Goal: Complete application form

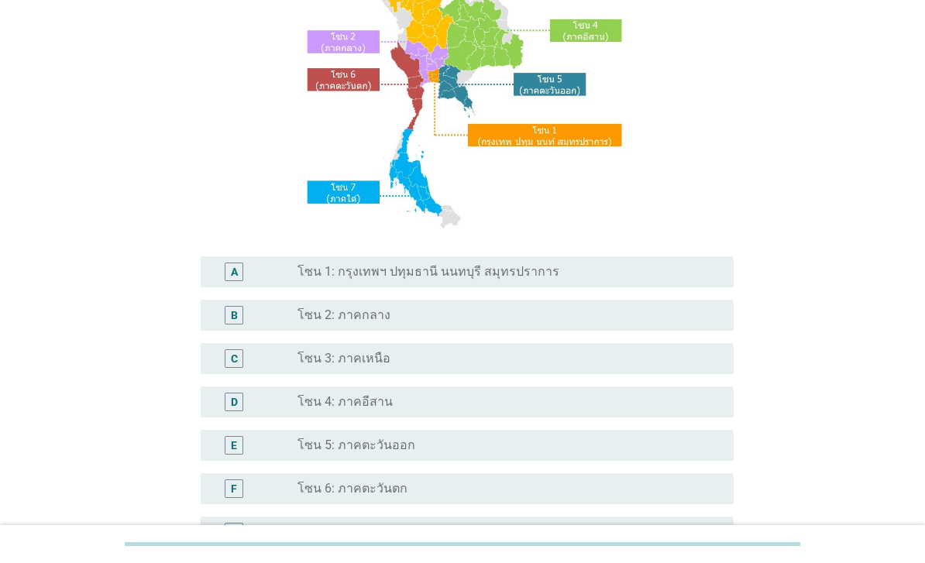
click at [684, 280] on div "radio_button_unchecked โซน 1: กรุงเทพฯ ปทุมธานี นนทบุรี สมุทรปราการ" at bounding box center [503, 271] width 411 height 15
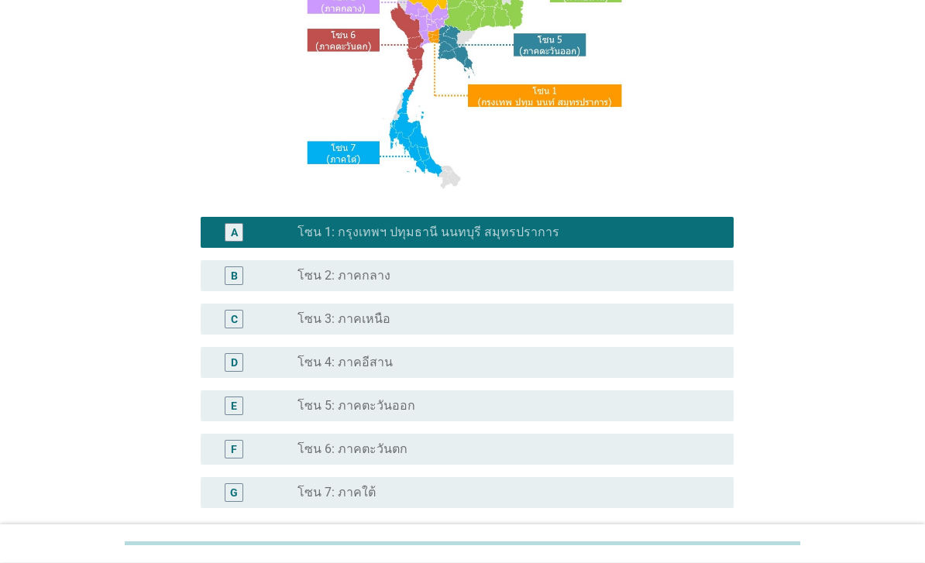
scroll to position [333, 0]
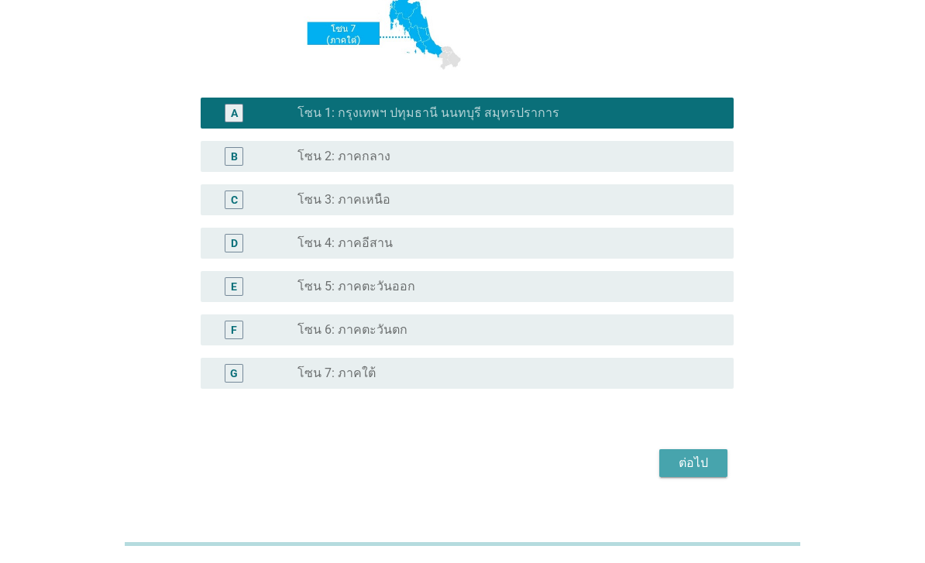
click at [710, 473] on div "ต่อไป" at bounding box center [693, 463] width 43 height 19
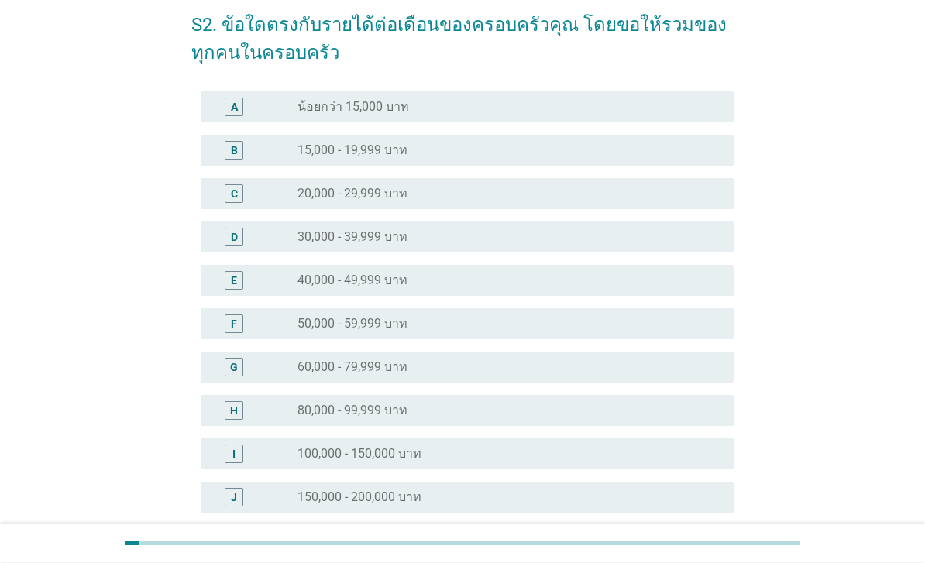
scroll to position [74, 0]
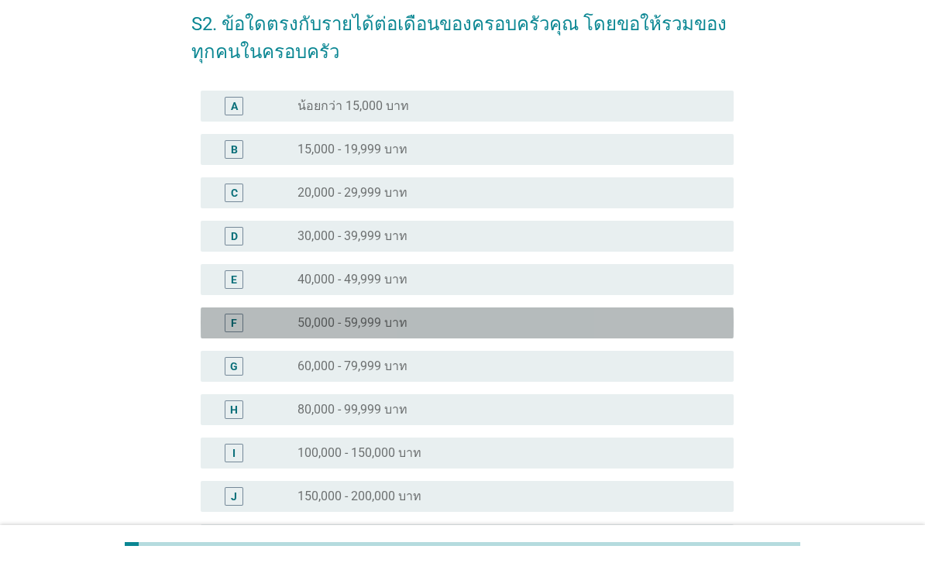
click at [673, 325] on div "radio_button_unchecked 50,000 - 59,999 บาท" at bounding box center [503, 322] width 411 height 15
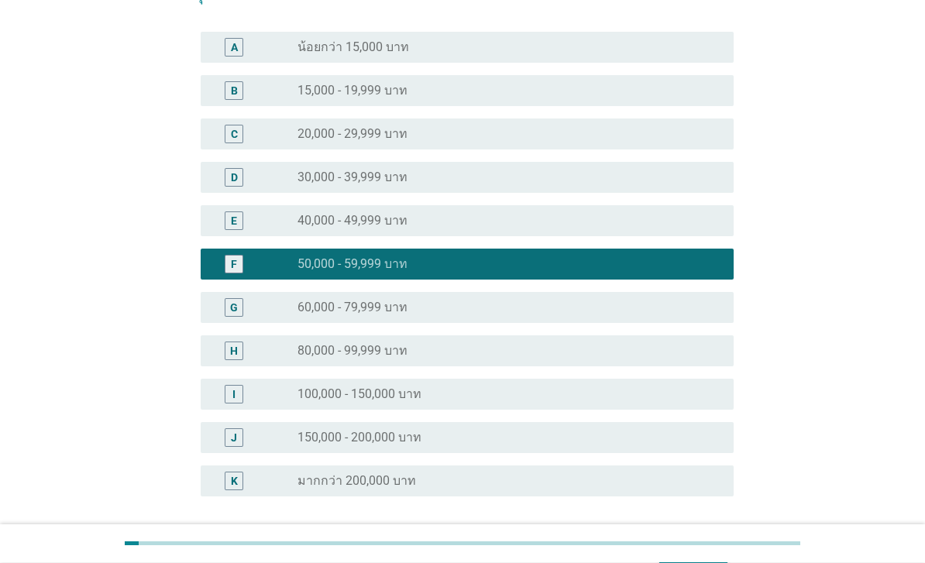
scroll to position [216, 0]
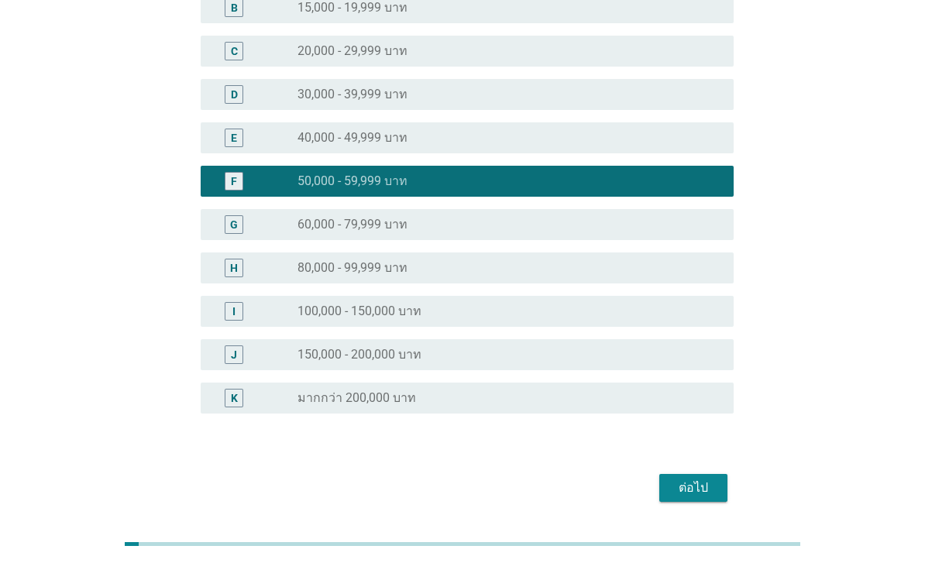
click at [687, 498] on button "ต่อไป" at bounding box center [693, 488] width 68 height 28
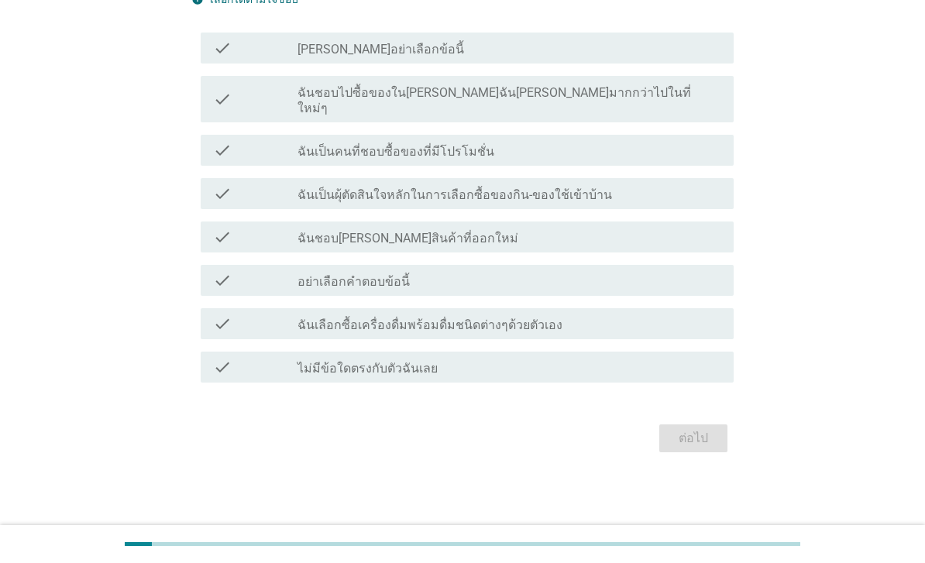
scroll to position [0, 0]
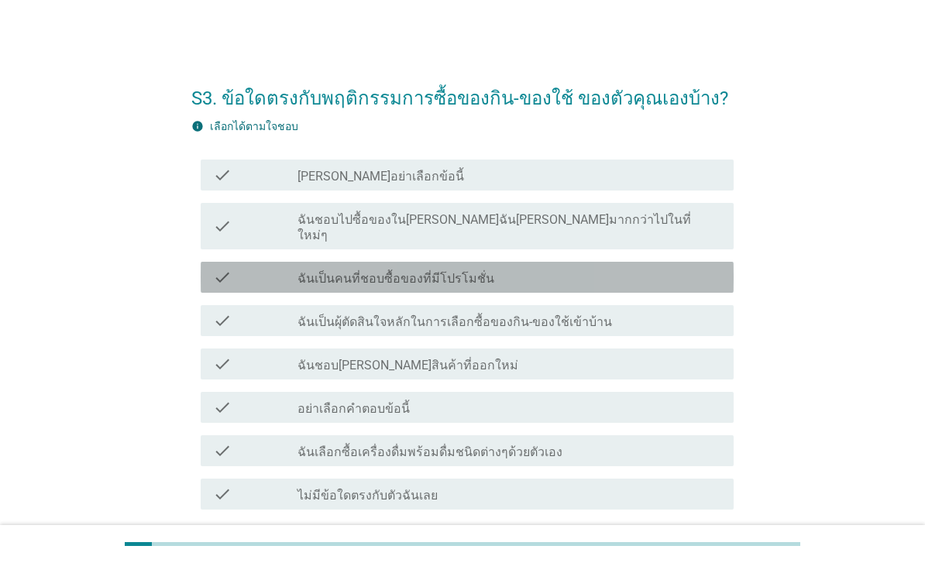
click at [656, 268] on div "check_box_outline_blank ฉันเป็นคนที่ชอบซื้อของที่มีโปรโมชั่น" at bounding box center [510, 277] width 424 height 19
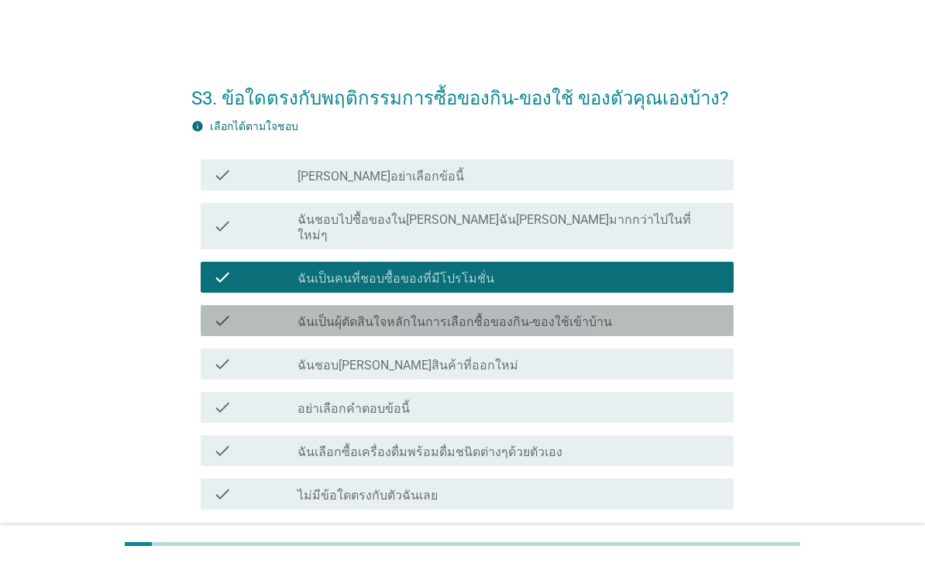
click at [691, 316] on div "check check_box_outline_blank ฉันเป็นผุ้ตัดสินใจหลักในการเลือกซื้อของกิน-ของใช้…" at bounding box center [467, 320] width 533 height 31
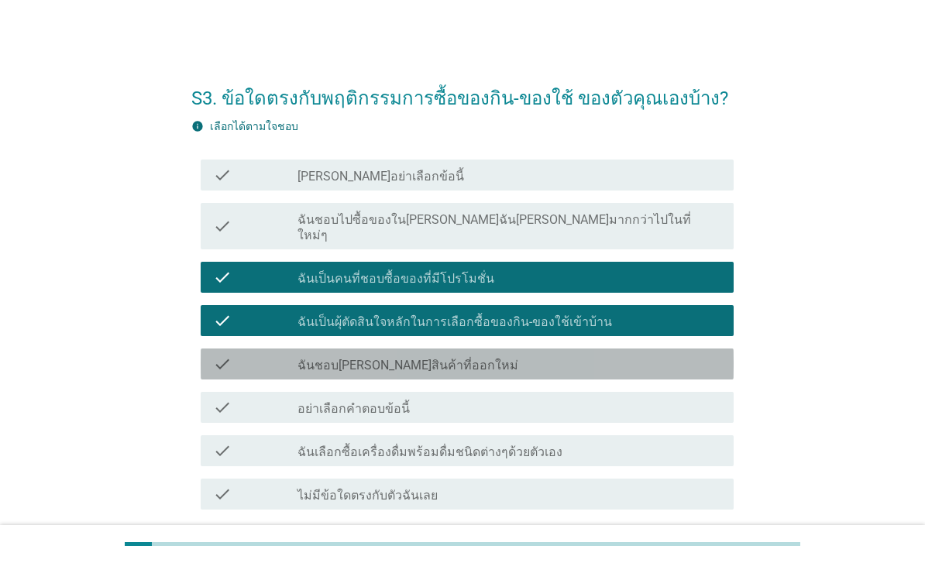
click at [676, 355] on div "check_box_outline_blank ฉันชอบลองสินค้าที่ออกใหม่" at bounding box center [510, 364] width 424 height 19
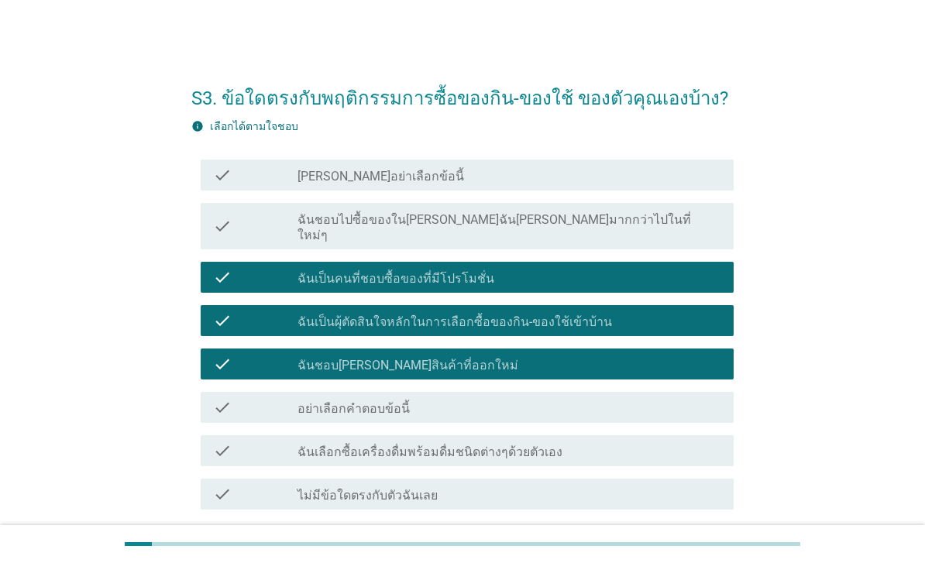
click at [666, 442] on div "check_box_outline_blank ฉันเลือกซื้อเครื่องดื่มพร้อมดื่มชนิดต่างๆด้วยตัวเอง" at bounding box center [510, 451] width 424 height 19
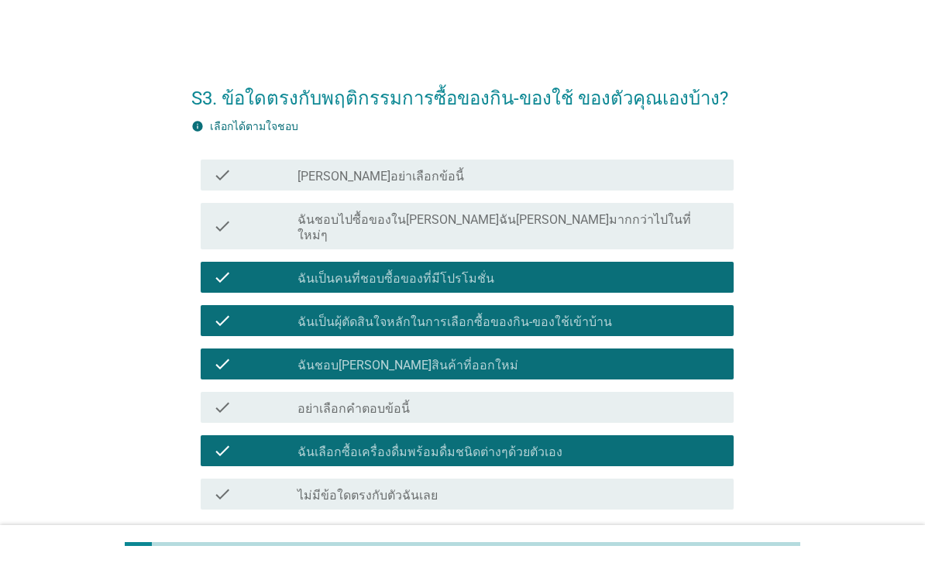
click at [690, 556] on div "ต่อไป" at bounding box center [693, 565] width 43 height 19
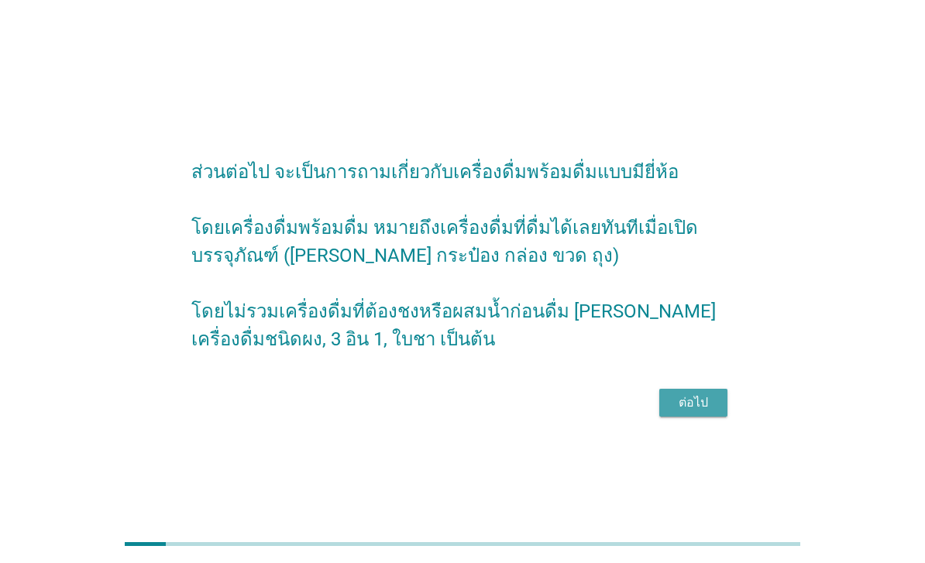
click at [688, 412] on div "ต่อไป" at bounding box center [693, 403] width 43 height 19
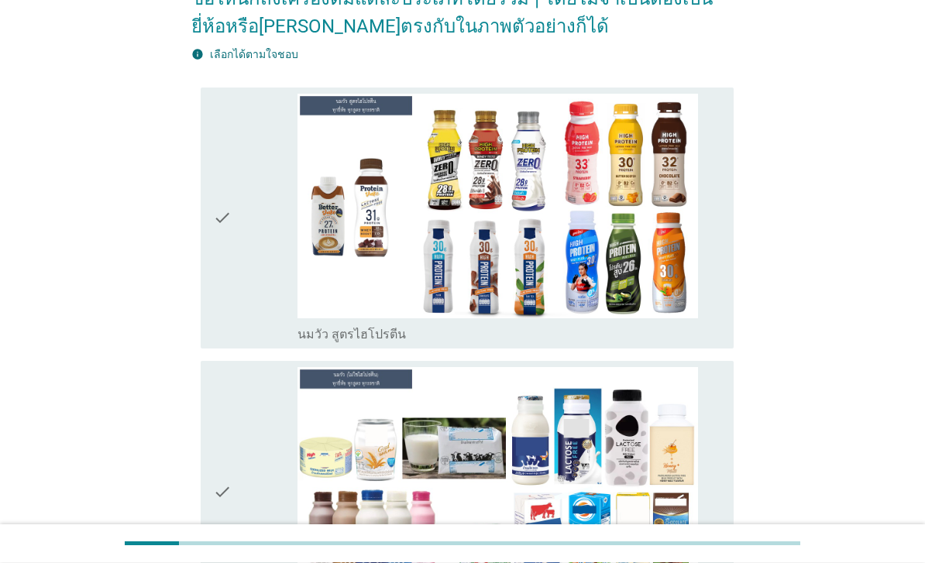
scroll to position [184, 0]
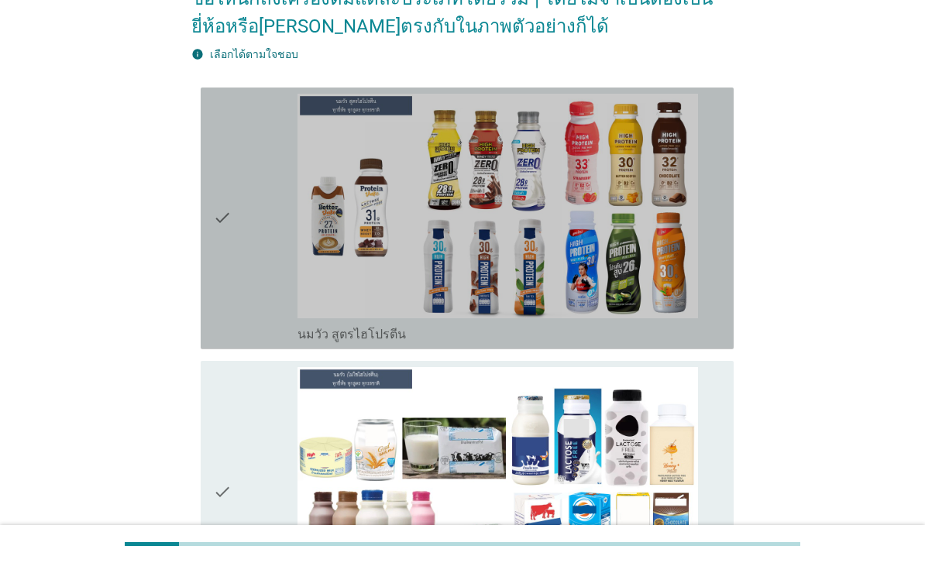
click at [663, 314] on img at bounding box center [498, 206] width 401 height 225
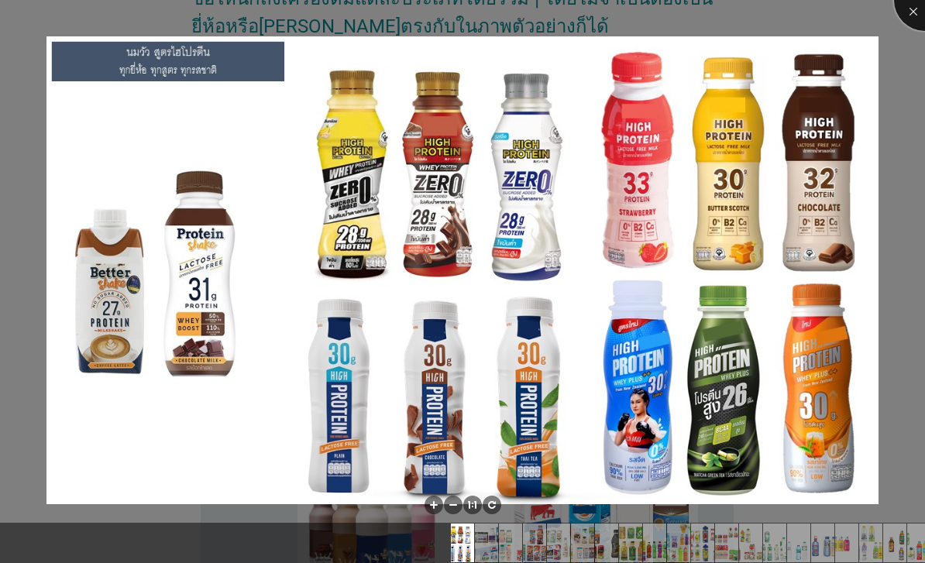
click at [908, 19] on div at bounding box center [925, 0] width 62 height 62
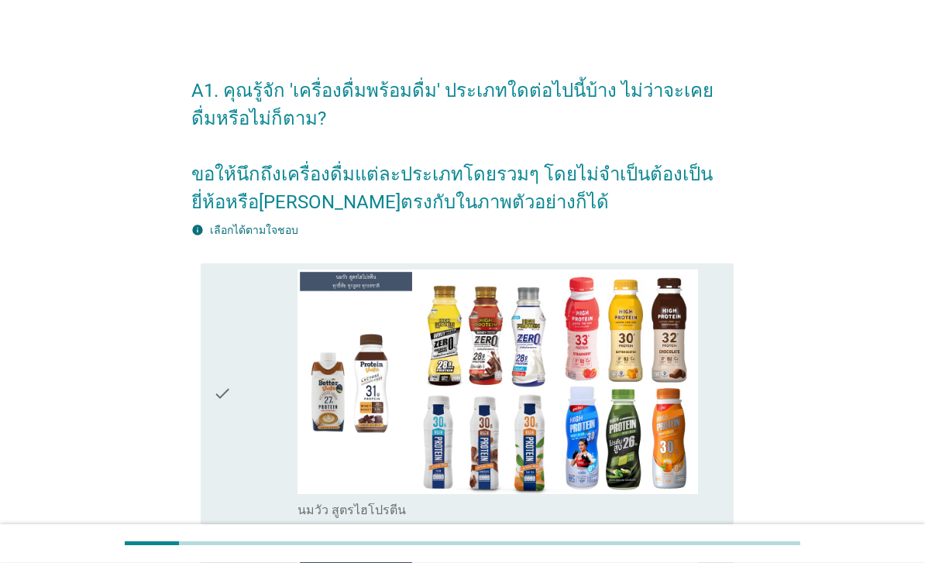
scroll to position [0, 0]
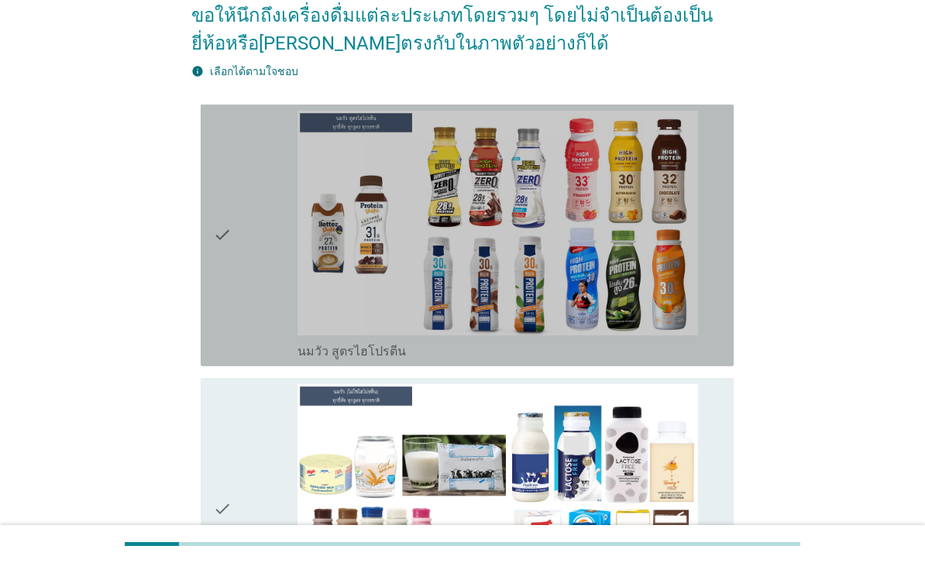
click at [243, 265] on div "check" at bounding box center [255, 236] width 84 height 250
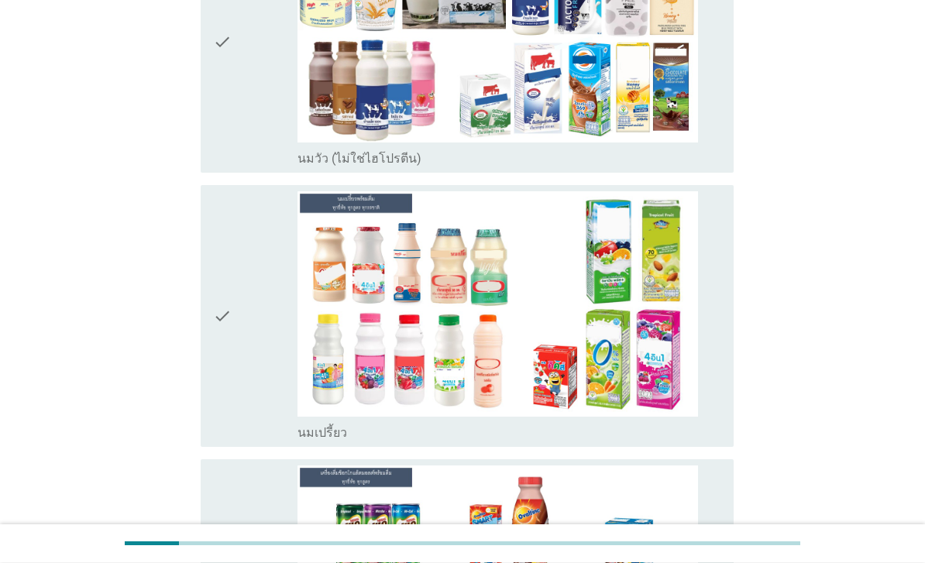
scroll to position [634, 0]
click at [227, 73] on icon "check" at bounding box center [222, 42] width 19 height 250
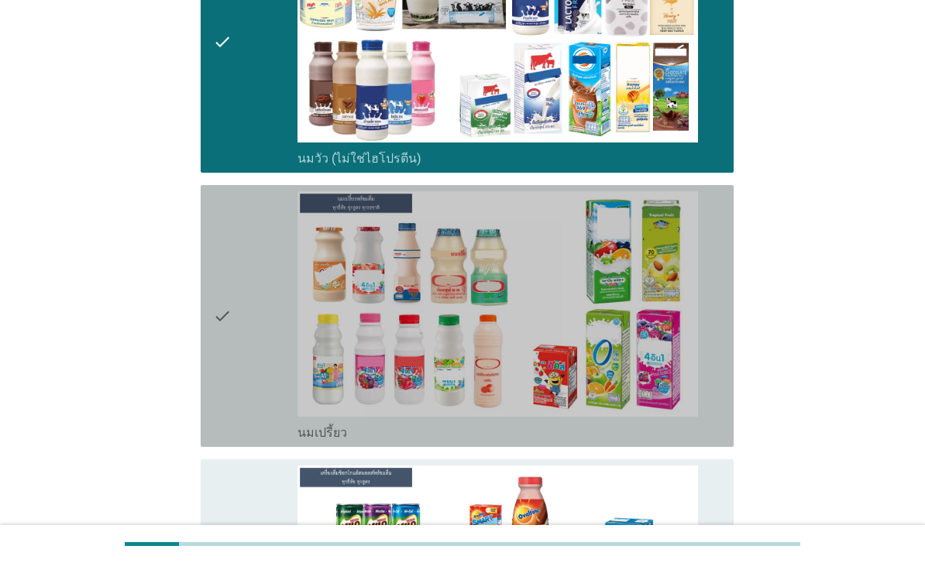
click at [221, 336] on icon "check" at bounding box center [222, 316] width 19 height 250
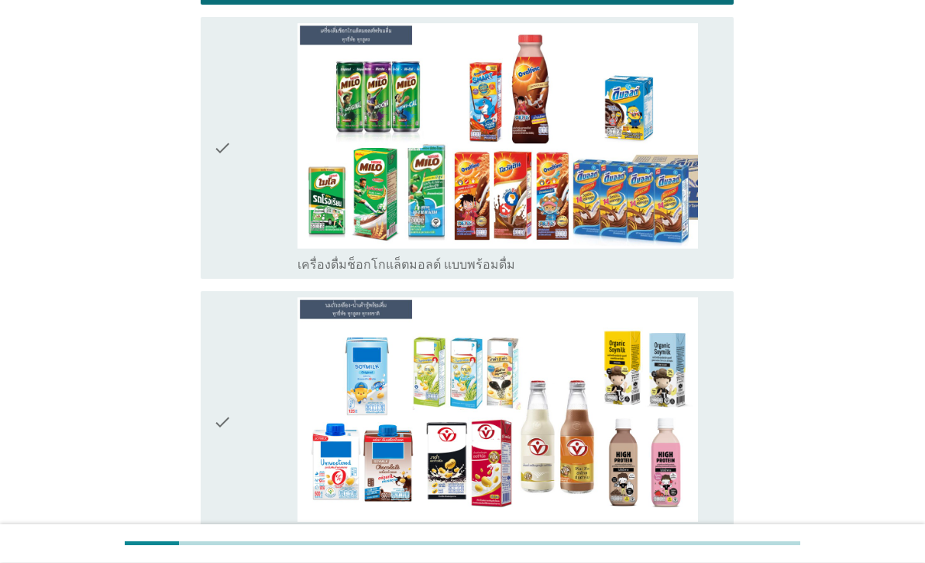
scroll to position [1104, 0]
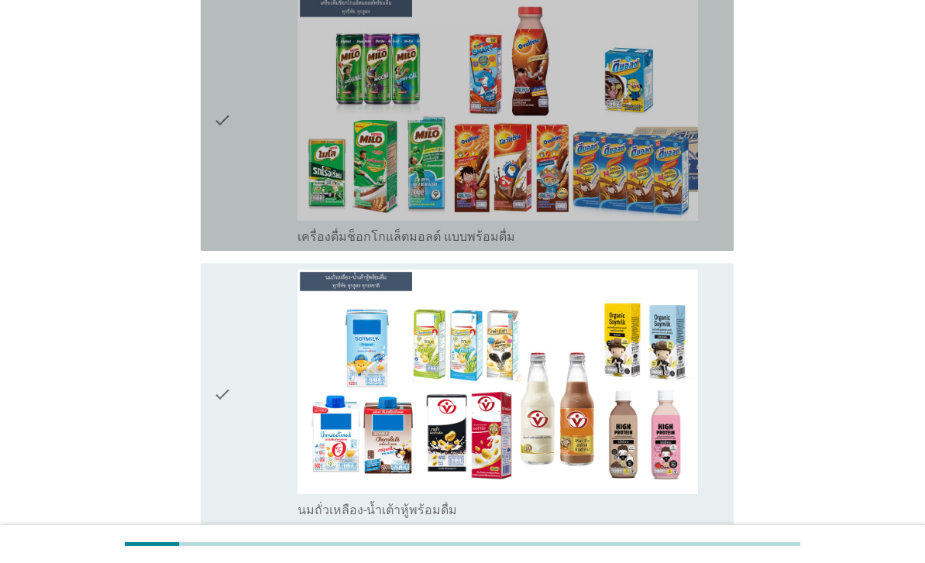
click at [229, 200] on icon "check" at bounding box center [222, 120] width 19 height 250
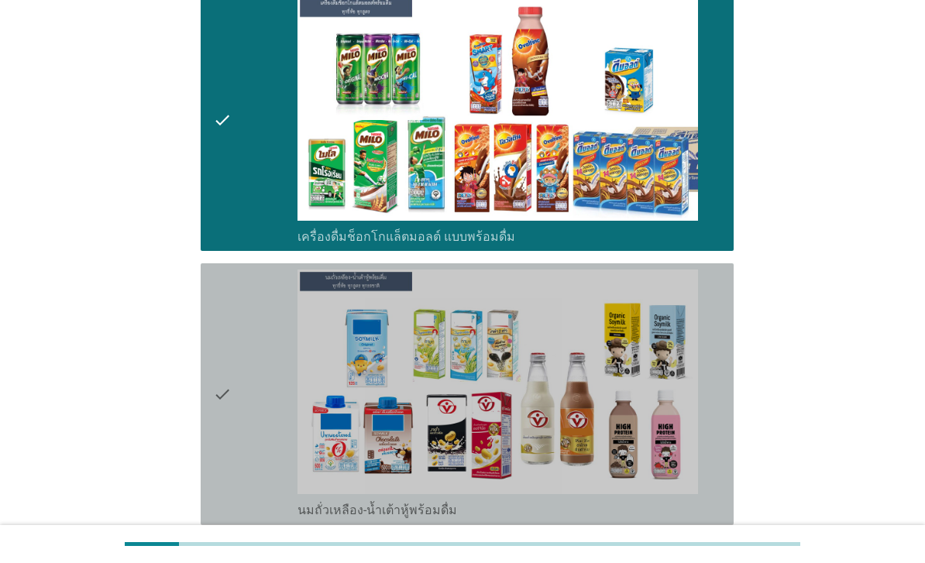
click at [220, 465] on icon "check" at bounding box center [222, 395] width 19 height 250
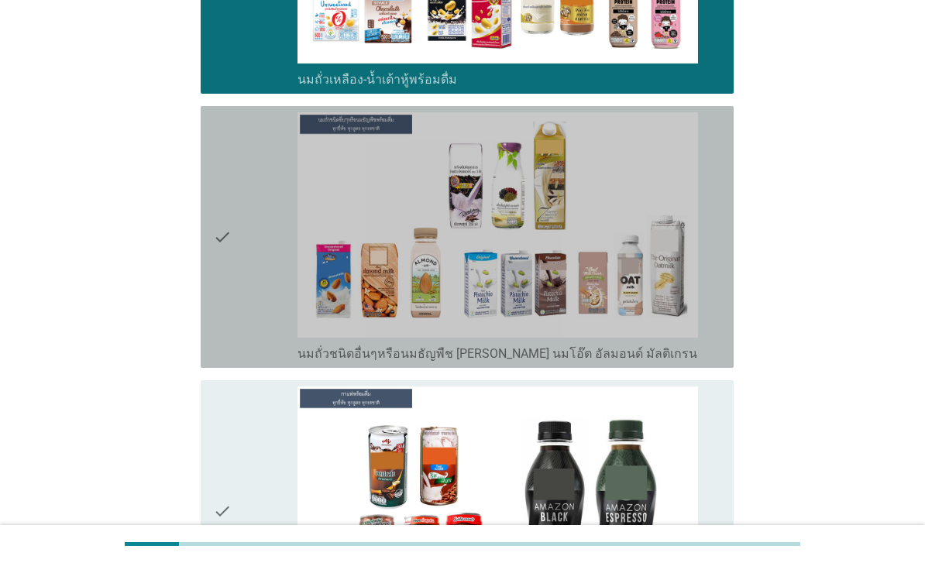
click at [239, 339] on div "check" at bounding box center [255, 237] width 84 height 250
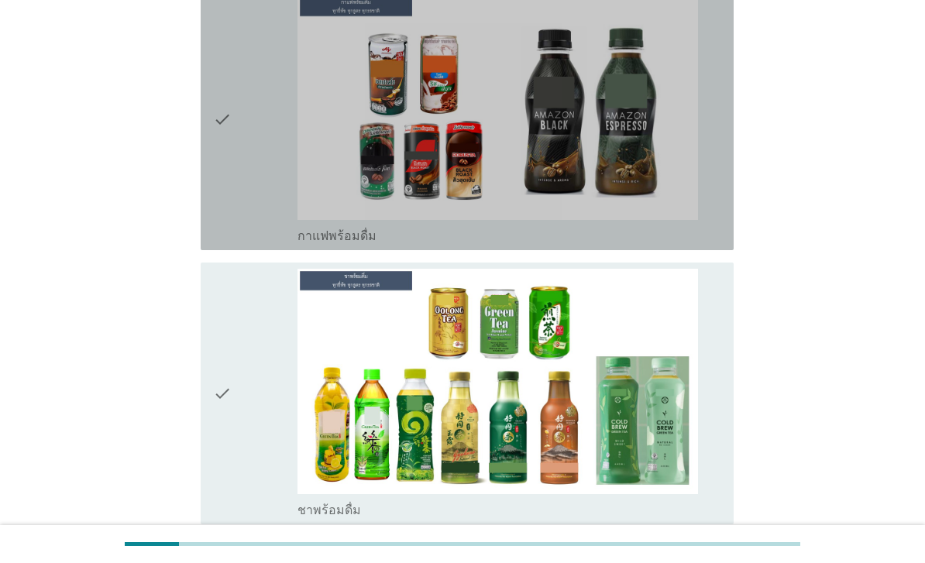
click at [245, 244] on div "check" at bounding box center [255, 120] width 84 height 250
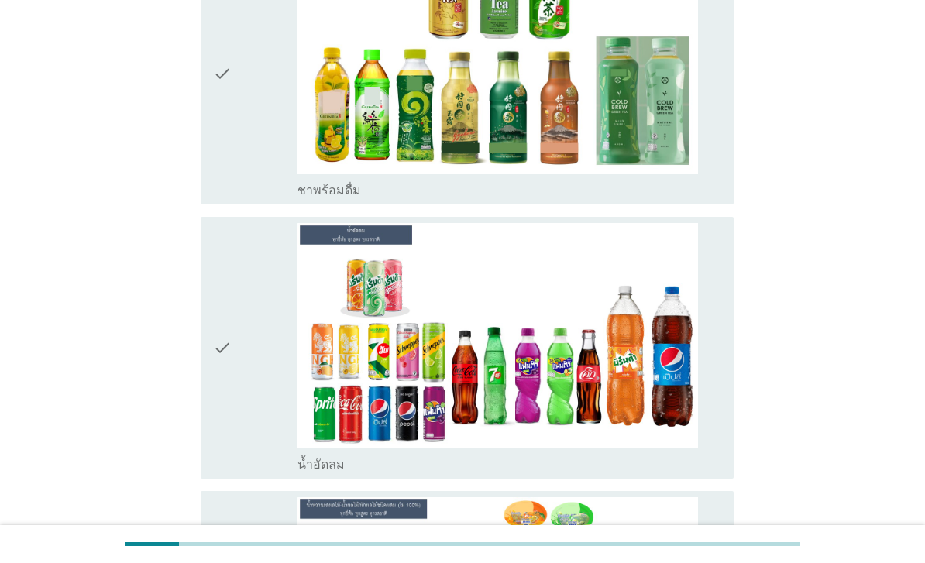
scroll to position [2248, 0]
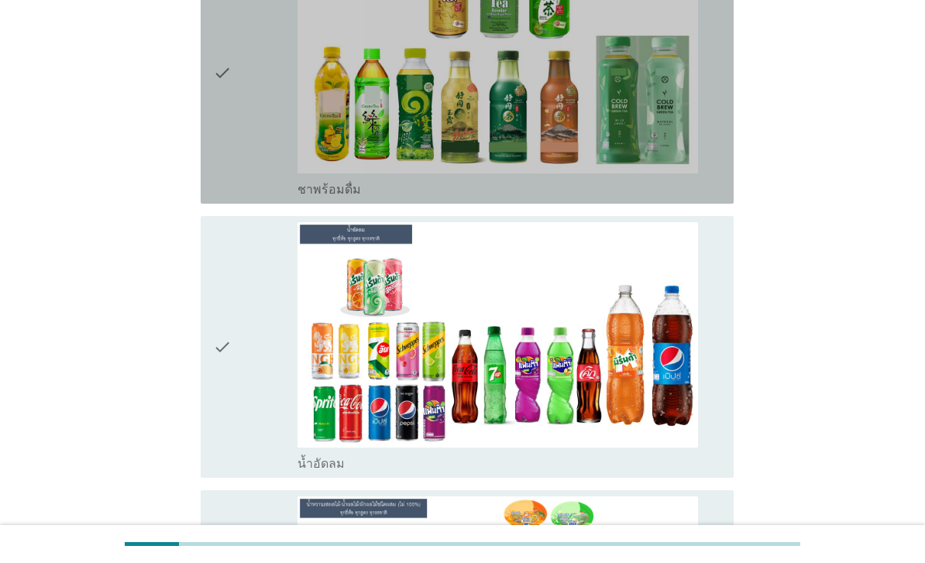
click at [246, 198] on div "check" at bounding box center [255, 73] width 84 height 250
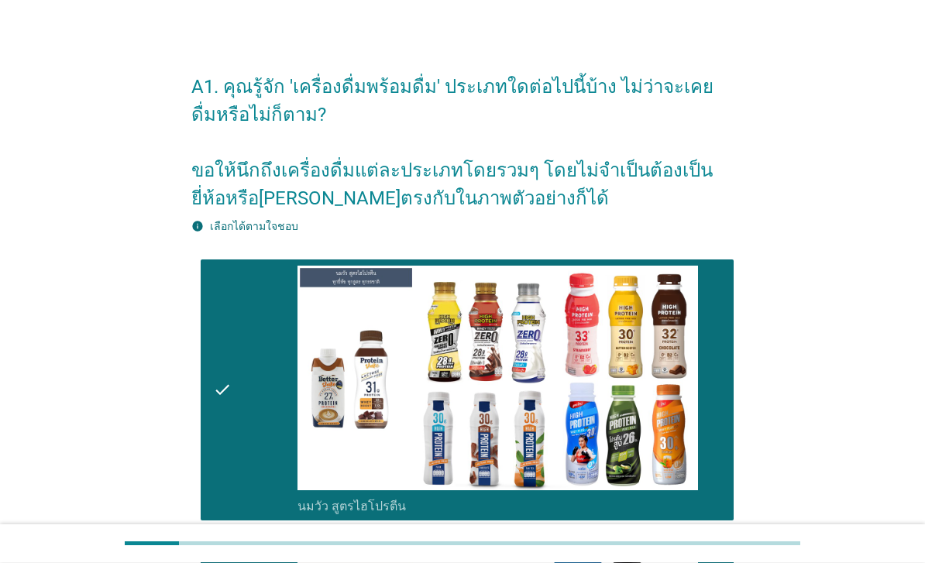
scroll to position [0, 0]
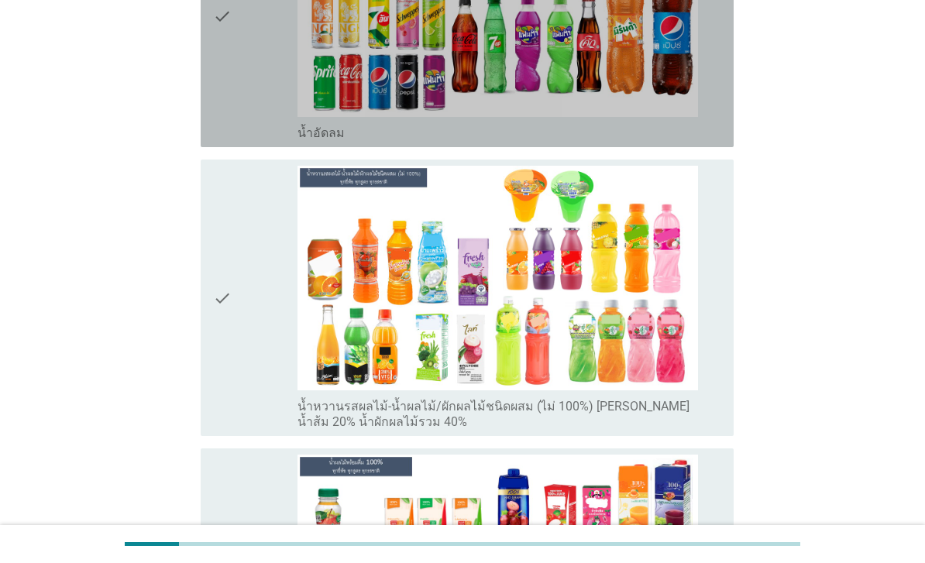
click at [236, 141] on div "check" at bounding box center [255, 17] width 84 height 250
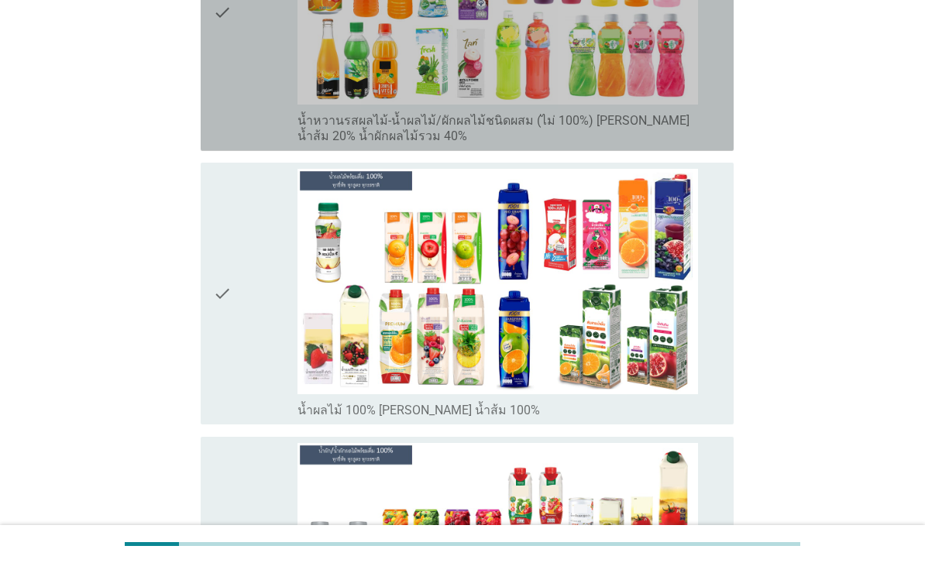
scroll to position [2863, 0]
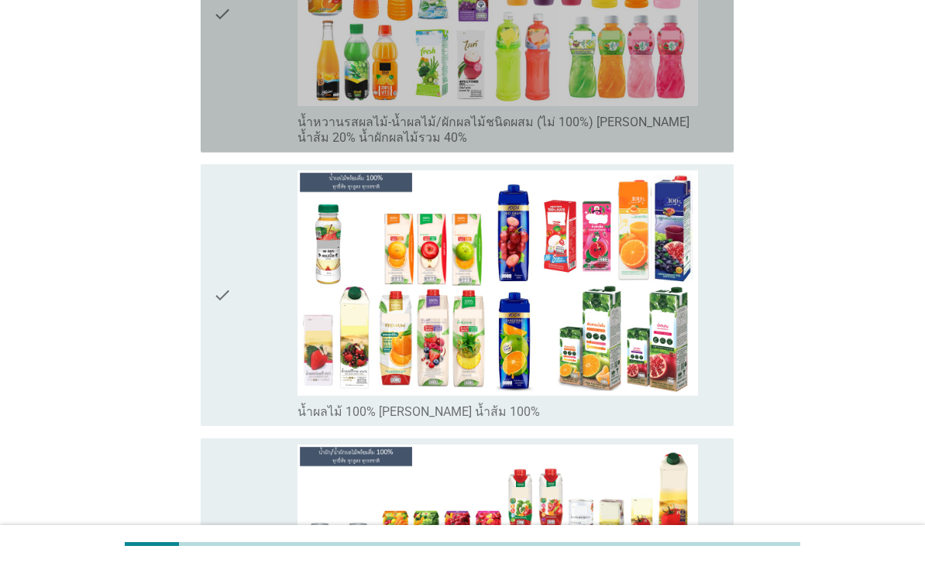
click at [241, 146] on div "check" at bounding box center [255, 13] width 84 height 265
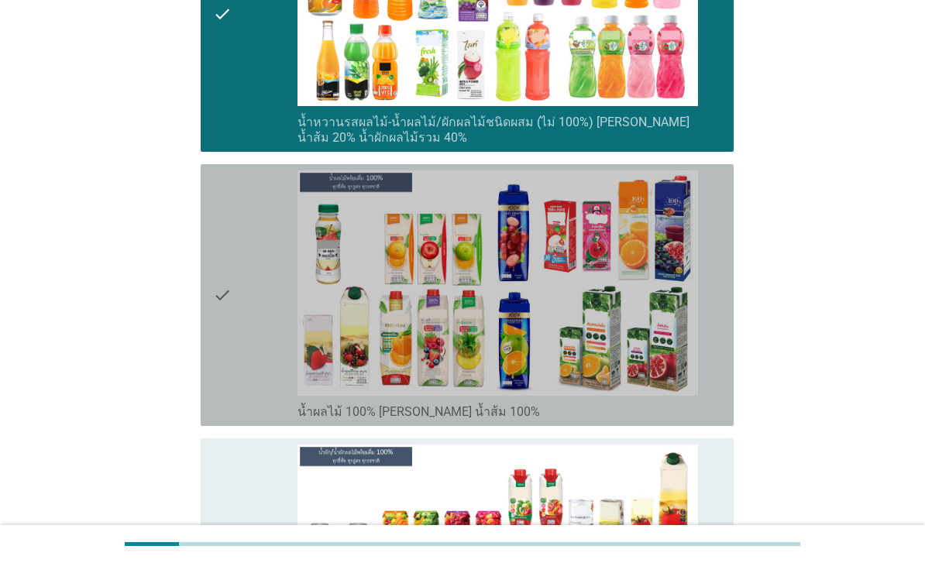
click at [232, 420] on div "check" at bounding box center [255, 295] width 84 height 250
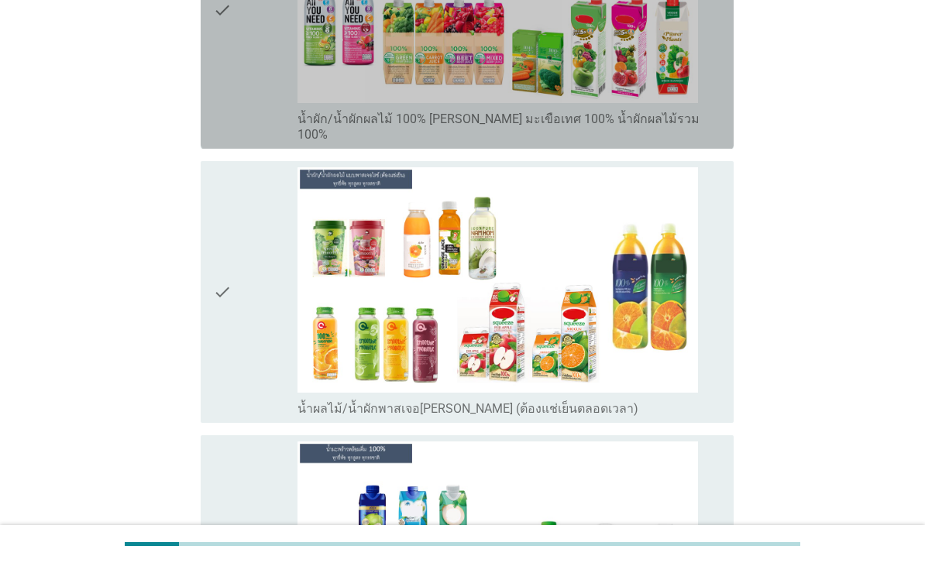
click at [228, 143] on icon "check" at bounding box center [222, 10] width 19 height 265
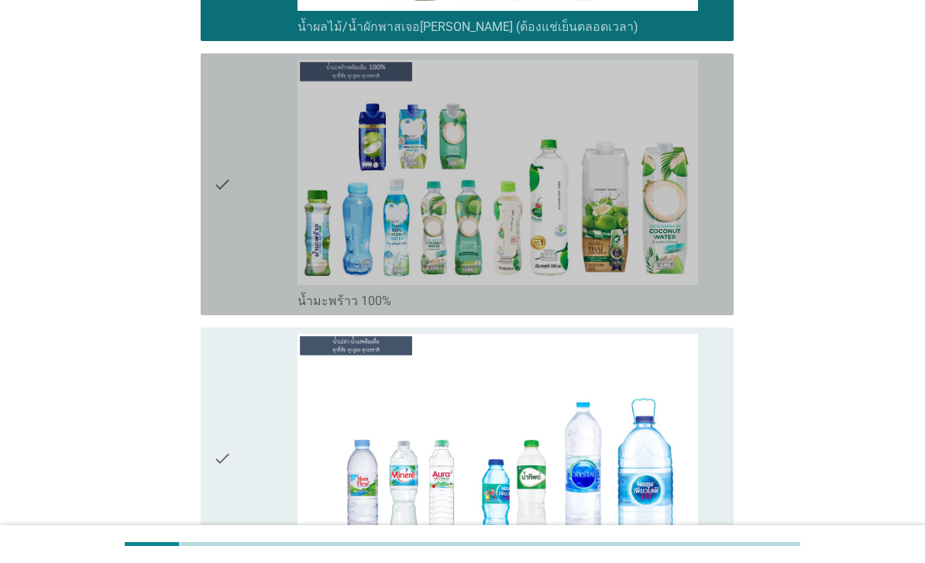
click at [255, 309] on div "check" at bounding box center [255, 185] width 84 height 250
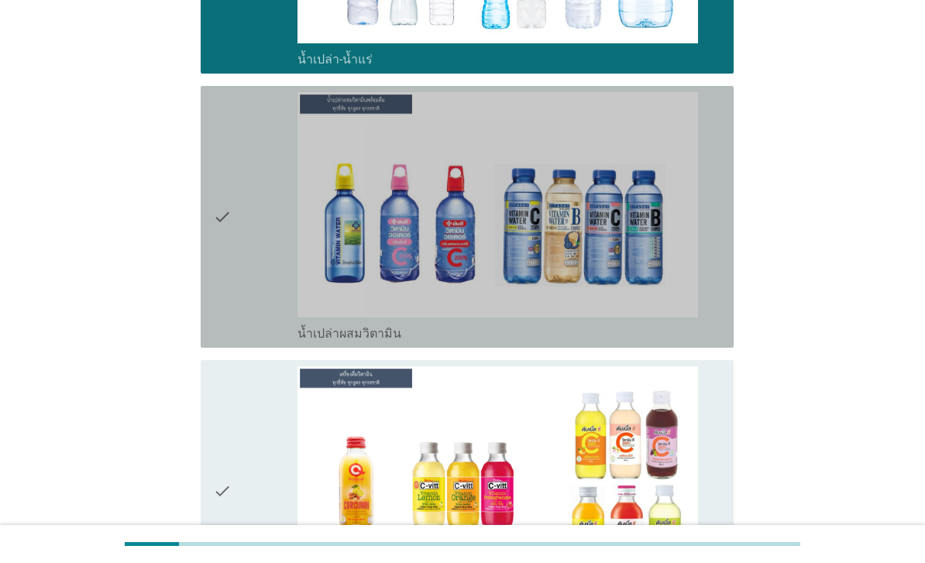
click at [244, 342] on div "check" at bounding box center [255, 217] width 84 height 250
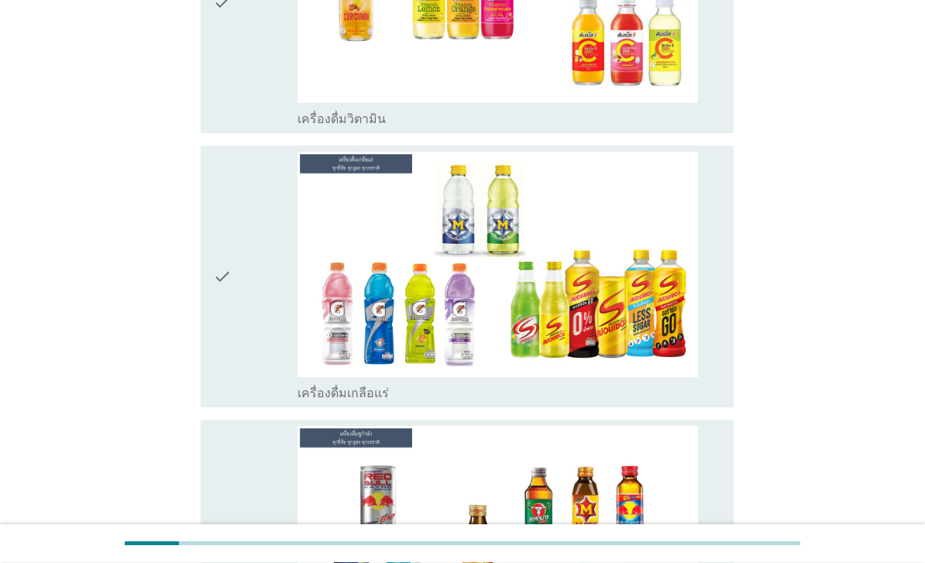
scroll to position [4814, 0]
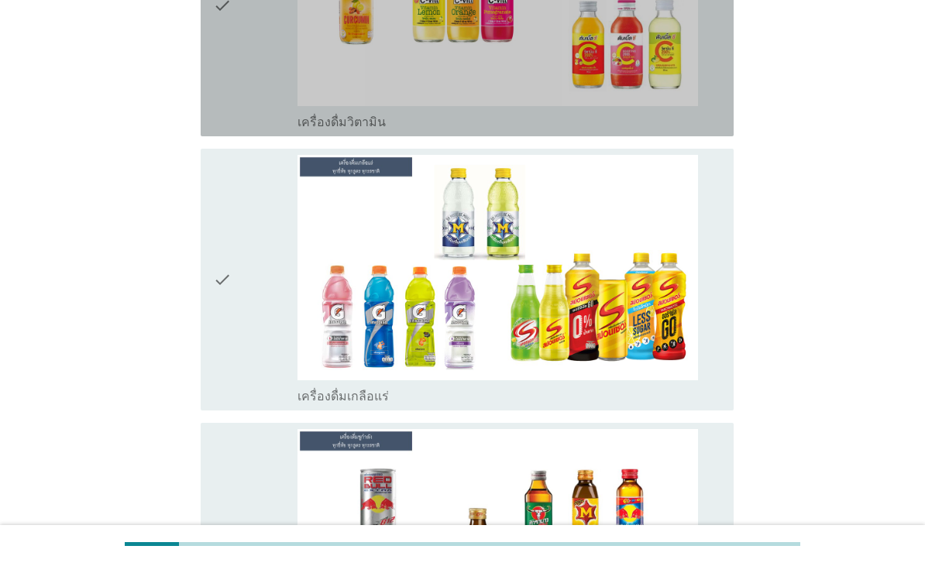
click at [215, 130] on icon "check" at bounding box center [222, 6] width 19 height 250
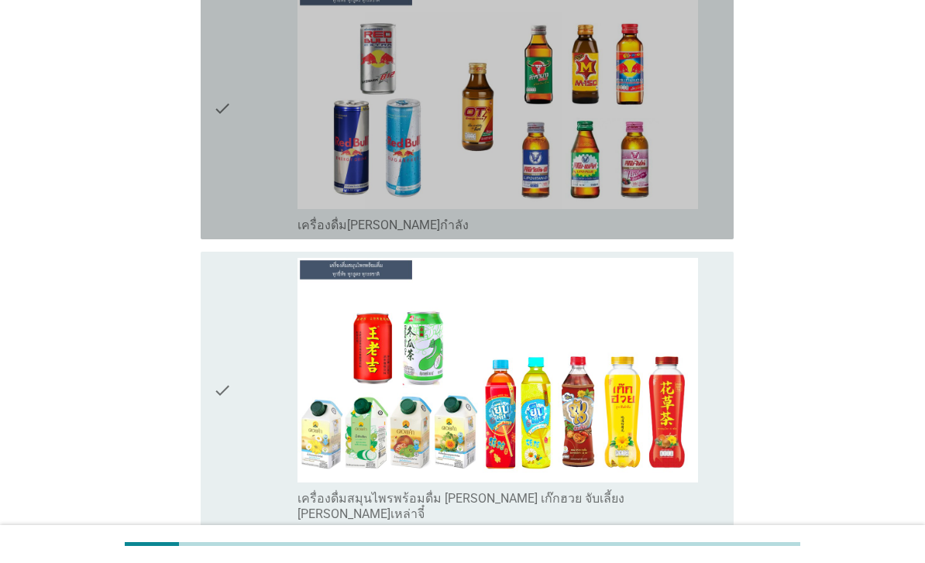
click at [229, 233] on icon "check" at bounding box center [222, 109] width 19 height 250
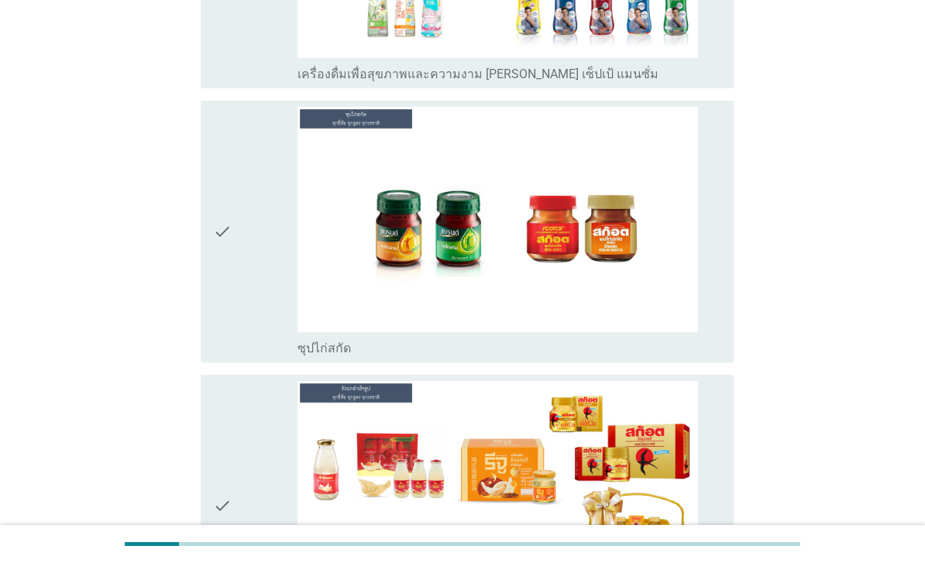
scroll to position [6260, 0]
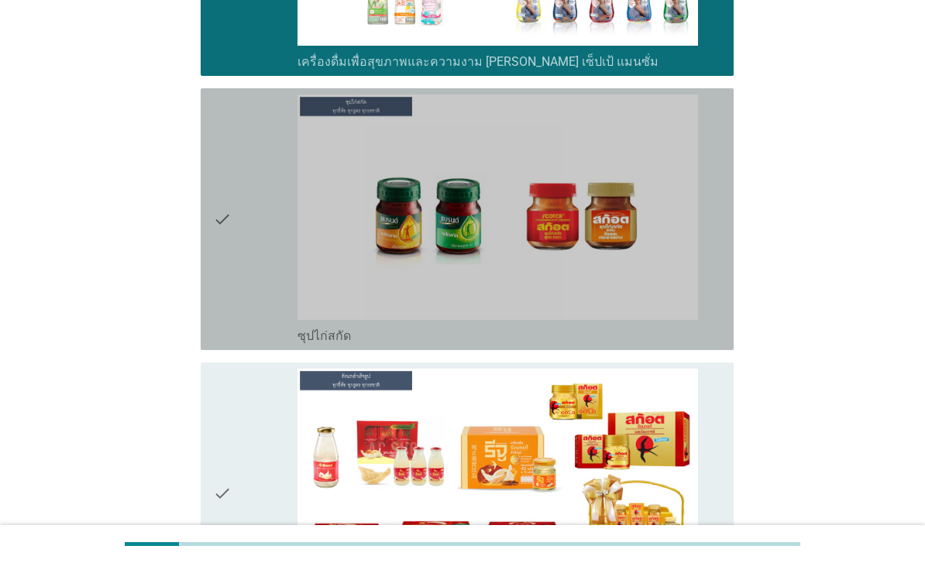
click at [239, 344] on div "check" at bounding box center [255, 220] width 84 height 250
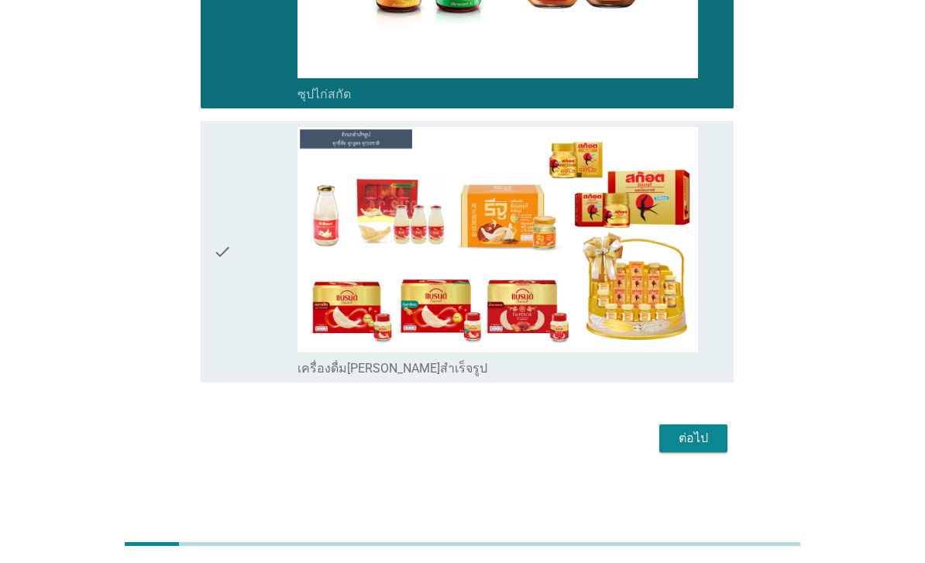
scroll to position [6717, 0]
click at [233, 367] on div "check" at bounding box center [255, 252] width 84 height 250
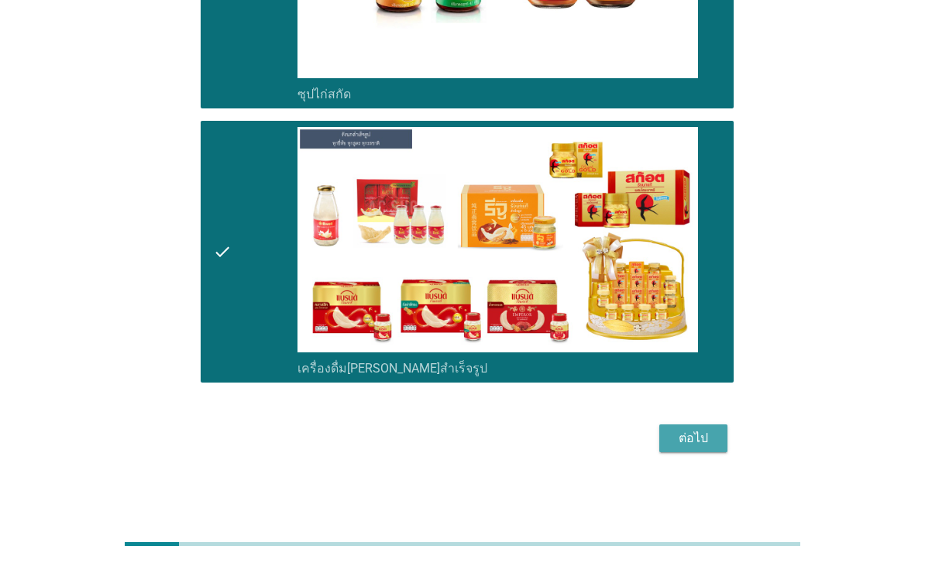
click at [714, 448] on div "ต่อไป" at bounding box center [693, 438] width 43 height 19
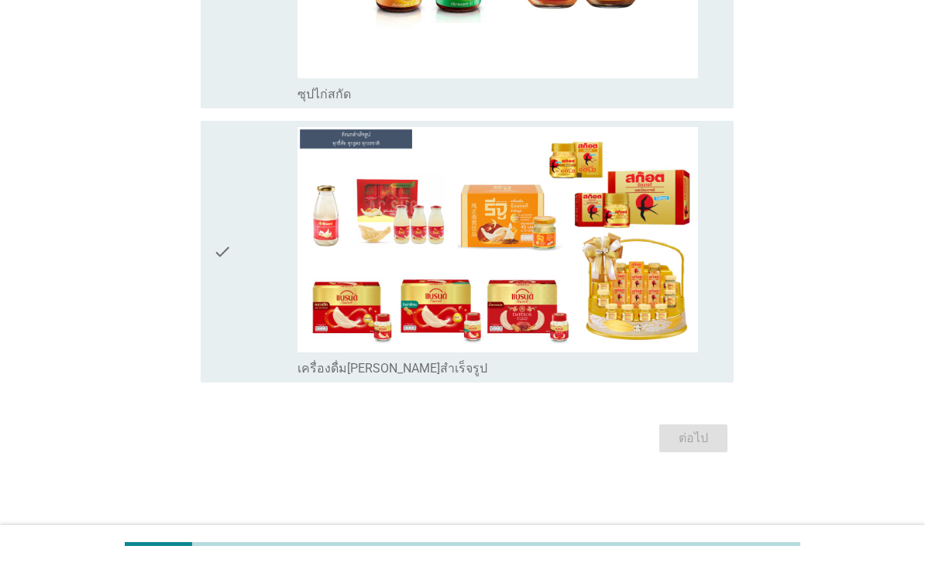
scroll to position [0, 0]
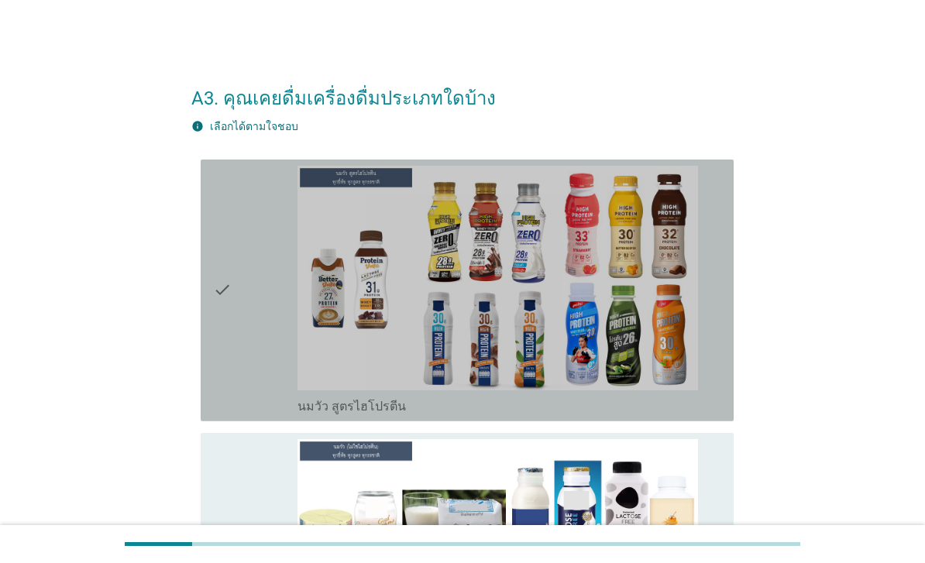
click at [250, 332] on div "check" at bounding box center [255, 291] width 84 height 250
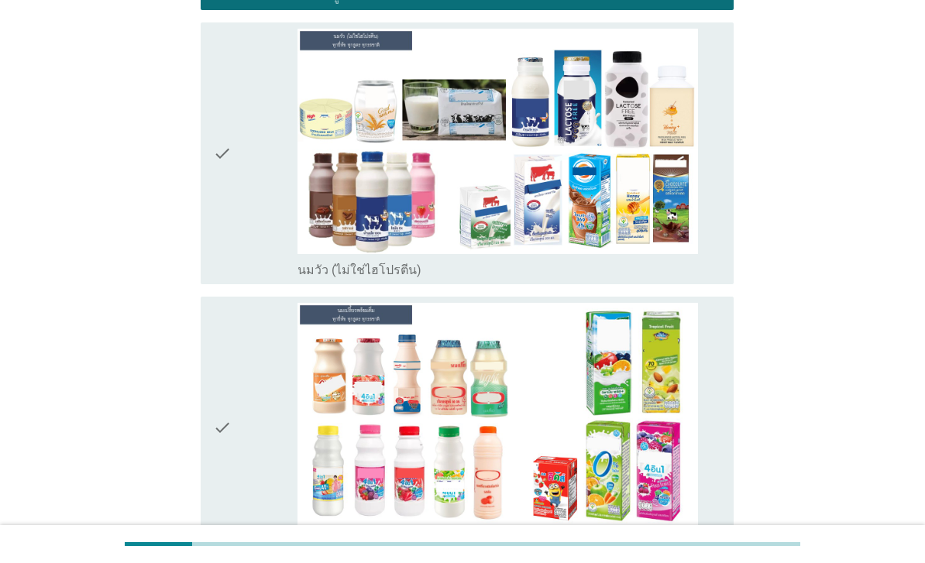
scroll to position [429, 0]
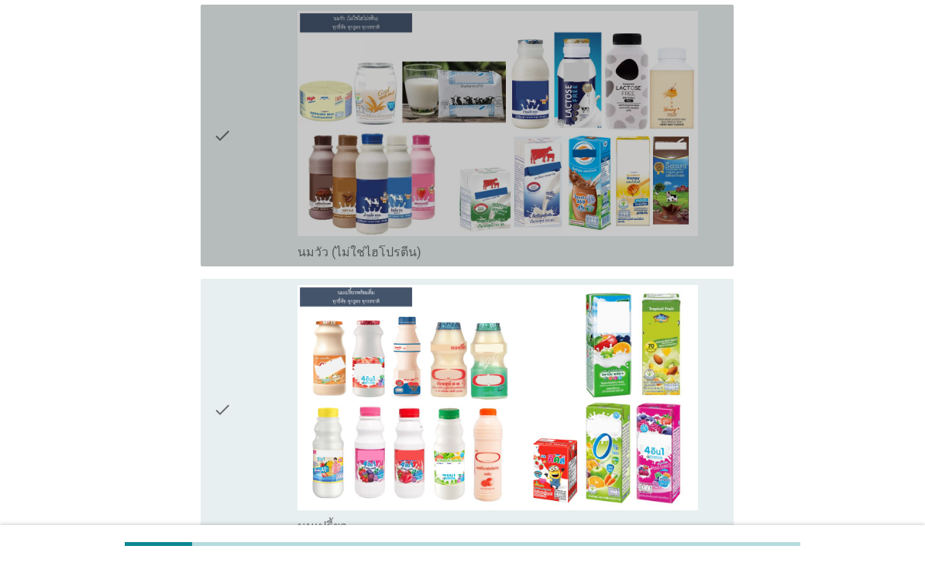
click at [256, 243] on div "check" at bounding box center [255, 136] width 84 height 250
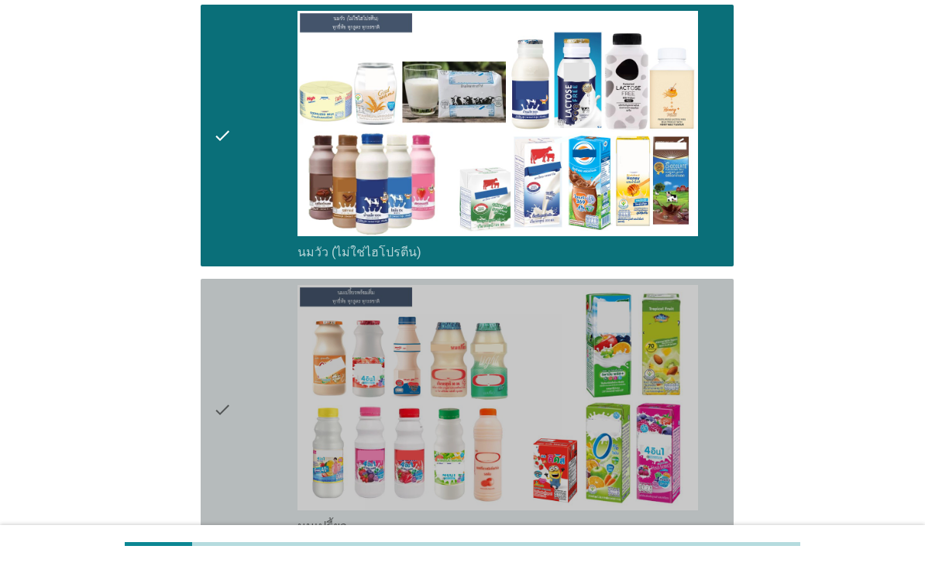
click at [251, 401] on div "check" at bounding box center [255, 410] width 84 height 250
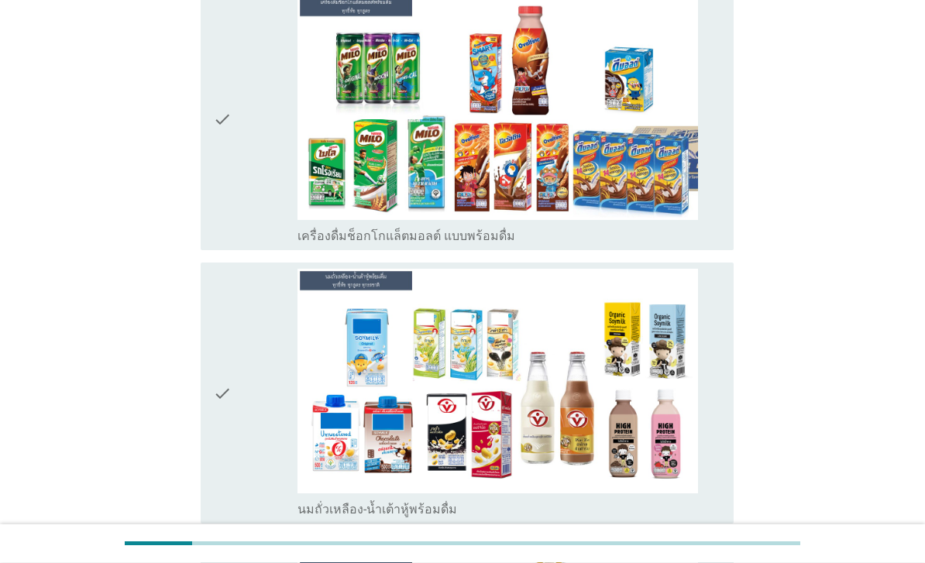
scroll to position [993, 0]
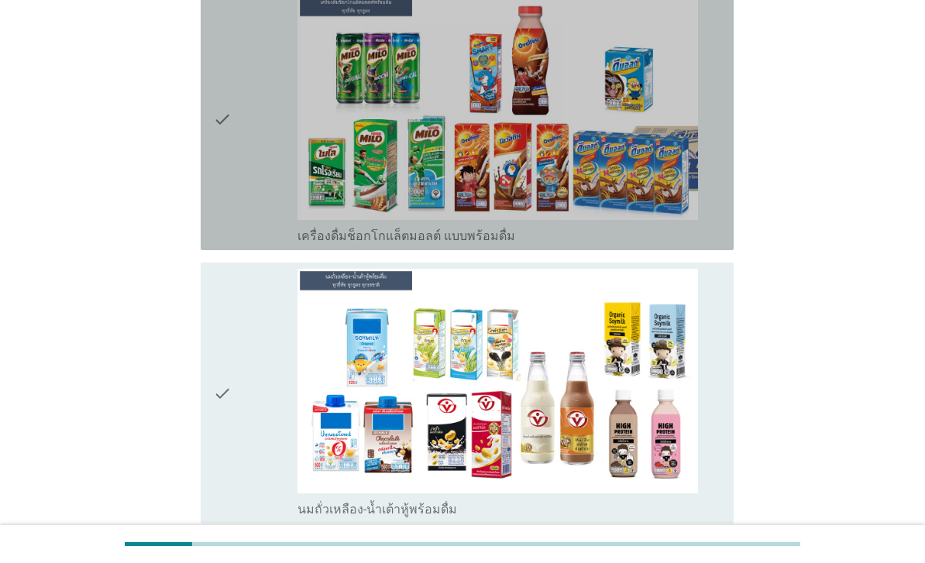
click at [265, 244] on div "check" at bounding box center [255, 120] width 84 height 250
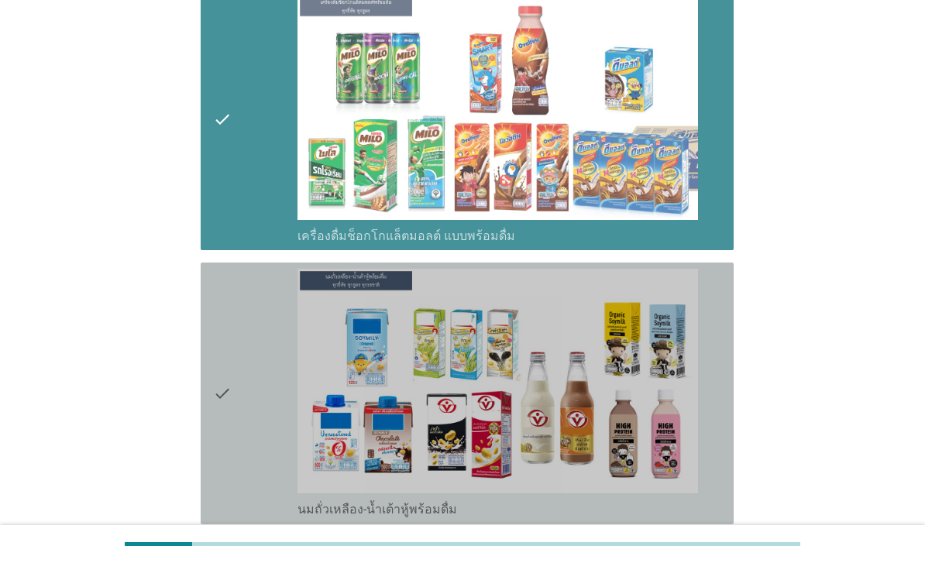
click at [256, 394] on div "check" at bounding box center [255, 394] width 84 height 250
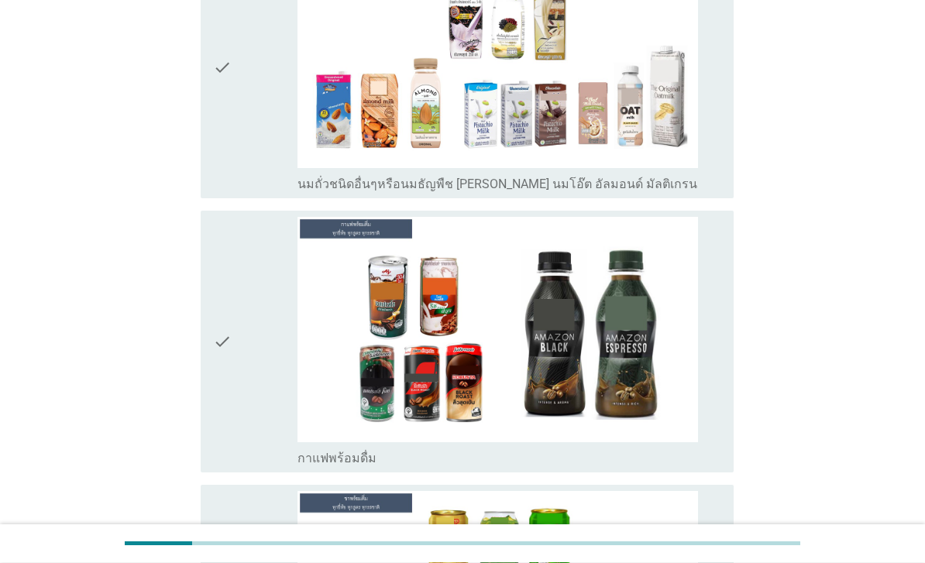
scroll to position [1585, 0]
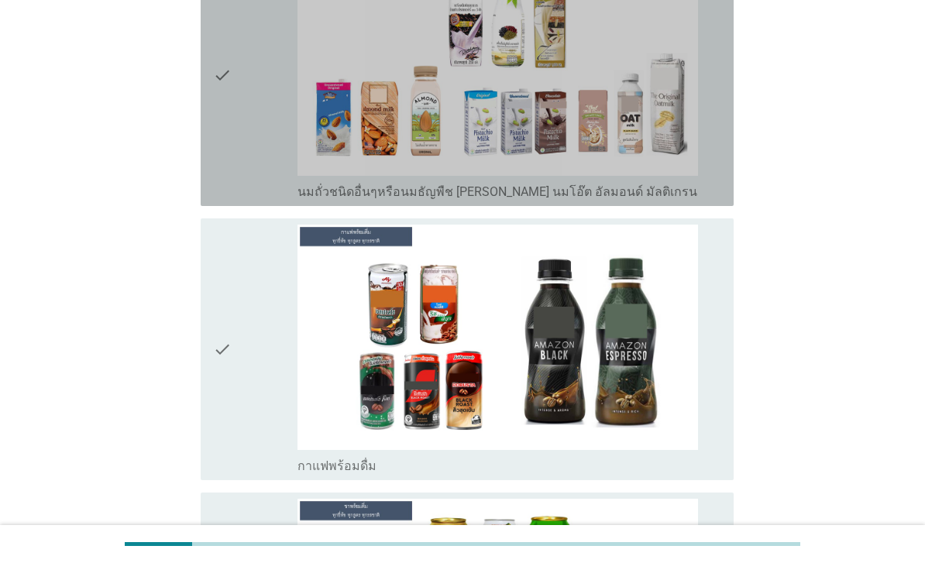
click at [234, 150] on div "check" at bounding box center [255, 75] width 84 height 250
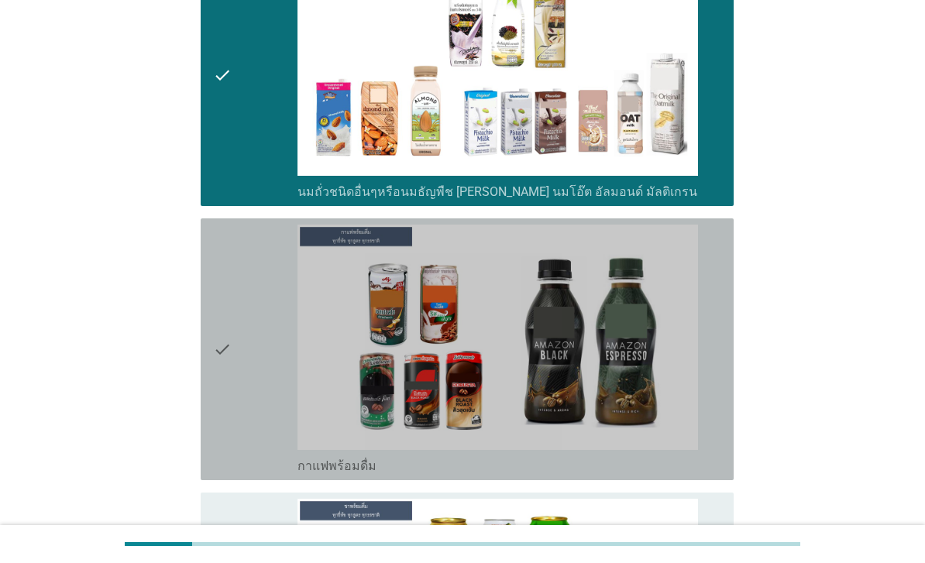
click at [233, 436] on div "check" at bounding box center [255, 350] width 84 height 250
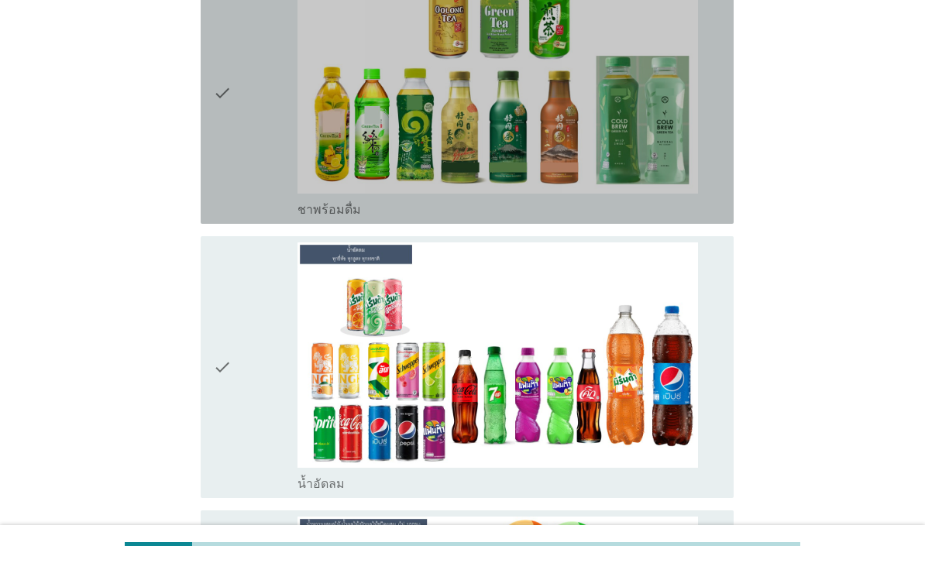
click at [262, 218] on div "check" at bounding box center [255, 93] width 84 height 250
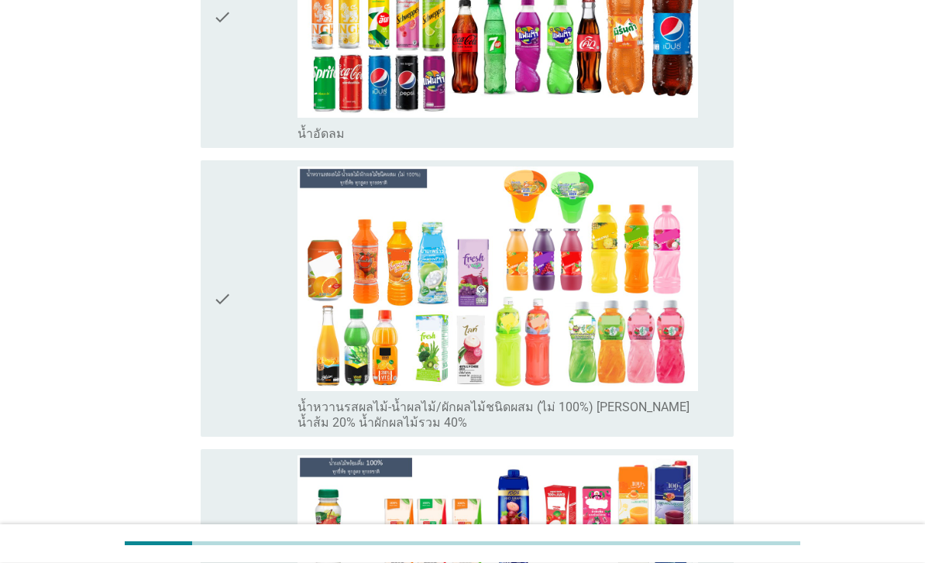
scroll to position [2467, 0]
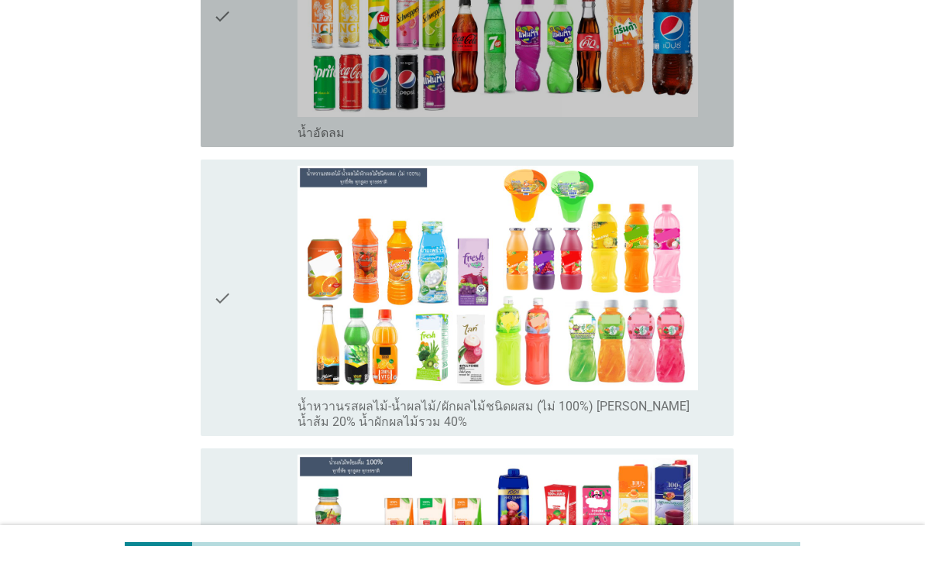
click at [257, 141] on div "check" at bounding box center [255, 17] width 84 height 250
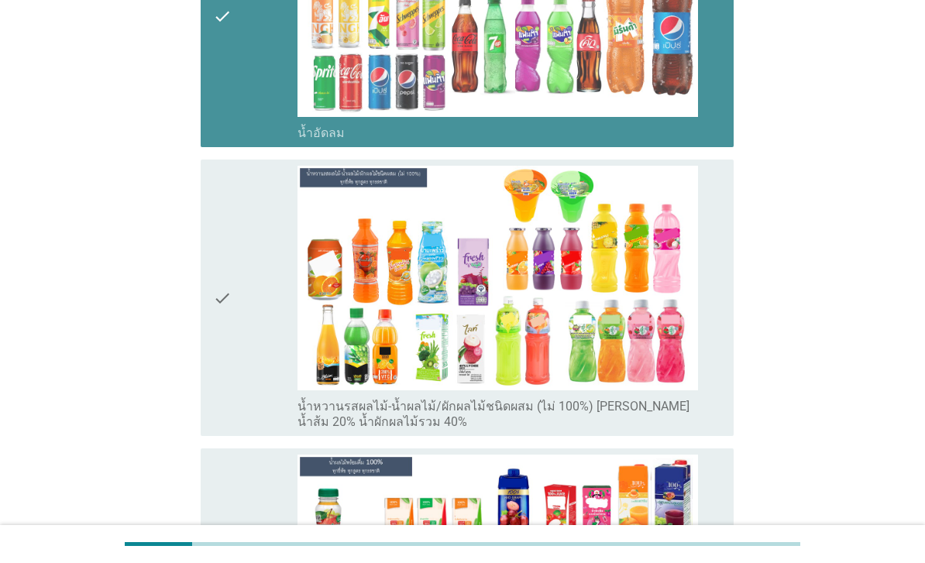
click at [264, 415] on div "check" at bounding box center [255, 298] width 84 height 265
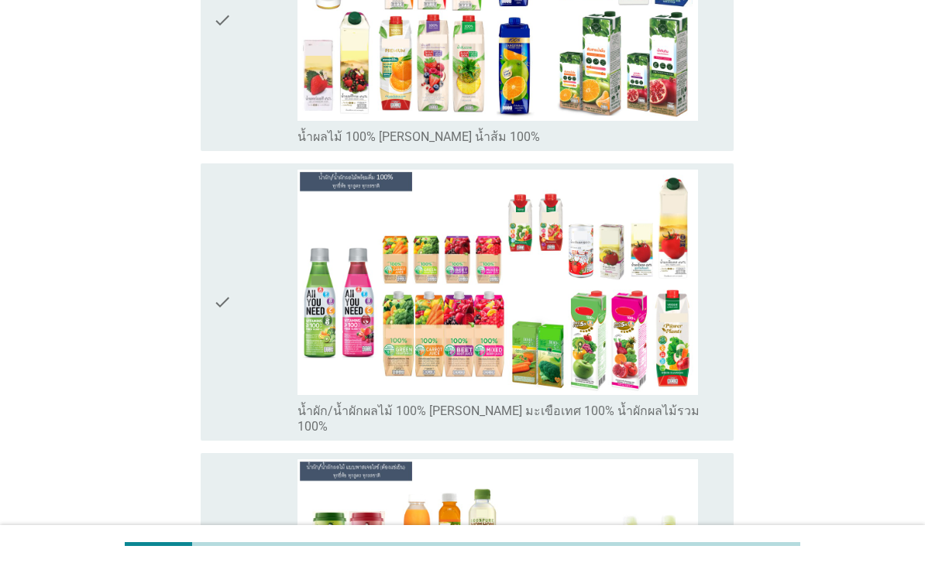
scroll to position [3039, 0]
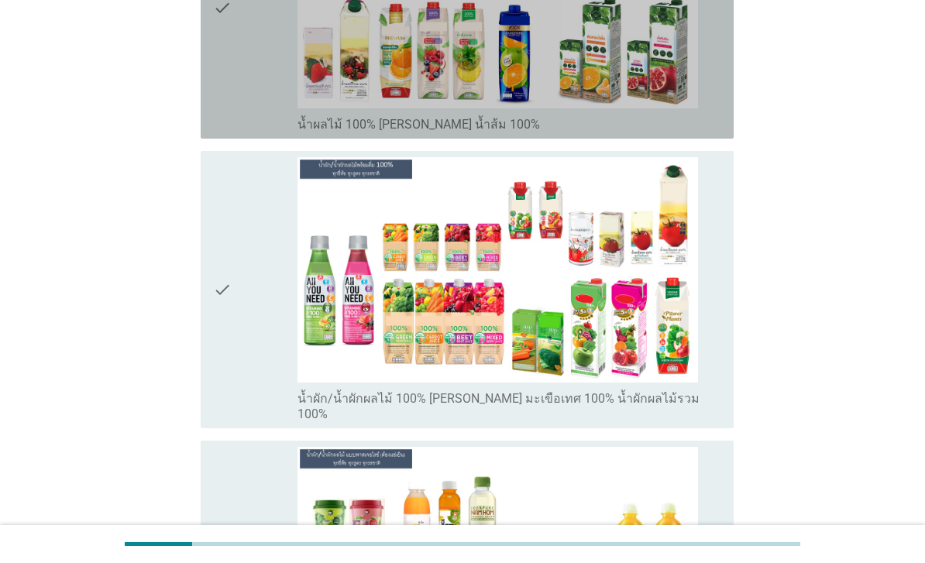
click at [245, 133] on div "check" at bounding box center [255, 8] width 84 height 250
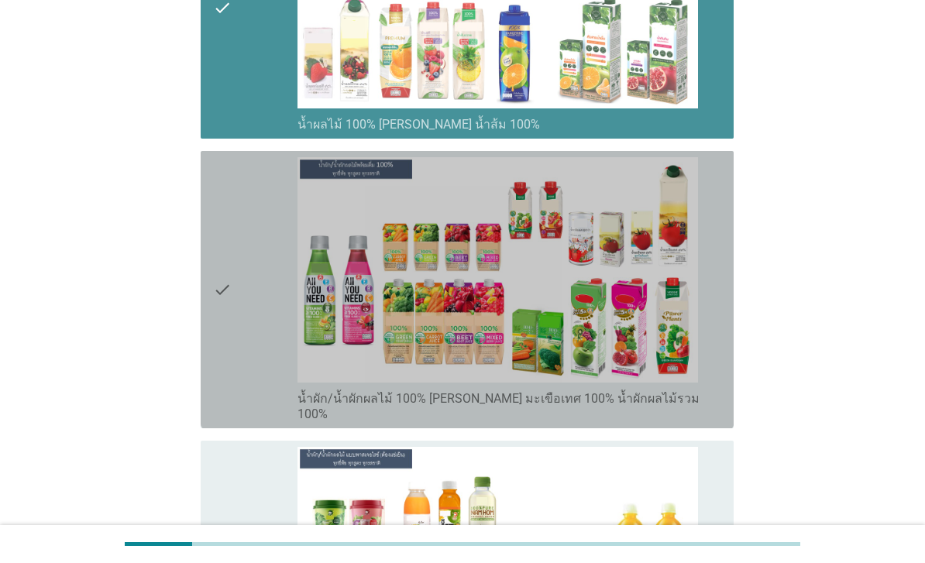
click at [253, 421] on div "check" at bounding box center [255, 289] width 84 height 265
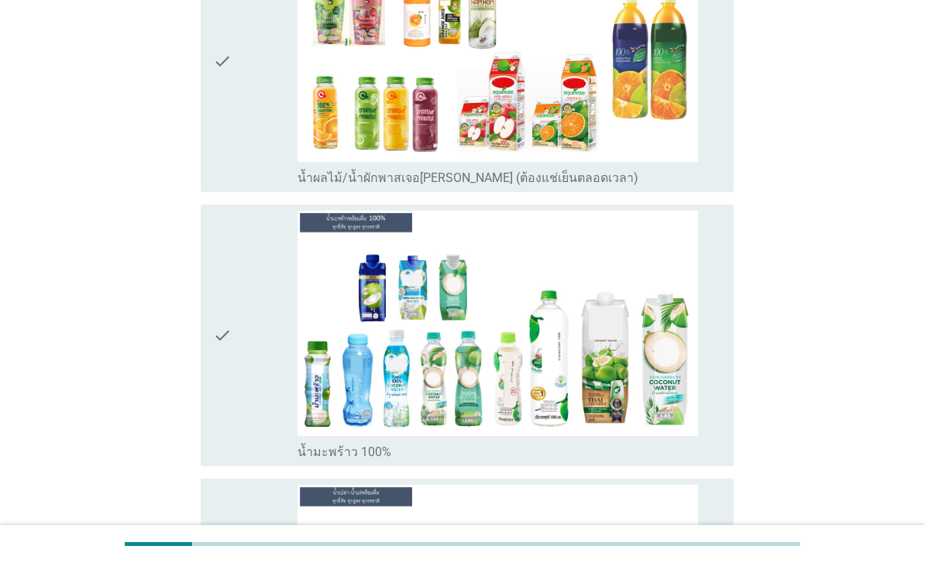
click at [250, 186] on div "check" at bounding box center [255, 61] width 84 height 250
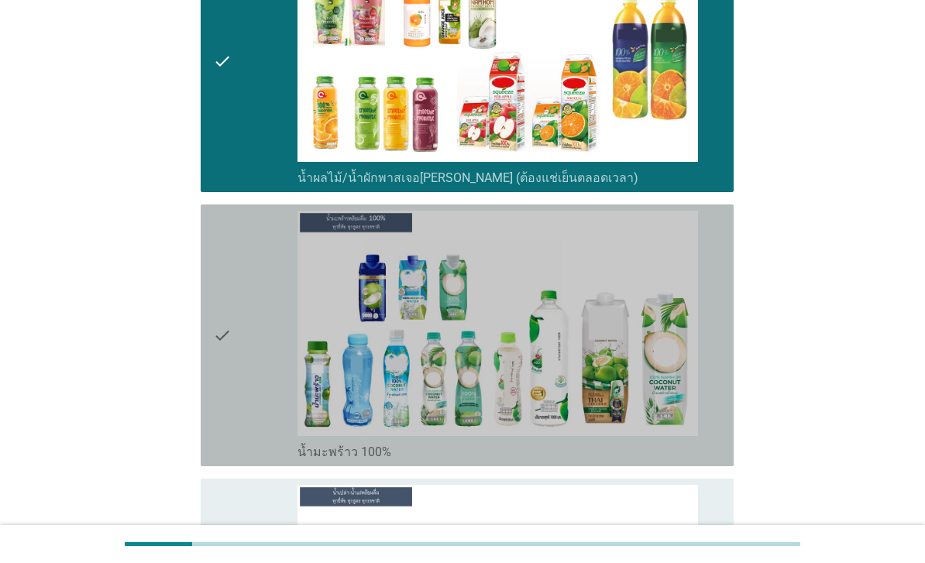
click at [249, 447] on div "check" at bounding box center [255, 336] width 84 height 250
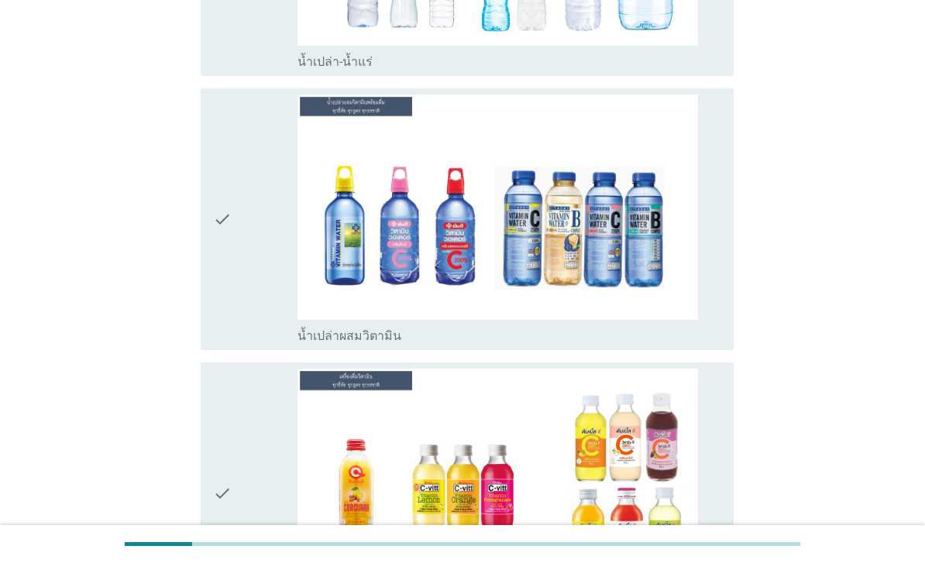
scroll to position [4239, 0]
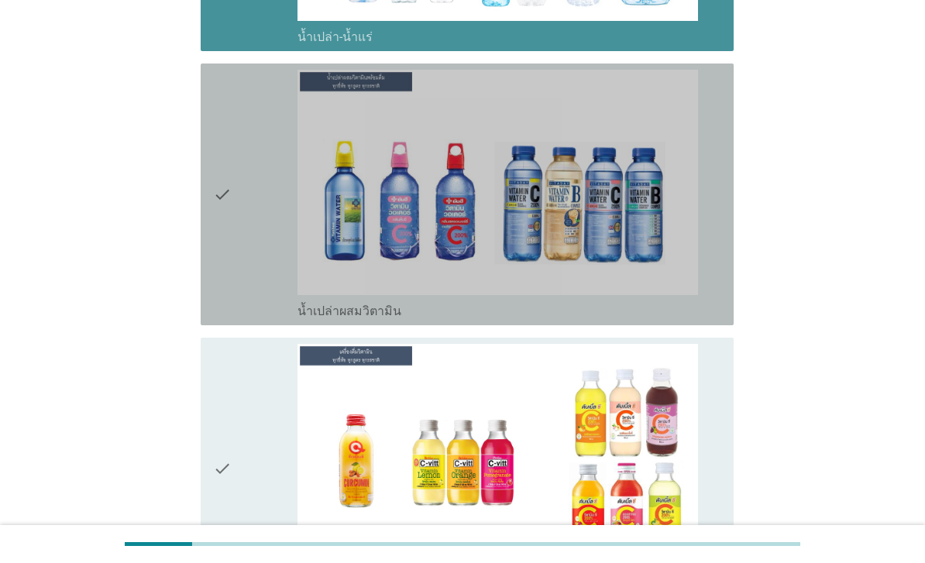
click at [260, 319] on div "check" at bounding box center [255, 195] width 84 height 250
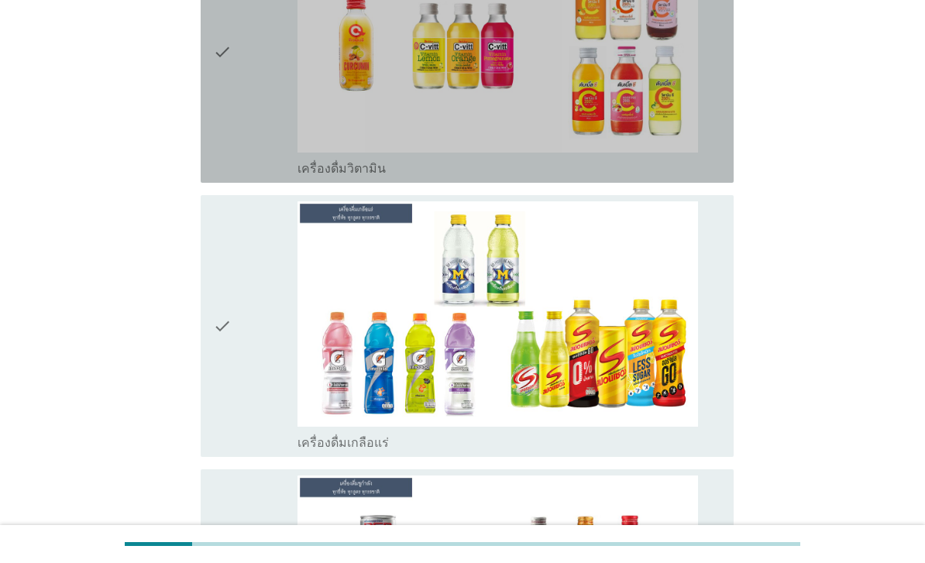
click at [267, 177] on div "check" at bounding box center [255, 52] width 84 height 250
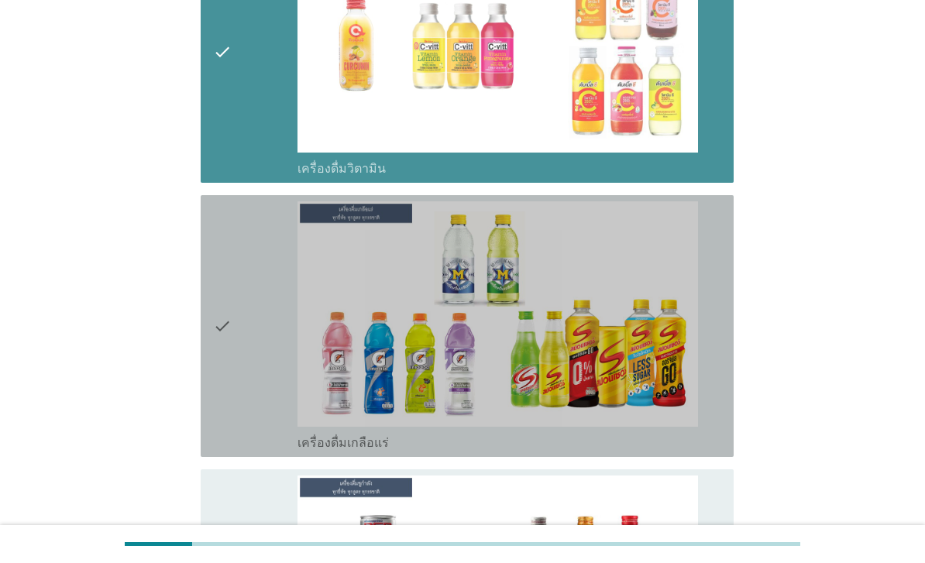
click at [260, 451] on div "check" at bounding box center [255, 326] width 84 height 250
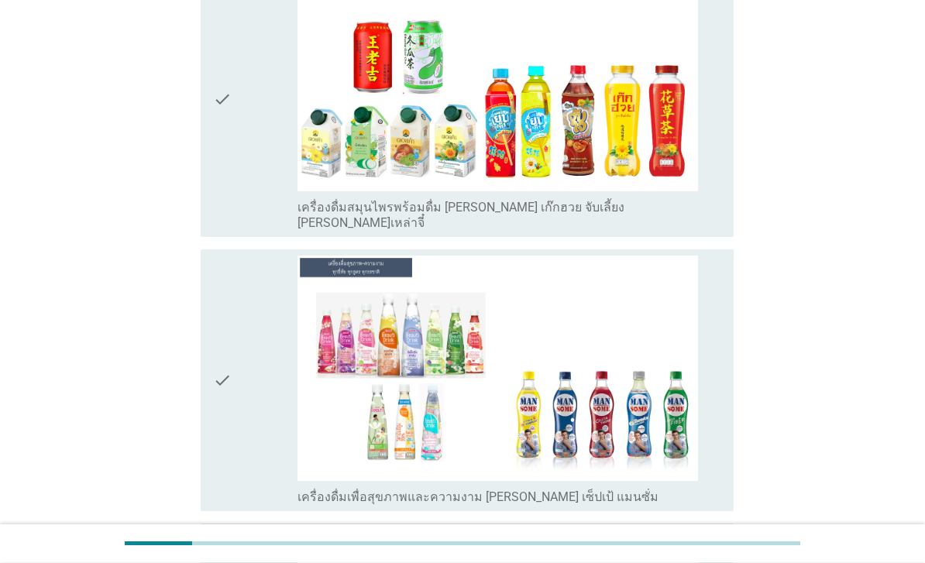
scroll to position [5439, 0]
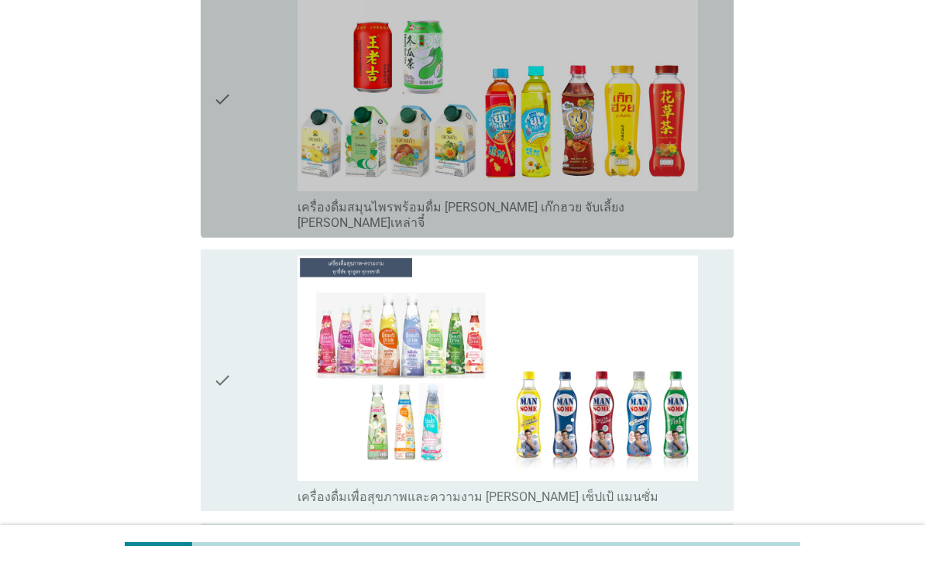
click at [242, 232] on div "check" at bounding box center [255, 99] width 84 height 265
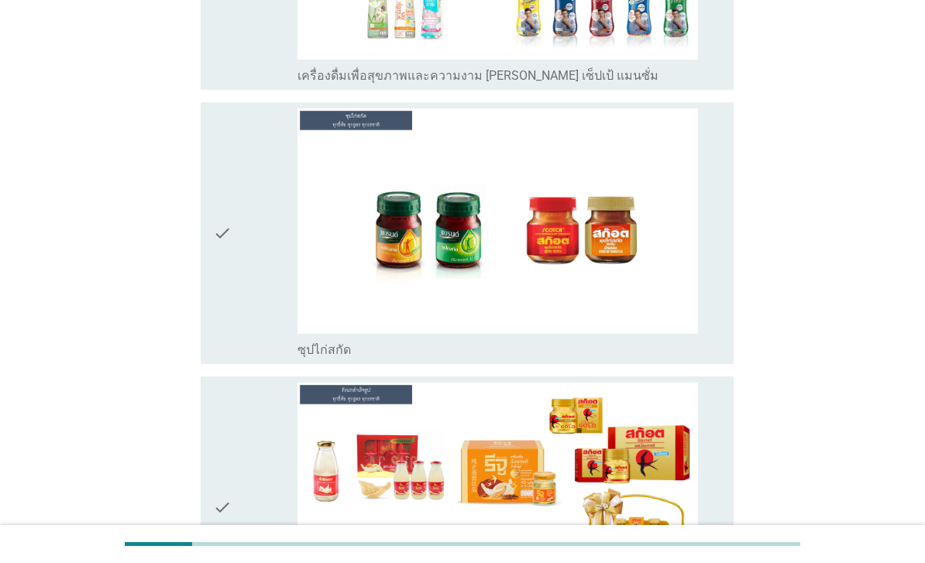
scroll to position [5891, 0]
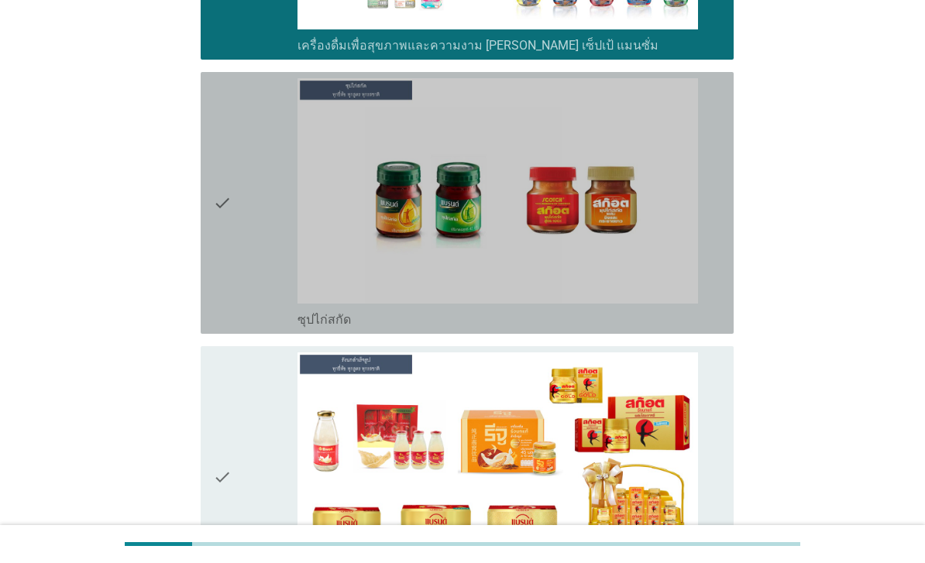
click at [253, 328] on div "check" at bounding box center [255, 203] width 84 height 250
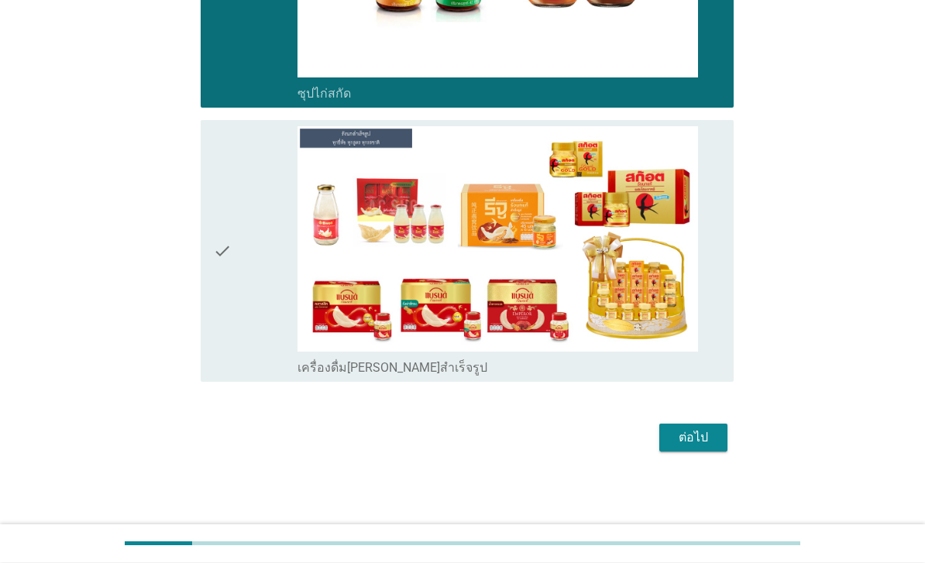
scroll to position [6325, 0]
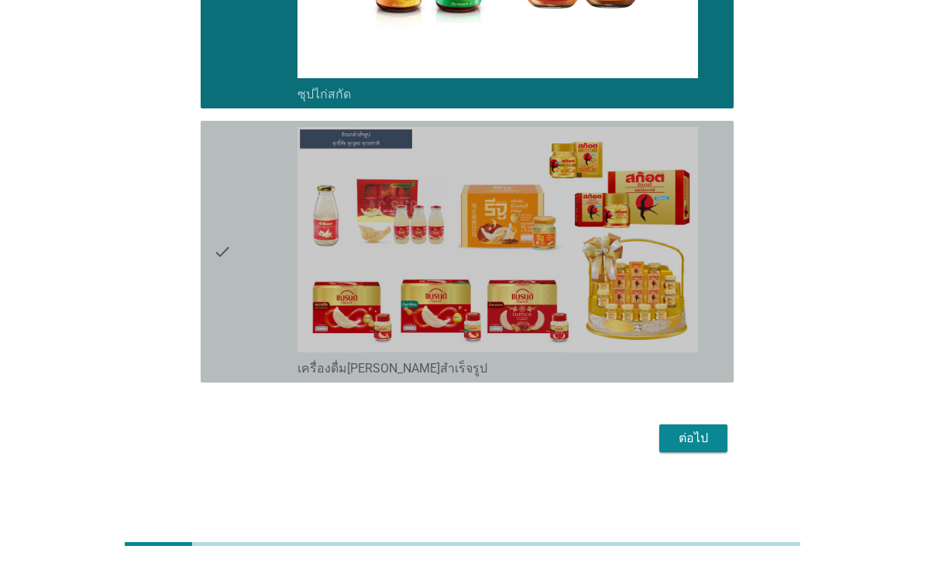
click at [257, 377] on div "check" at bounding box center [255, 252] width 84 height 250
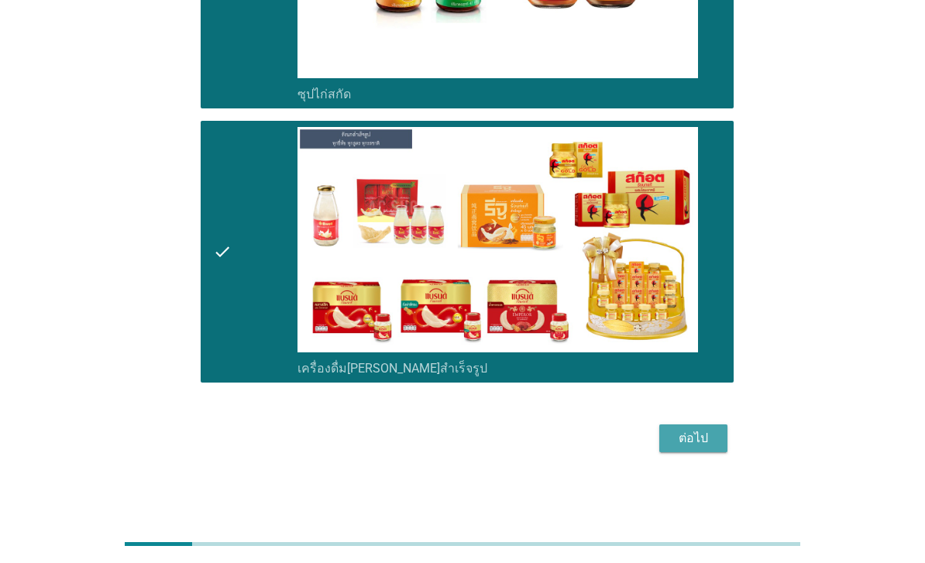
click at [690, 448] on div "ต่อไป" at bounding box center [693, 438] width 43 height 19
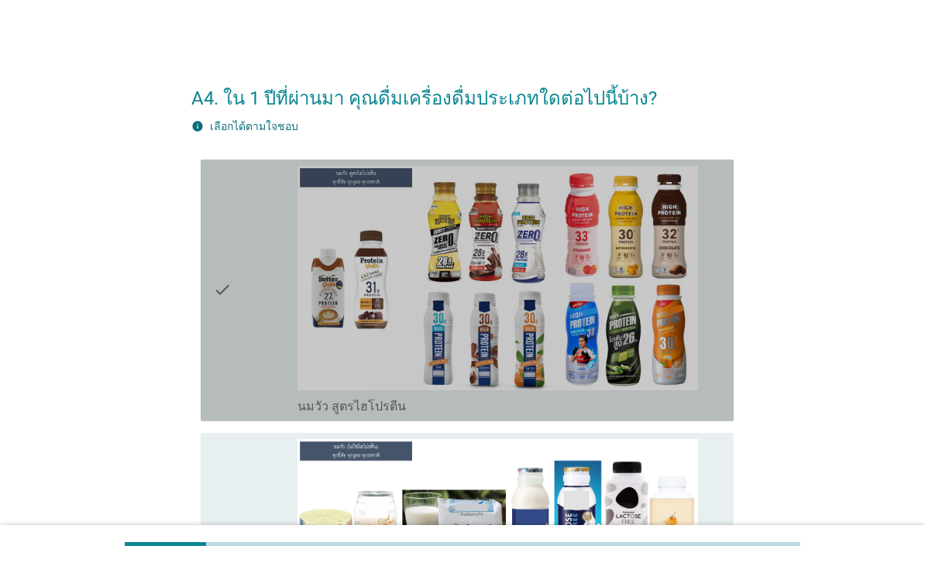
click at [254, 362] on div "check" at bounding box center [255, 291] width 84 height 250
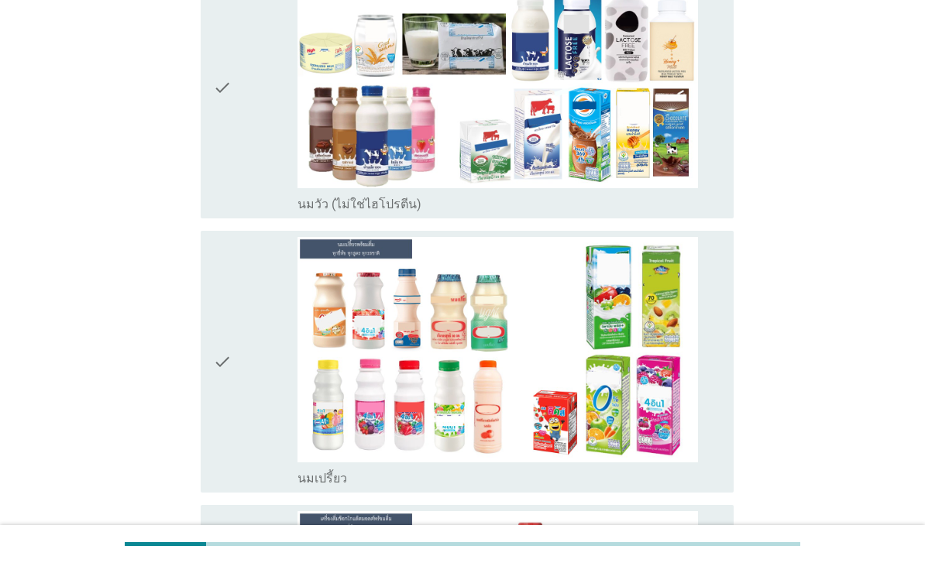
click at [243, 184] on div "check" at bounding box center [255, 88] width 84 height 250
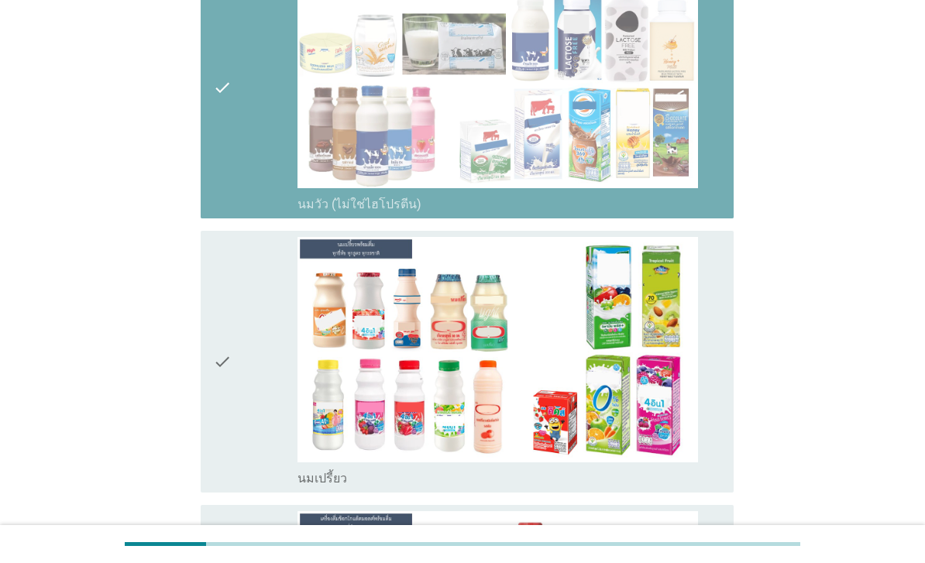
click at [243, 375] on div "check" at bounding box center [255, 362] width 84 height 250
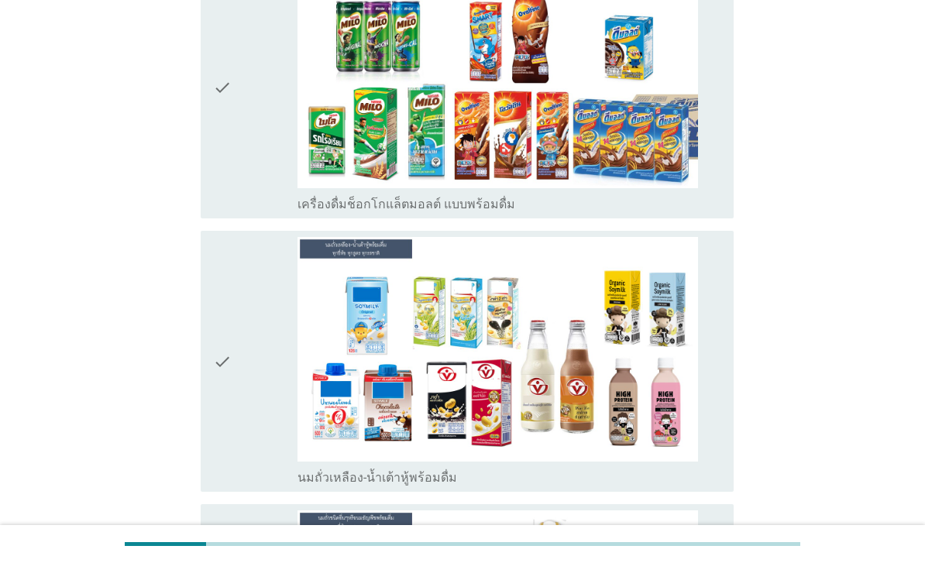
scroll to position [1026, 0]
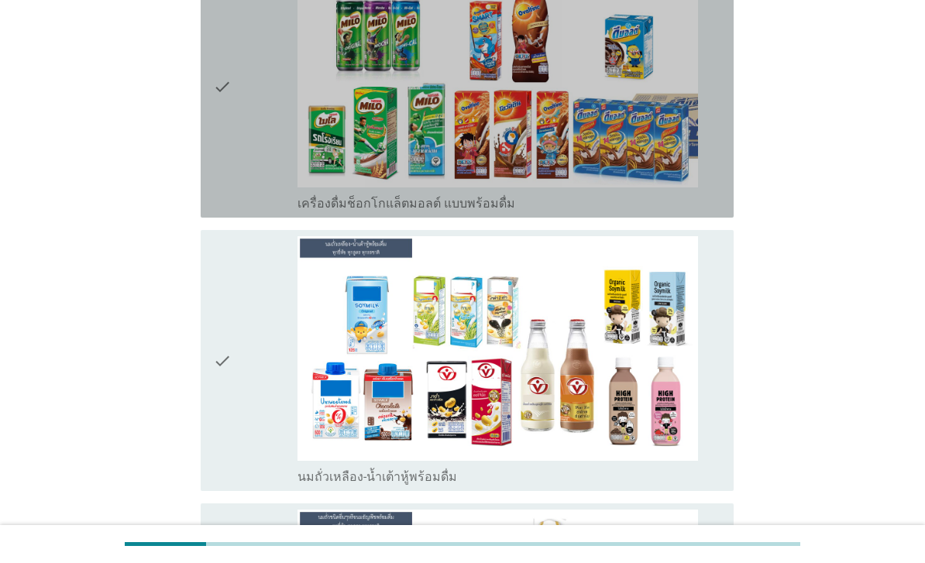
click at [250, 196] on div "check" at bounding box center [255, 87] width 84 height 250
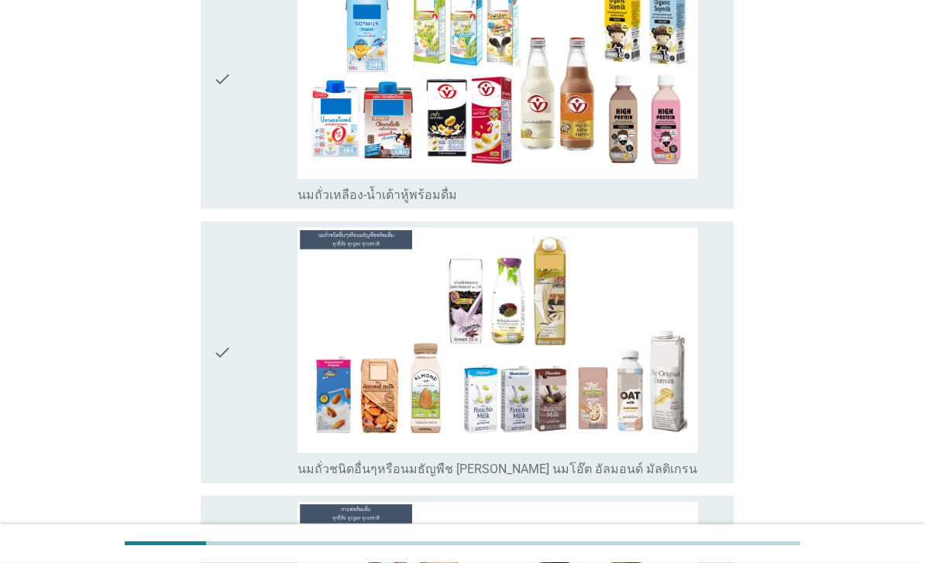
scroll to position [1308, 0]
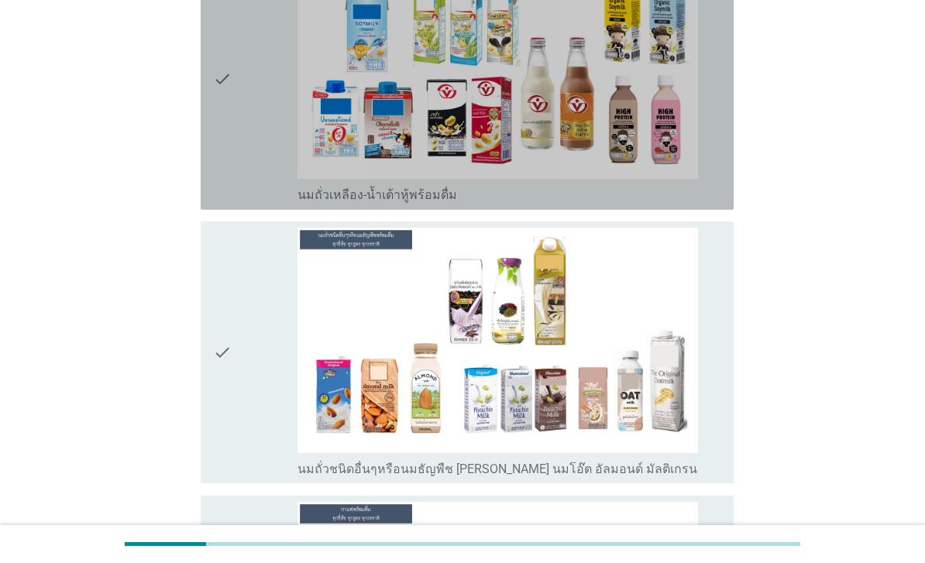
click at [244, 204] on div "check" at bounding box center [255, 79] width 84 height 250
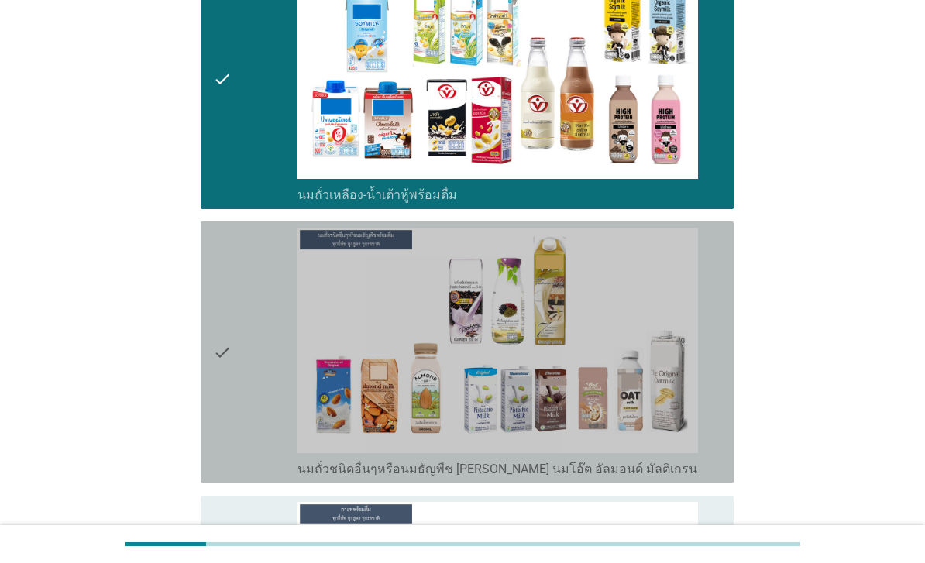
click at [234, 404] on div "check" at bounding box center [255, 353] width 84 height 250
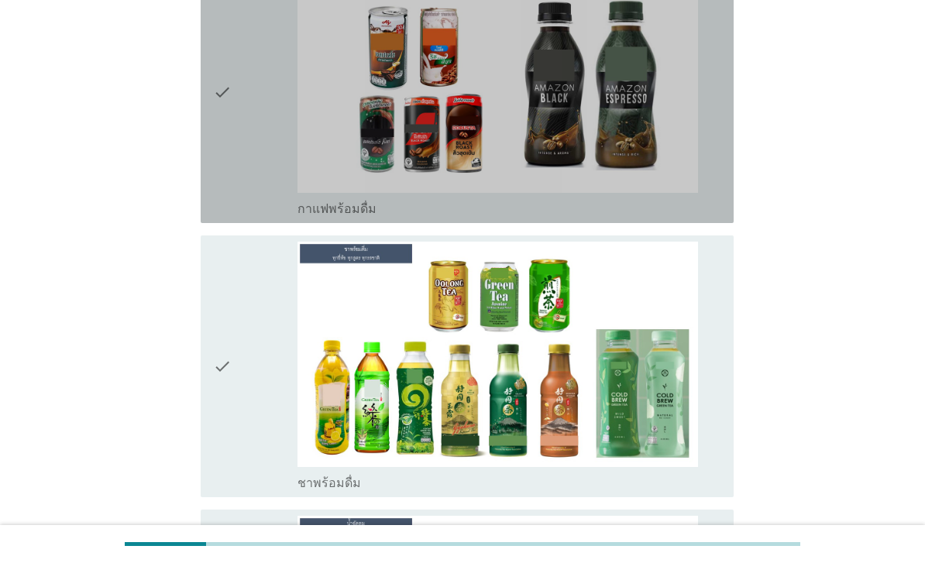
click at [247, 217] on div "check" at bounding box center [255, 92] width 84 height 250
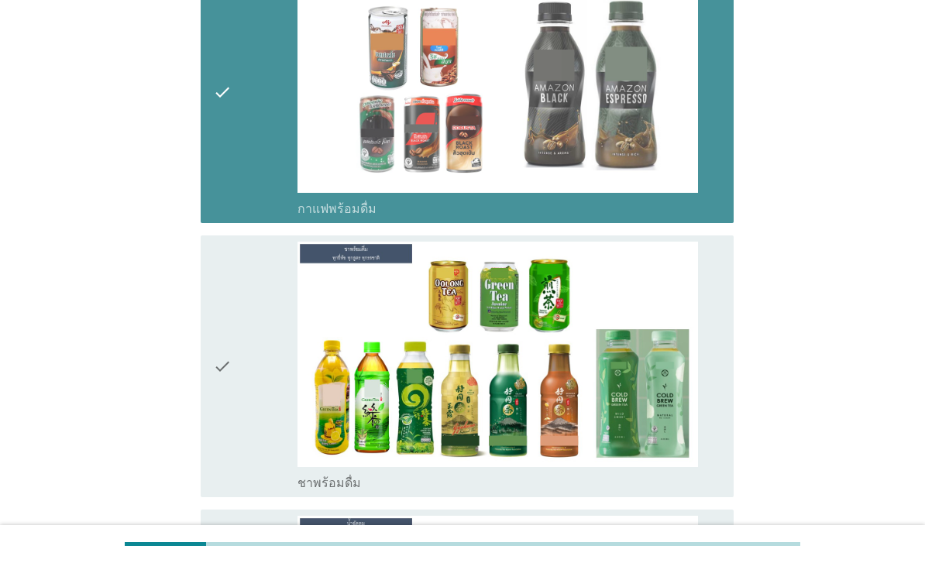
click at [246, 415] on div "check" at bounding box center [255, 367] width 84 height 250
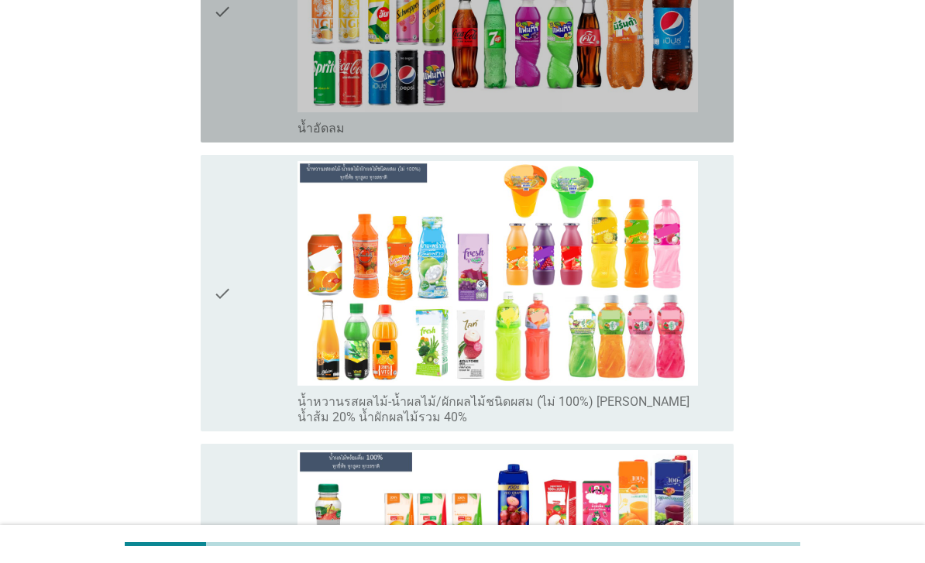
click at [269, 136] on div "check" at bounding box center [255, 12] width 84 height 250
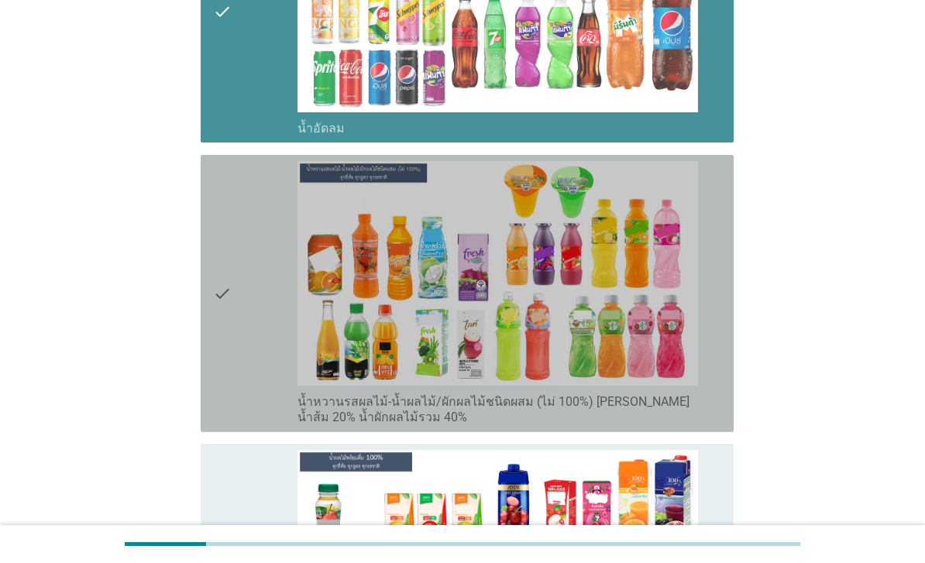
click at [245, 396] on div "check" at bounding box center [255, 293] width 84 height 265
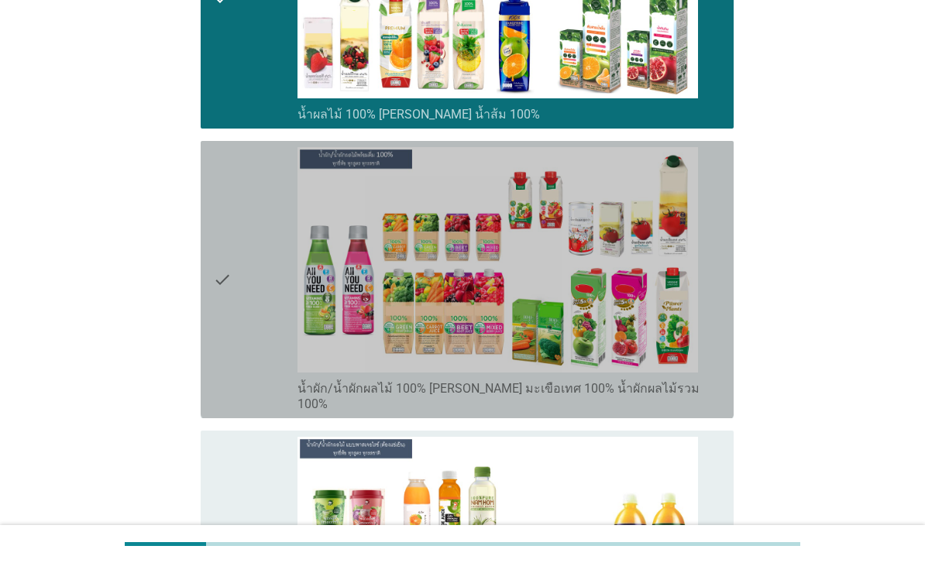
click at [232, 379] on div "check" at bounding box center [255, 279] width 84 height 265
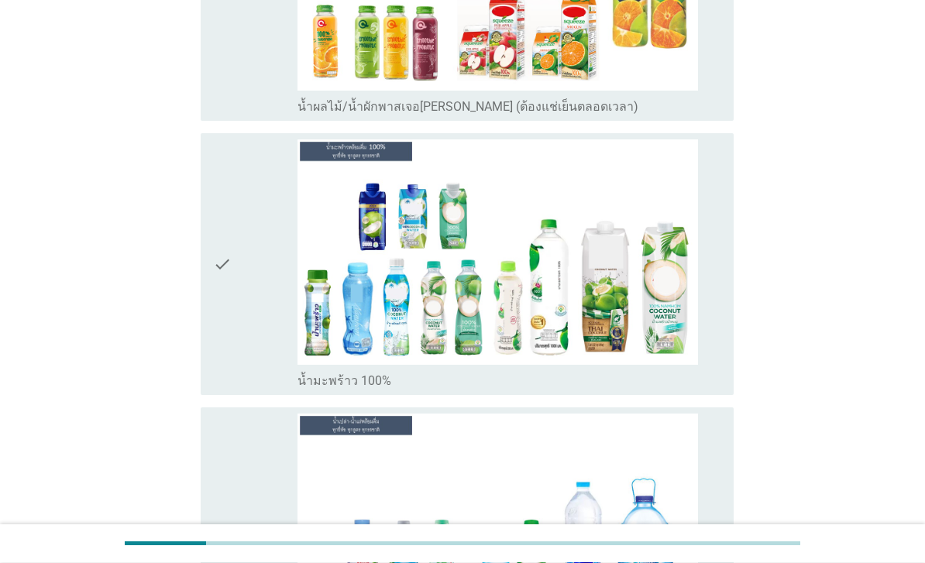
scroll to position [3631, 0]
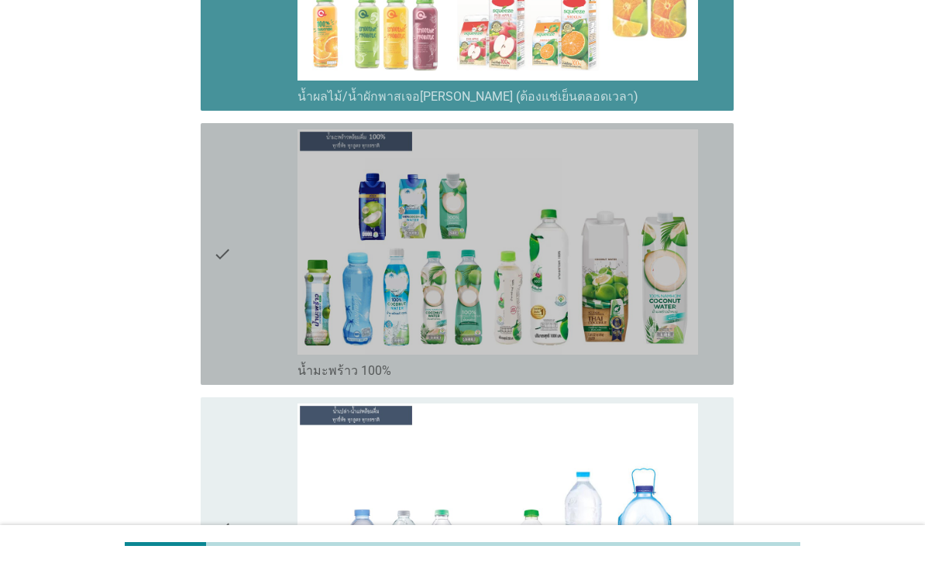
click at [245, 379] on div "check" at bounding box center [255, 254] width 84 height 250
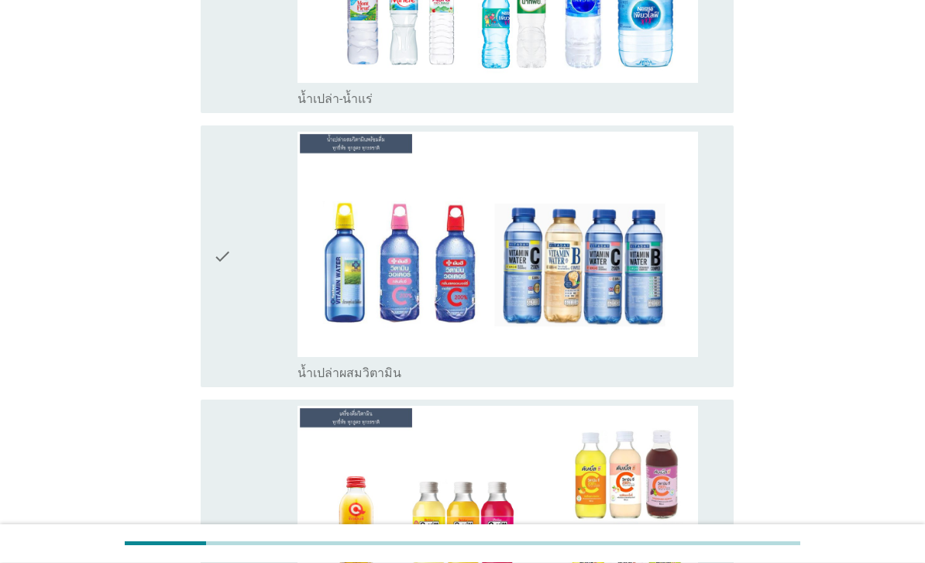
scroll to position [4177, 0]
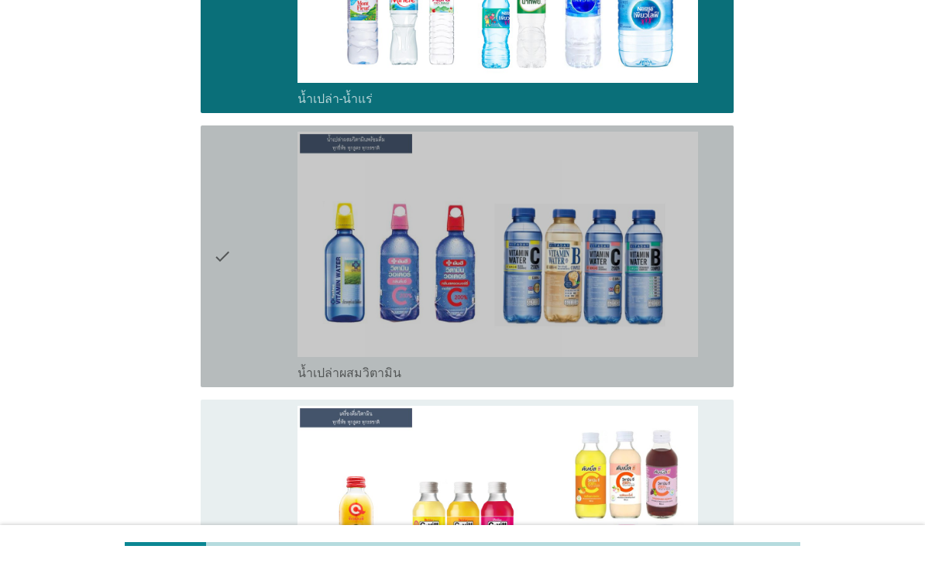
click at [235, 381] on div "check" at bounding box center [255, 257] width 84 height 250
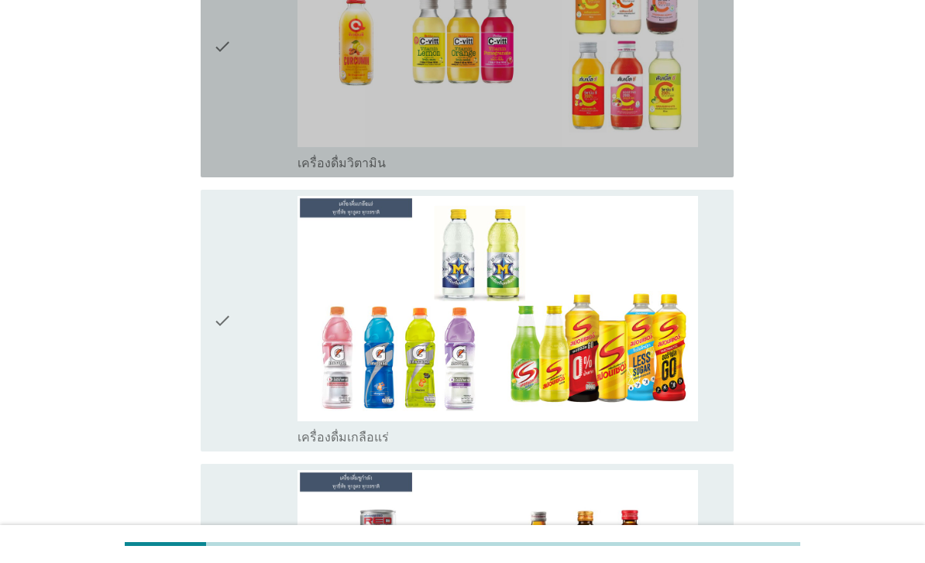
click at [249, 171] on div "check" at bounding box center [255, 47] width 84 height 250
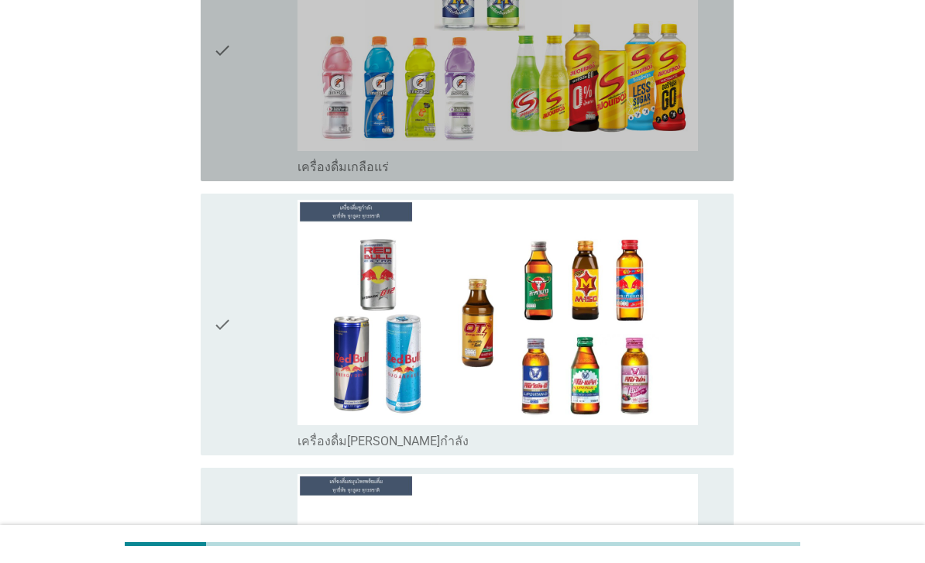
click at [261, 175] on div "check" at bounding box center [255, 51] width 84 height 250
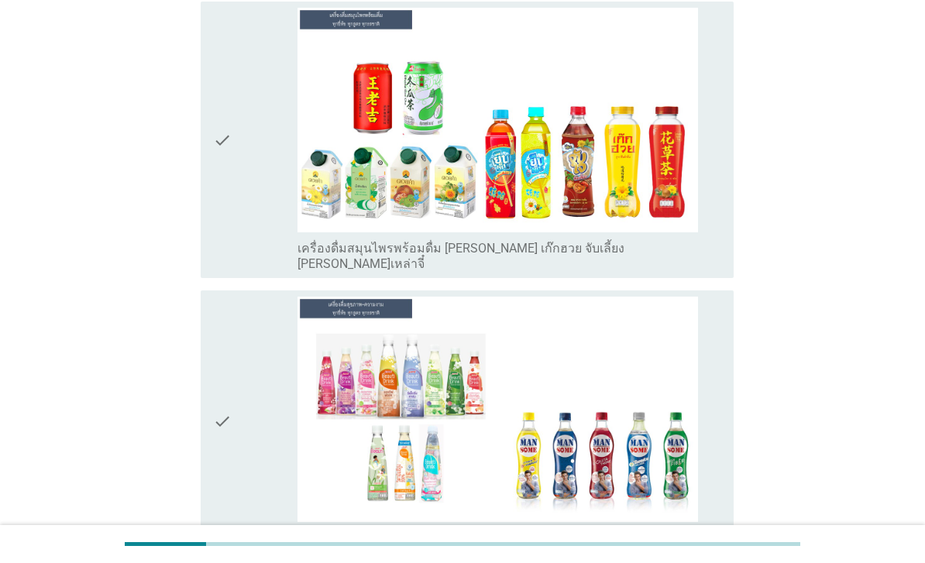
click at [230, 273] on icon "check" at bounding box center [222, 140] width 19 height 265
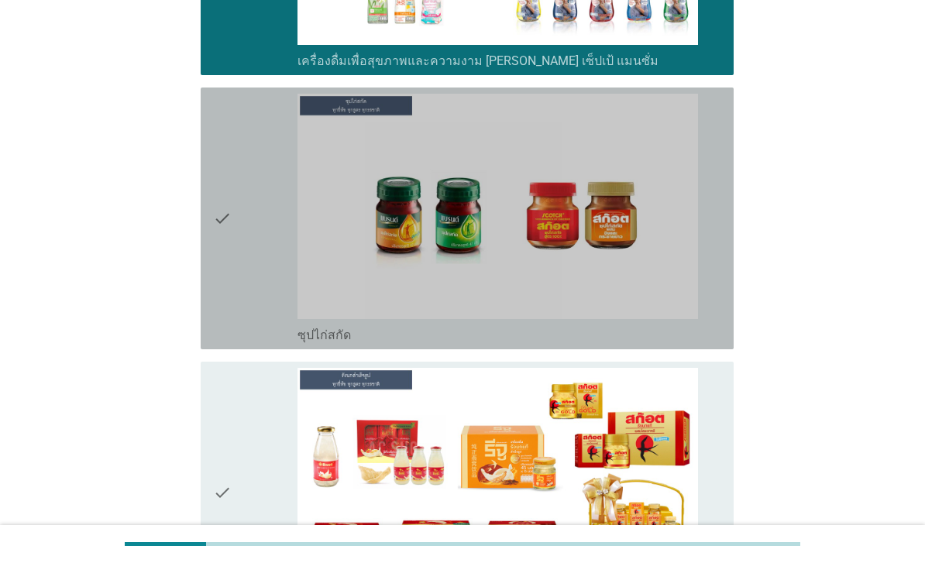
click at [219, 343] on icon "check" at bounding box center [222, 219] width 19 height 250
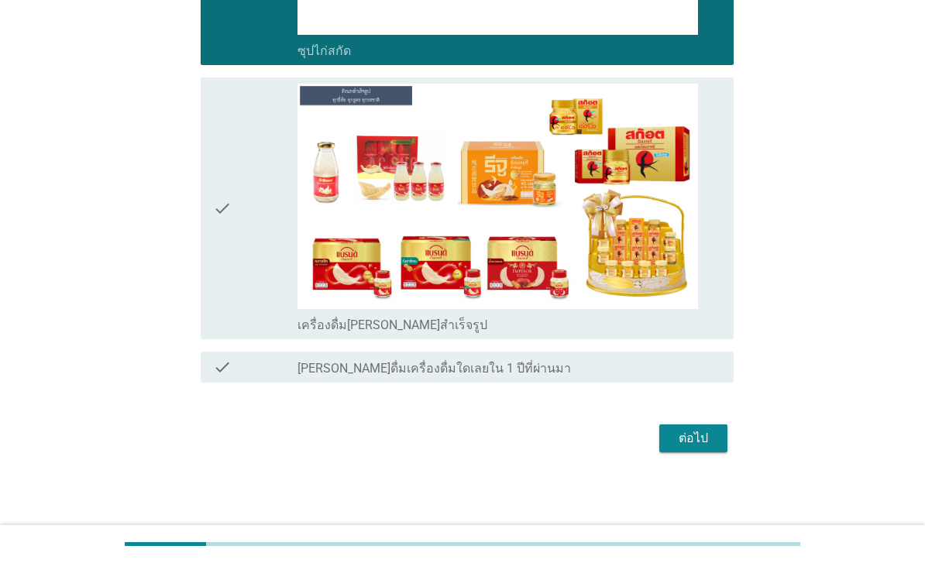
scroll to position [6368, 0]
click at [230, 333] on icon "check" at bounding box center [222, 209] width 19 height 250
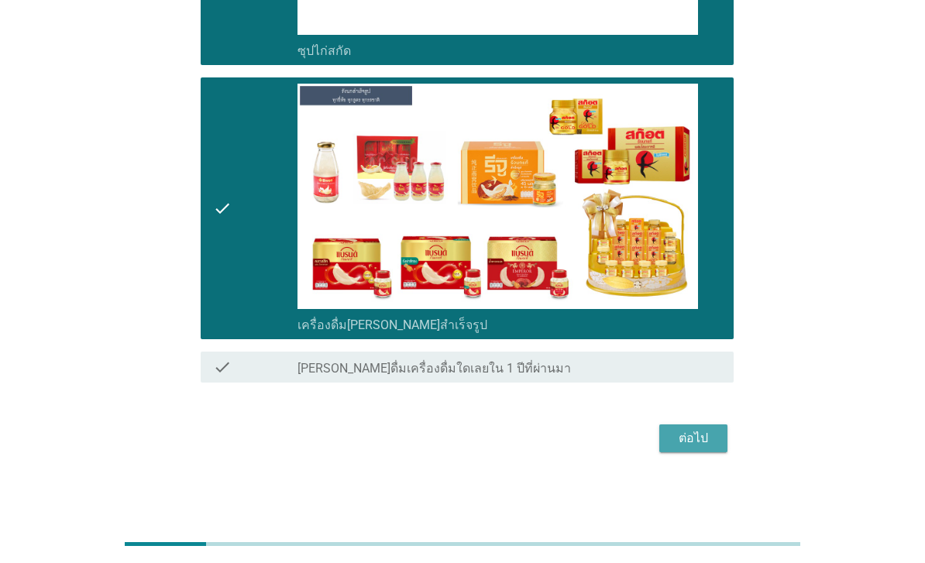
click at [705, 448] on div "ต่อไป" at bounding box center [693, 438] width 43 height 19
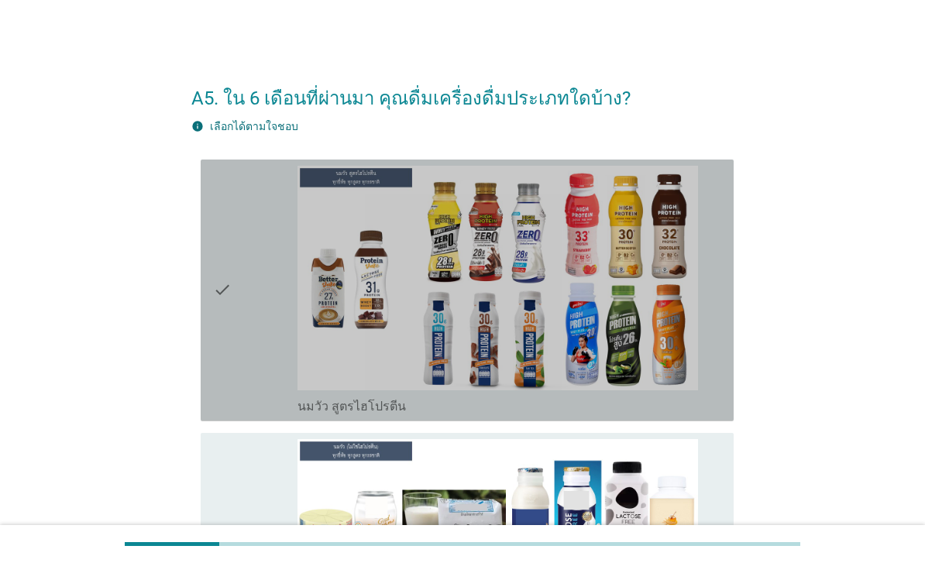
click at [256, 350] on div "check" at bounding box center [255, 291] width 84 height 250
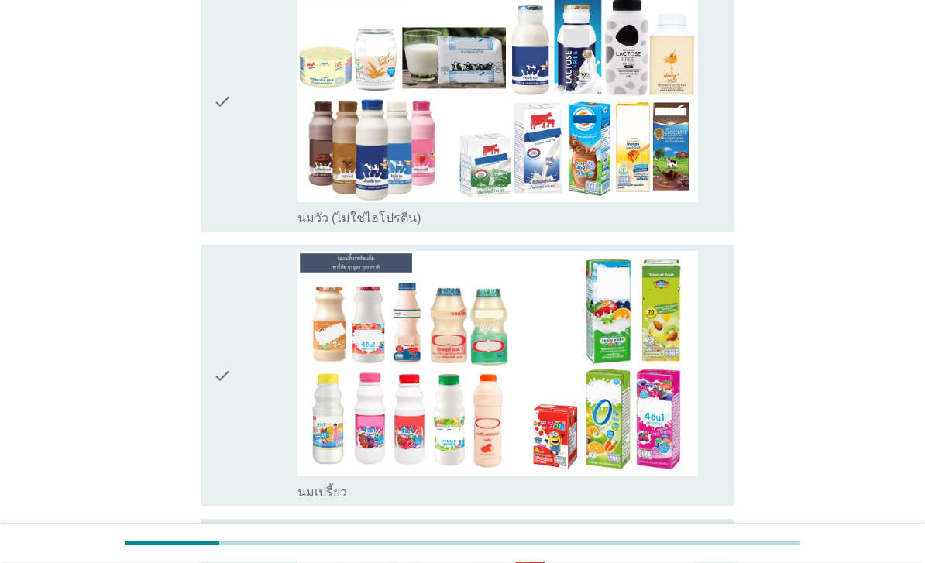
scroll to position [463, 0]
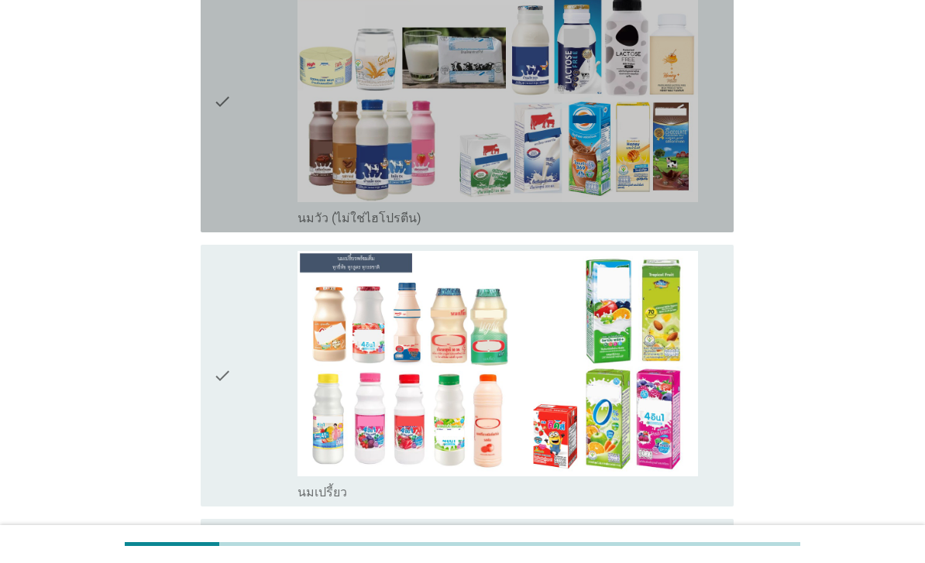
click at [237, 209] on div "check" at bounding box center [255, 102] width 84 height 250
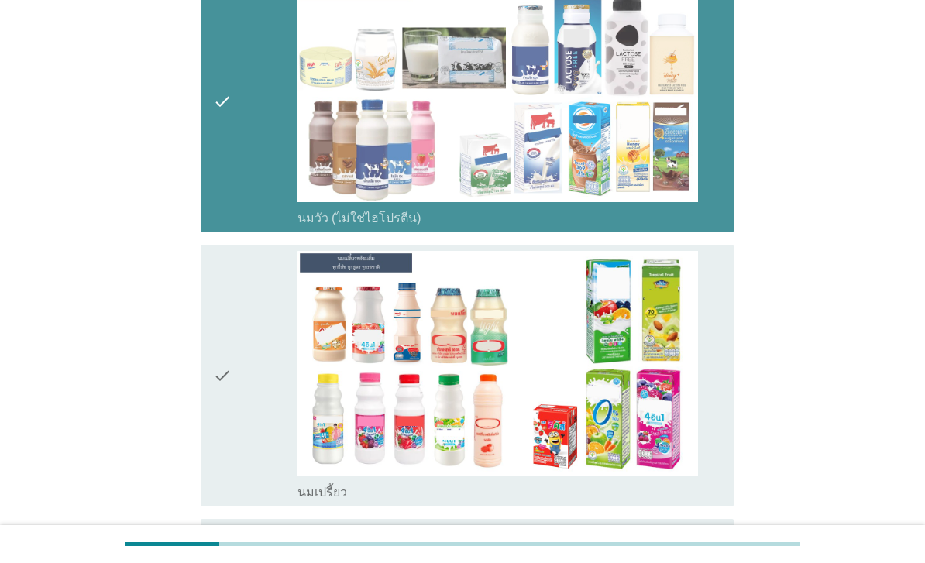
click at [237, 394] on div "check" at bounding box center [255, 376] width 84 height 250
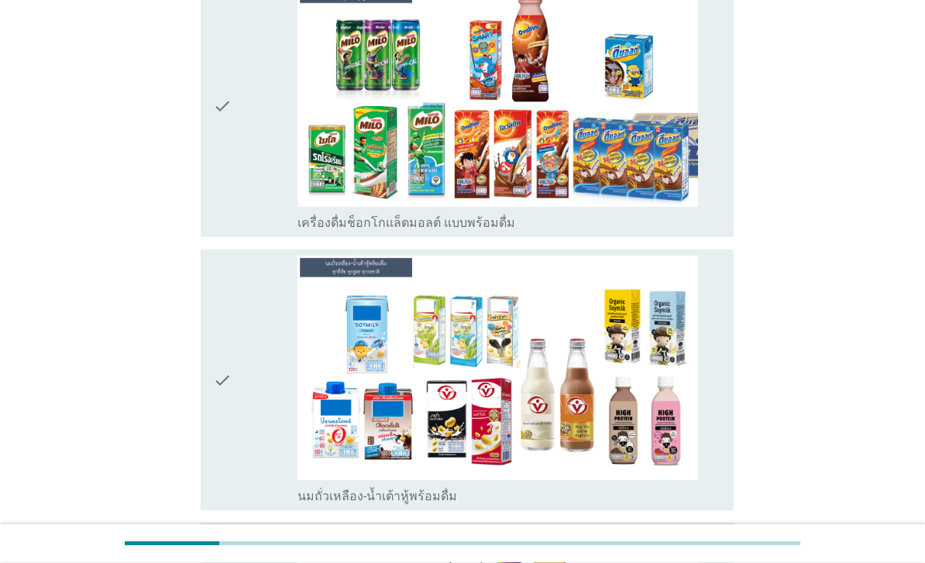
scroll to position [1007, 0]
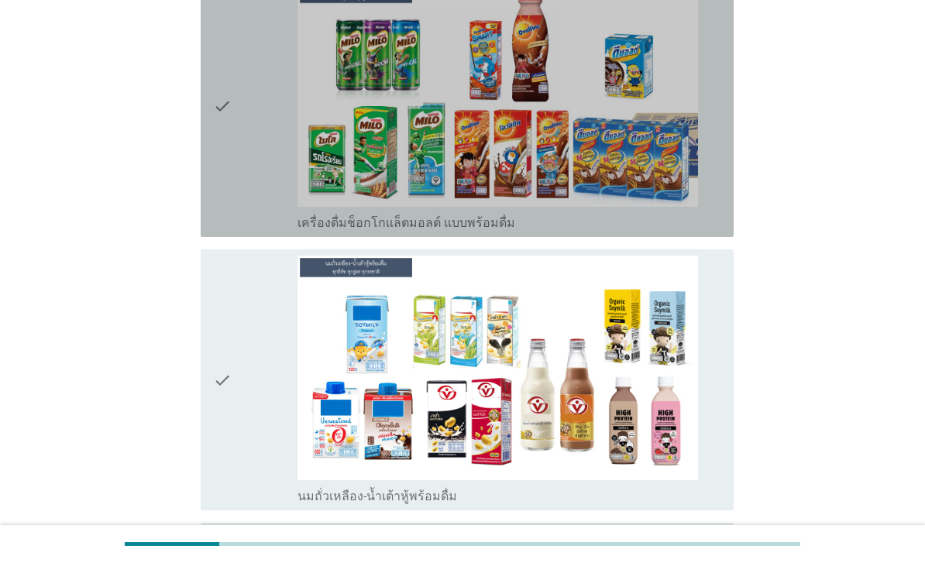
click at [244, 219] on div "check" at bounding box center [255, 106] width 84 height 250
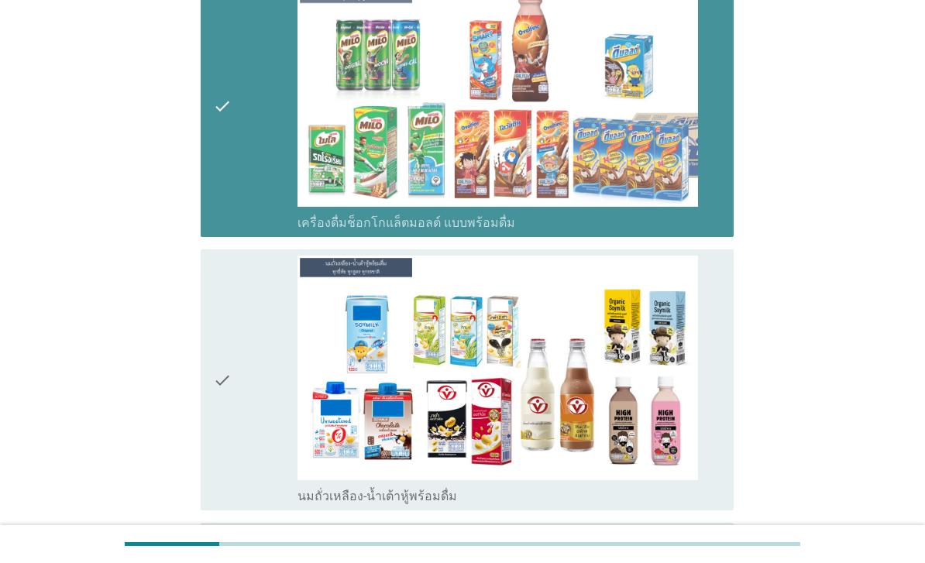
click at [229, 403] on icon "check" at bounding box center [222, 381] width 19 height 250
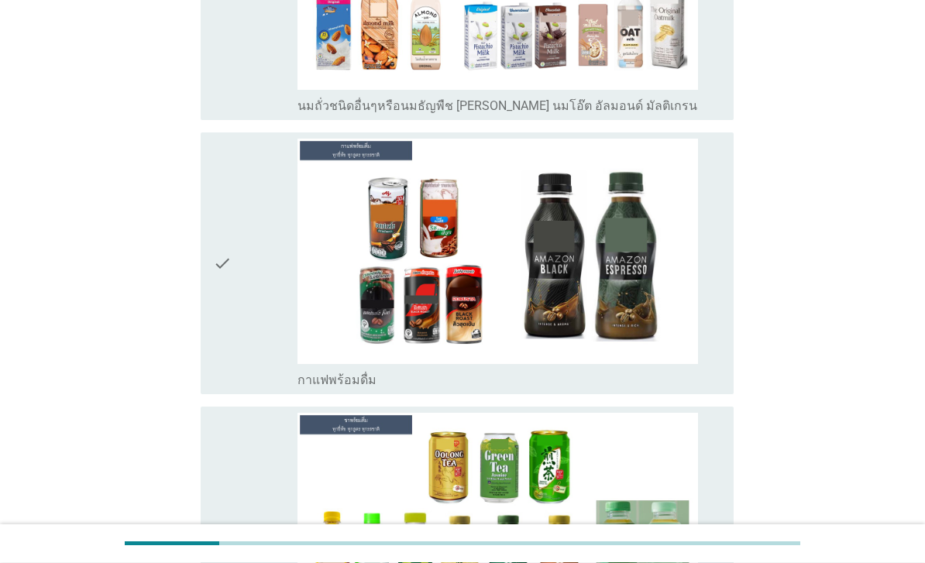
scroll to position [1675, 0]
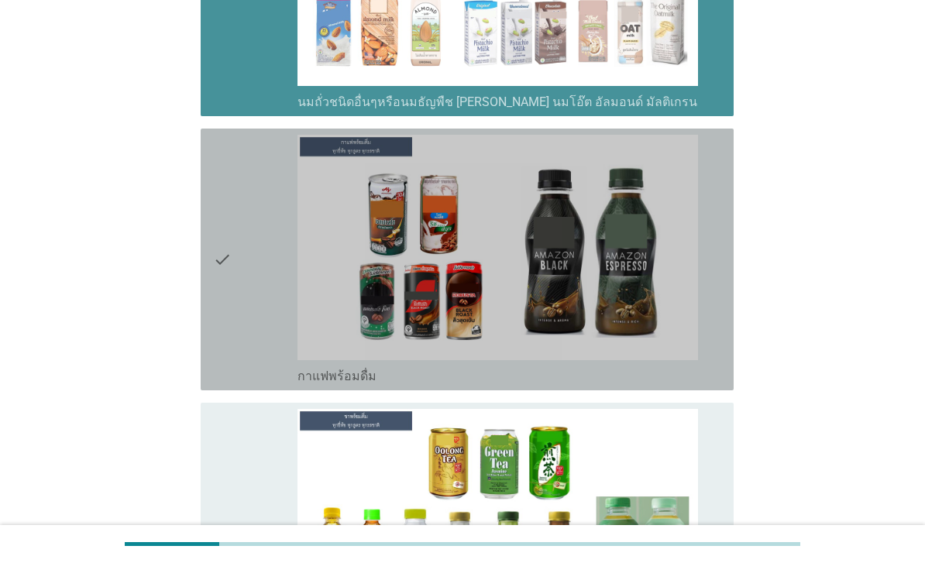
click at [260, 312] on div "check" at bounding box center [255, 260] width 84 height 250
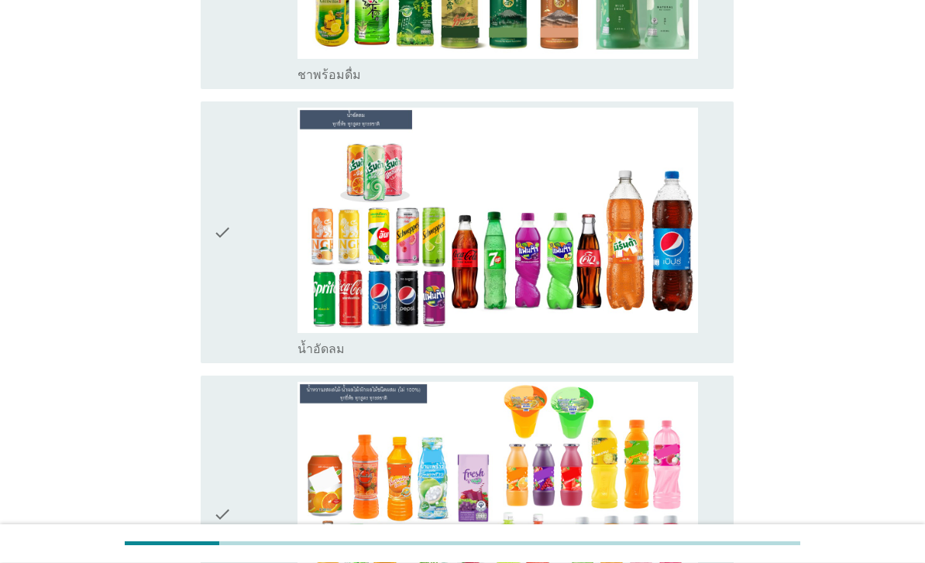
scroll to position [2251, 0]
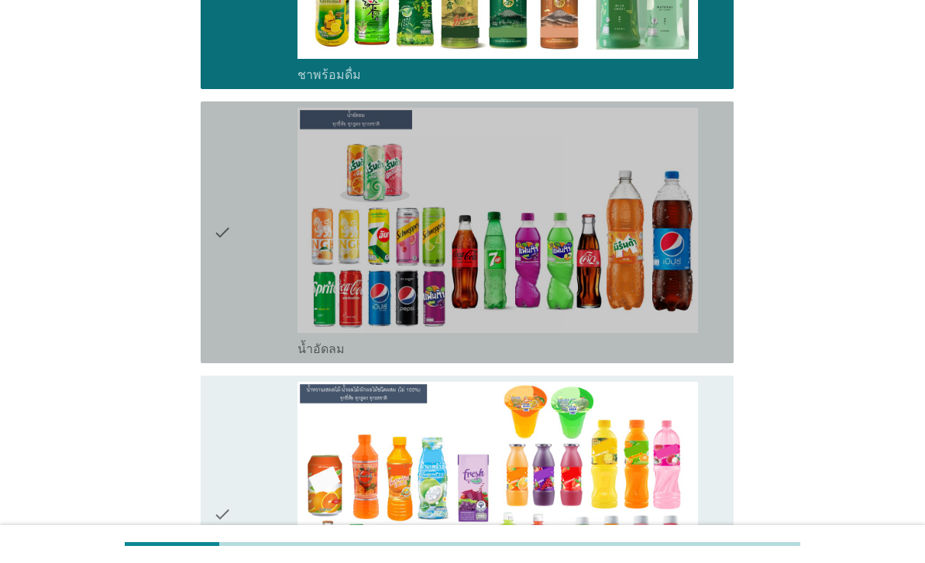
click at [251, 300] on div "check" at bounding box center [255, 233] width 84 height 250
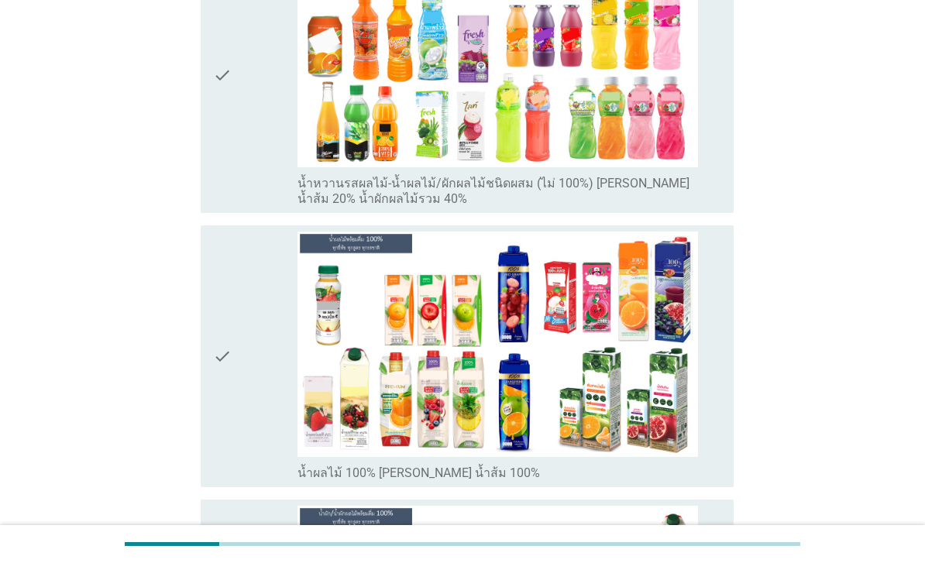
scroll to position [2699, 0]
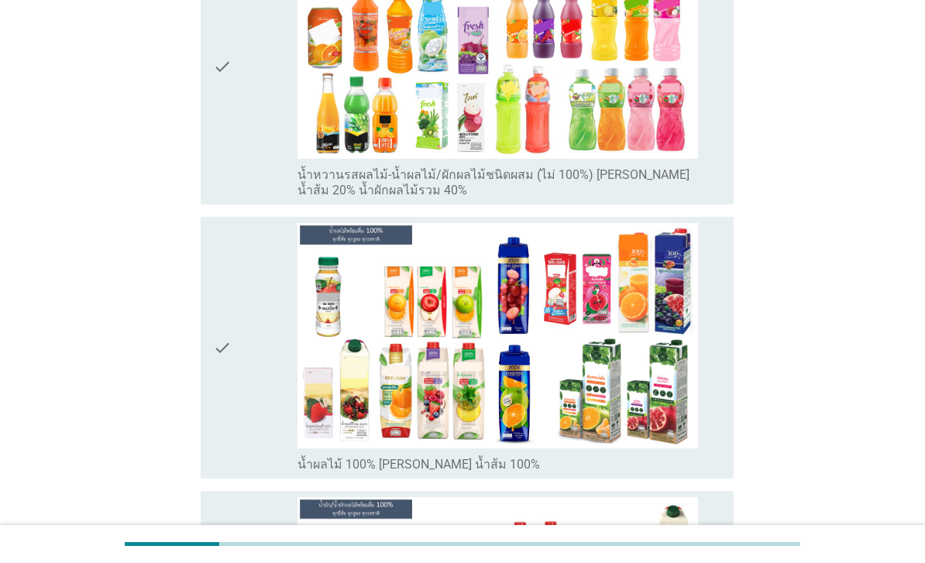
click at [251, 199] on div "check" at bounding box center [255, 66] width 84 height 265
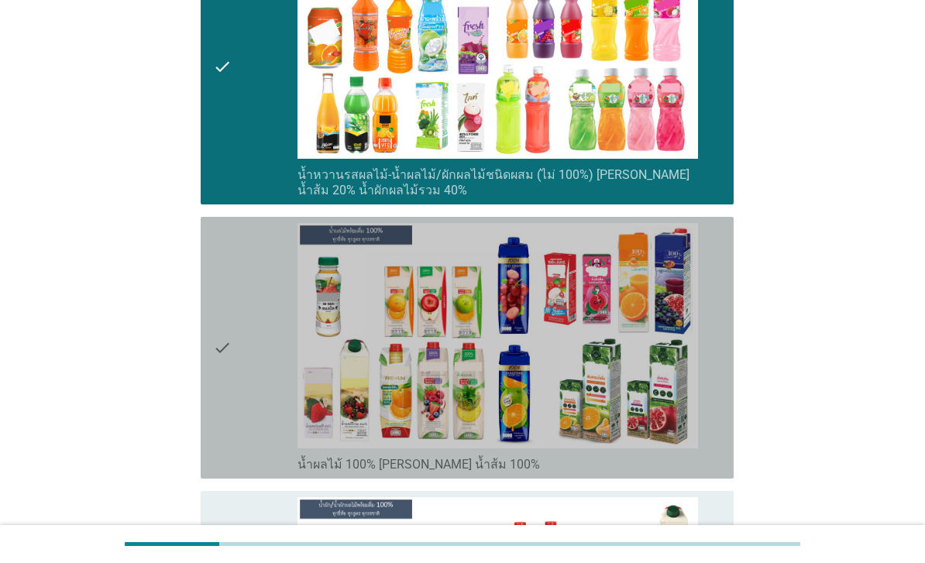
click at [243, 418] on div "check" at bounding box center [255, 348] width 84 height 250
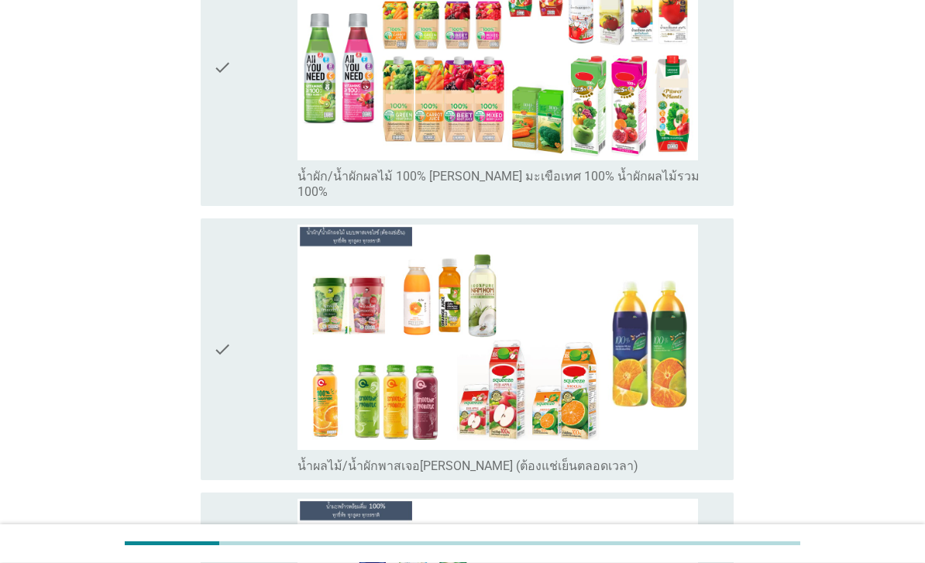
scroll to position [3273, 0]
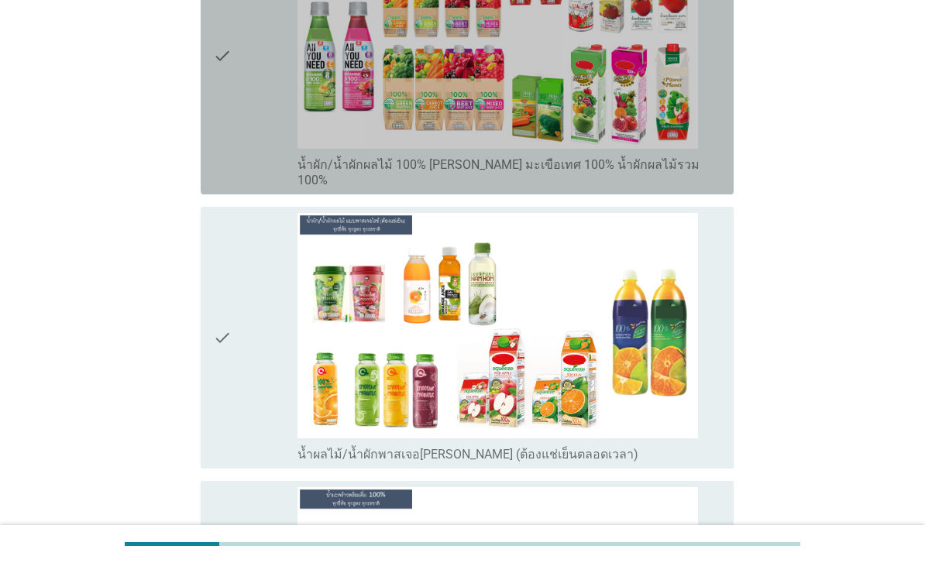
click at [263, 188] on div "check" at bounding box center [255, 55] width 84 height 265
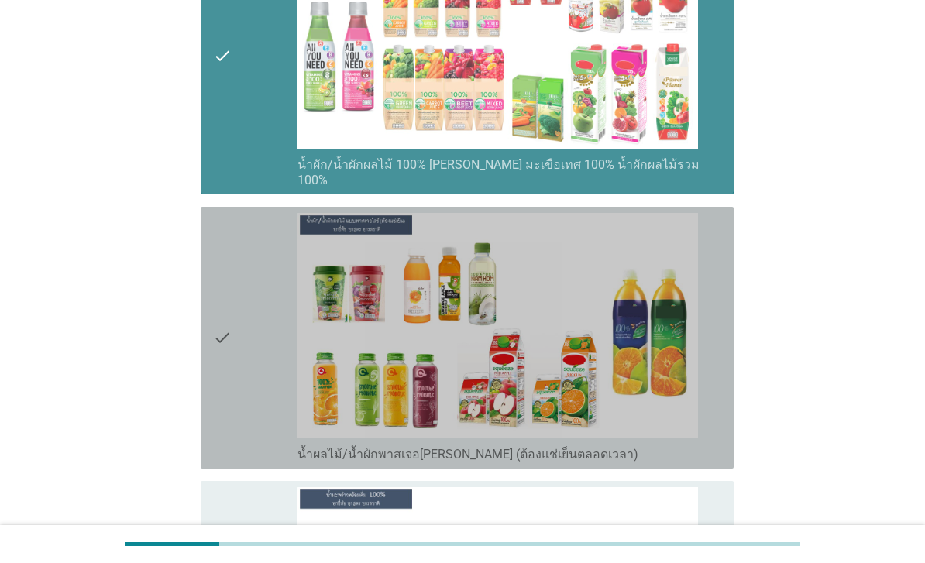
click at [243, 427] on div "check" at bounding box center [255, 338] width 84 height 250
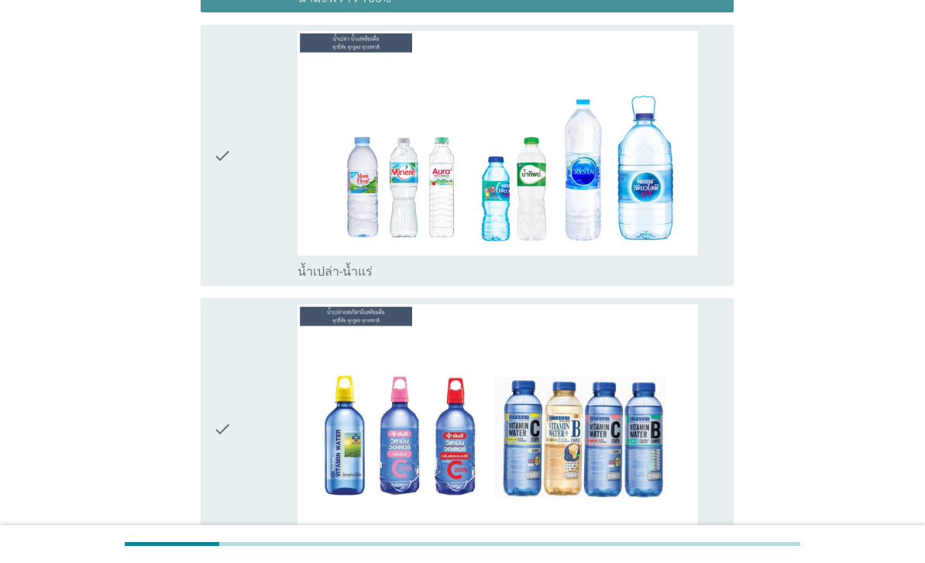
click at [258, 281] on div "check" at bounding box center [255, 156] width 84 height 250
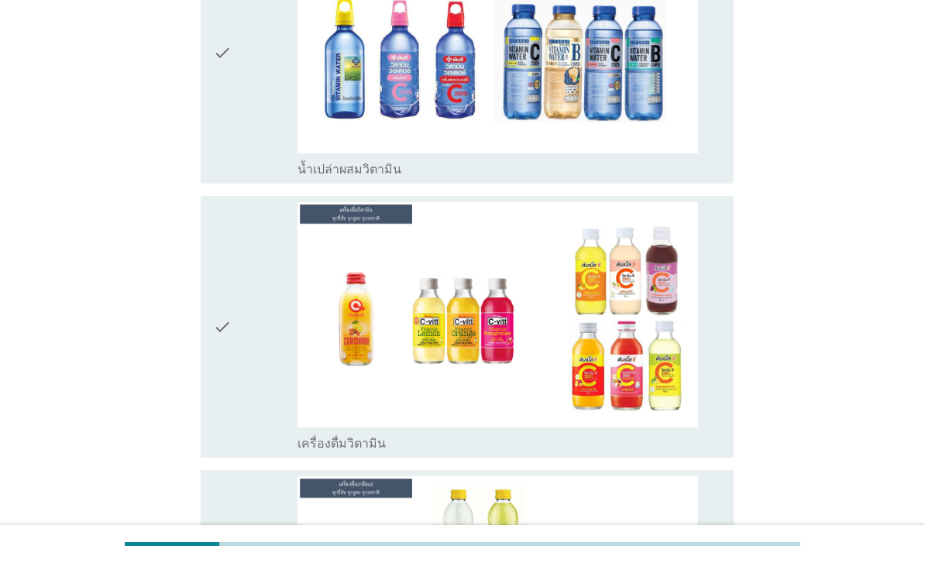
click at [228, 452] on icon "check" at bounding box center [222, 327] width 19 height 250
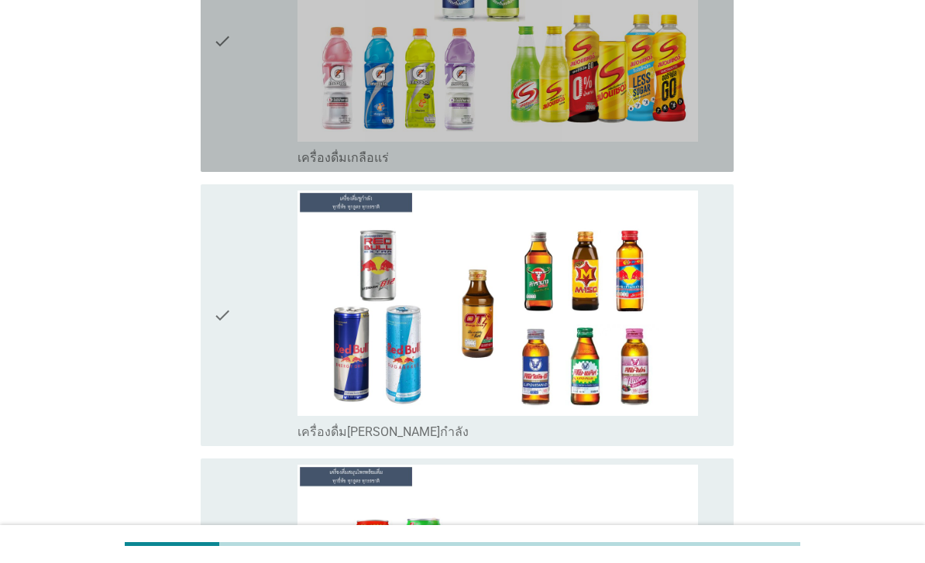
click at [248, 166] on div "check" at bounding box center [255, 41] width 84 height 250
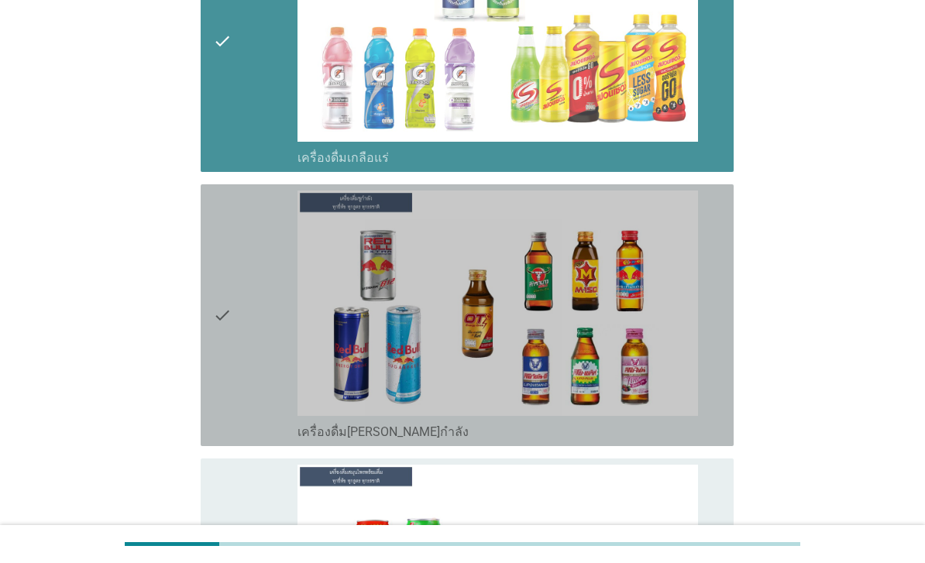
click at [234, 440] on div "check" at bounding box center [255, 316] width 84 height 250
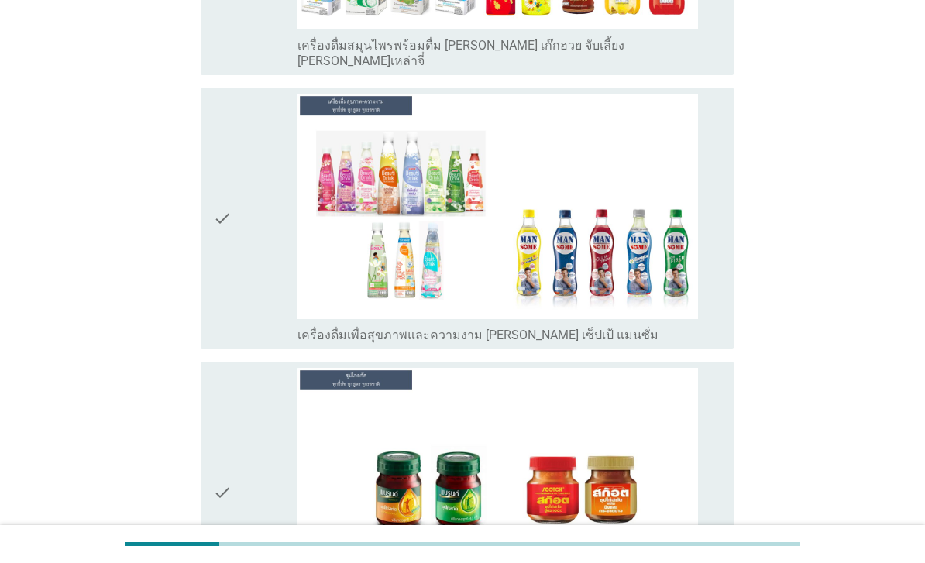
scroll to position [5608, 0]
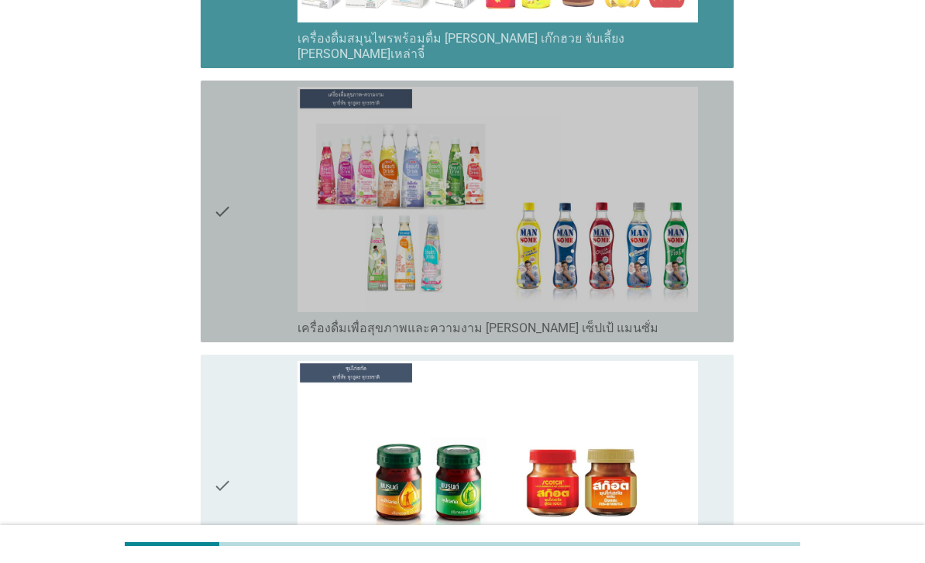
click at [237, 336] on div "check" at bounding box center [255, 212] width 84 height 250
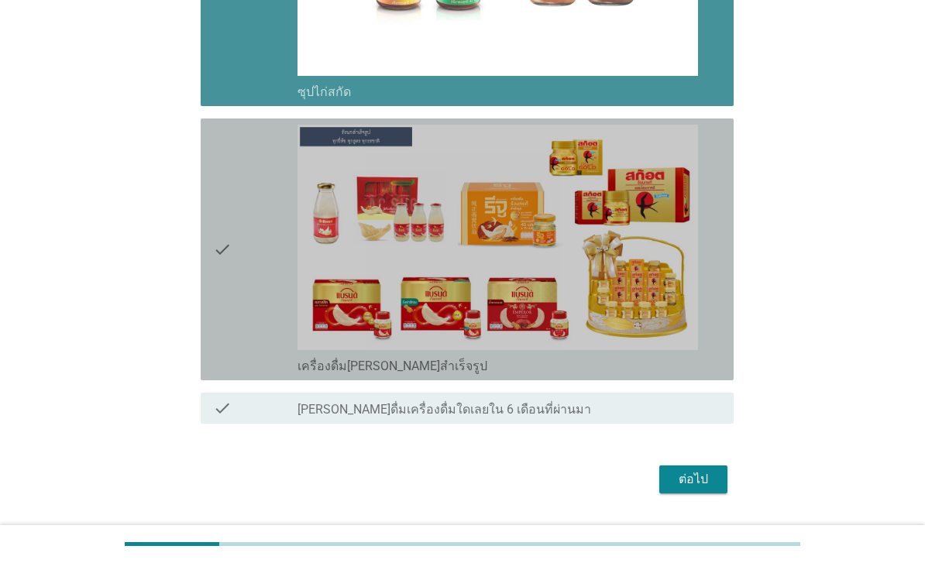
click at [220, 374] on icon "check" at bounding box center [222, 250] width 19 height 250
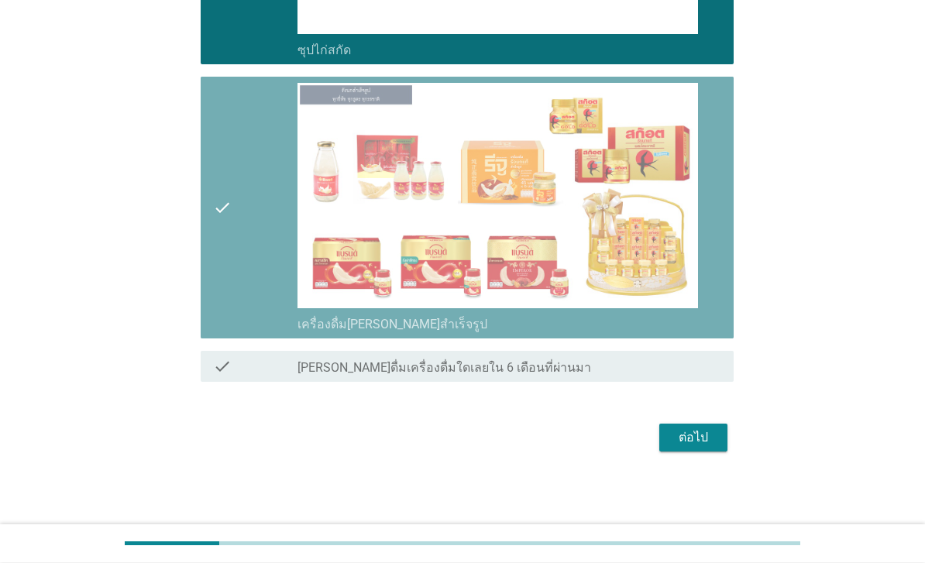
scroll to position [6368, 0]
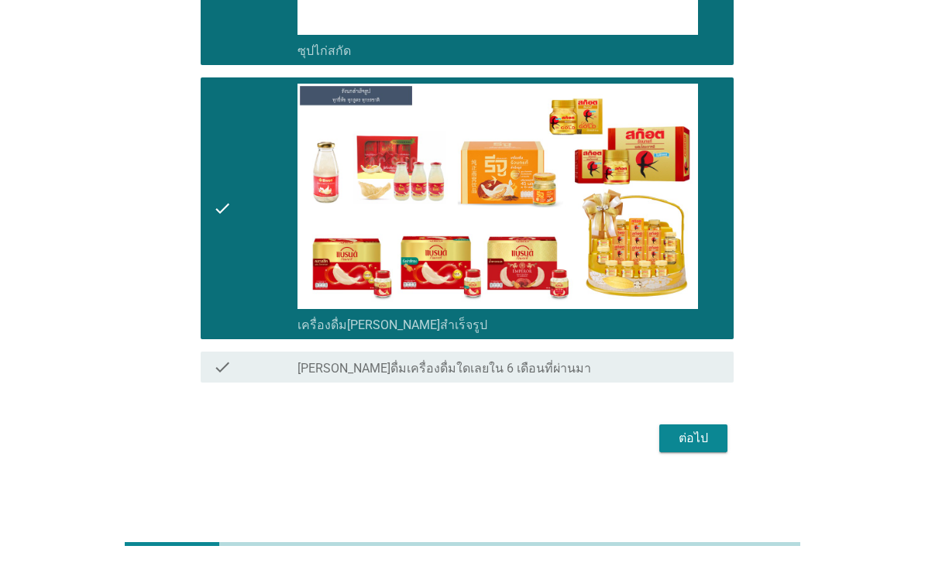
click at [697, 448] on div "ต่อไป" at bounding box center [693, 438] width 43 height 19
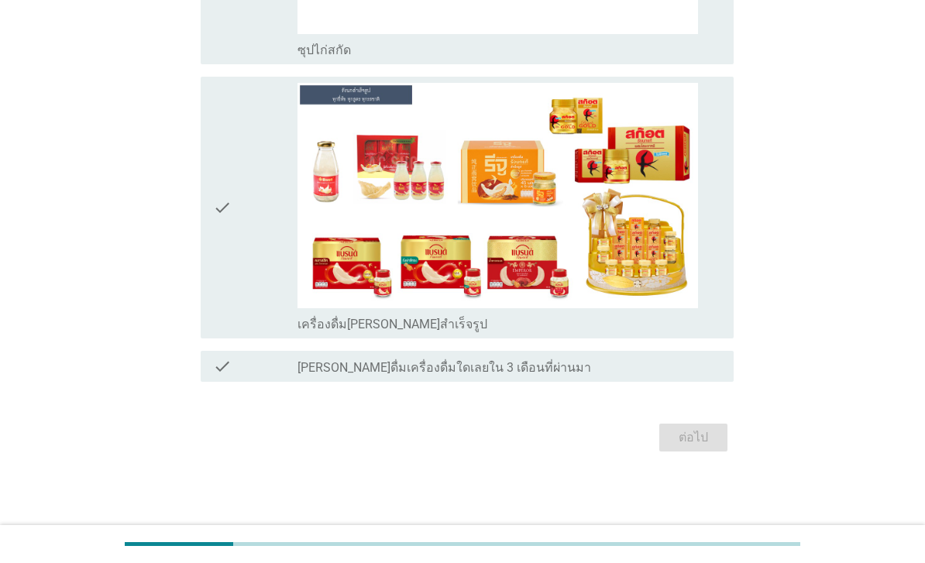
scroll to position [0, 0]
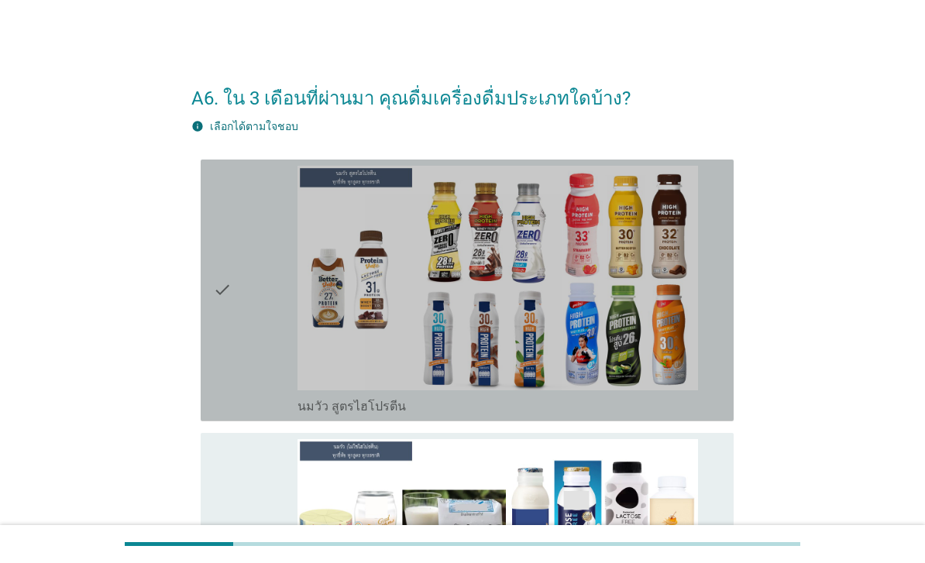
click at [250, 394] on div "check" at bounding box center [255, 291] width 84 height 250
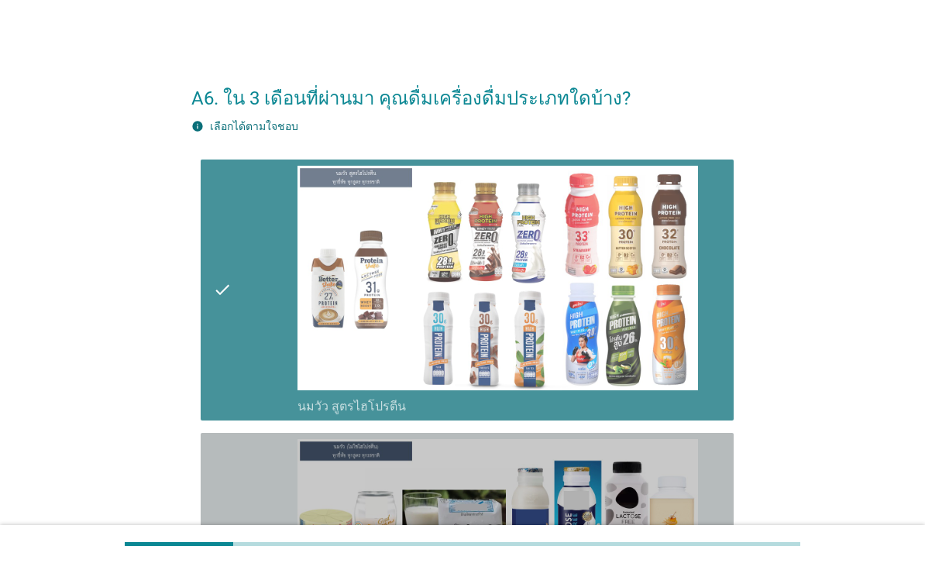
click at [234, 506] on div "check" at bounding box center [255, 564] width 84 height 250
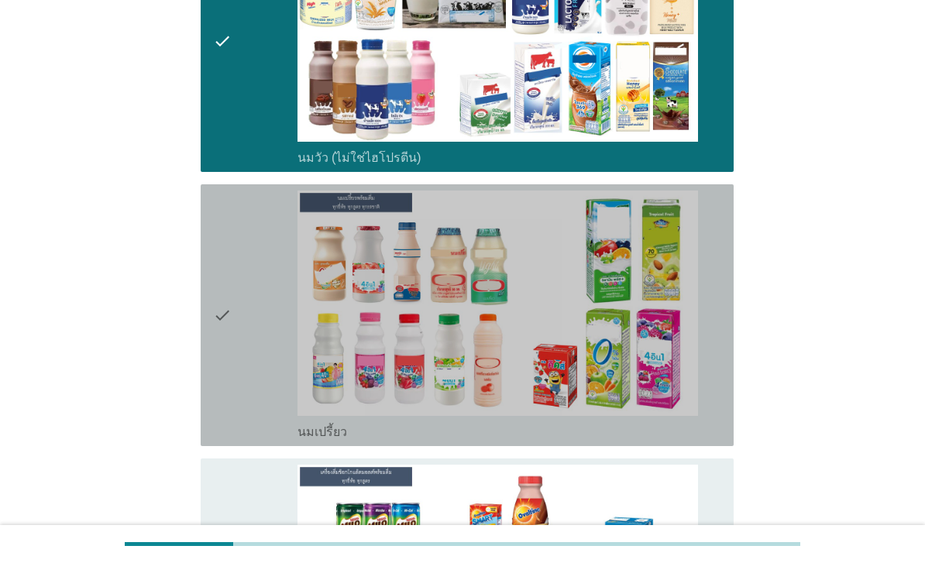
click at [243, 331] on div "check" at bounding box center [255, 316] width 84 height 250
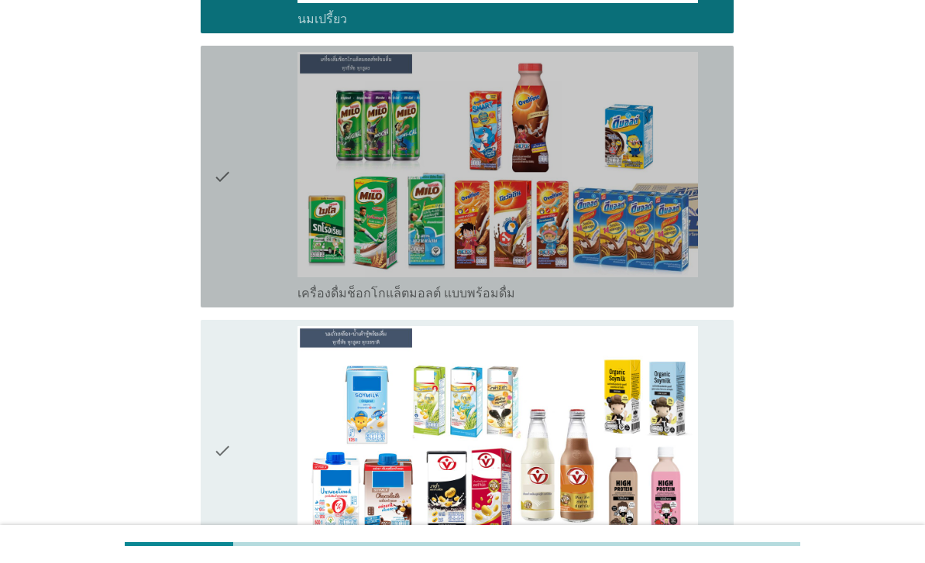
click at [243, 277] on div "check" at bounding box center [255, 177] width 84 height 250
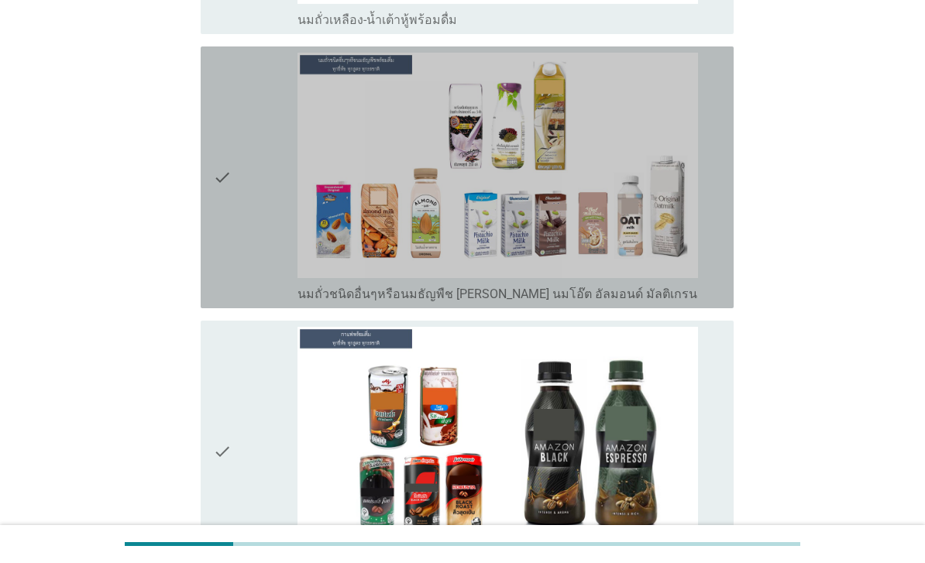
click at [256, 302] on div "check" at bounding box center [255, 178] width 84 height 250
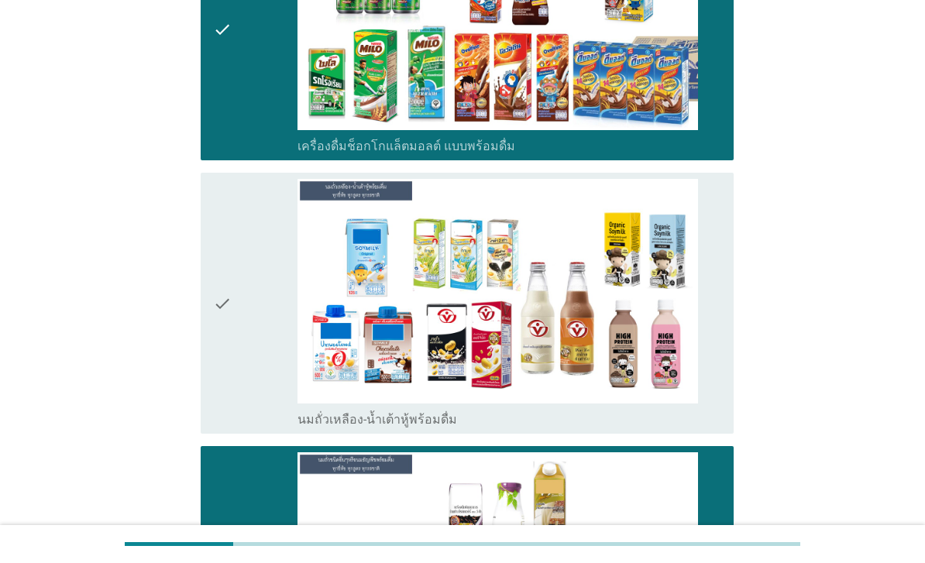
click at [246, 380] on div "check" at bounding box center [255, 304] width 84 height 250
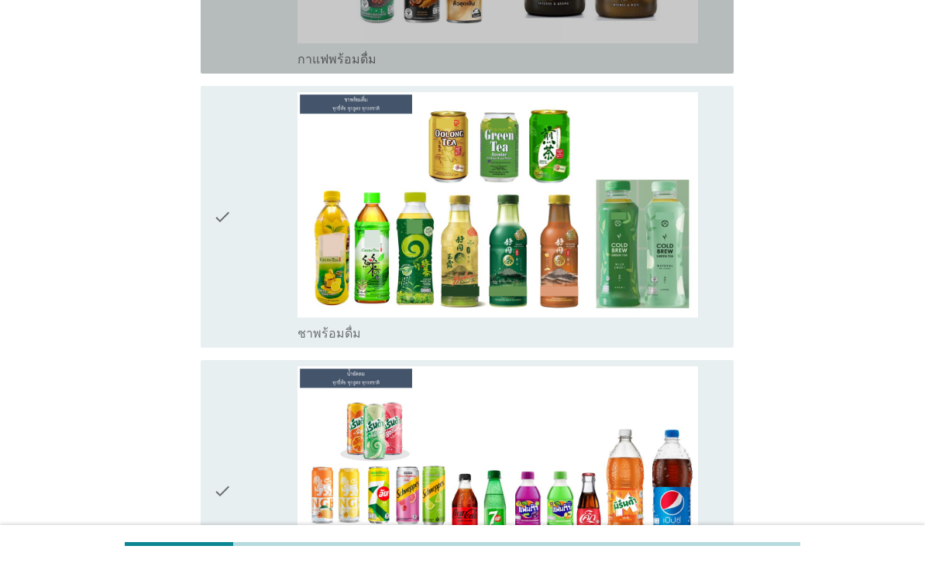
scroll to position [1992, 0]
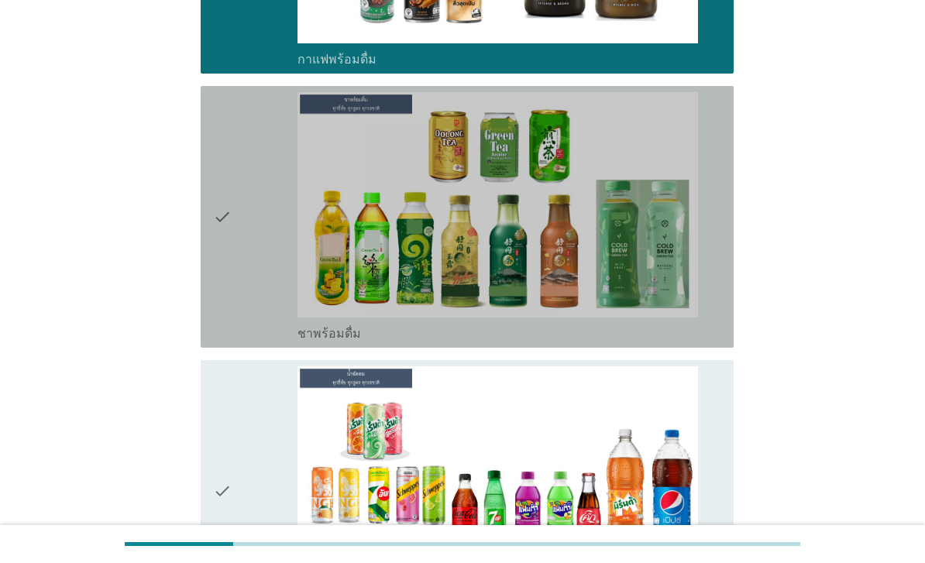
click at [241, 323] on div "check" at bounding box center [255, 217] width 84 height 250
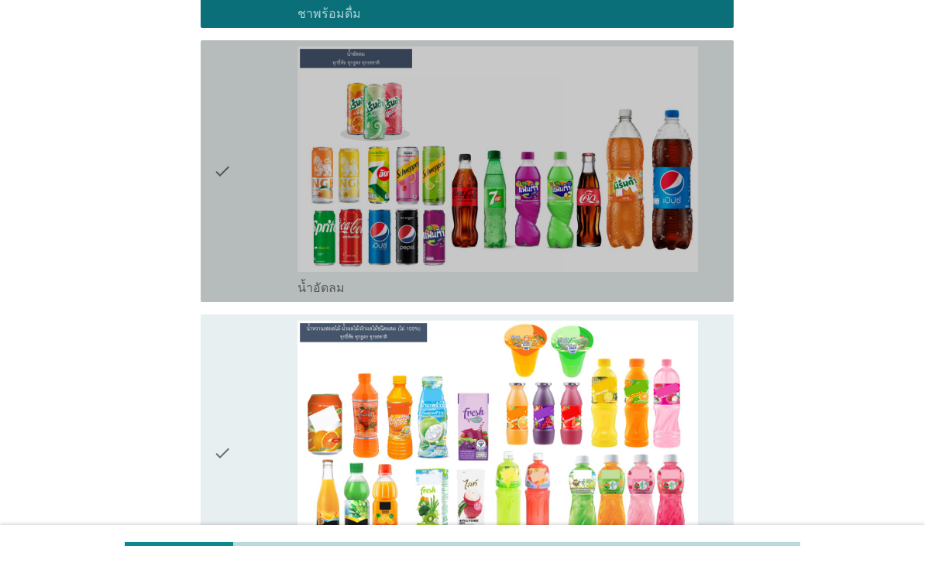
click at [243, 296] on div "check" at bounding box center [255, 171] width 84 height 250
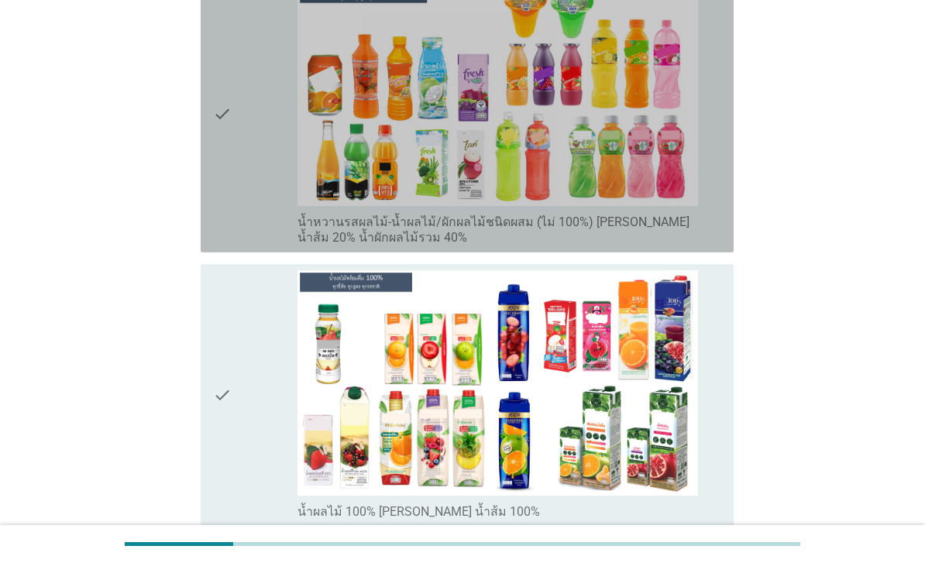
scroll to position [2717, 0]
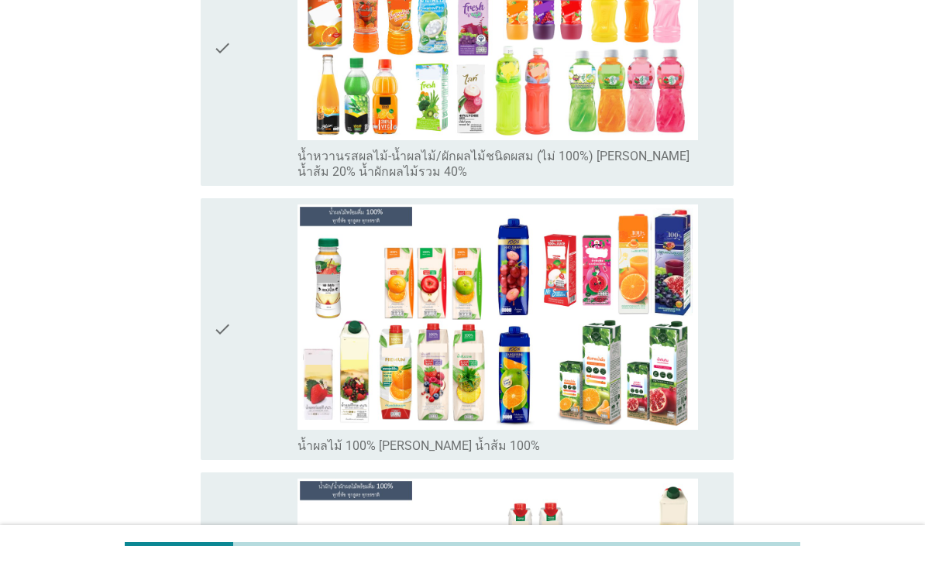
click at [249, 181] on div "check" at bounding box center [255, 48] width 84 height 265
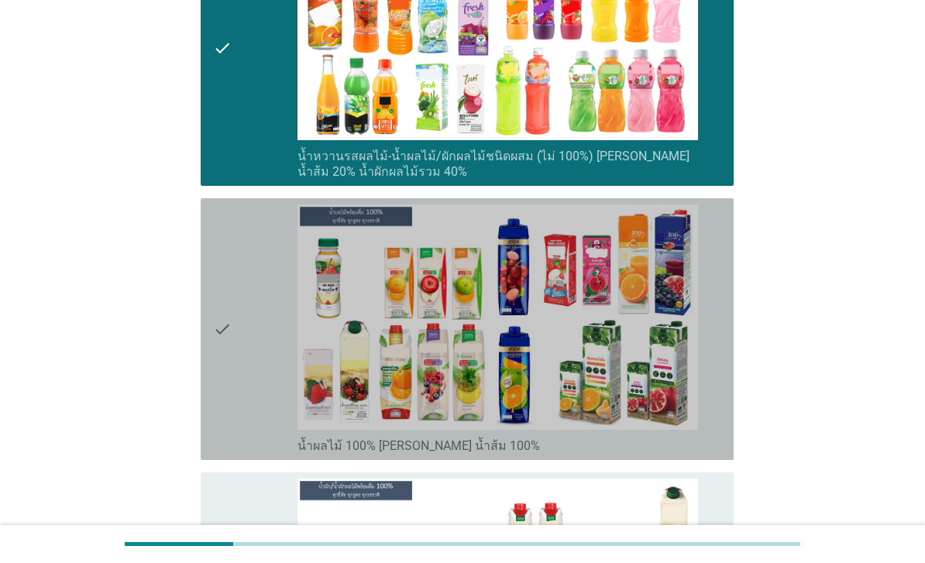
click at [246, 409] on div "check" at bounding box center [255, 330] width 84 height 250
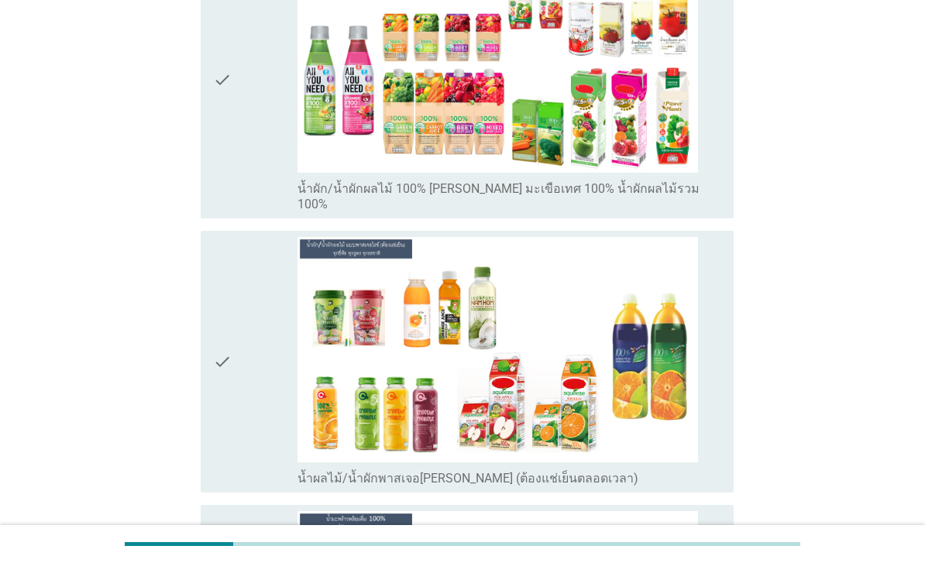
scroll to position [3274, 0]
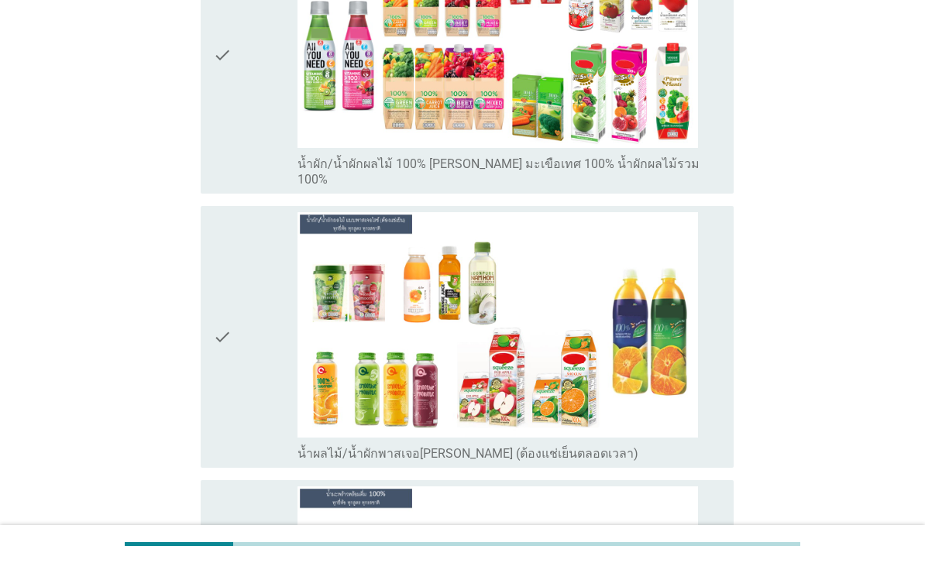
click at [232, 188] on div "check" at bounding box center [255, 55] width 84 height 265
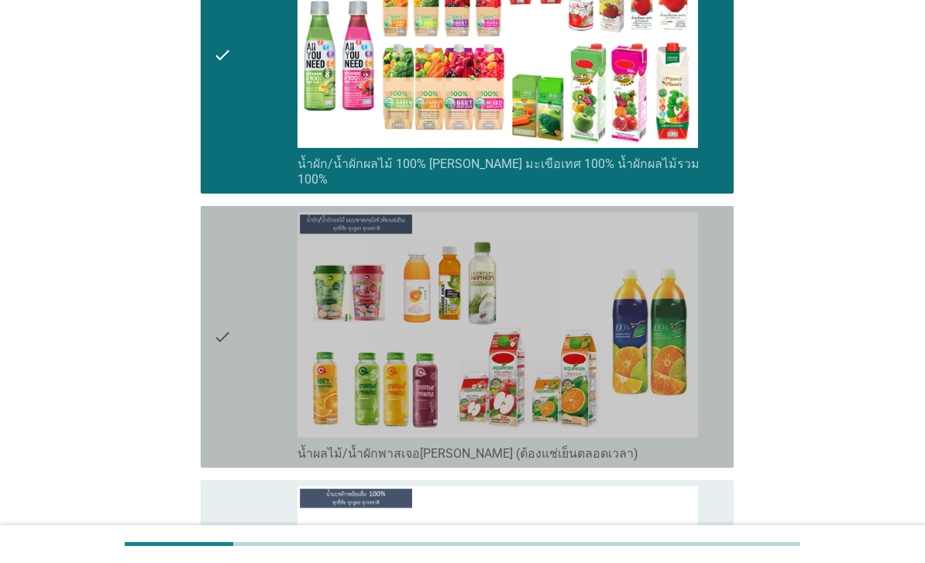
click at [247, 427] on div "check" at bounding box center [255, 337] width 84 height 250
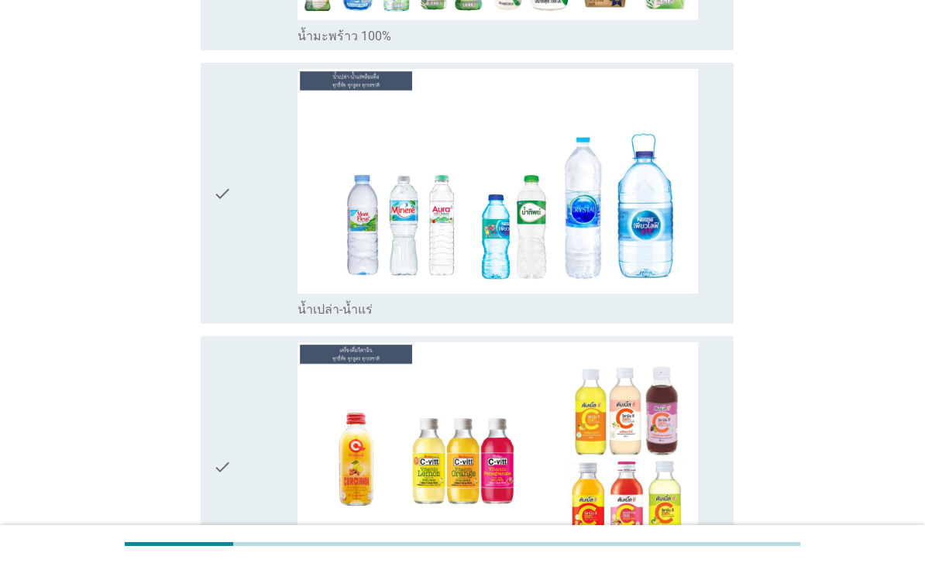
scroll to position [3999, 0]
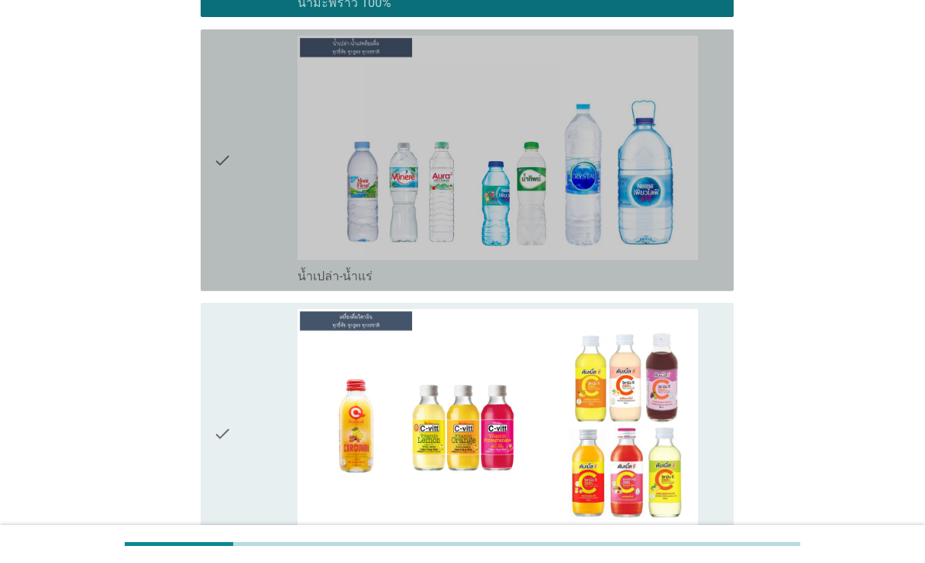
click at [249, 285] on div "check" at bounding box center [255, 161] width 84 height 250
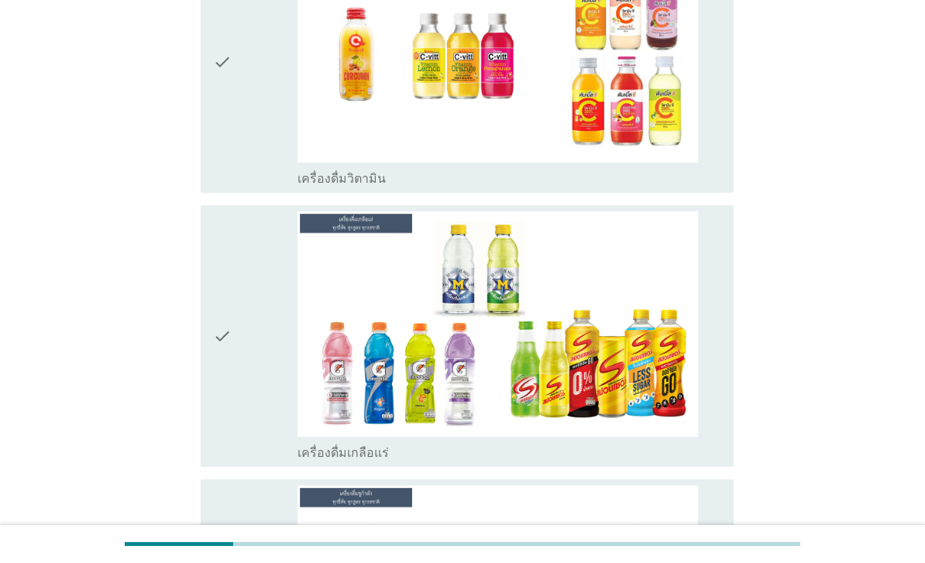
click at [256, 187] on div "check" at bounding box center [255, 62] width 84 height 250
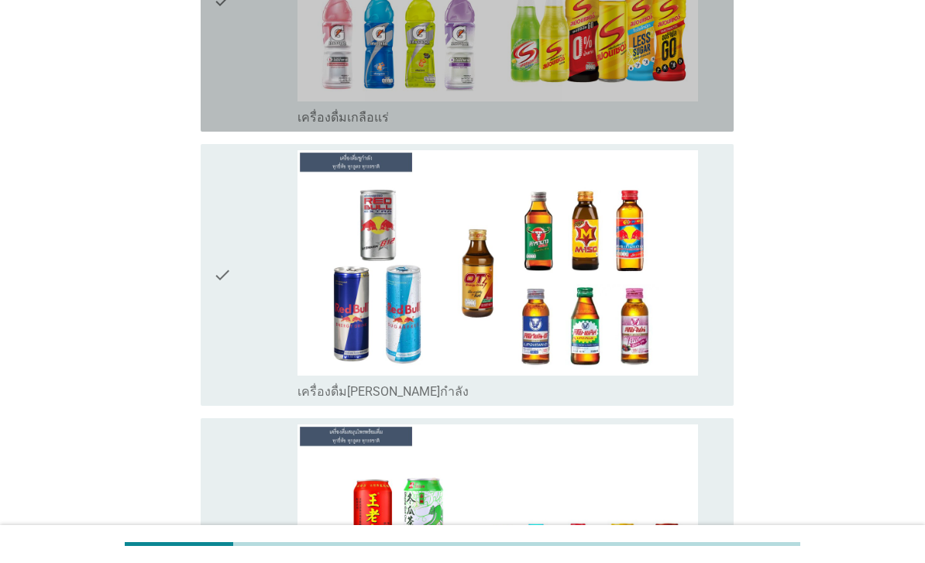
click at [252, 126] on div "check" at bounding box center [255, 1] width 84 height 250
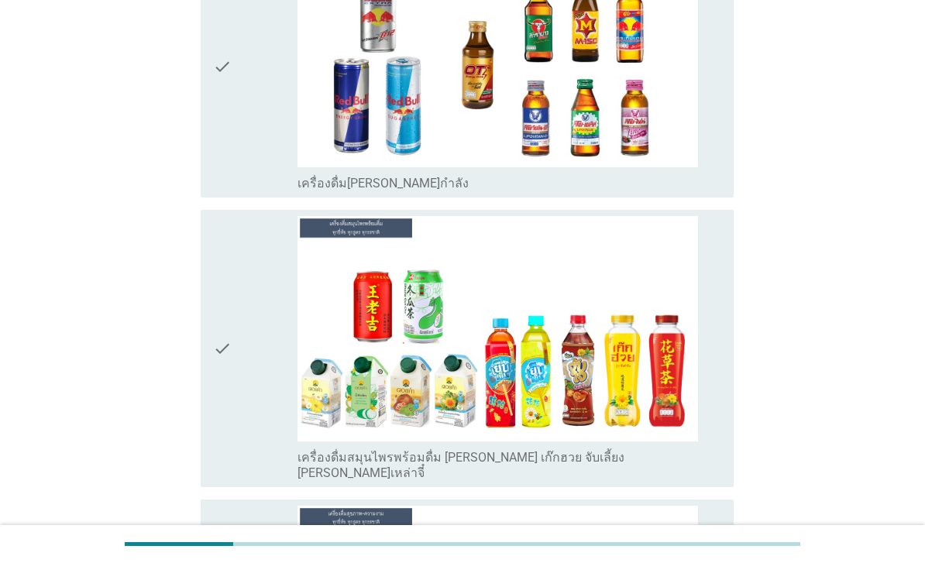
click at [248, 191] on div "check" at bounding box center [255, 67] width 84 height 250
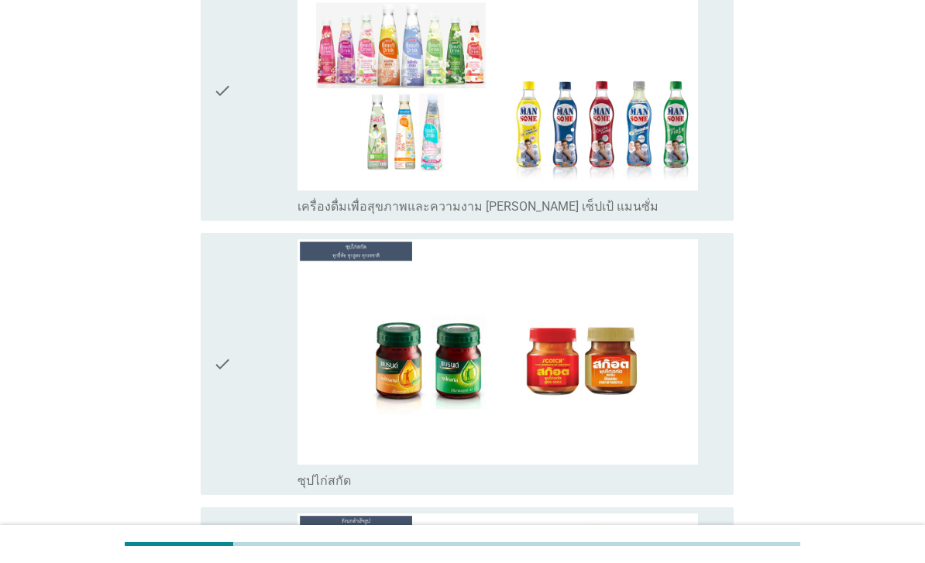
scroll to position [5455, 0]
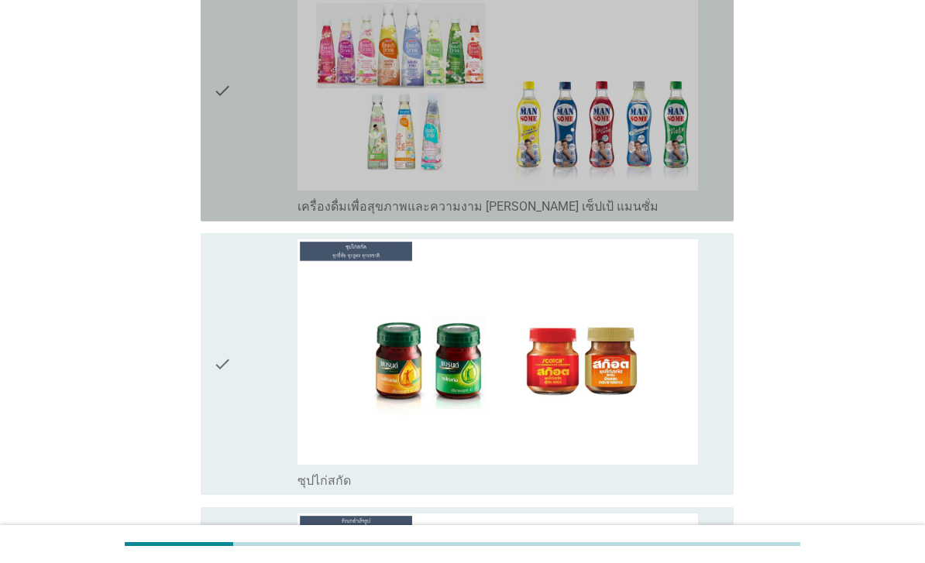
click at [263, 215] on div "check" at bounding box center [255, 91] width 84 height 250
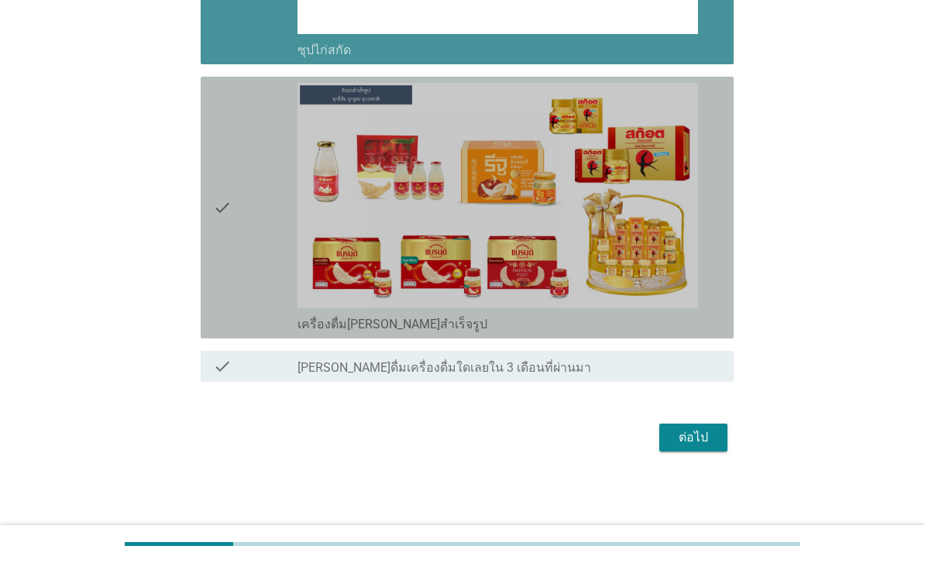
click at [234, 332] on div "check" at bounding box center [255, 208] width 84 height 250
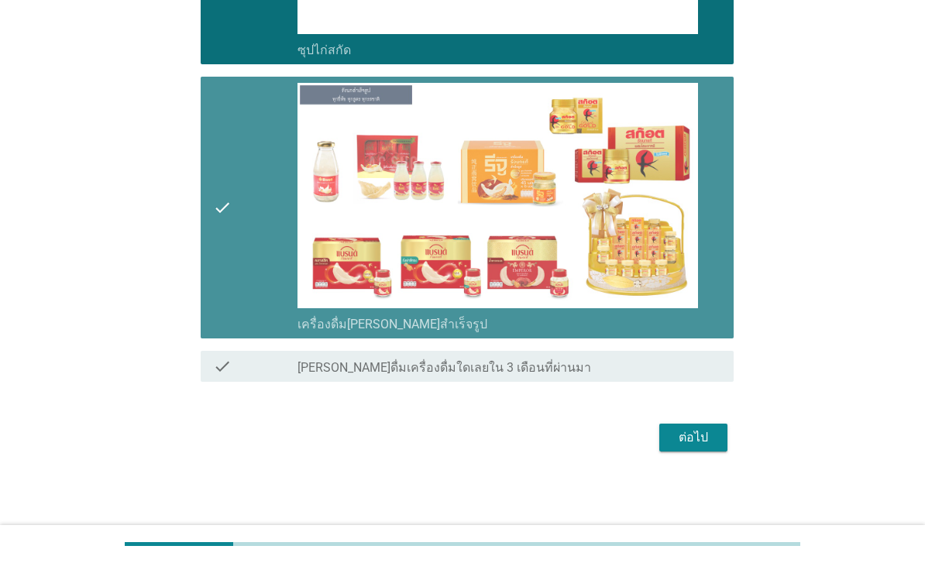
scroll to position [6081, 0]
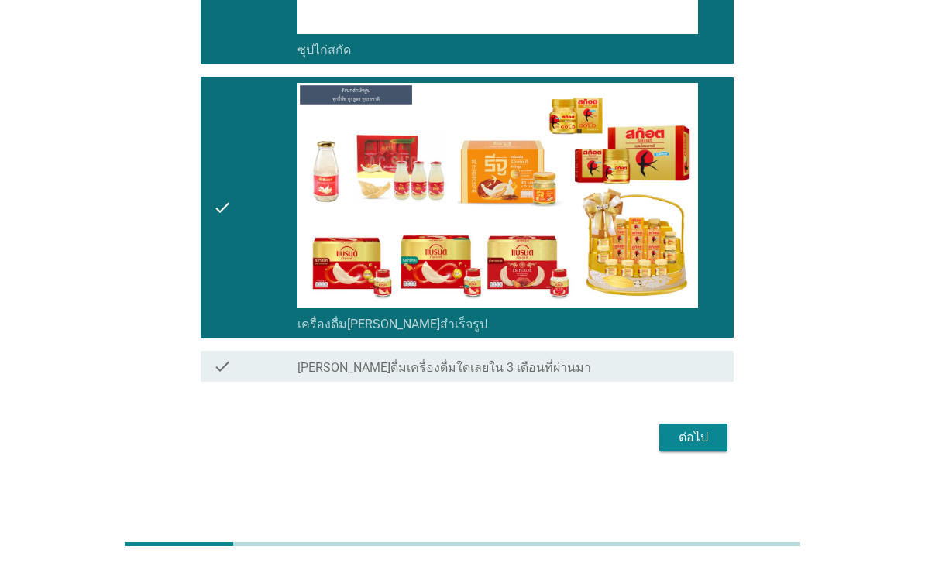
click at [694, 447] on div "ต่อไป" at bounding box center [693, 438] width 43 height 19
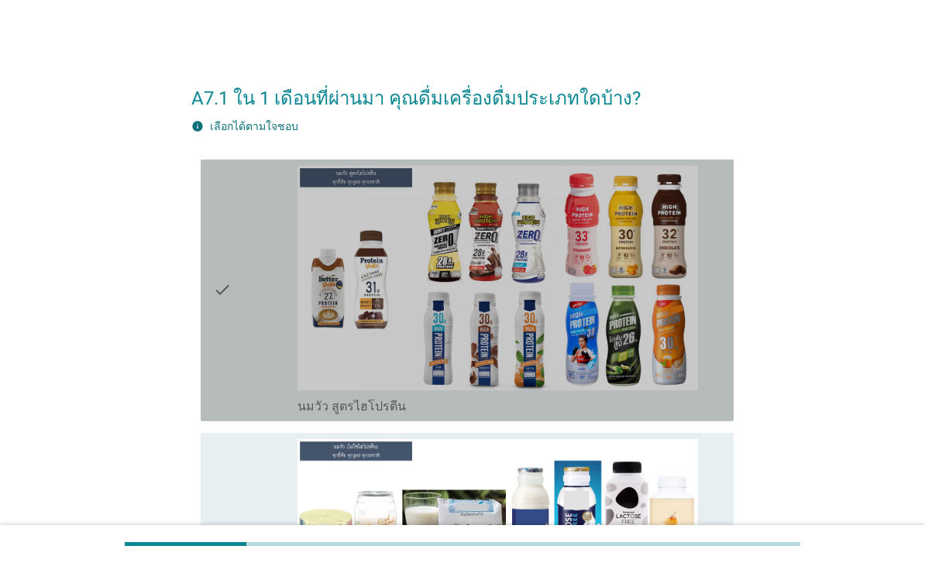
click at [230, 252] on icon "check" at bounding box center [222, 291] width 19 height 250
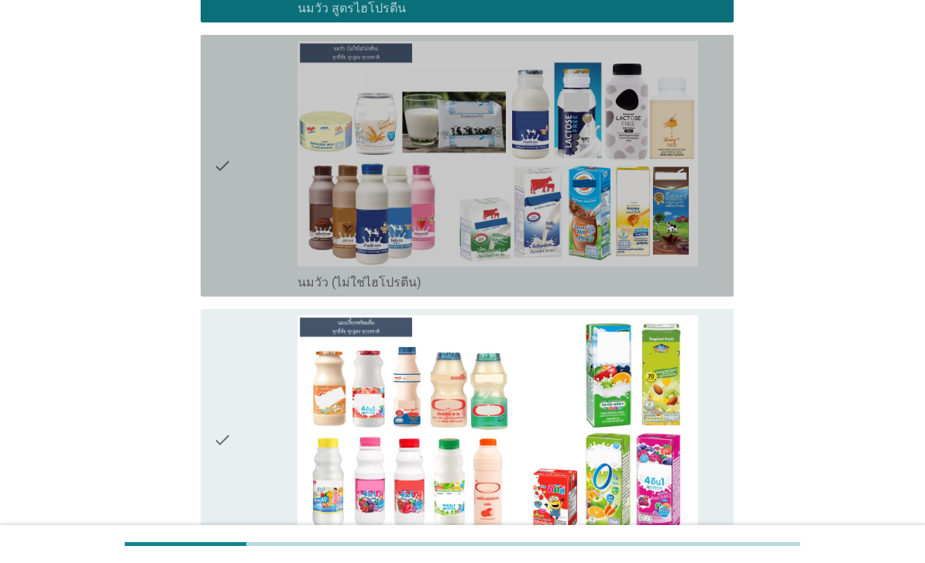
click at [243, 223] on div "check" at bounding box center [255, 166] width 84 height 250
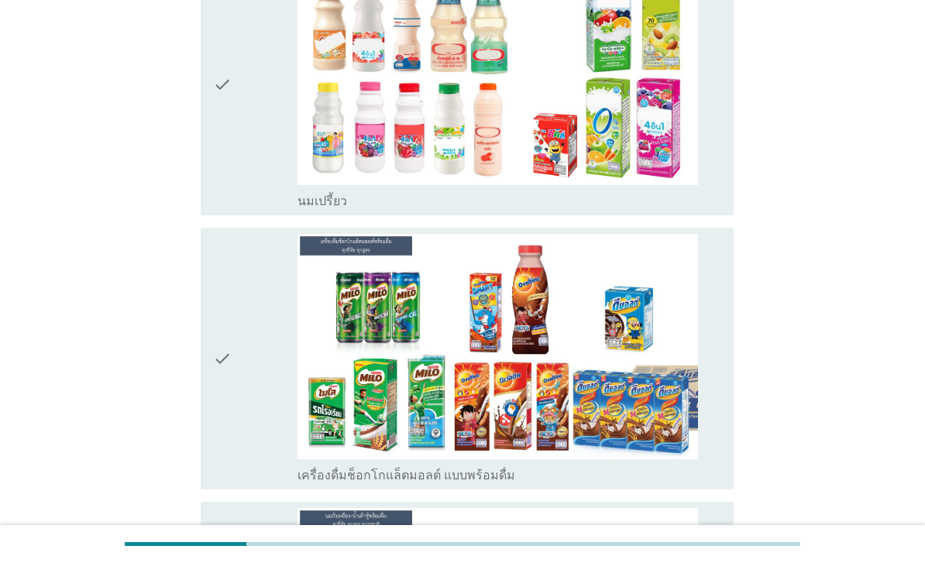
scroll to position [754, 0]
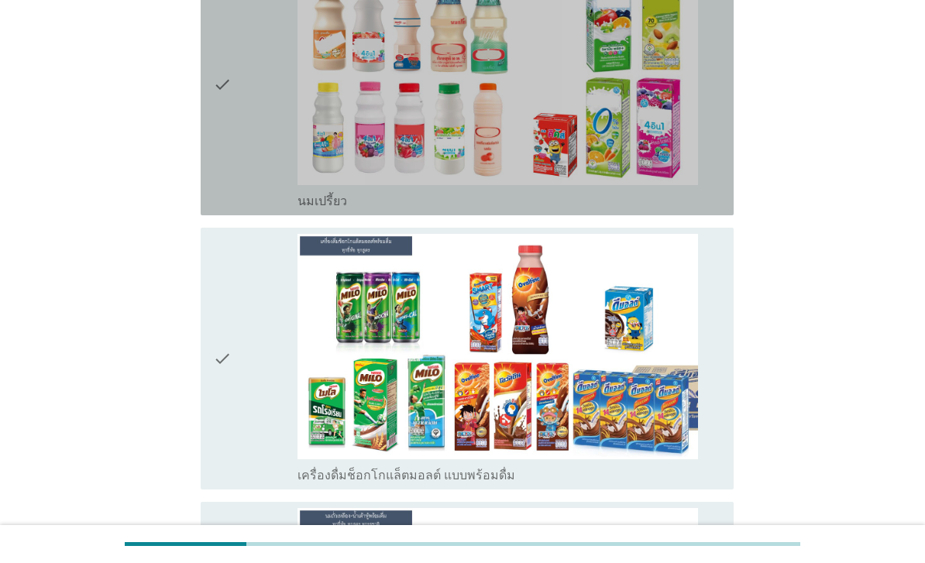
click at [245, 167] on div "check" at bounding box center [255, 85] width 84 height 250
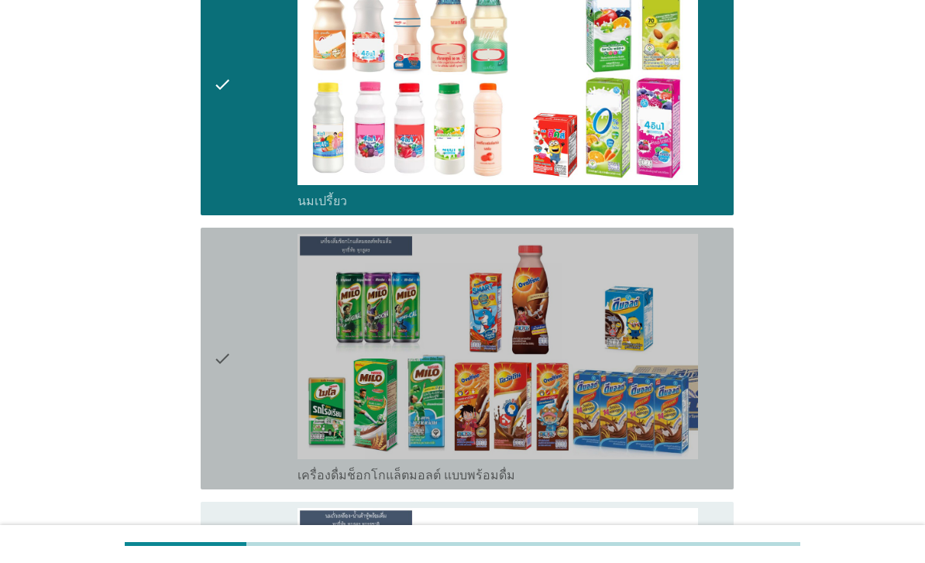
click at [235, 334] on div "check" at bounding box center [255, 359] width 84 height 250
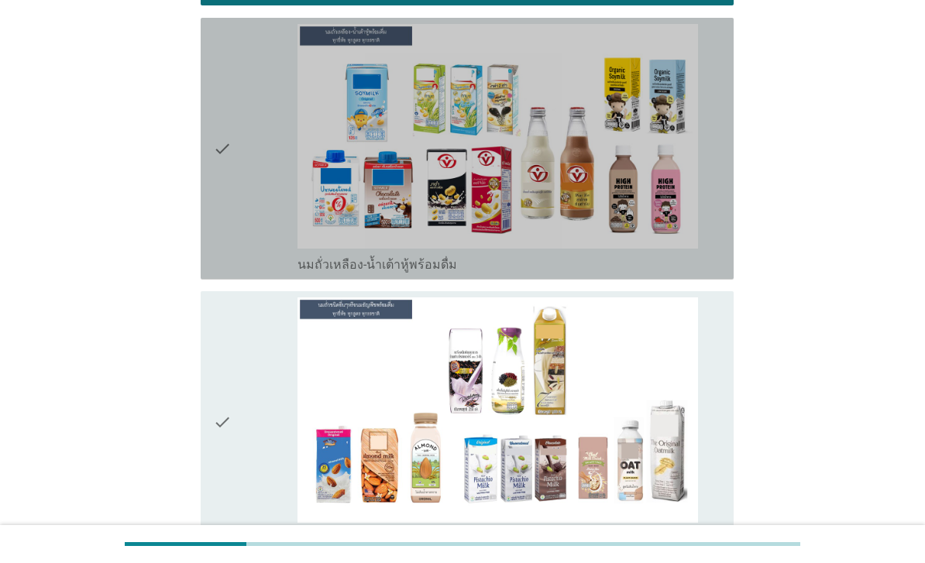
click at [236, 188] on div "check" at bounding box center [255, 149] width 84 height 250
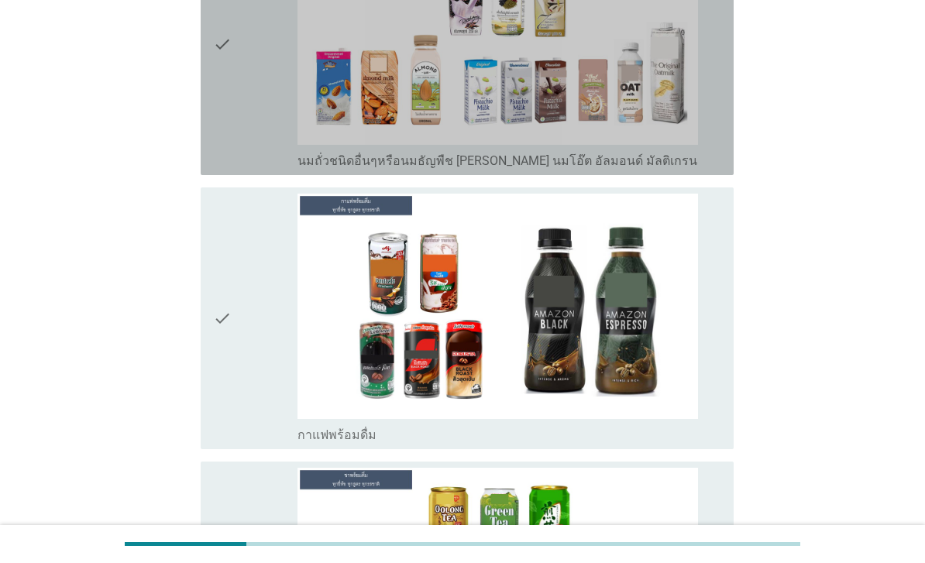
click at [253, 166] on div "check" at bounding box center [255, 44] width 84 height 250
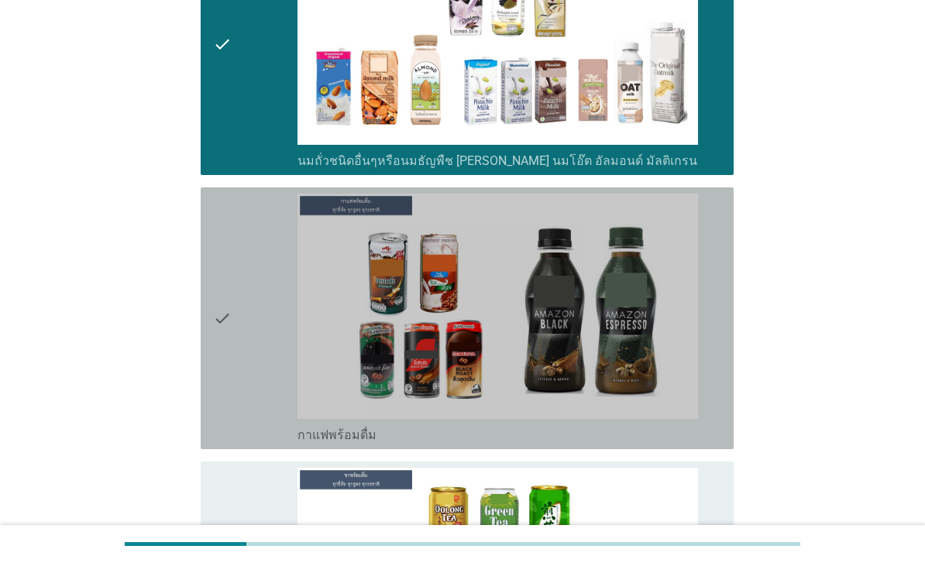
click at [260, 347] on div "check" at bounding box center [255, 319] width 84 height 250
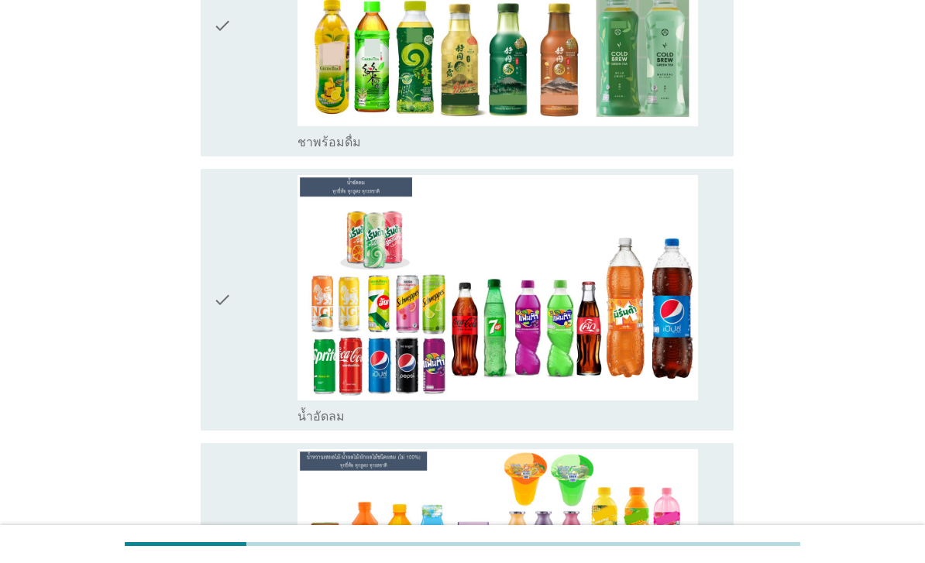
scroll to position [2184, 0]
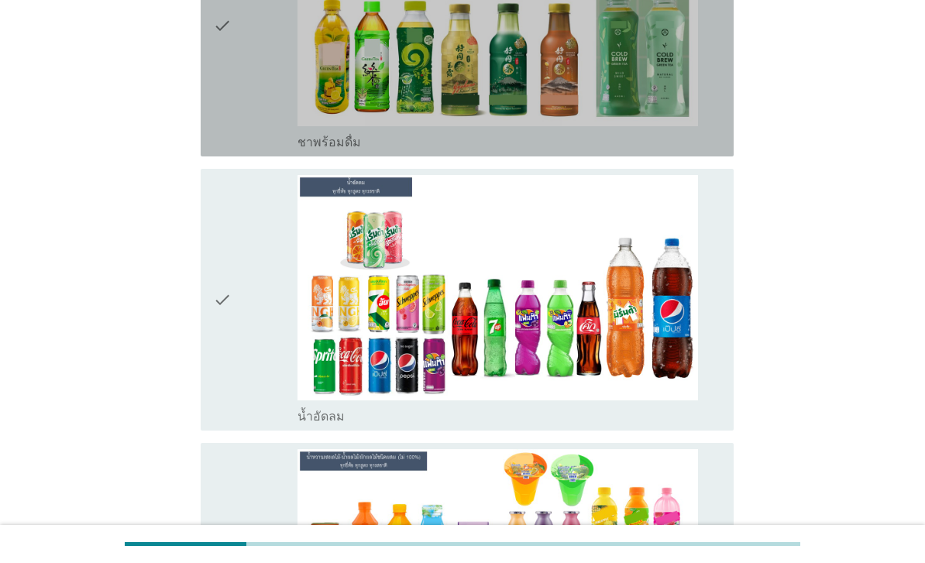
click at [233, 150] on div "check" at bounding box center [255, 26] width 84 height 250
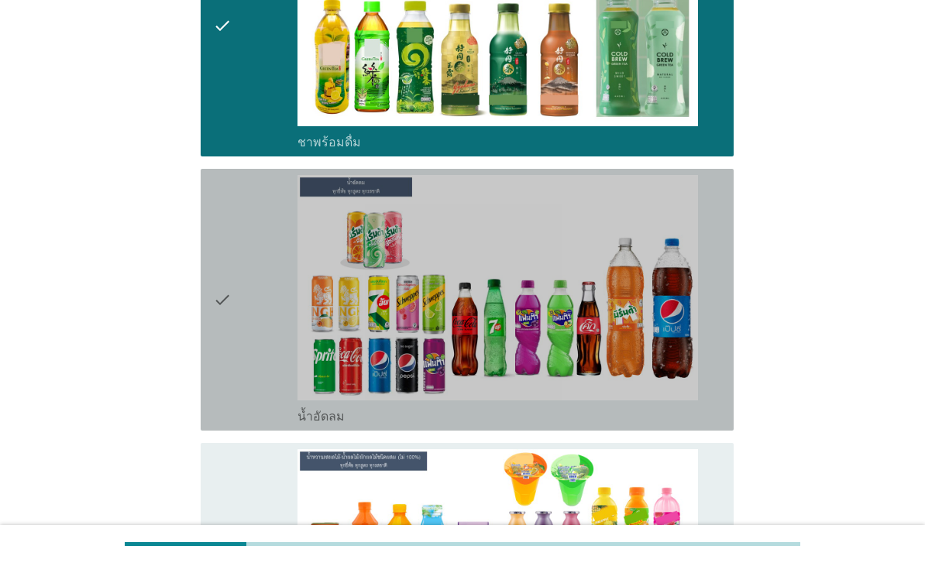
click at [253, 351] on div "check" at bounding box center [255, 300] width 84 height 250
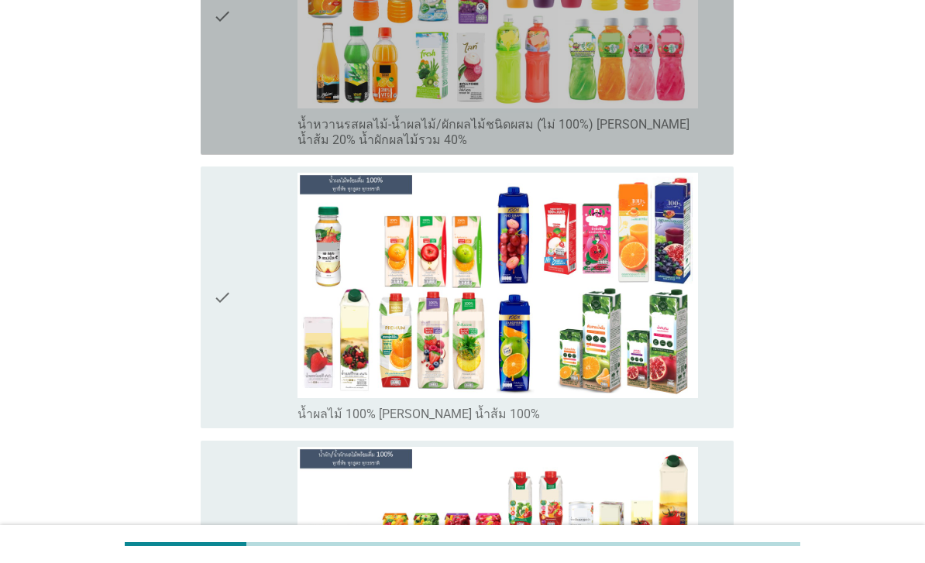
click at [250, 149] on div "check" at bounding box center [255, 16] width 84 height 265
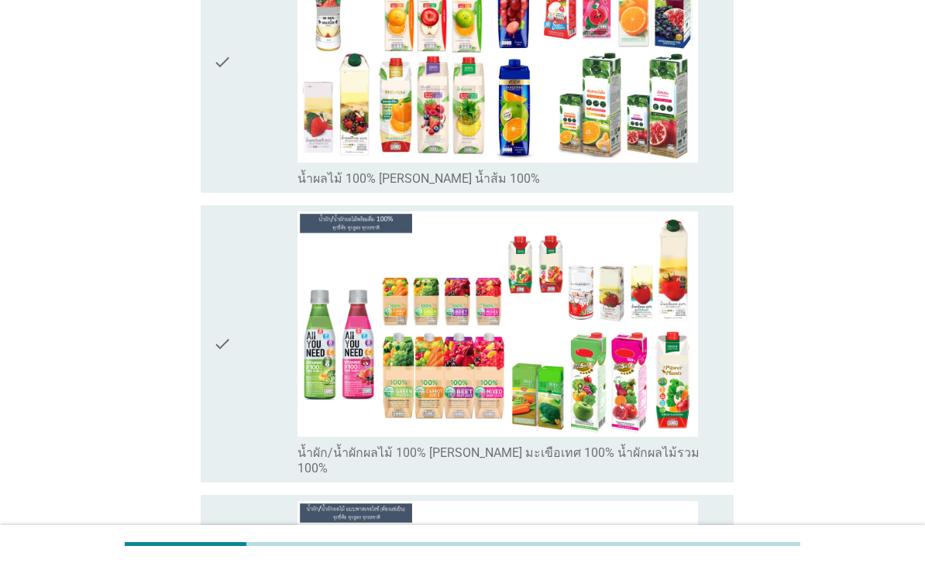
scroll to position [3134, 0]
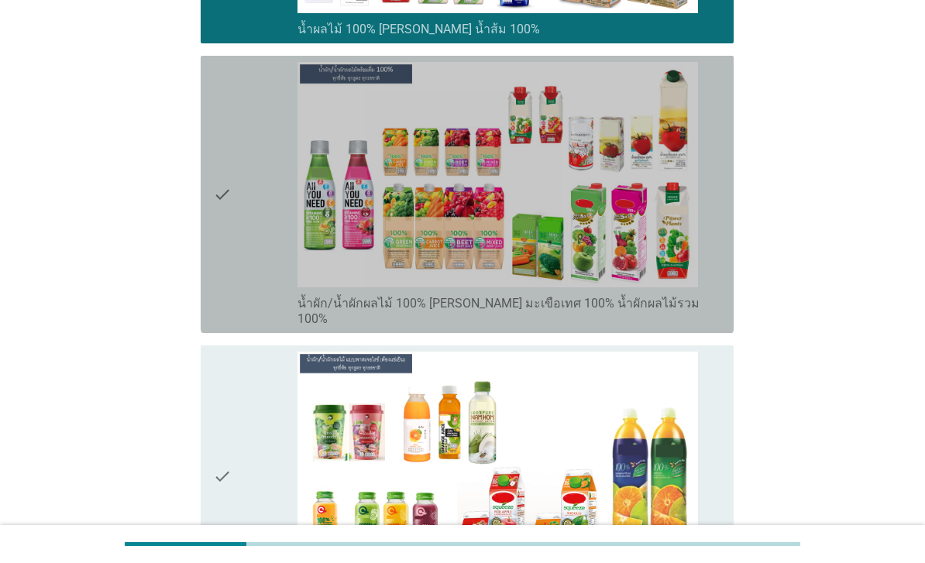
click at [232, 327] on div "check" at bounding box center [255, 194] width 84 height 265
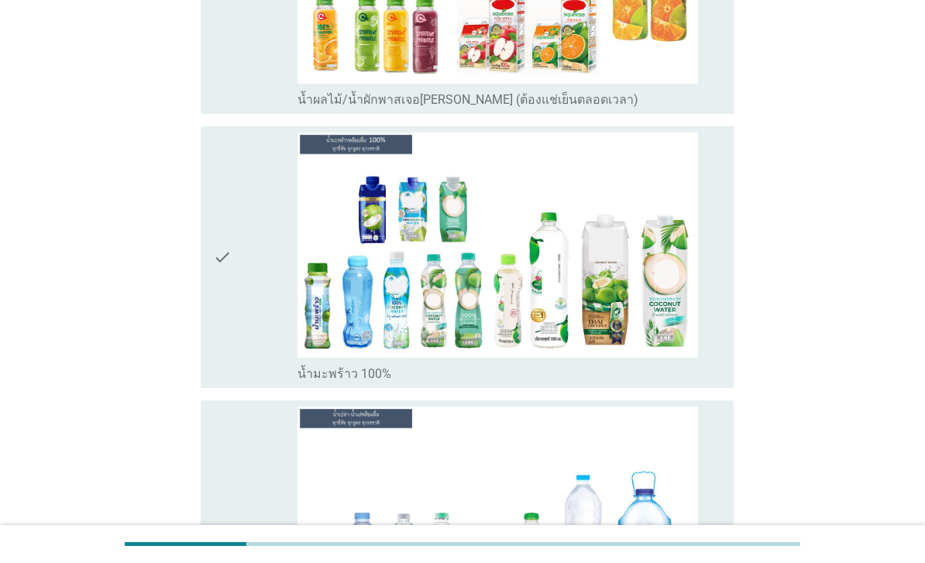
scroll to position [3692, 0]
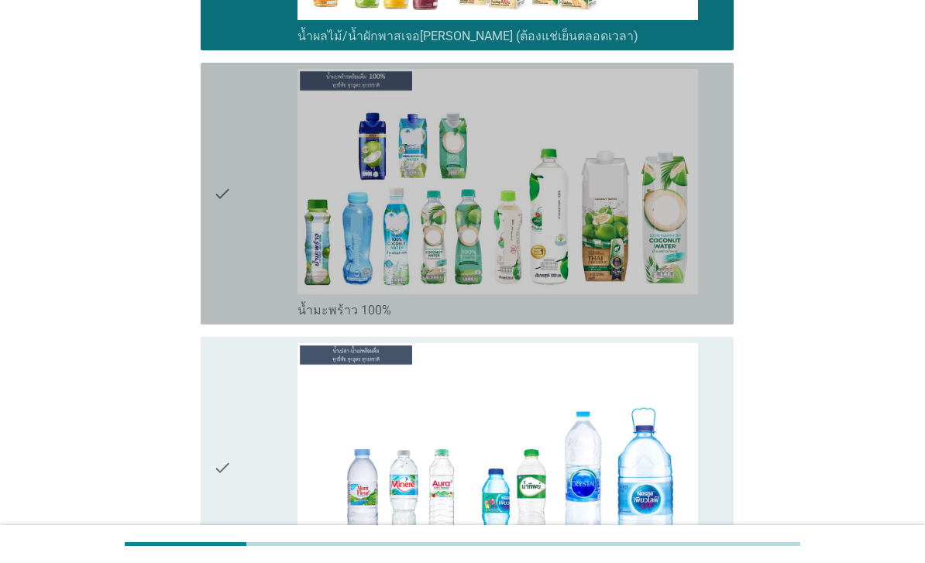
click at [237, 318] on div "check" at bounding box center [255, 194] width 84 height 250
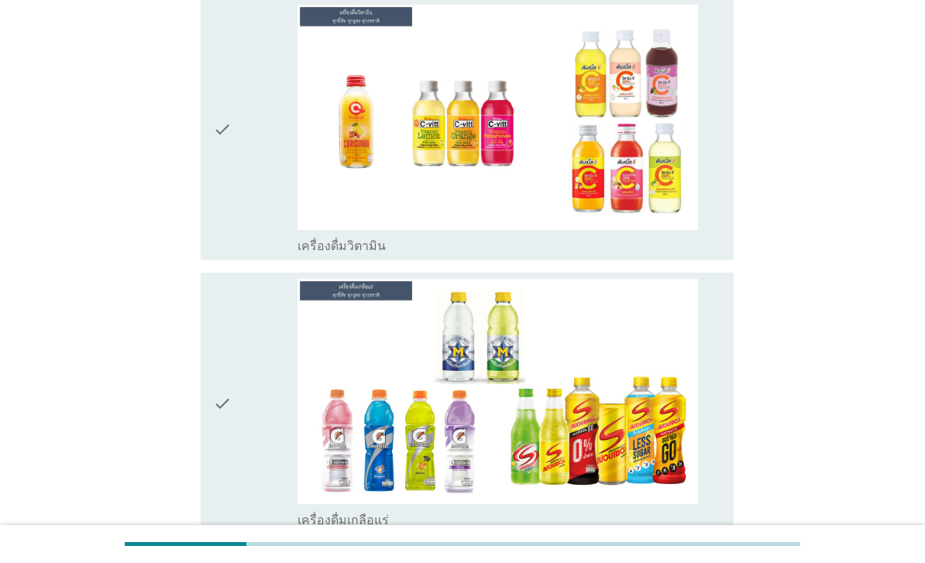
scroll to position [4303, 0]
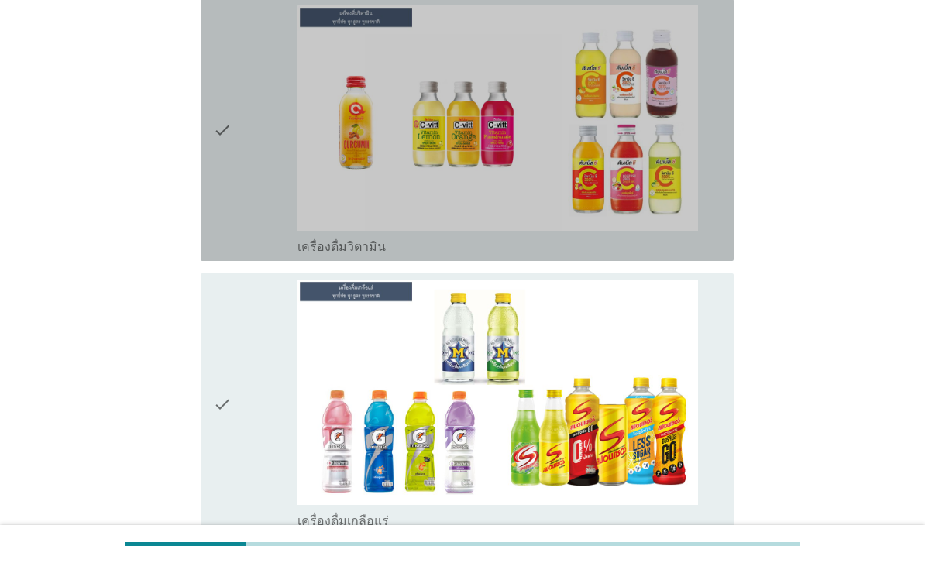
click at [249, 255] on div "check" at bounding box center [255, 130] width 84 height 250
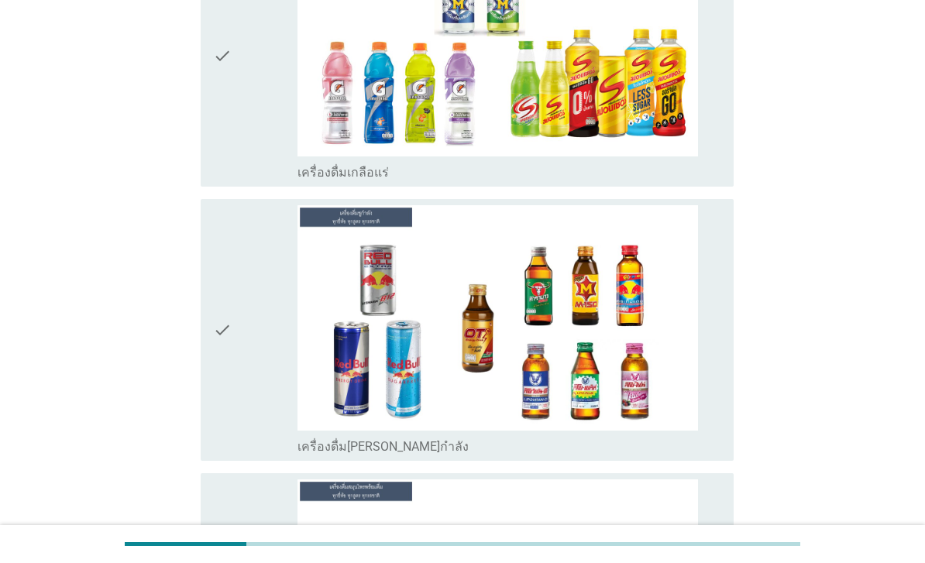
scroll to position [4652, 0]
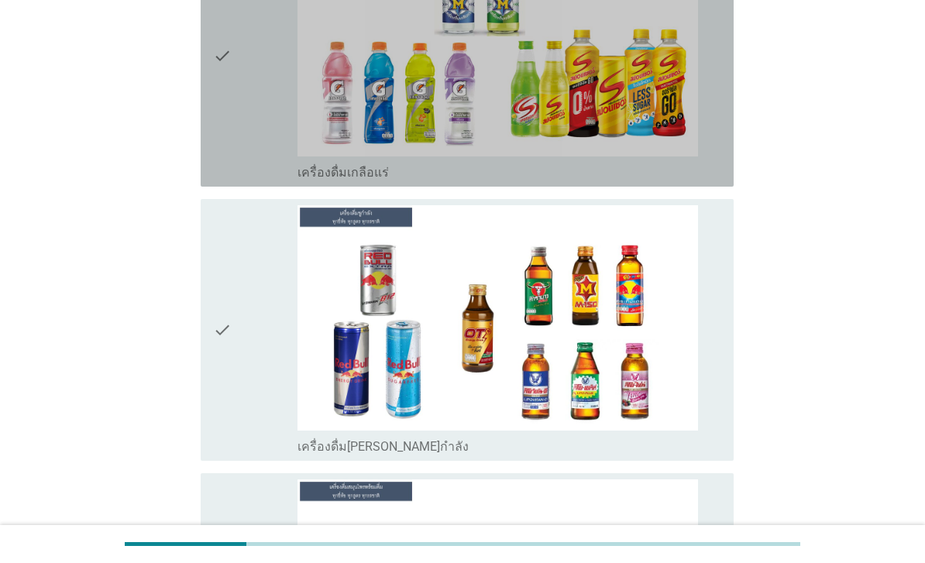
click at [253, 181] on div "check" at bounding box center [255, 56] width 84 height 250
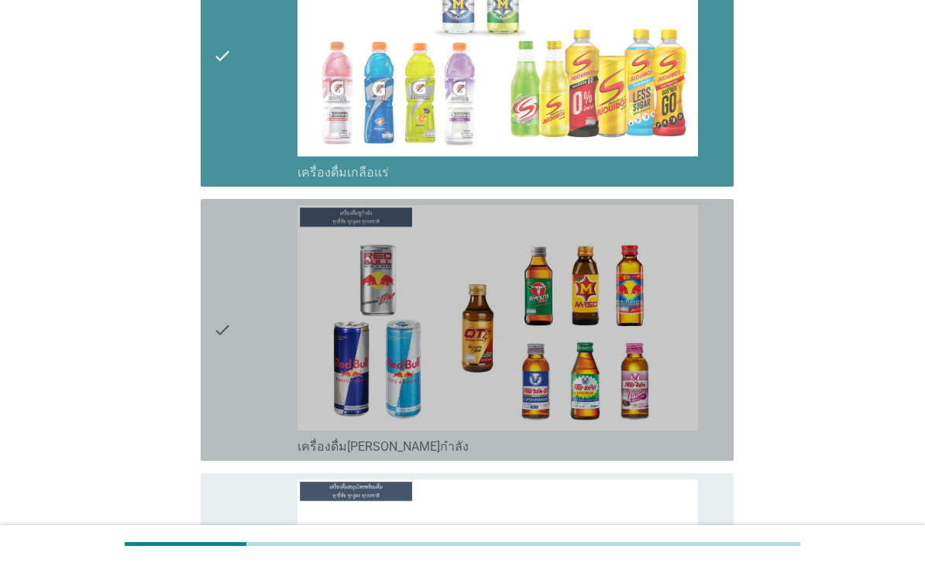
click at [252, 455] on div "check" at bounding box center [255, 330] width 84 height 250
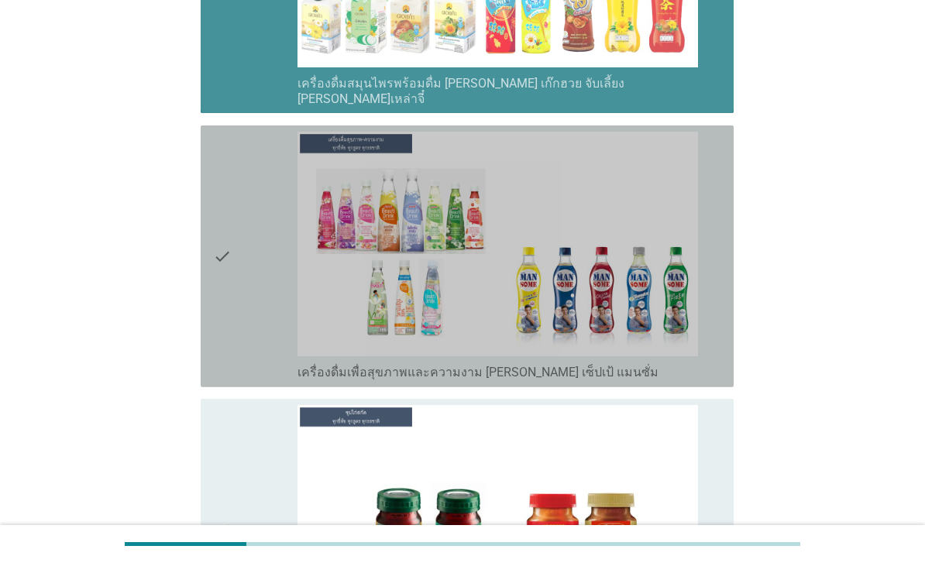
click at [258, 381] on div "check" at bounding box center [255, 257] width 84 height 250
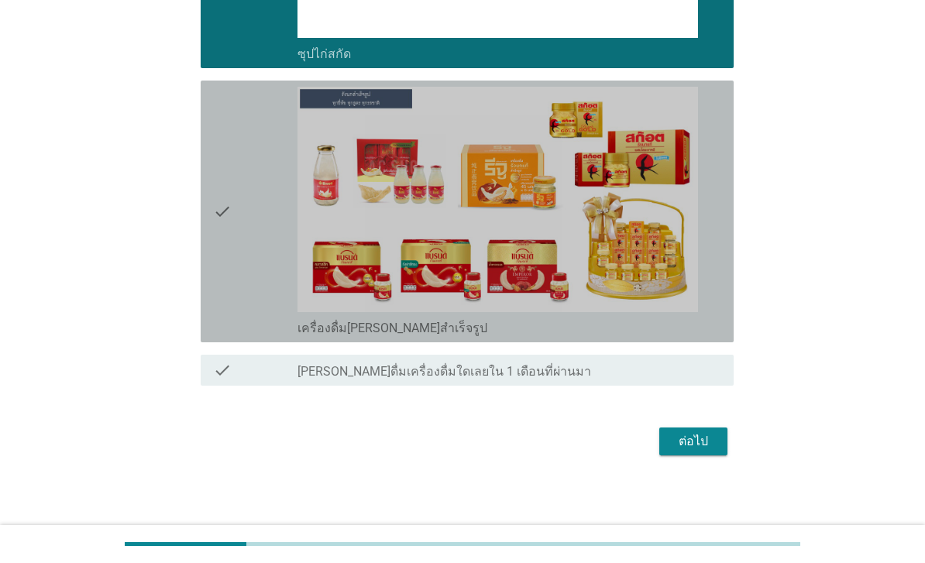
click at [247, 336] on div "check" at bounding box center [255, 212] width 84 height 250
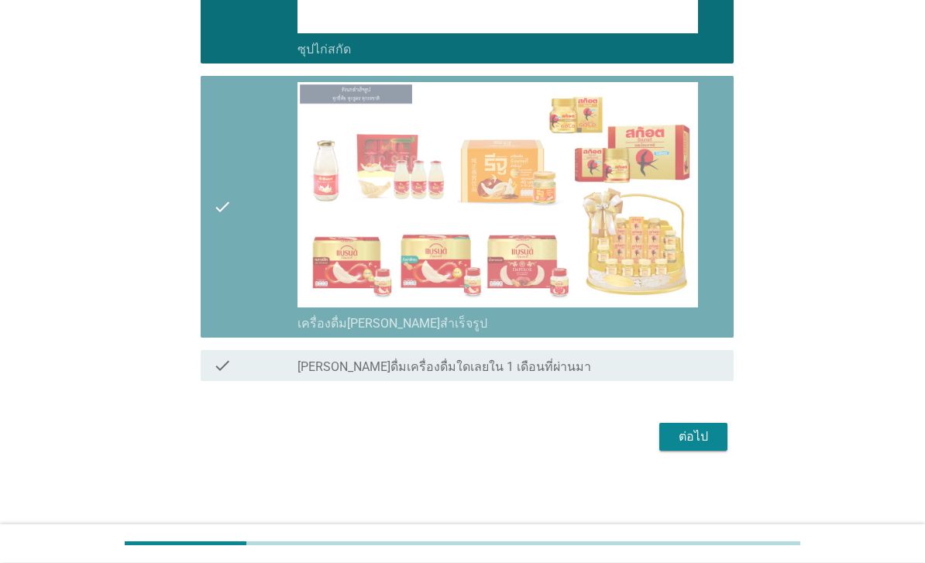
scroll to position [6081, 0]
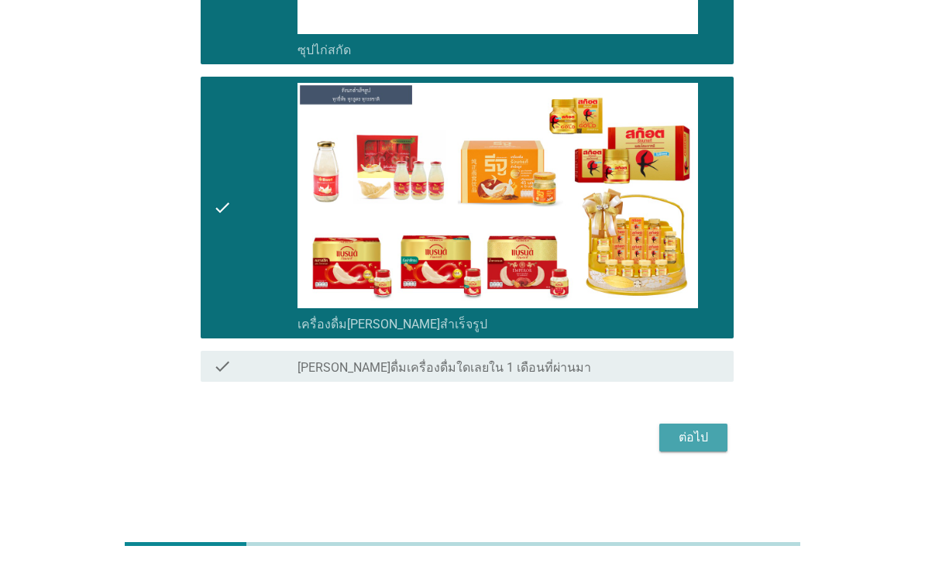
click at [675, 447] on div "ต่อไป" at bounding box center [693, 438] width 43 height 19
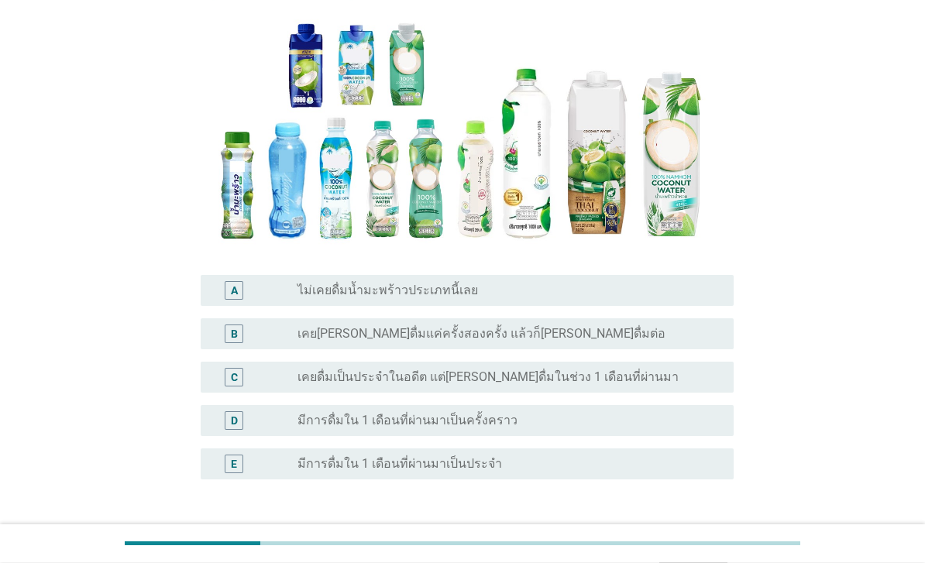
scroll to position [184, 0]
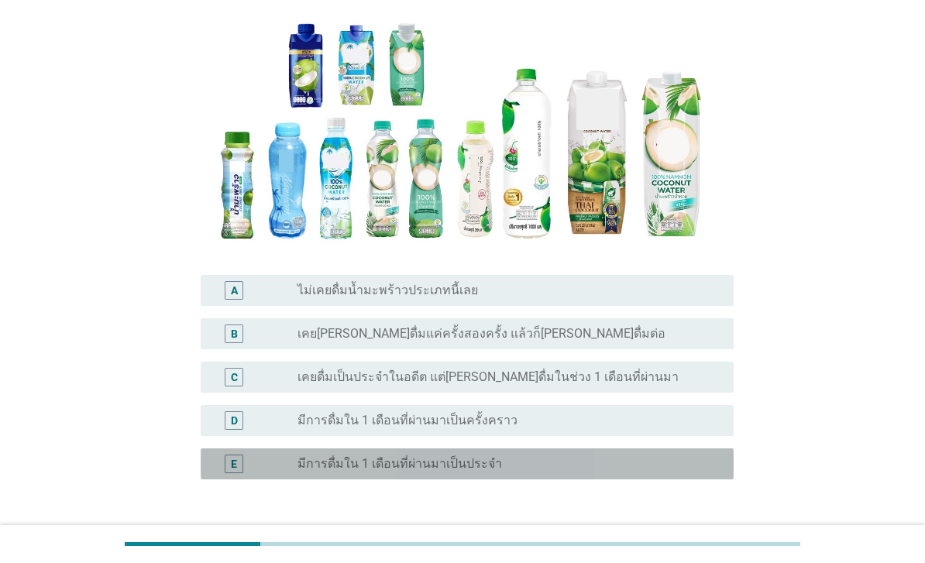
click at [277, 473] on div "E" at bounding box center [255, 464] width 84 height 19
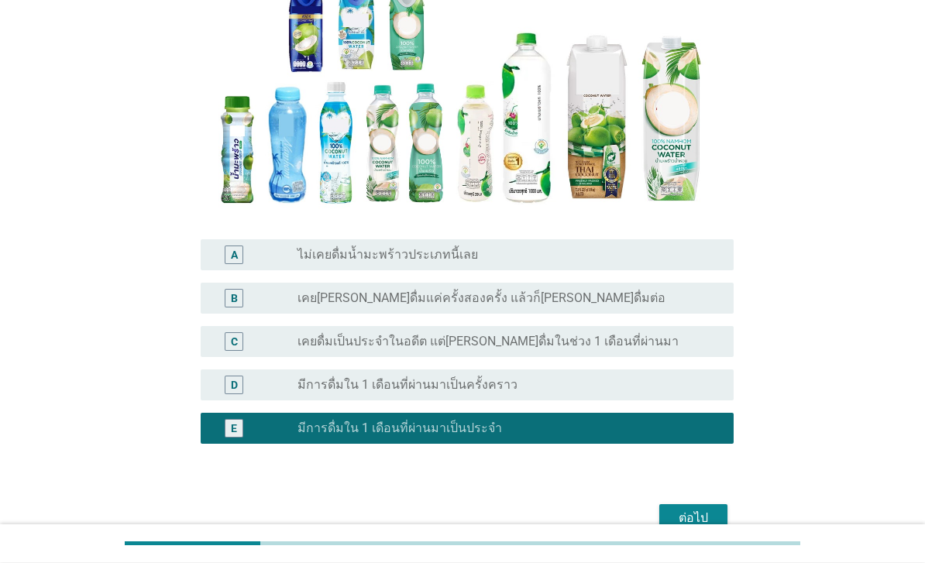
scroll to position [219, 0]
click at [673, 528] on div "ต่อไป" at bounding box center [693, 518] width 43 height 19
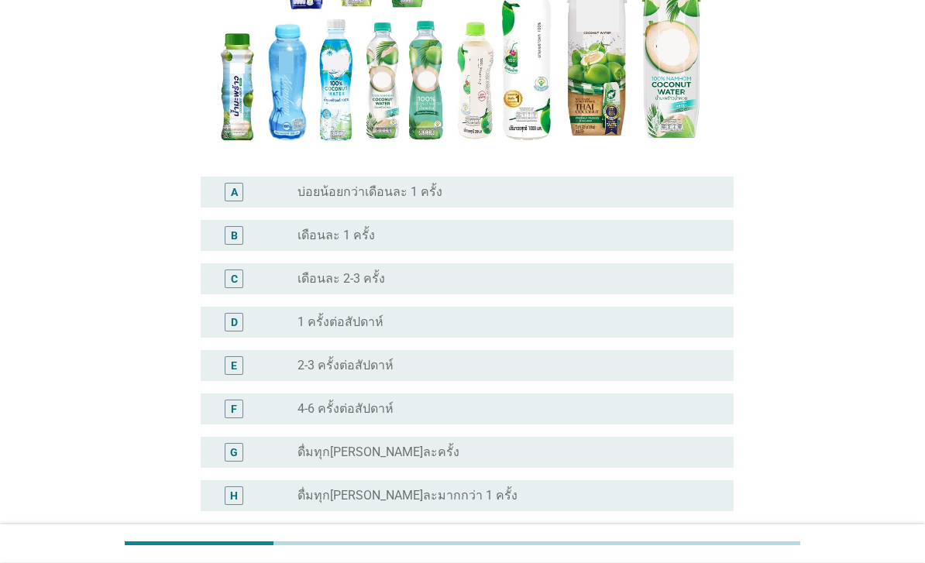
scroll to position [254, 0]
click at [277, 462] on div "G" at bounding box center [255, 452] width 84 height 19
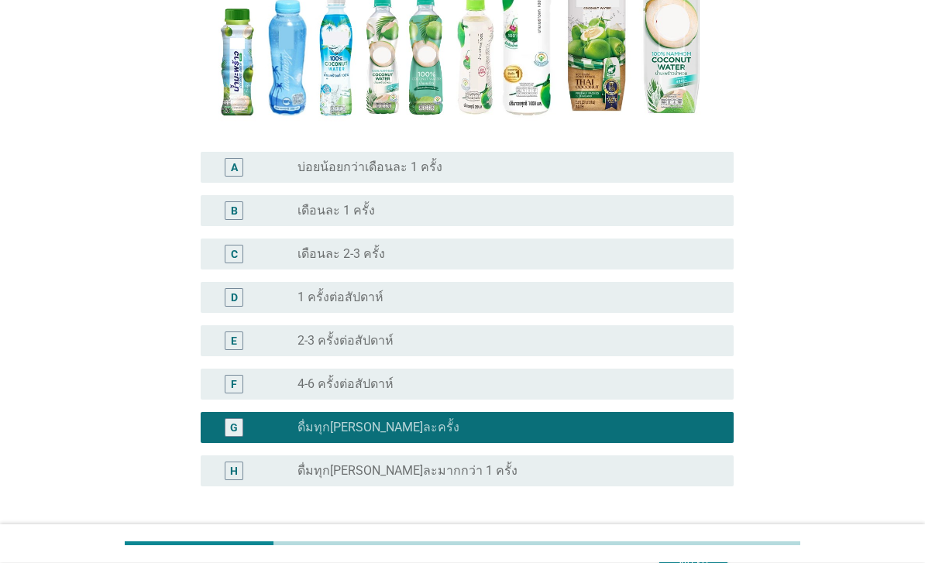
scroll to position [376, 0]
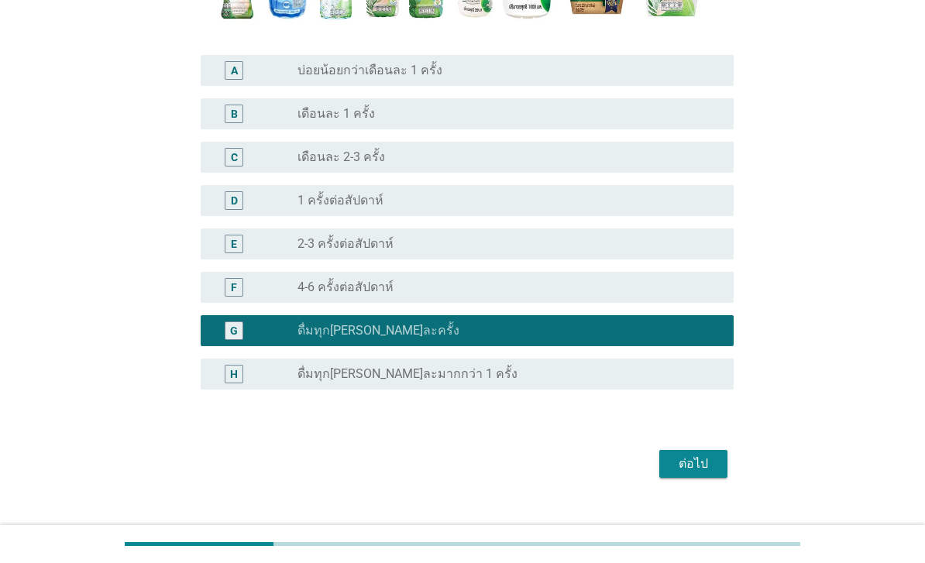
click at [702, 473] on div "ต่อไป" at bounding box center [693, 464] width 43 height 19
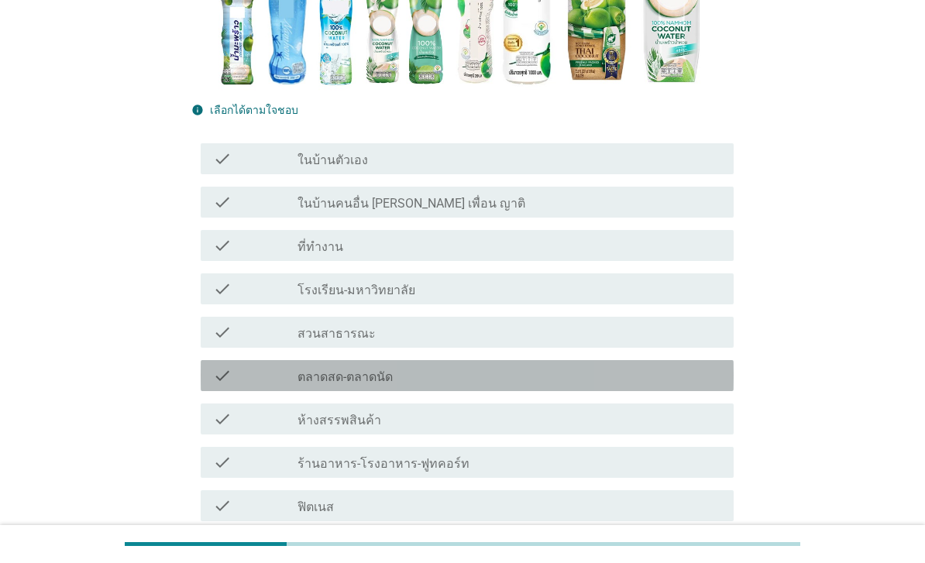
scroll to position [364, 0]
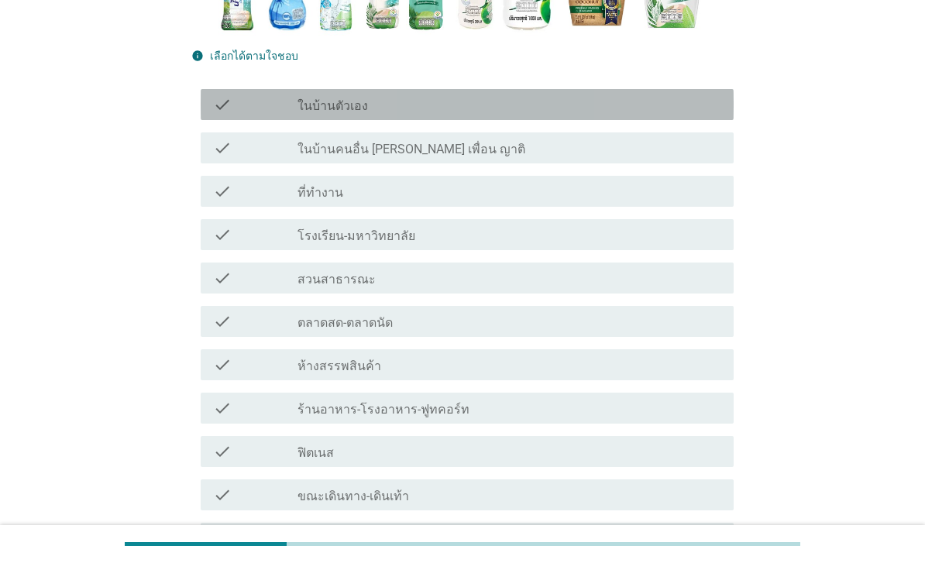
click at [240, 114] on div "check" at bounding box center [255, 104] width 84 height 19
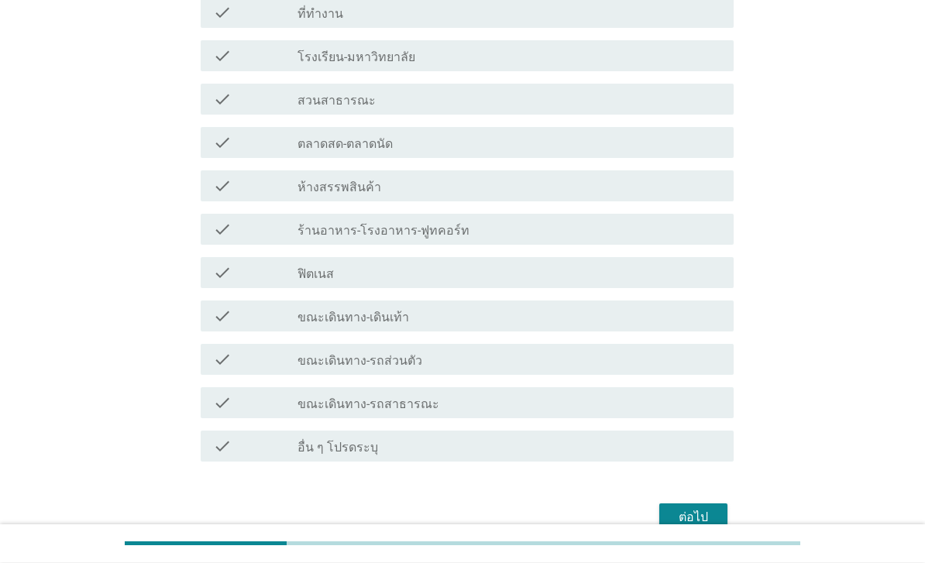
scroll to position [543, 0]
click at [700, 527] on div "ต่อไป" at bounding box center [693, 517] width 43 height 19
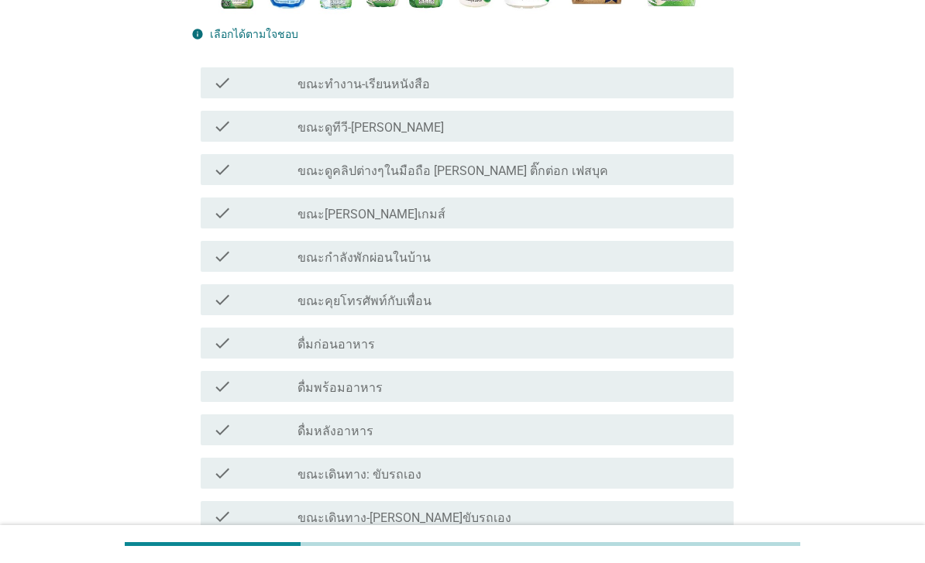
scroll to position [387, 0]
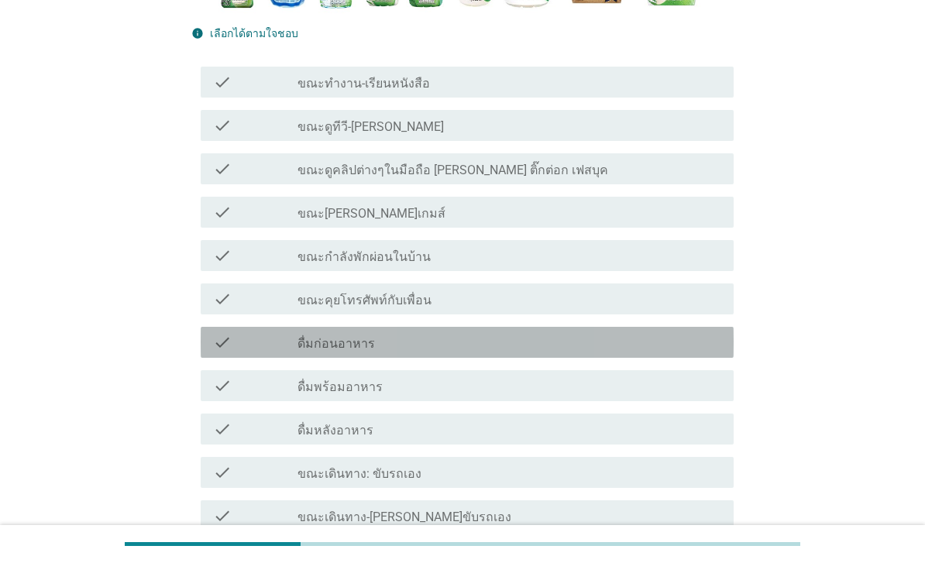
click at [234, 352] on div "check" at bounding box center [255, 342] width 84 height 19
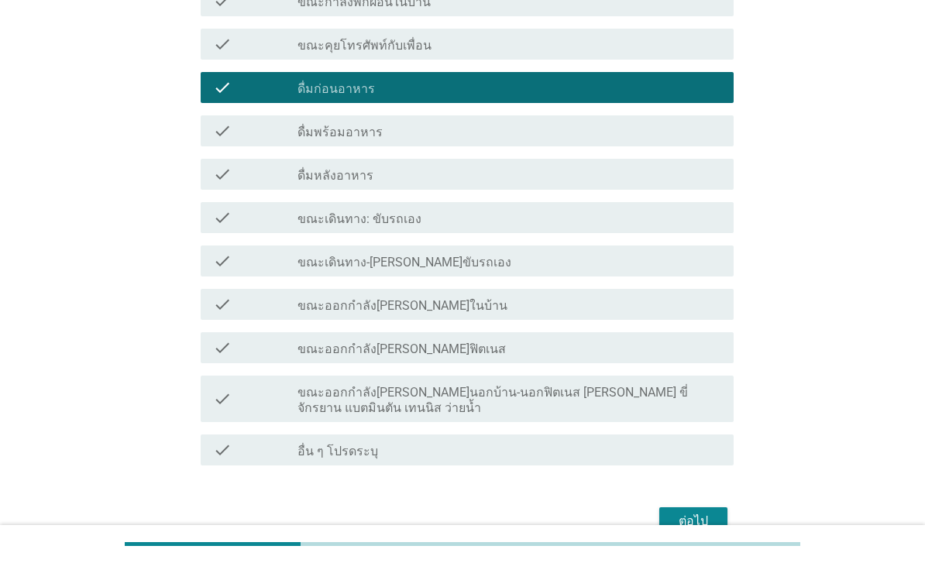
scroll to position [683, 0]
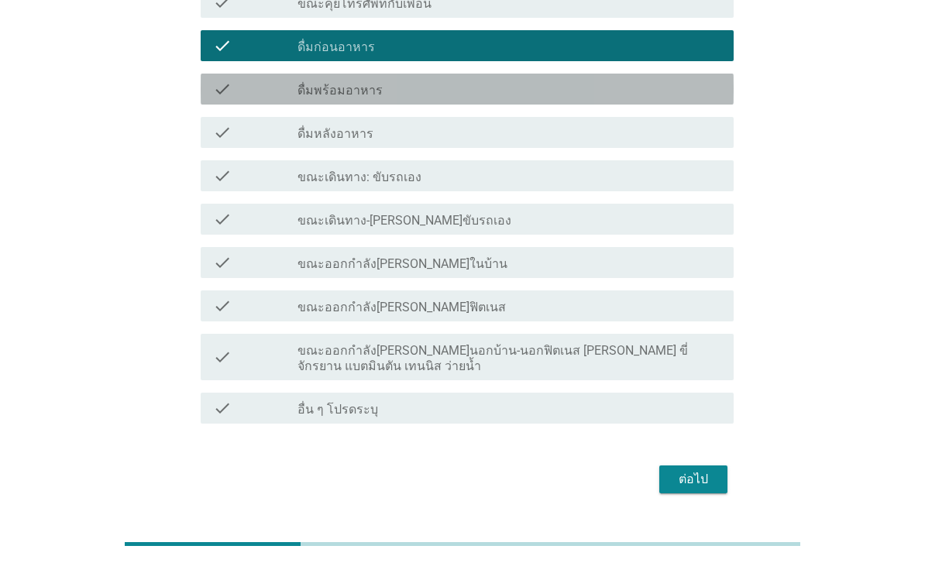
click at [234, 105] on div "check check_box_outline_blank ดื่มพร้อมอาหาร" at bounding box center [467, 89] width 533 height 31
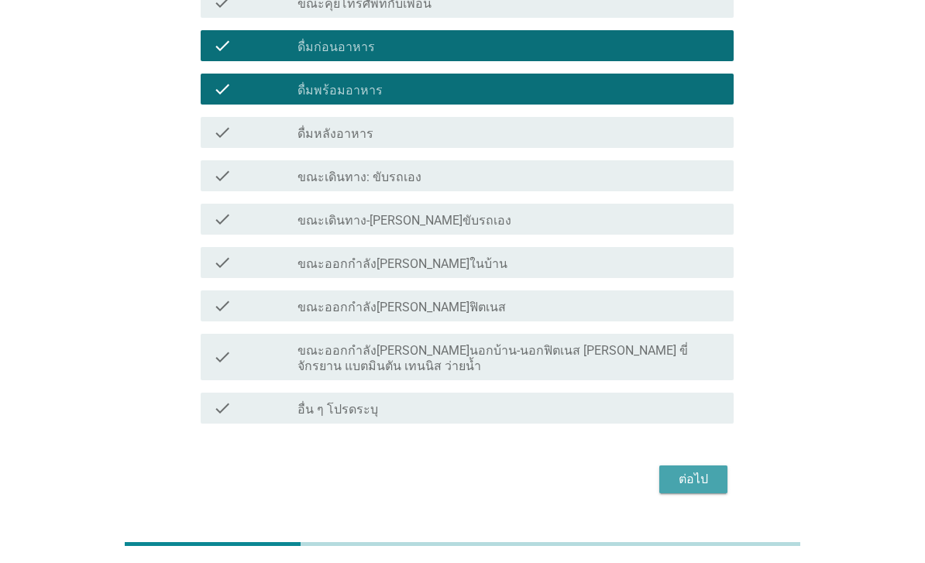
click at [707, 494] on button "ต่อไป" at bounding box center [693, 480] width 68 height 28
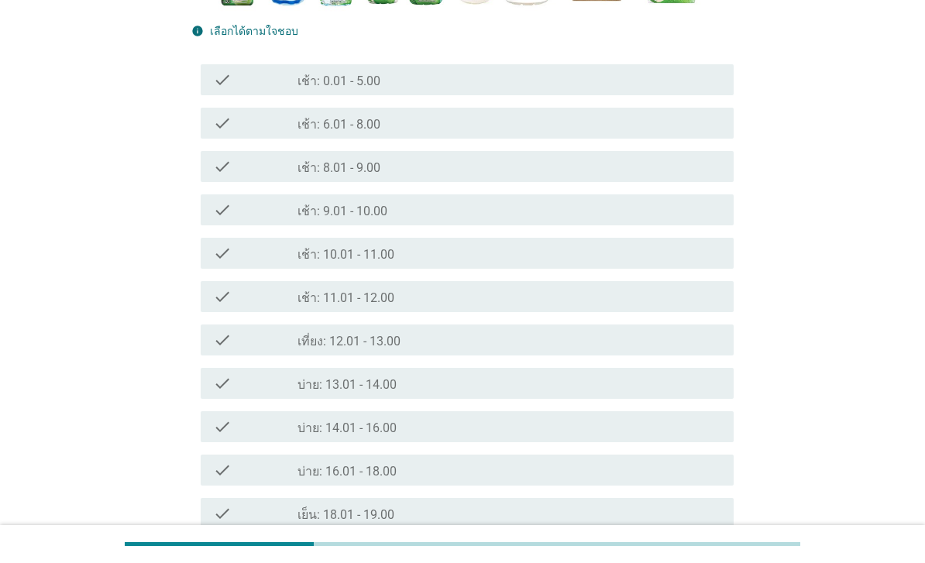
scroll to position [388, 0]
click at [241, 133] on div "check" at bounding box center [255, 123] width 84 height 19
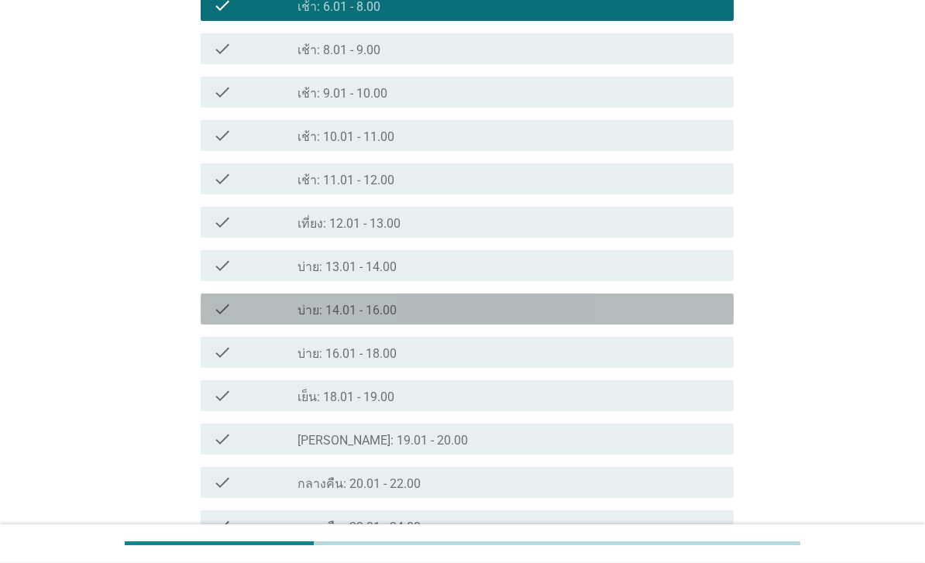
scroll to position [640, 0]
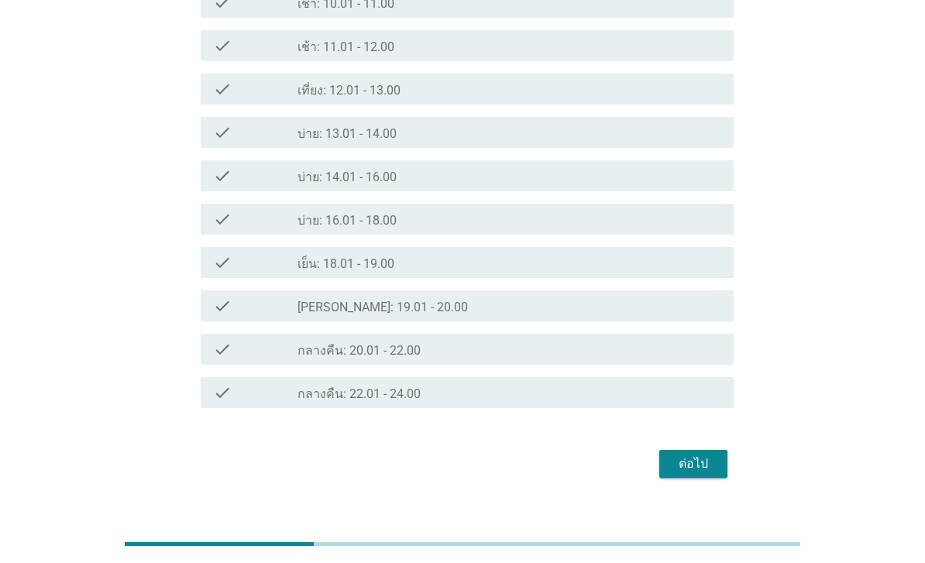
click at [704, 473] on div "ต่อไป" at bounding box center [693, 464] width 43 height 19
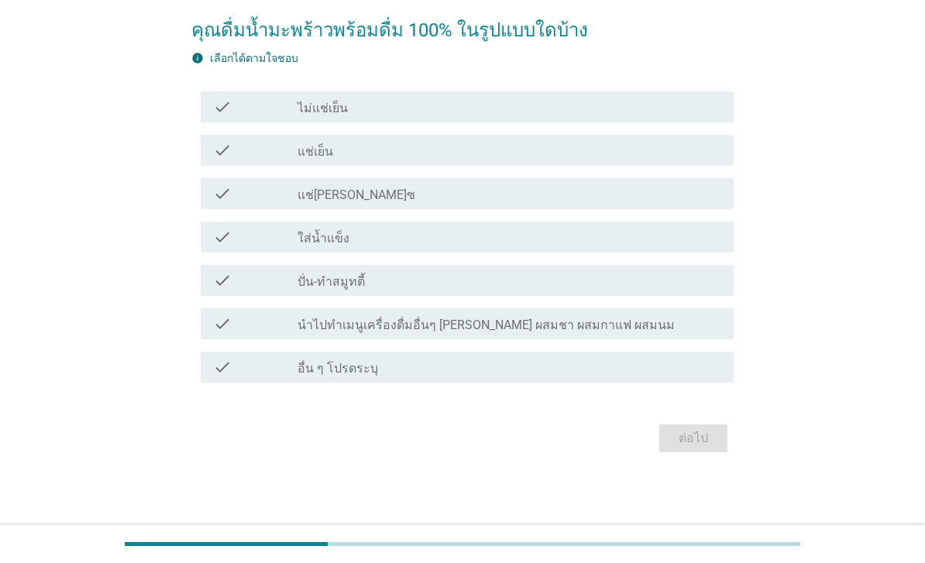
scroll to position [0, 0]
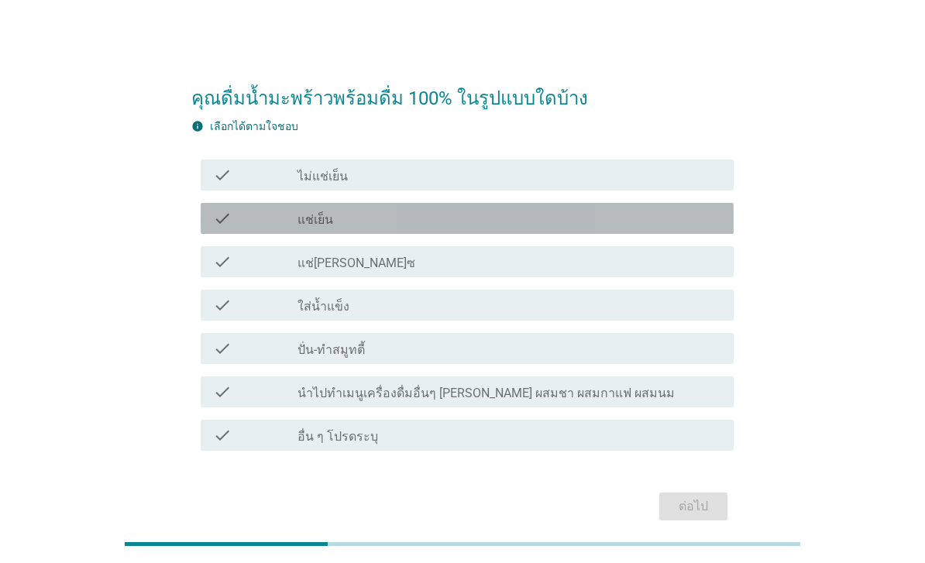
click at [201, 221] on div "check check_box_outline_blank แช่เย็น" at bounding box center [467, 218] width 533 height 31
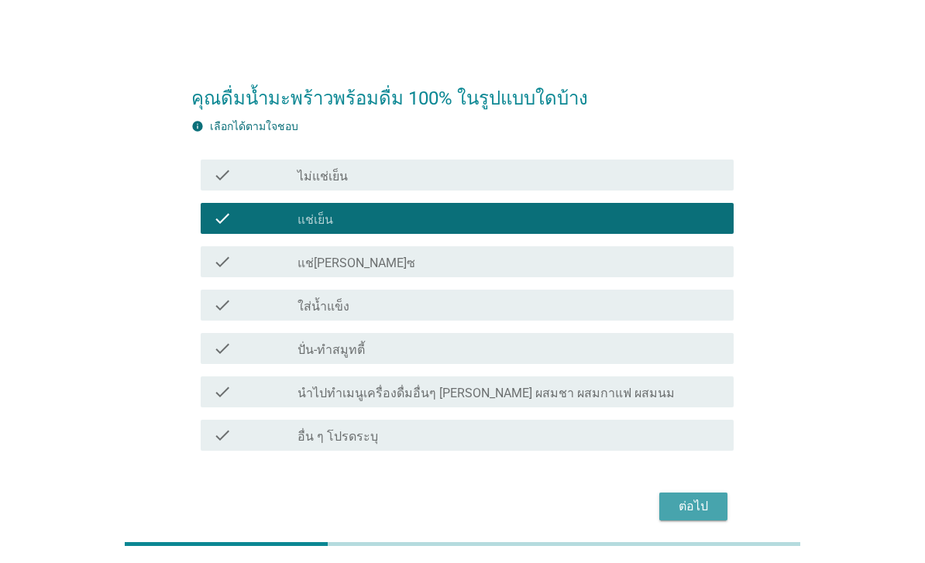
click at [712, 516] on div "ต่อไป" at bounding box center [693, 506] width 43 height 19
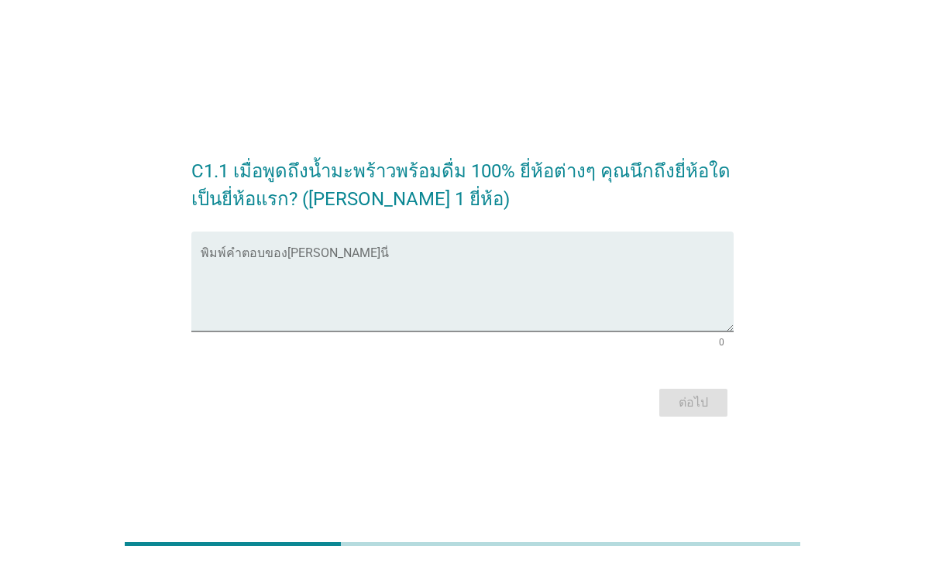
click at [274, 289] on textarea "พิมพ์คำตอบของคุณ ที่นี่" at bounding box center [467, 290] width 533 height 81
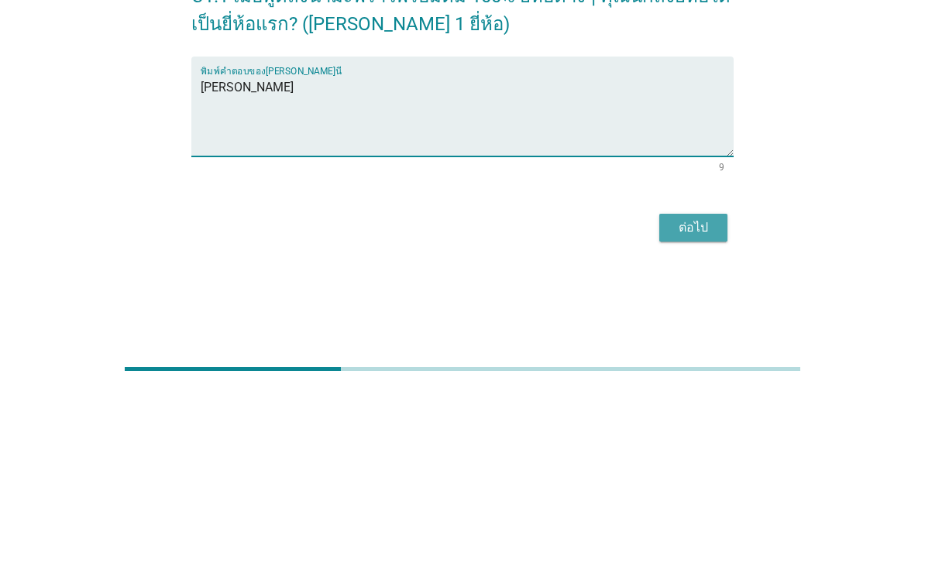
type textarea "Coco max"
click at [701, 394] on div "ต่อไป" at bounding box center [693, 403] width 43 height 19
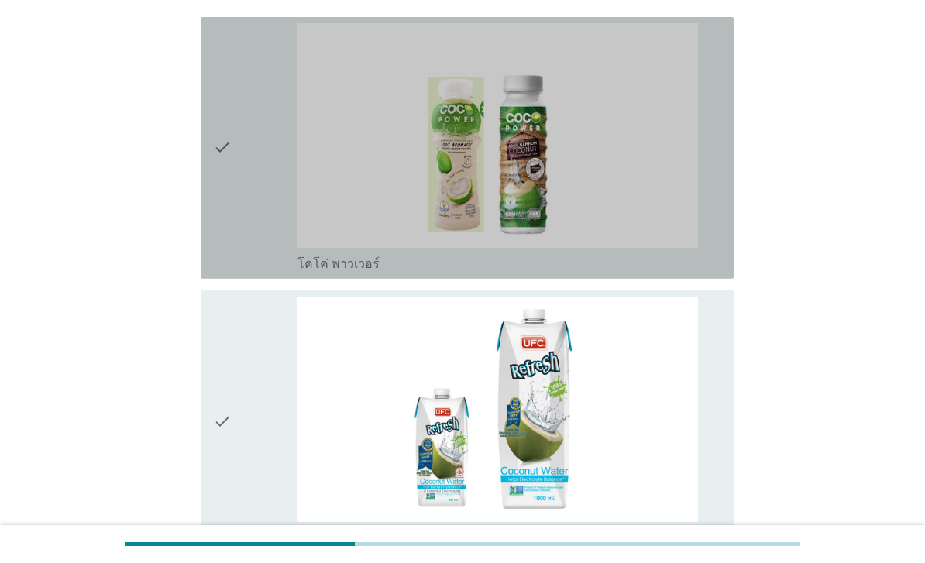
scroll to position [150, 0]
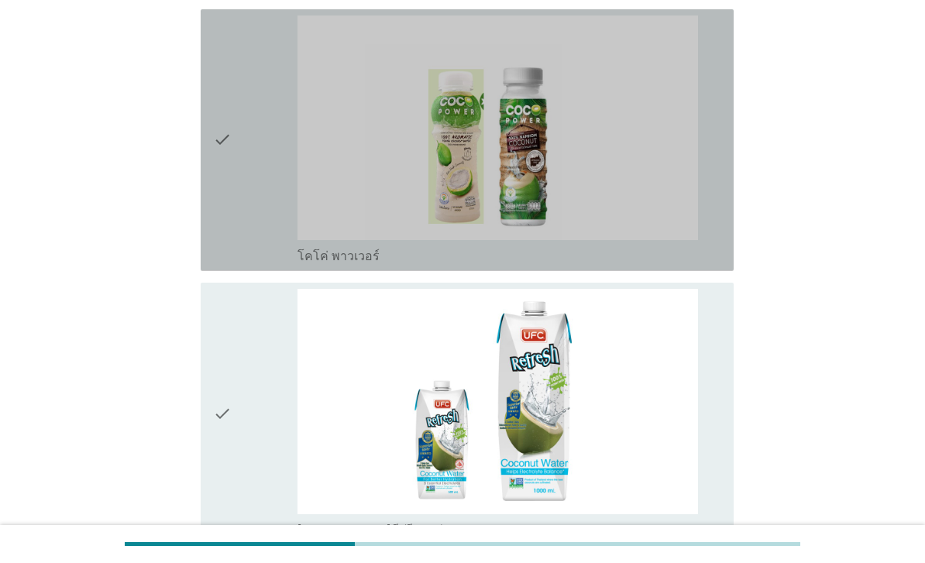
click at [221, 199] on icon "check" at bounding box center [222, 140] width 19 height 250
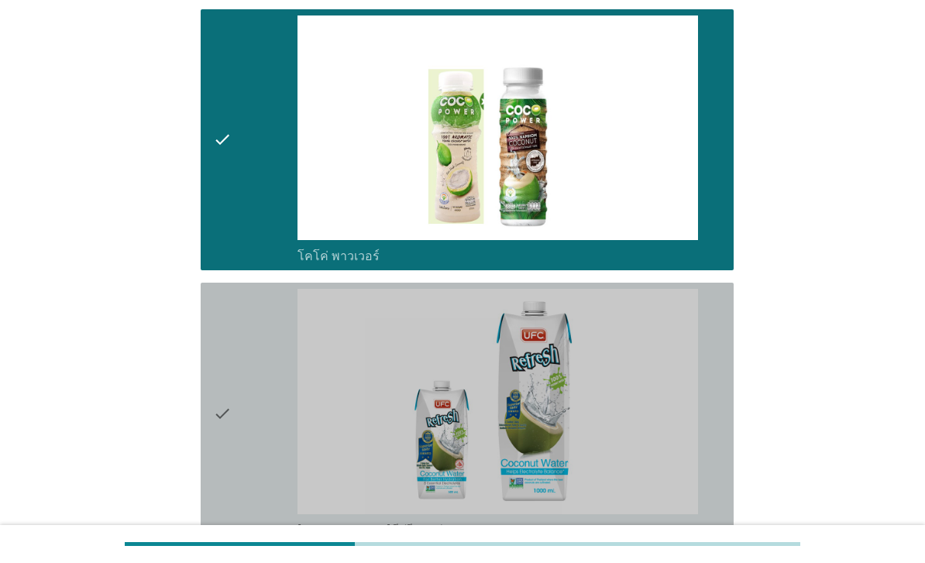
click at [224, 449] on icon "check" at bounding box center [222, 414] width 19 height 250
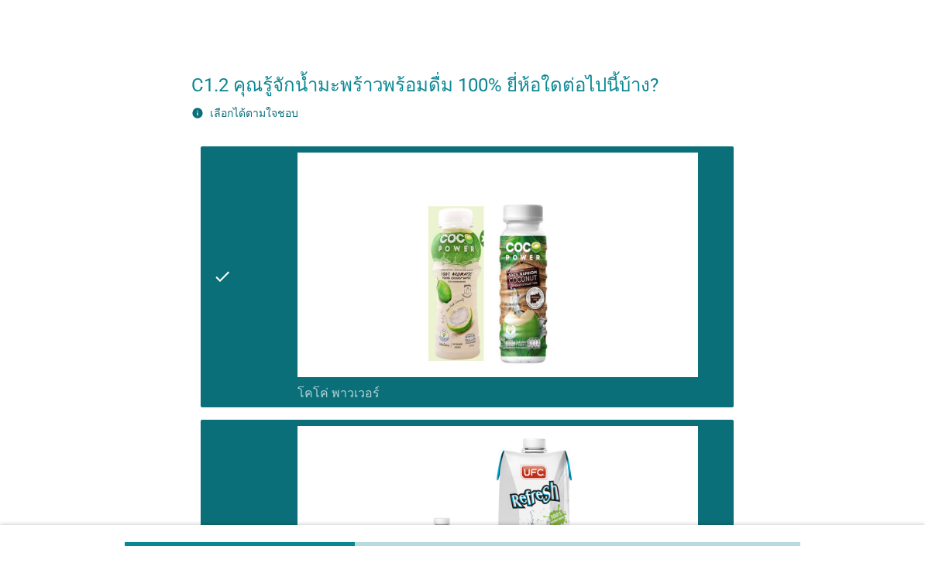
scroll to position [0, 0]
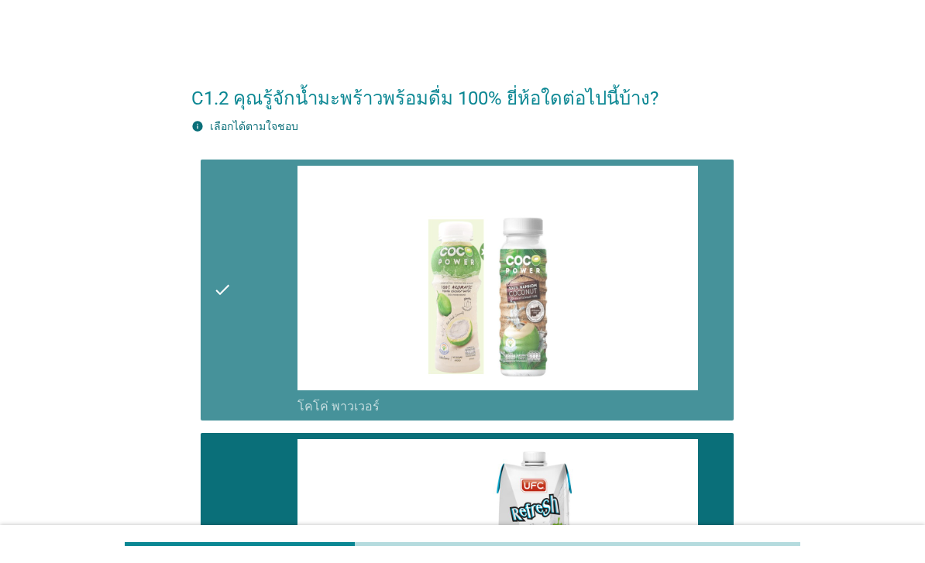
click at [222, 376] on icon "check" at bounding box center [222, 291] width 19 height 250
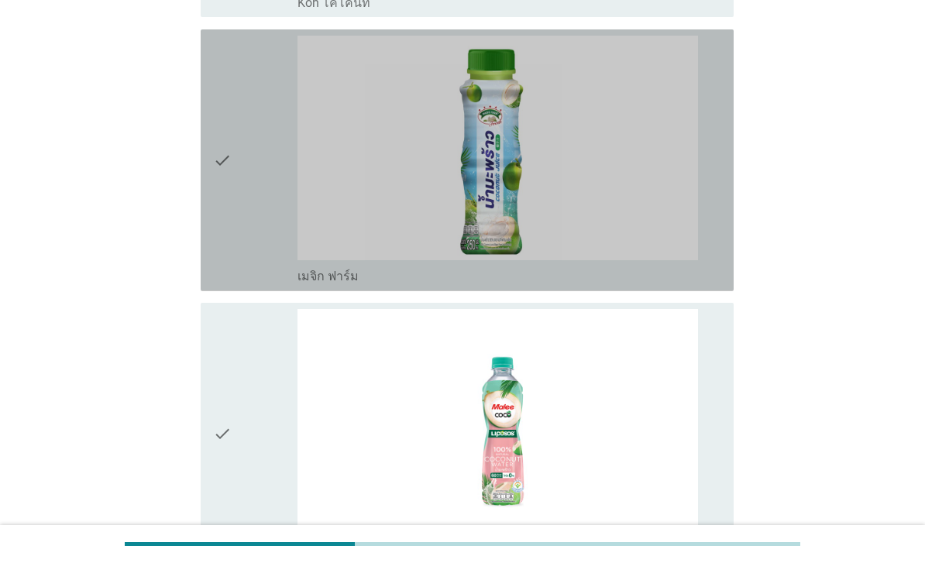
scroll to position [1236, 0]
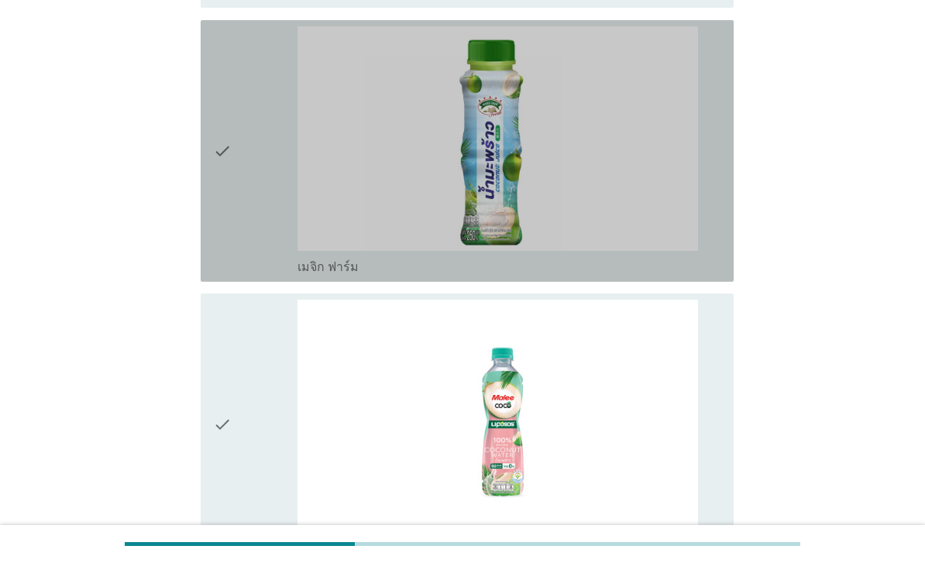
click at [224, 276] on icon "check" at bounding box center [222, 151] width 19 height 250
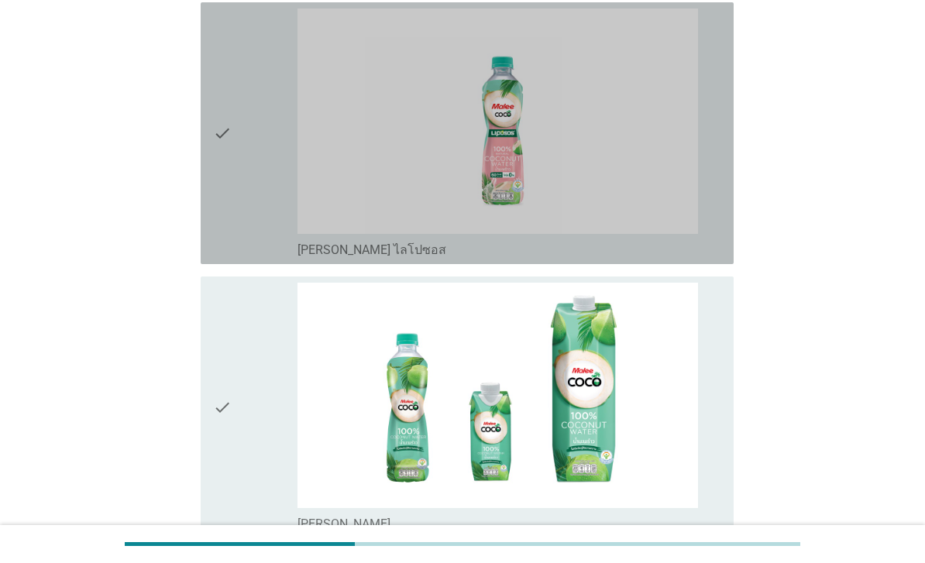
scroll to position [1527, 0]
click at [220, 258] on icon "check" at bounding box center [222, 134] width 19 height 250
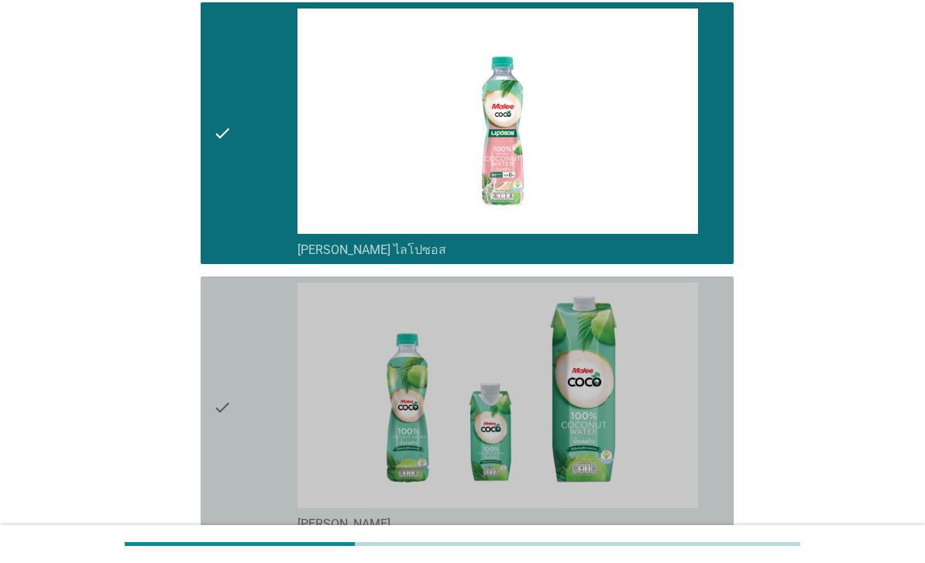
click at [220, 443] on icon "check" at bounding box center [222, 408] width 19 height 250
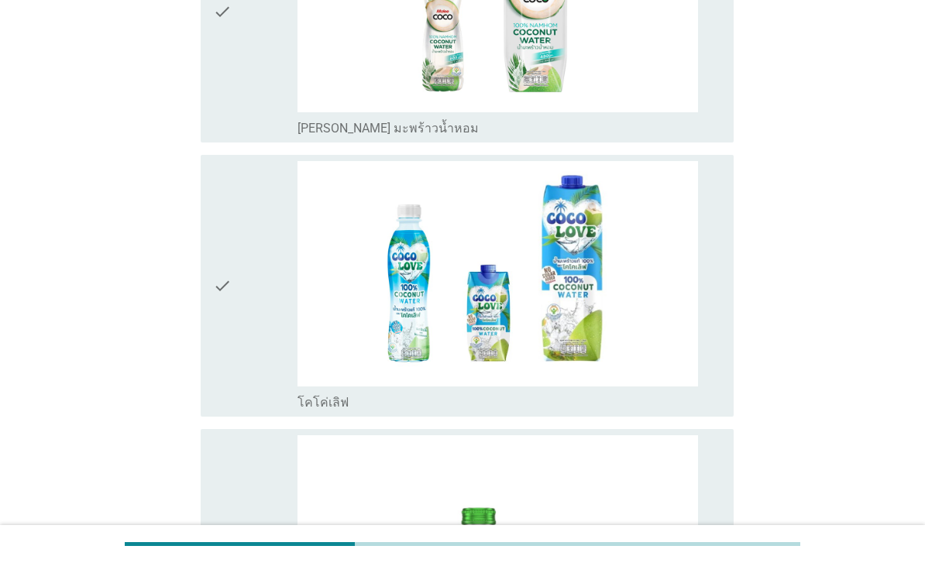
scroll to position [2198, 0]
click at [271, 136] on div "check" at bounding box center [255, 12] width 84 height 250
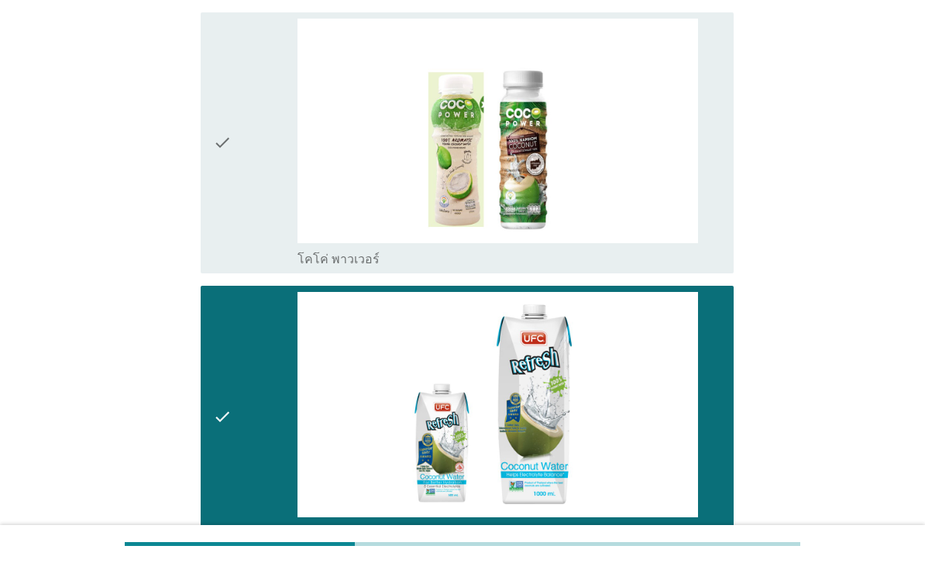
scroll to position [0, 0]
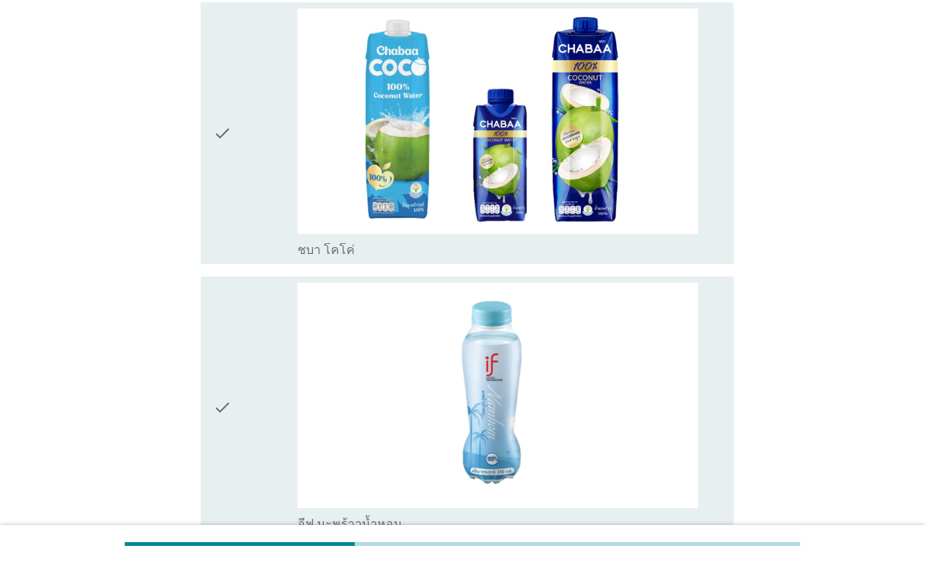
click at [230, 258] on icon "check" at bounding box center [222, 134] width 19 height 250
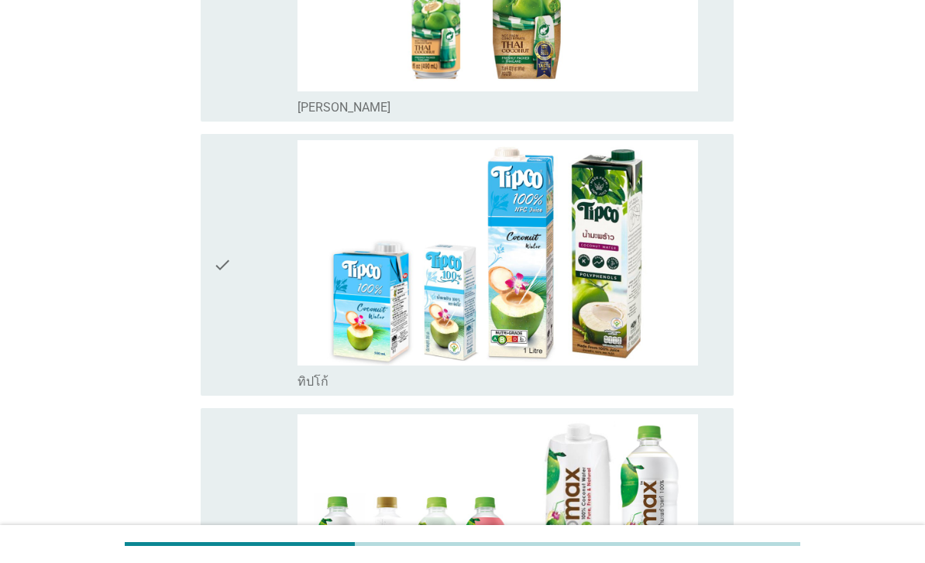
scroll to position [3589, 0]
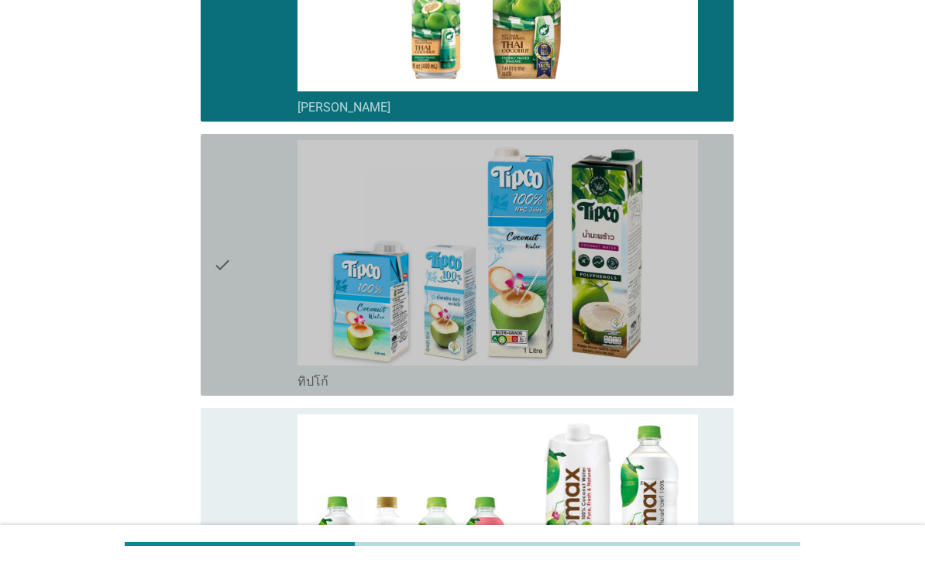
click at [222, 390] on icon "check" at bounding box center [222, 265] width 19 height 250
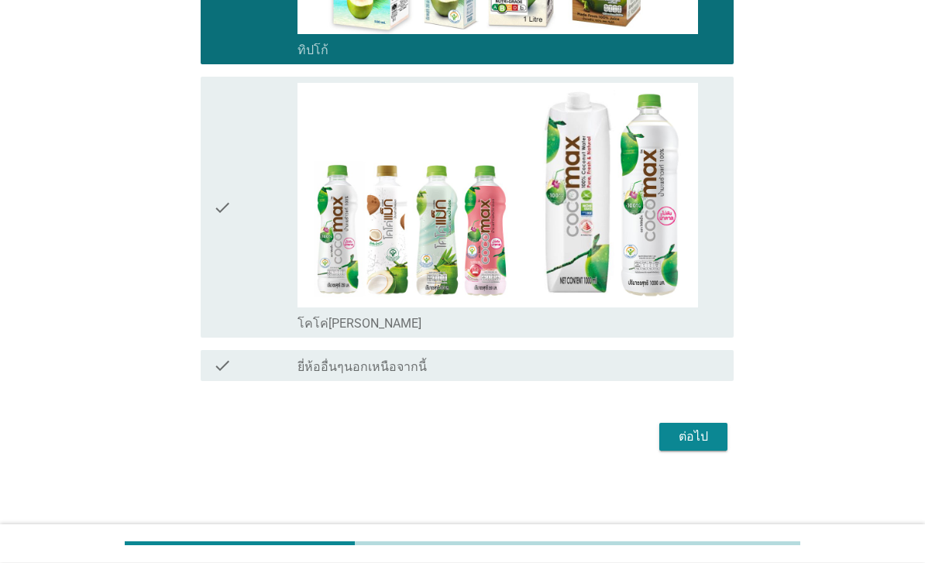
scroll to position [4059, 0]
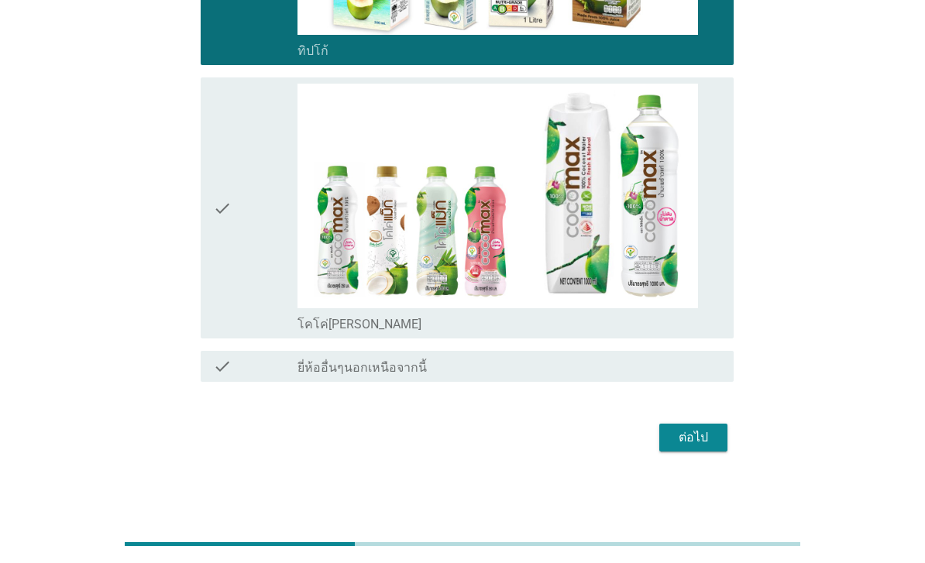
click at [241, 256] on div "check" at bounding box center [255, 209] width 84 height 250
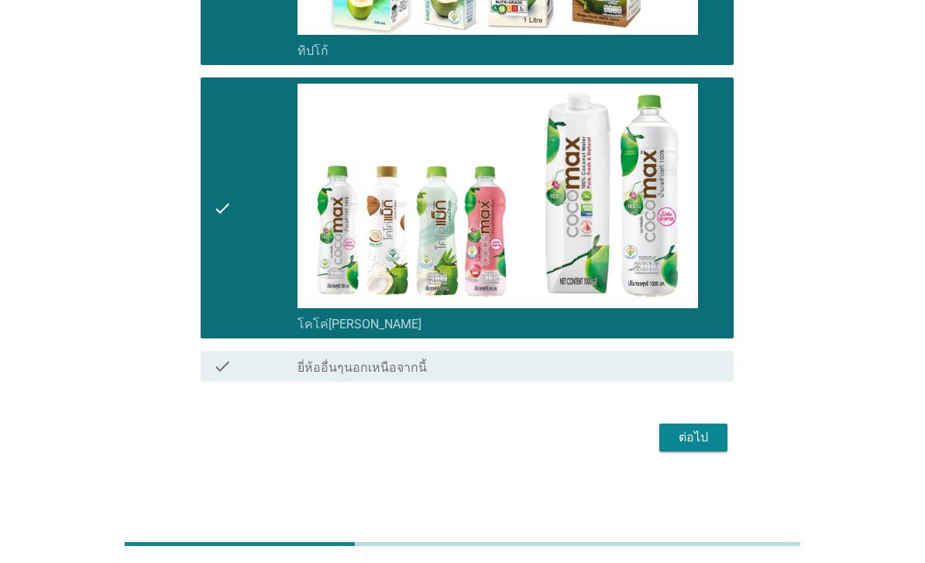
click at [700, 452] on button "ต่อไป" at bounding box center [693, 438] width 68 height 28
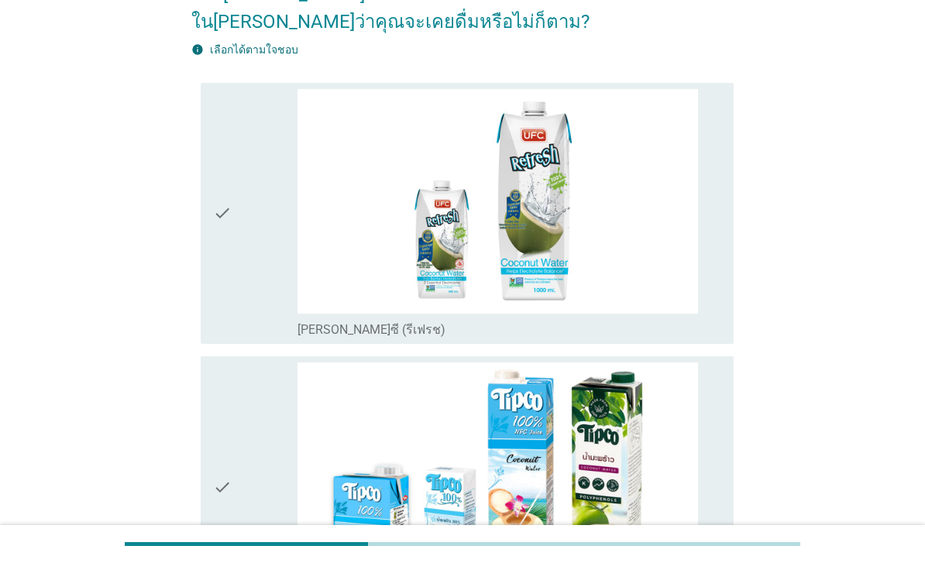
click at [225, 197] on icon "check" at bounding box center [222, 214] width 19 height 250
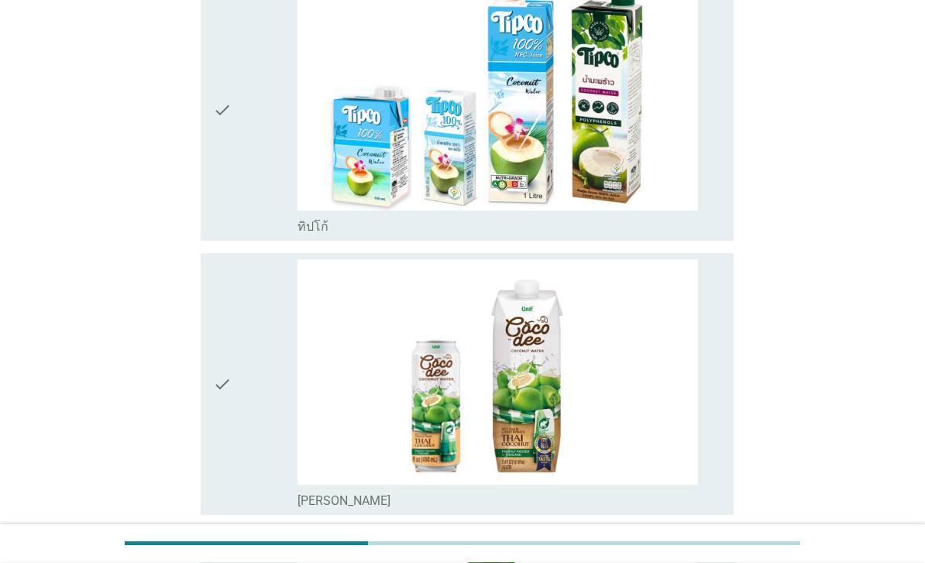
scroll to position [482, 0]
click at [221, 143] on icon "check" at bounding box center [222, 110] width 19 height 250
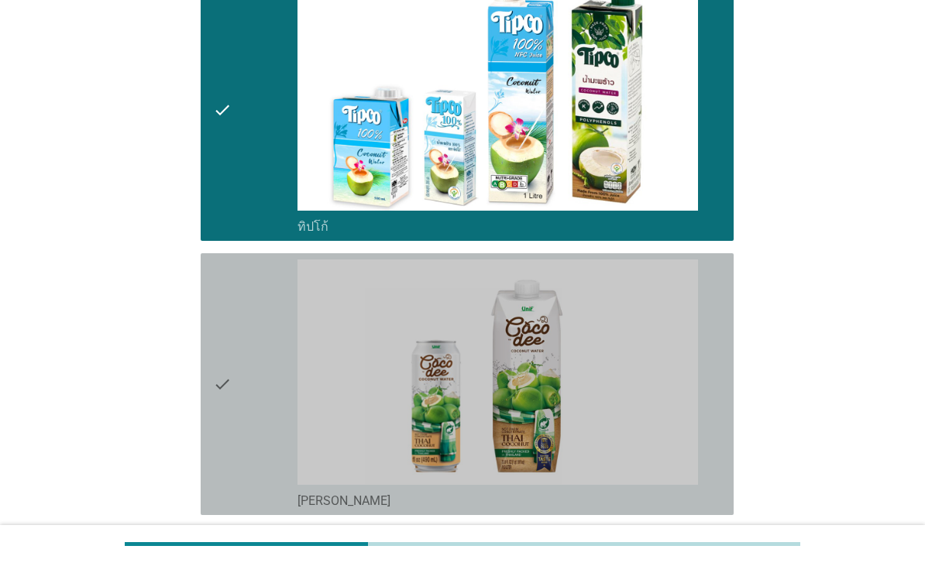
click at [248, 397] on div "check" at bounding box center [255, 385] width 84 height 250
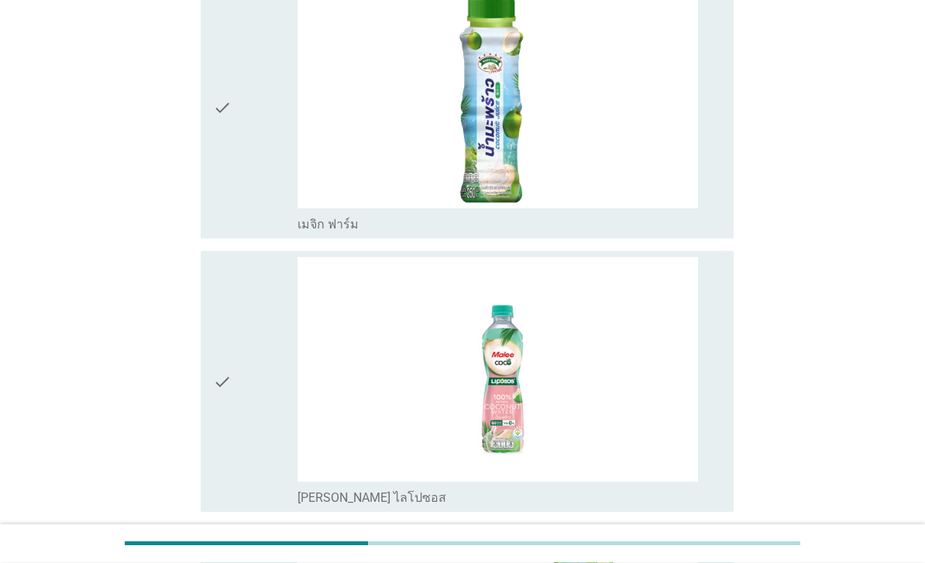
scroll to position [1033, 0]
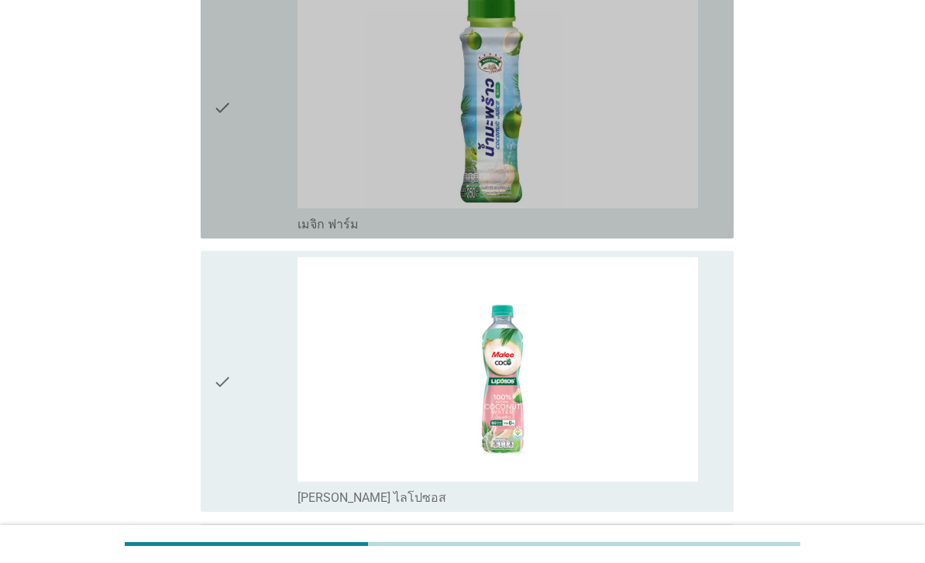
click at [228, 149] on icon "check" at bounding box center [222, 108] width 19 height 250
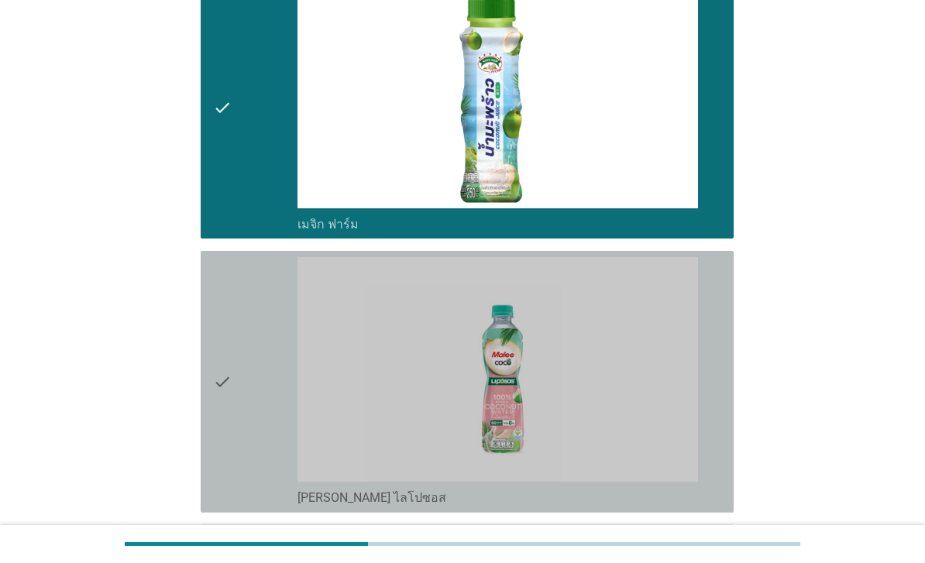
click at [240, 465] on div "check" at bounding box center [255, 382] width 84 height 250
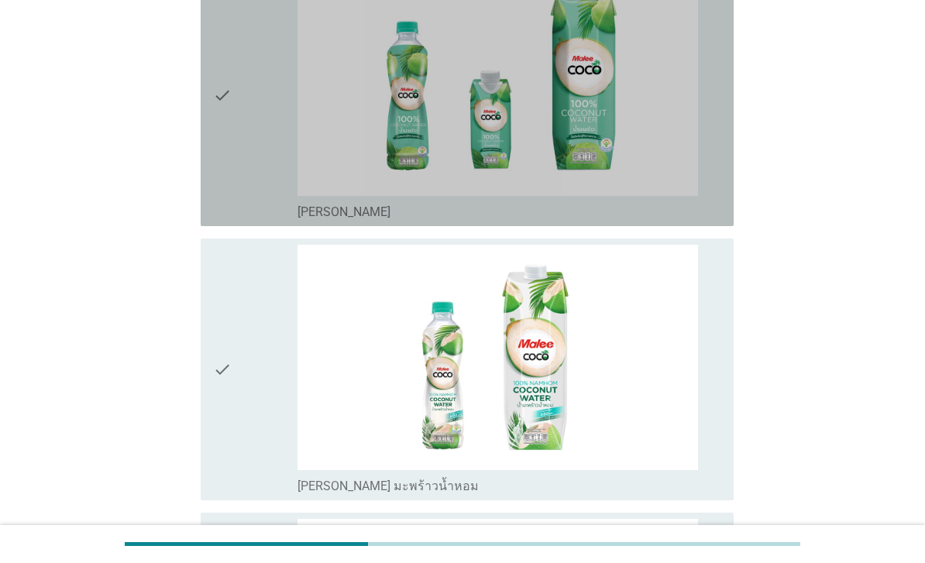
click at [220, 167] on icon "check" at bounding box center [222, 96] width 19 height 250
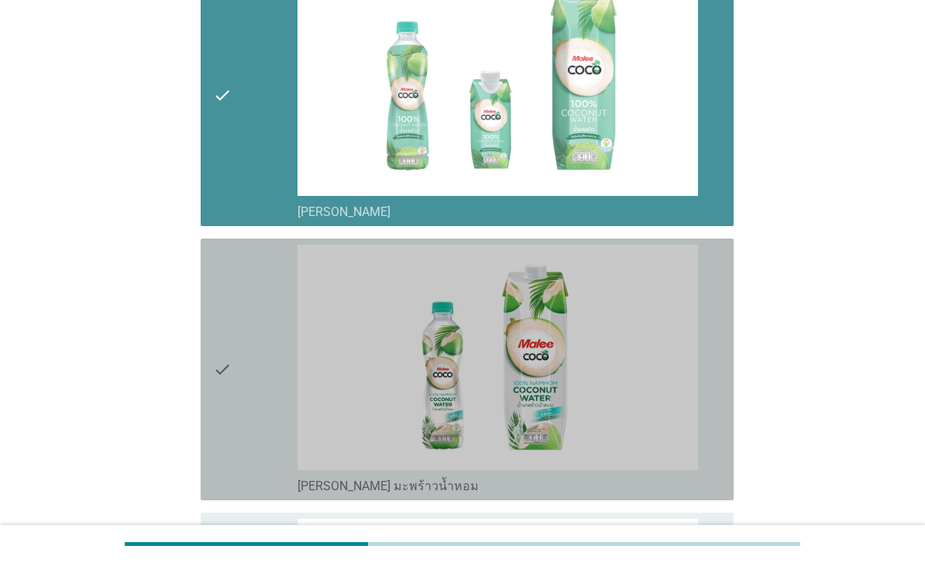
click at [240, 447] on div "check" at bounding box center [255, 370] width 84 height 250
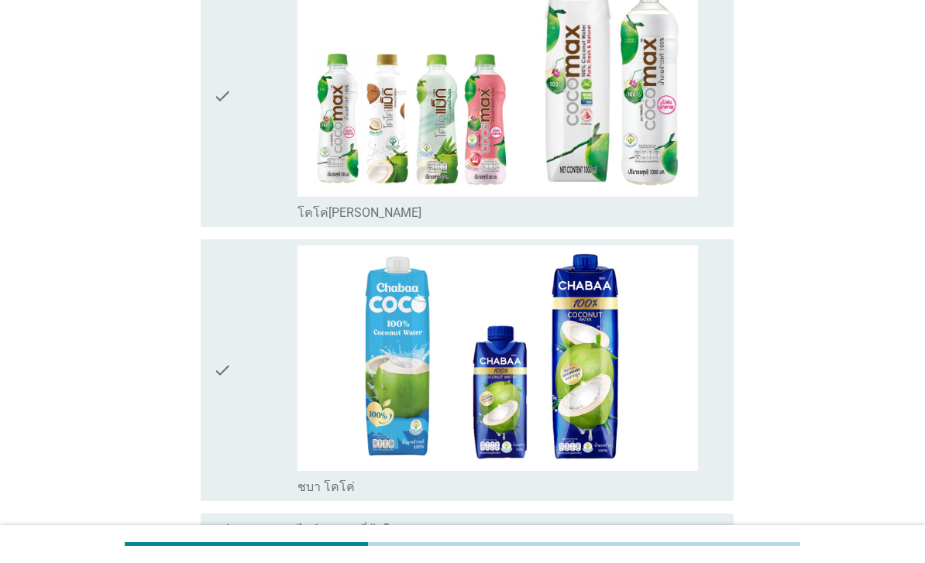
scroll to position [2203, 0]
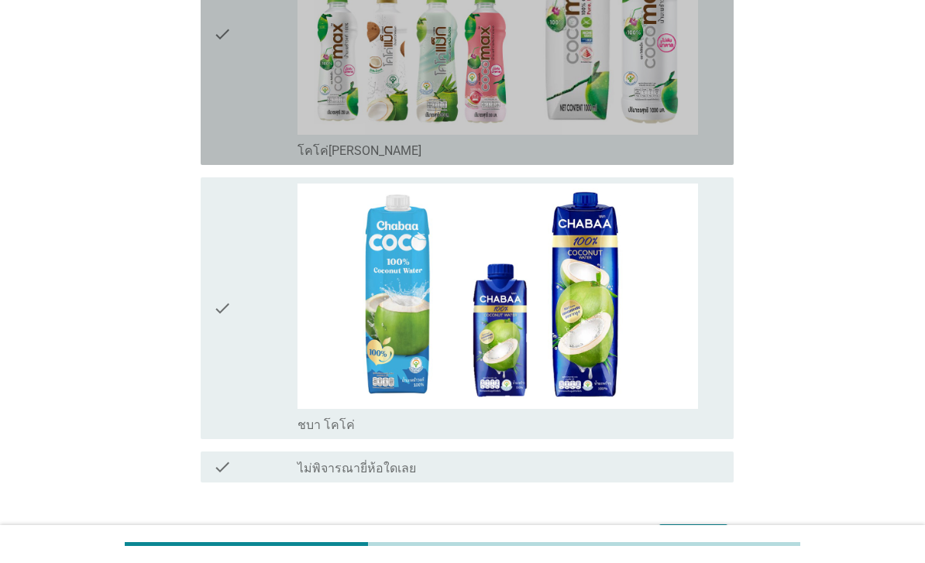
click at [220, 159] on icon "check" at bounding box center [222, 34] width 19 height 250
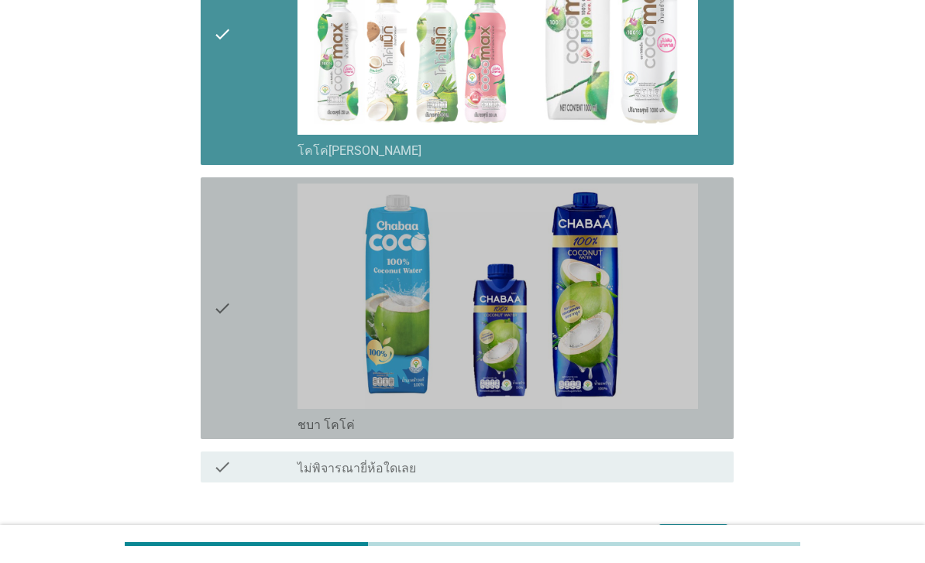
click at [230, 422] on icon "check" at bounding box center [222, 309] width 19 height 250
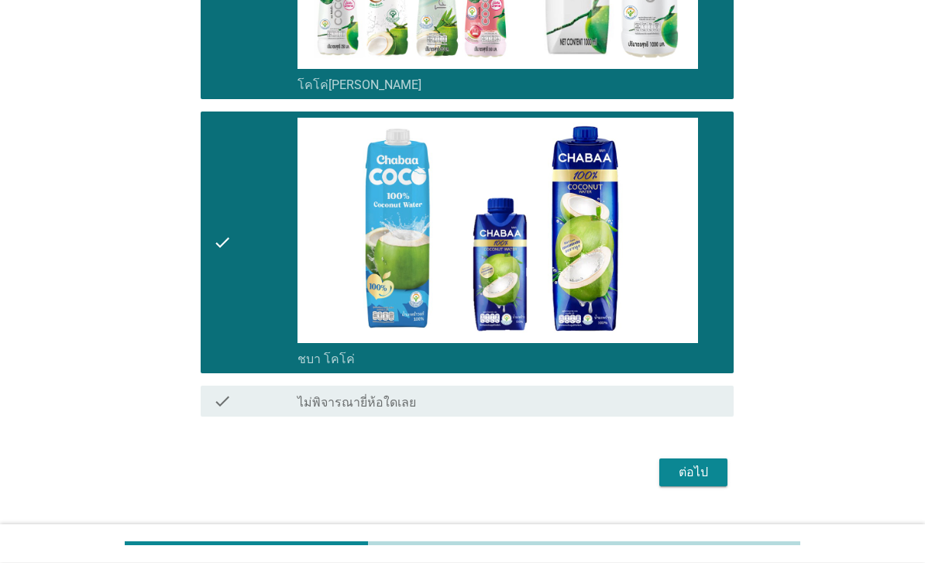
scroll to position [2366, 0]
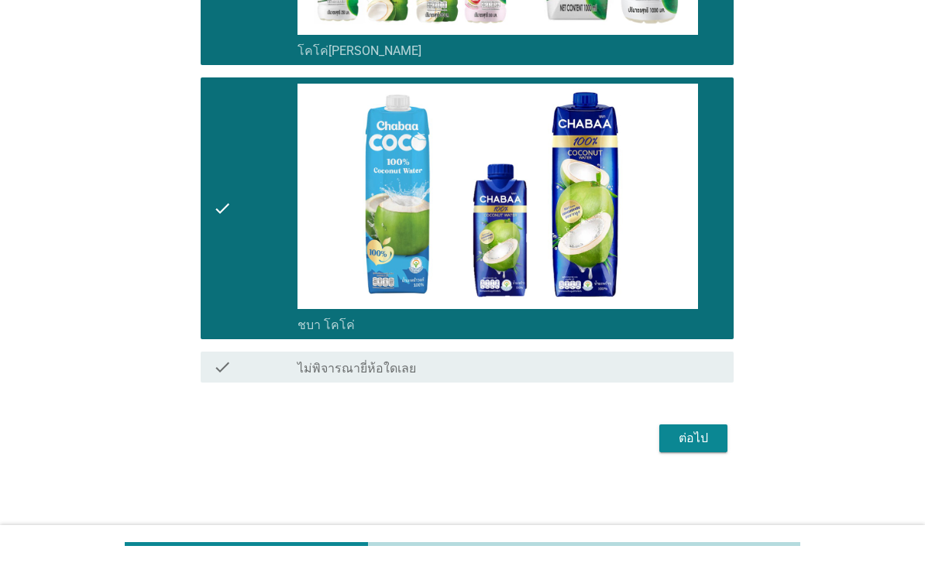
click at [673, 448] on div "ต่อไป" at bounding box center [693, 438] width 43 height 19
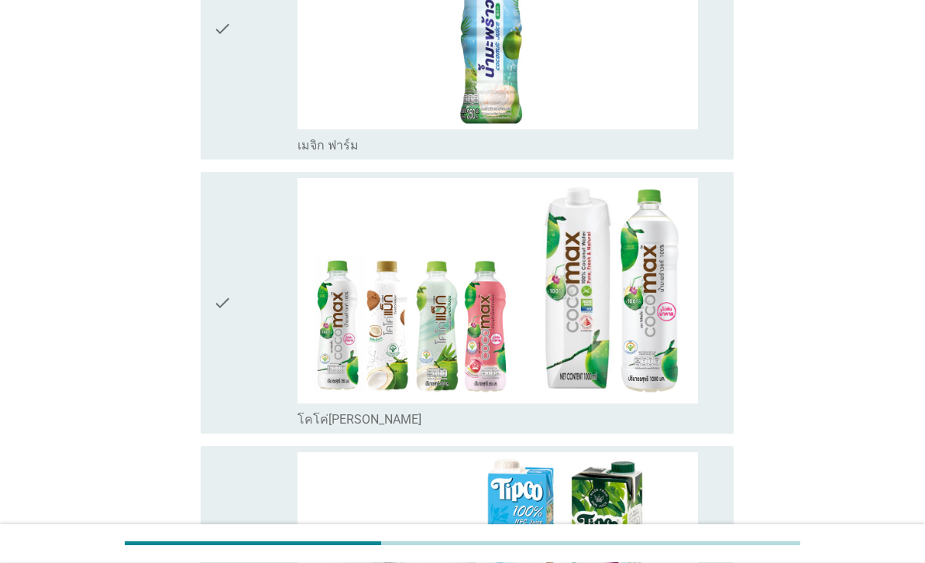
scroll to position [535, 0]
click at [253, 151] on div "check" at bounding box center [255, 29] width 84 height 250
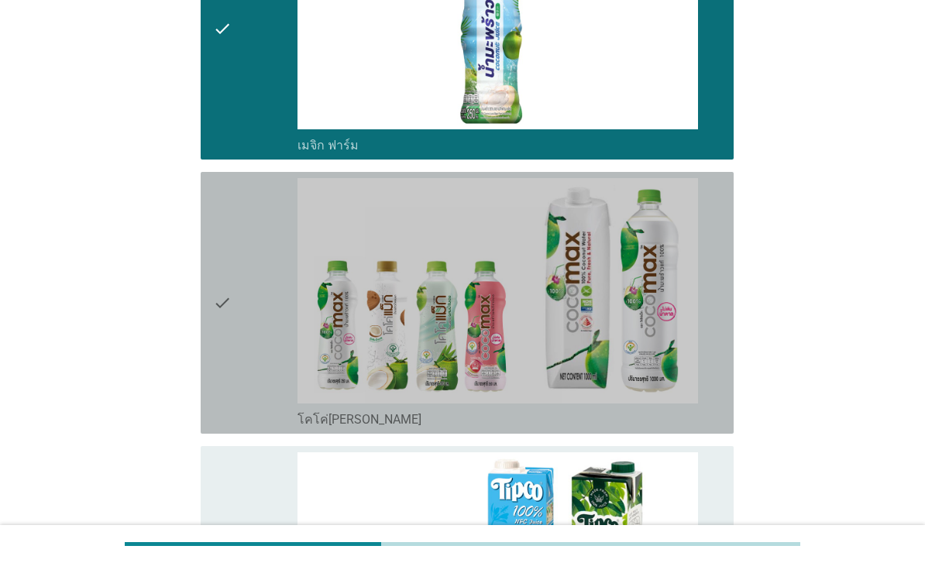
click at [255, 298] on div "check" at bounding box center [255, 303] width 84 height 250
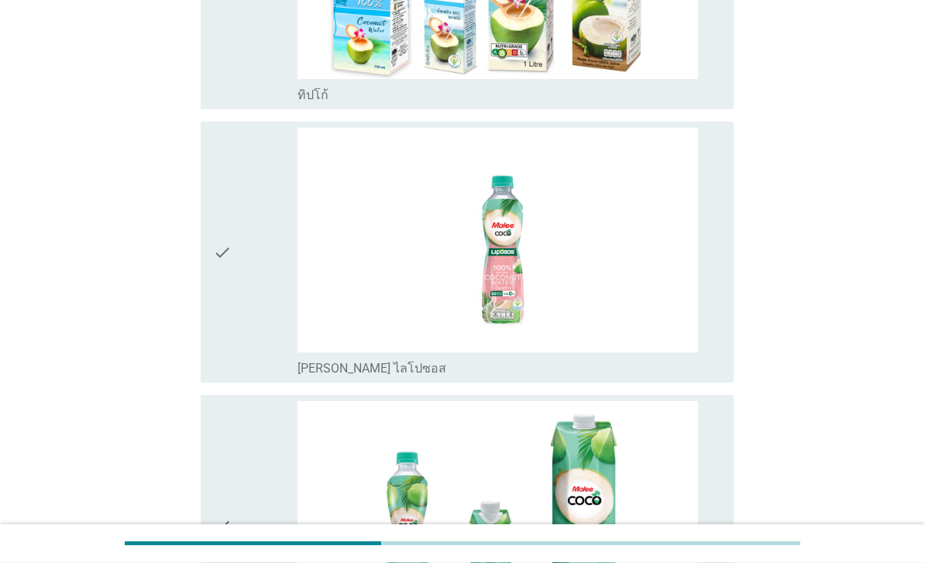
scroll to position [1134, 0]
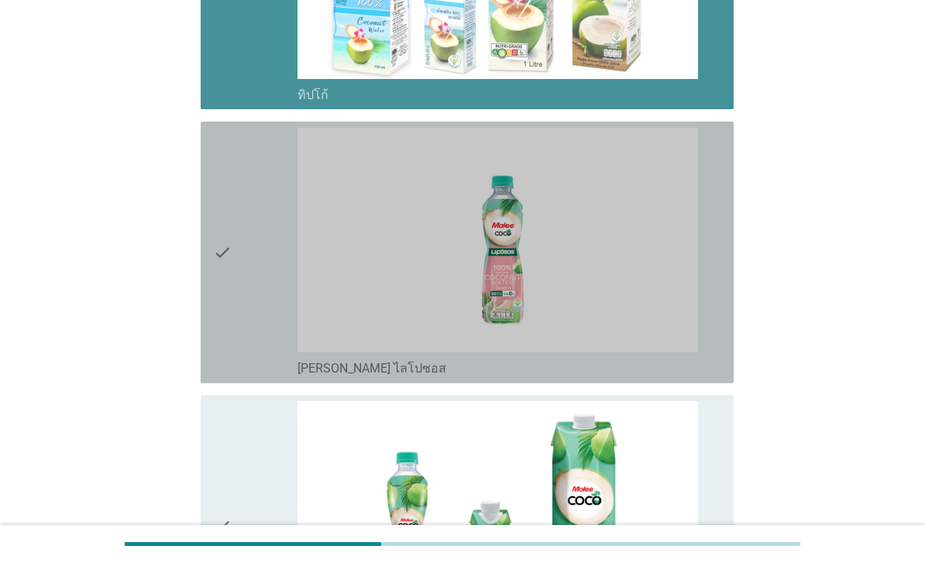
click at [235, 281] on div "check" at bounding box center [255, 253] width 84 height 250
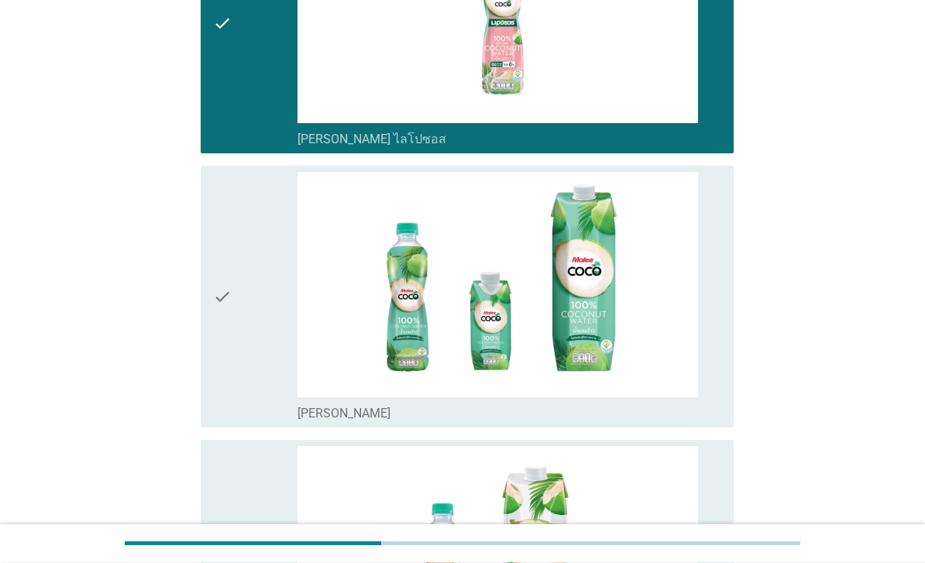
scroll to position [1375, 0]
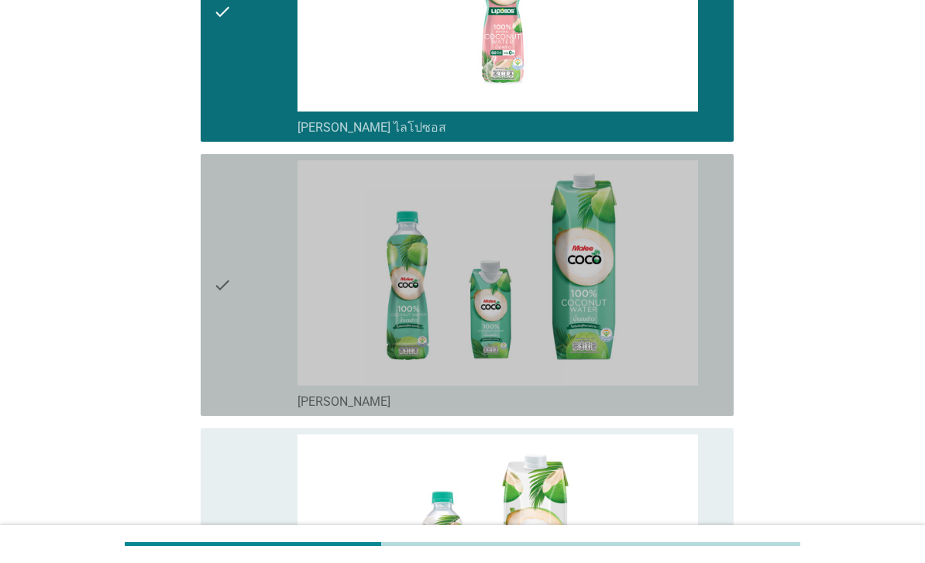
click at [228, 287] on icon "check" at bounding box center [222, 285] width 19 height 250
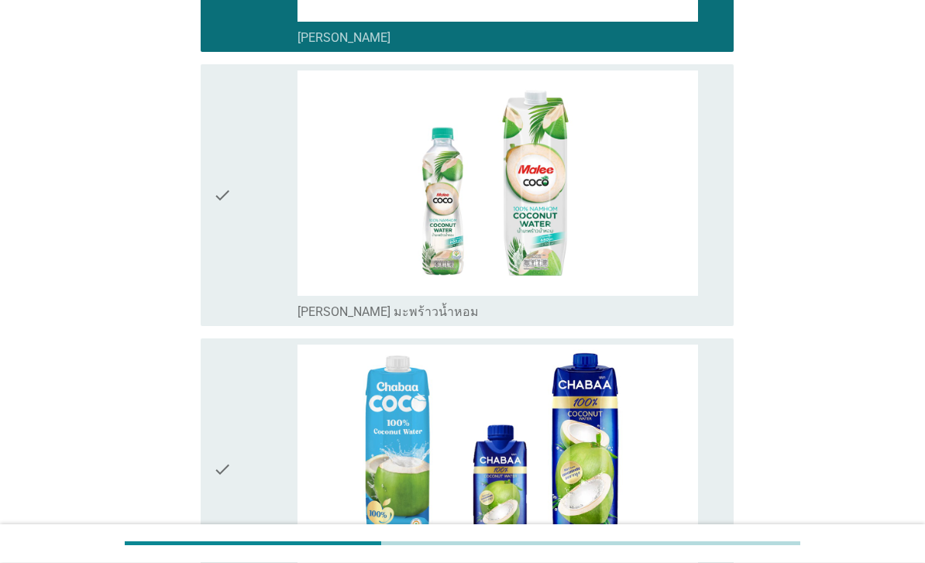
scroll to position [1682, 0]
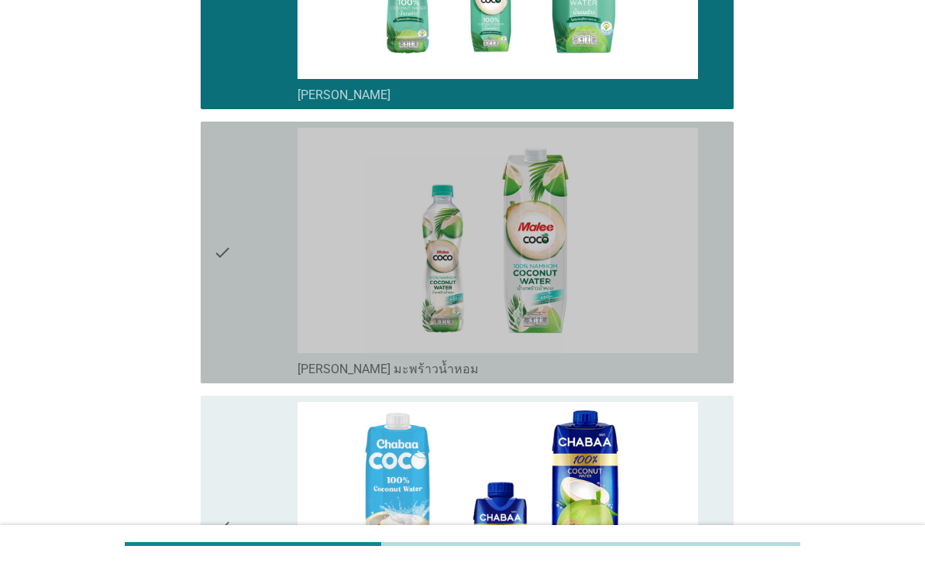
click at [240, 320] on div "check" at bounding box center [255, 253] width 84 height 250
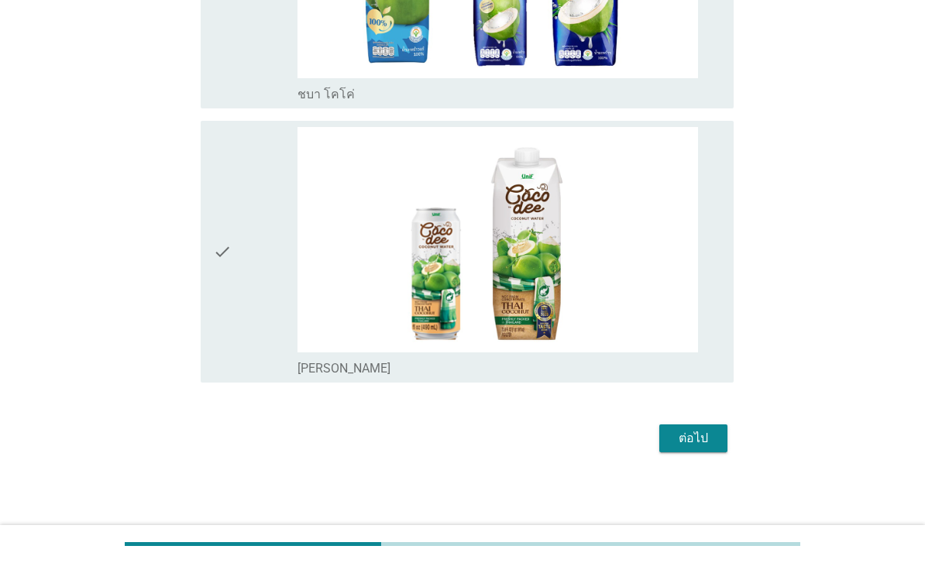
scroll to position [2295, 0]
click at [685, 448] on div "ต่อไป" at bounding box center [693, 438] width 43 height 19
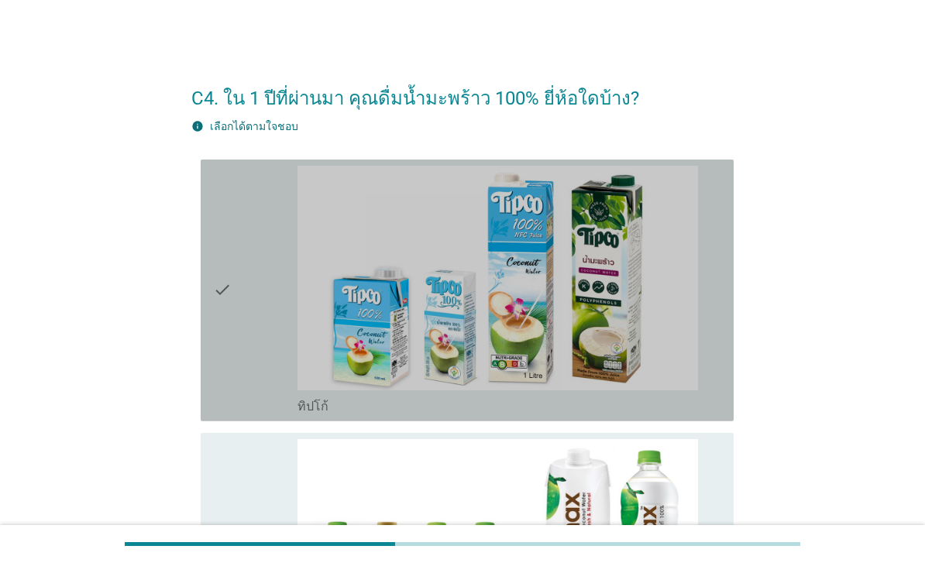
click at [249, 352] on div "check" at bounding box center [255, 291] width 84 height 250
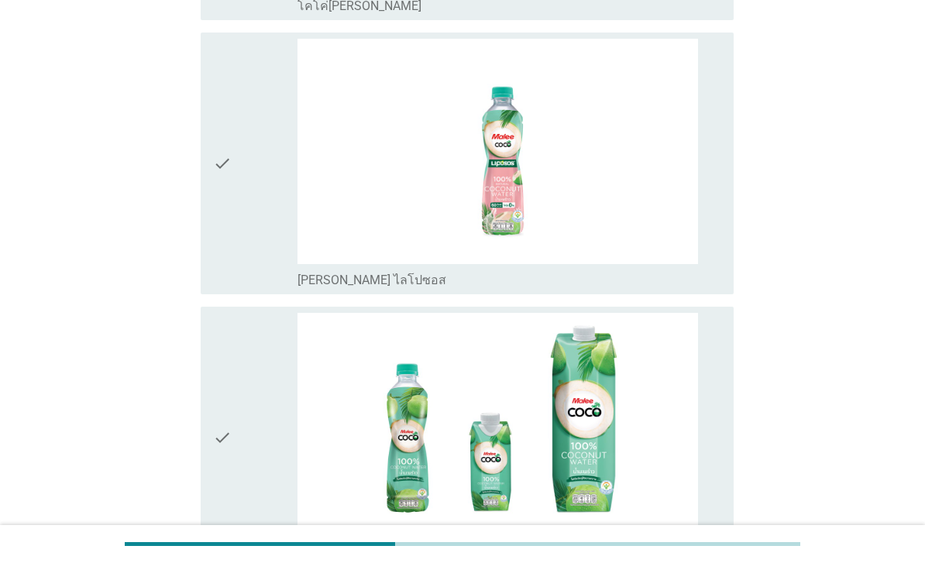
scroll to position [675, 0]
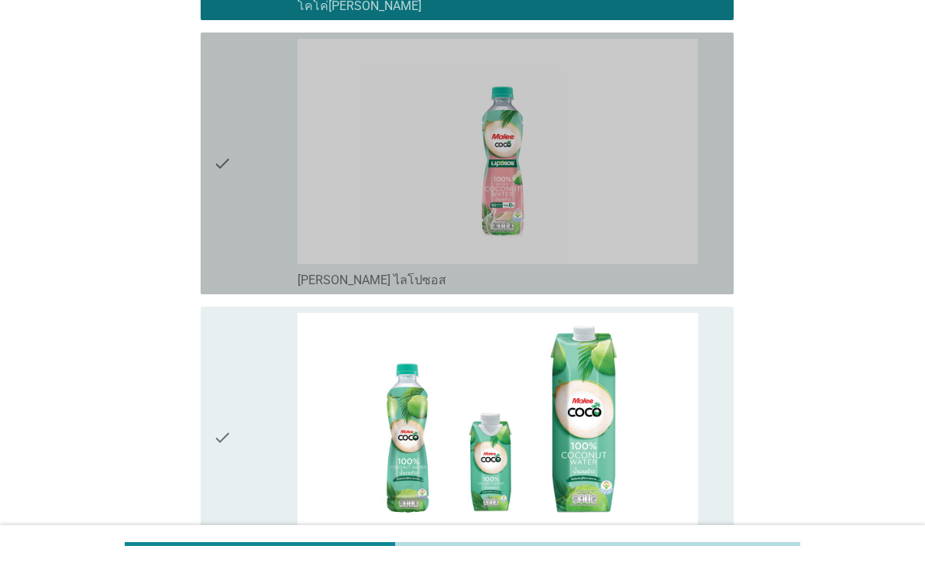
click at [228, 184] on icon "check" at bounding box center [222, 164] width 19 height 250
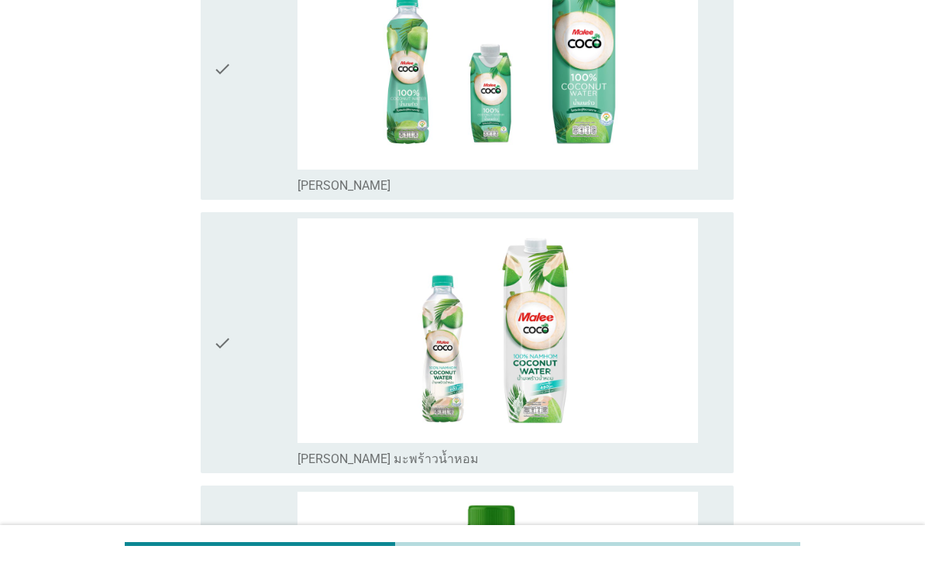
scroll to position [1062, 0]
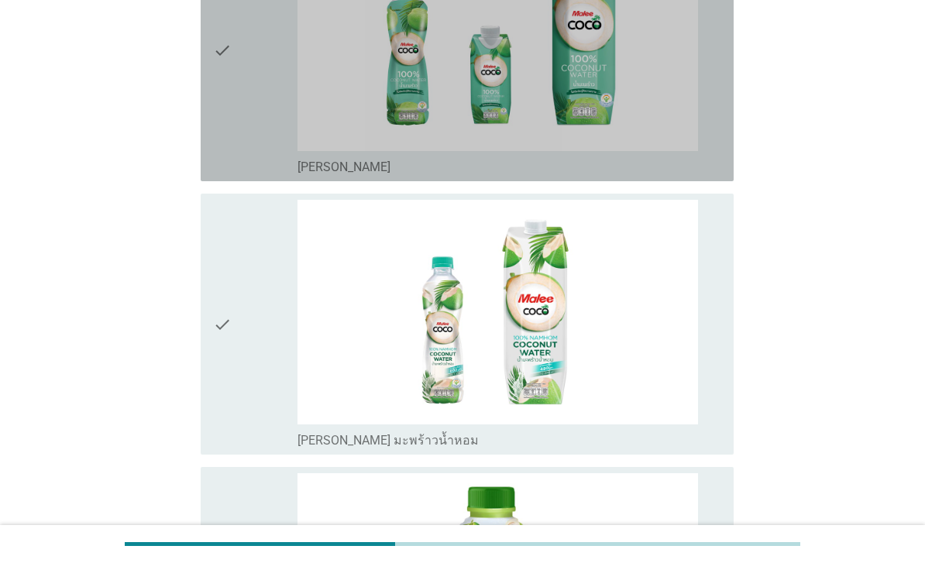
click at [243, 170] on div "check" at bounding box center [255, 51] width 84 height 250
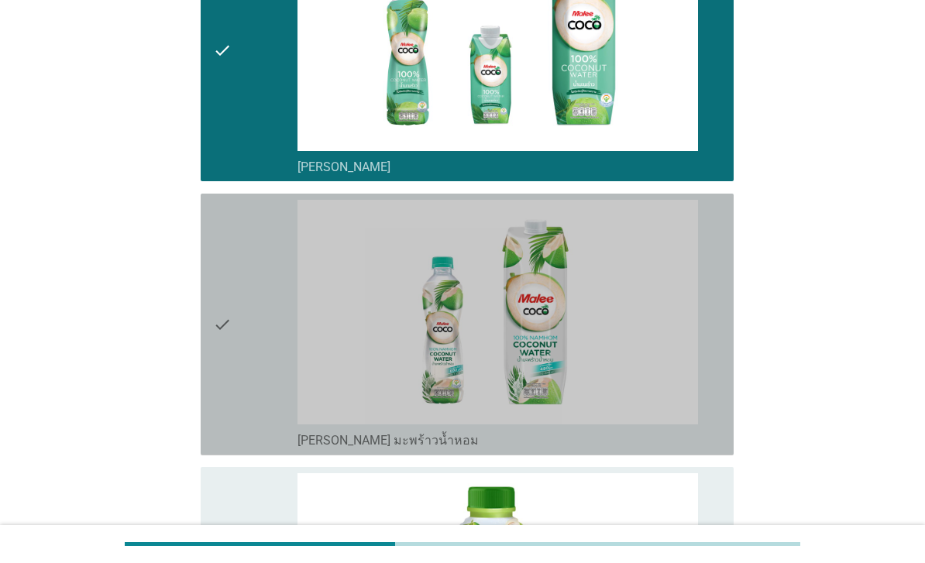
click at [241, 351] on div "check" at bounding box center [255, 325] width 84 height 250
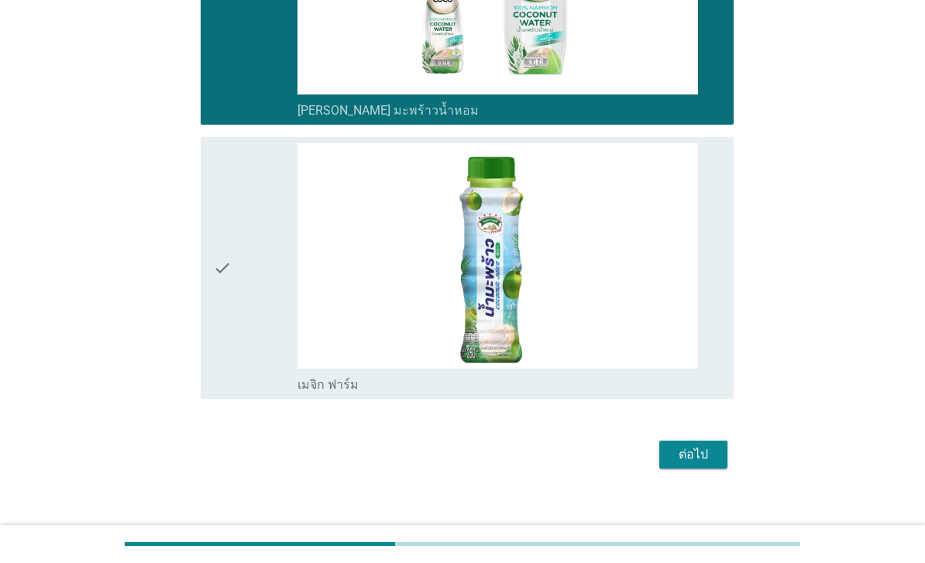
scroll to position [1435, 0]
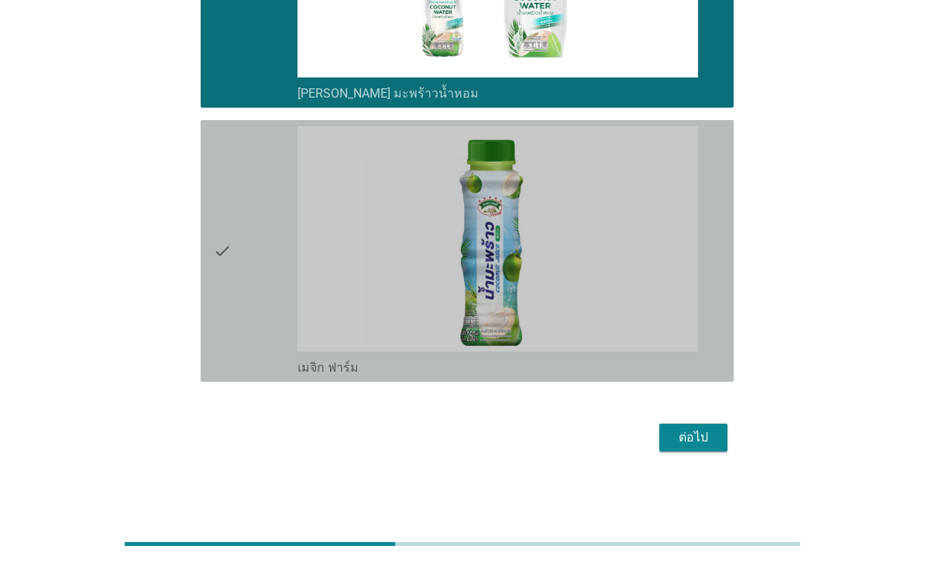
click at [232, 338] on div "check" at bounding box center [255, 251] width 84 height 250
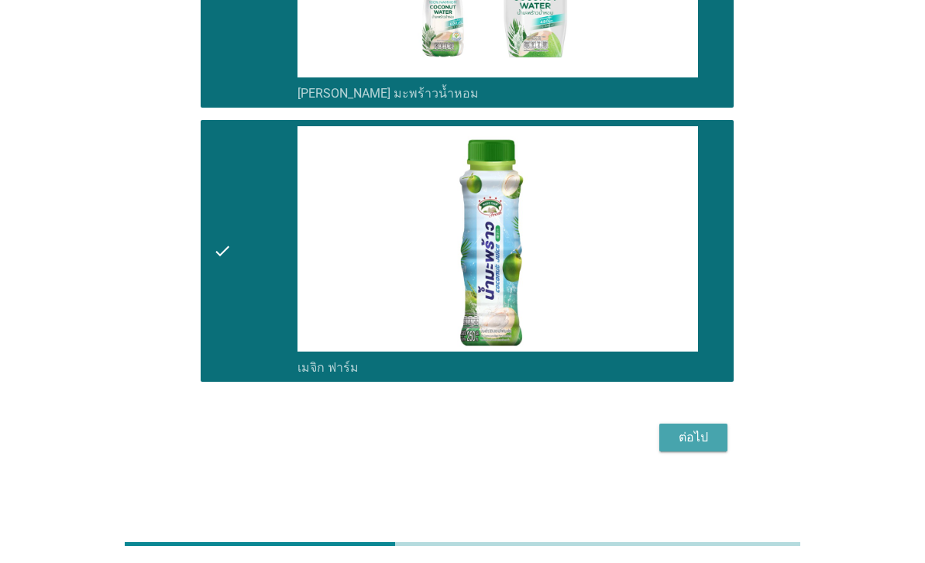
click at [694, 447] on div "ต่อไป" at bounding box center [693, 438] width 43 height 19
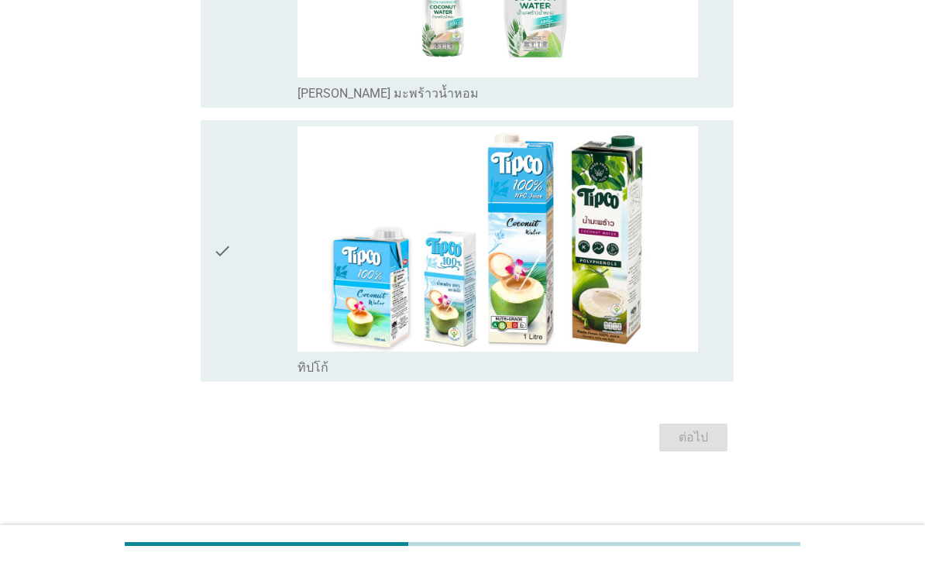
scroll to position [0, 0]
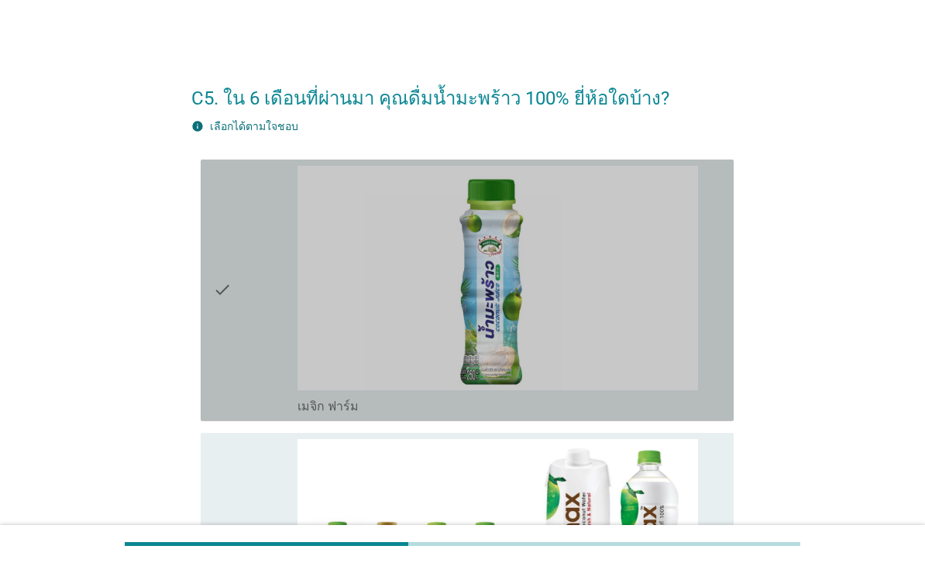
click at [250, 195] on div "check" at bounding box center [255, 291] width 84 height 250
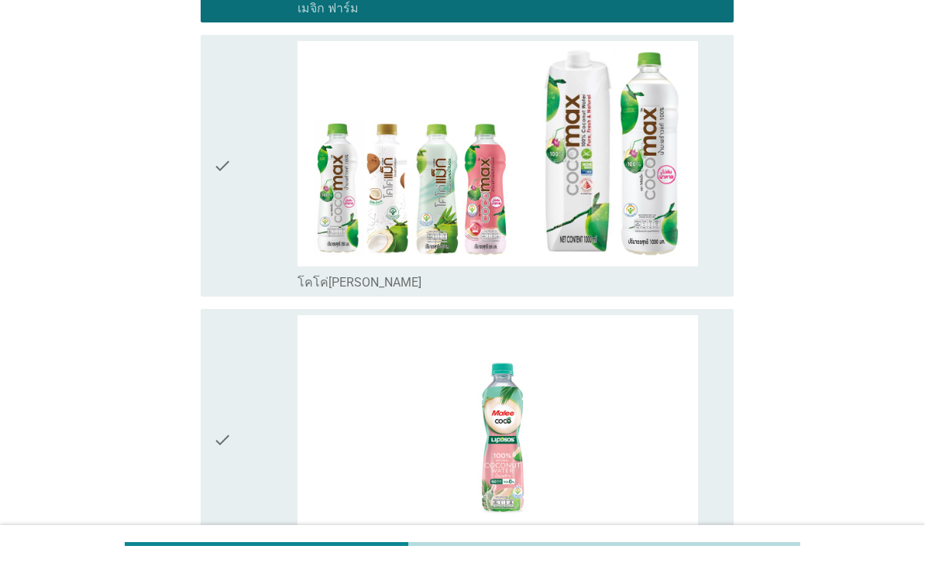
scroll to position [401, 0]
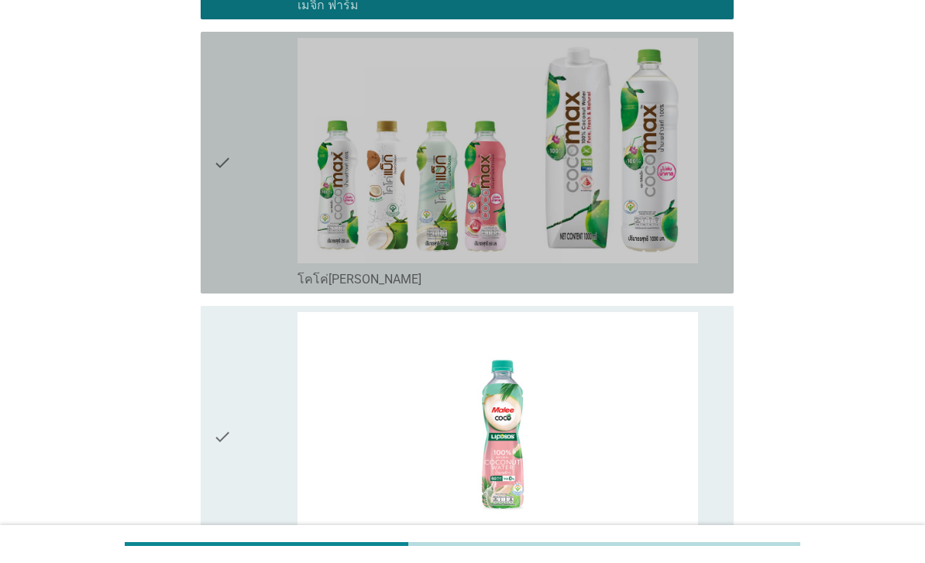
click at [246, 170] on div "check" at bounding box center [255, 163] width 84 height 250
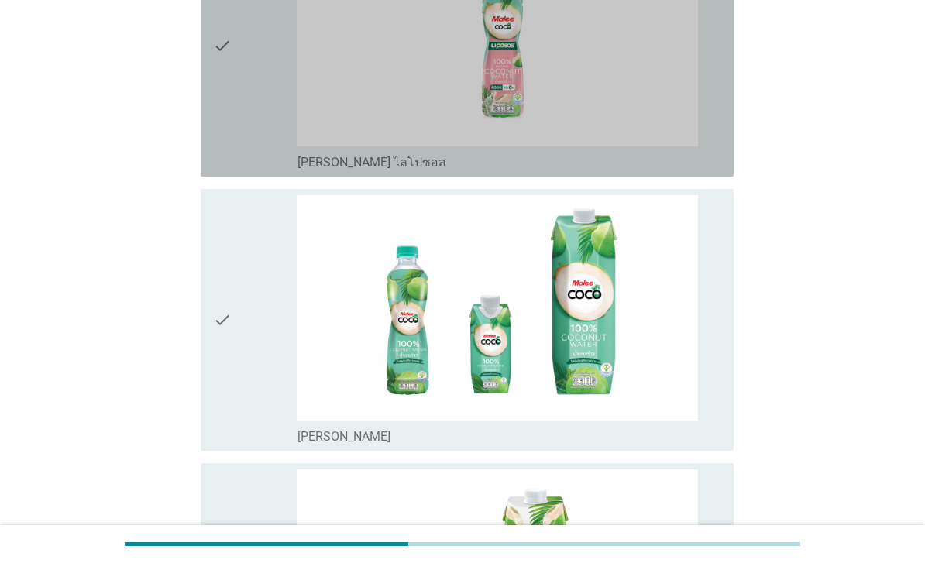
scroll to position [793, 0]
click at [233, 153] on div "check" at bounding box center [255, 46] width 84 height 250
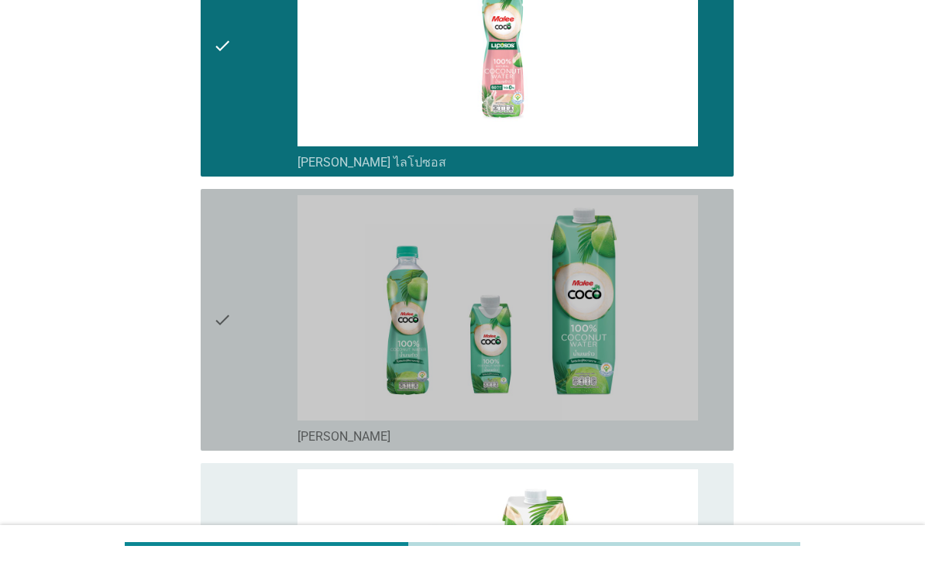
click at [256, 381] on div "check" at bounding box center [255, 320] width 84 height 250
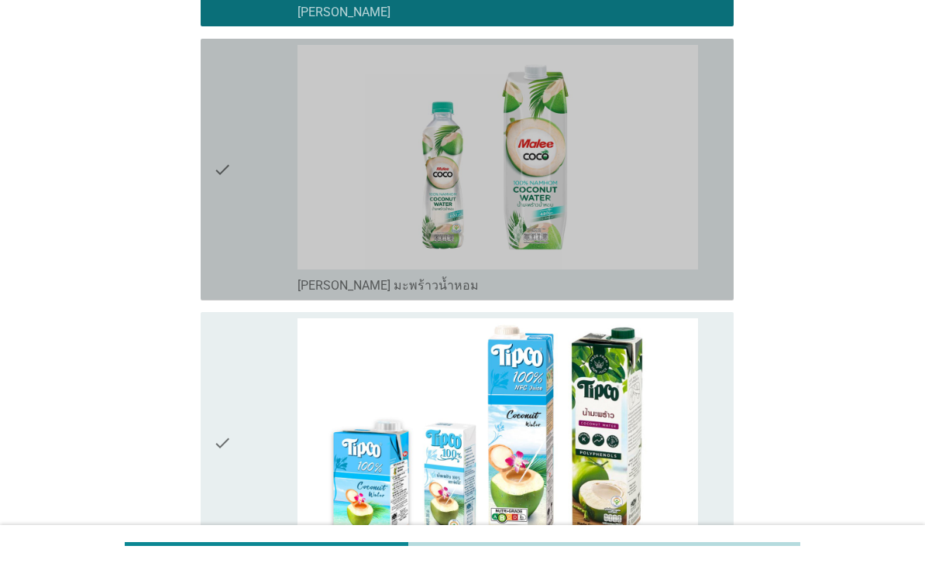
click at [240, 188] on div "check" at bounding box center [255, 170] width 84 height 250
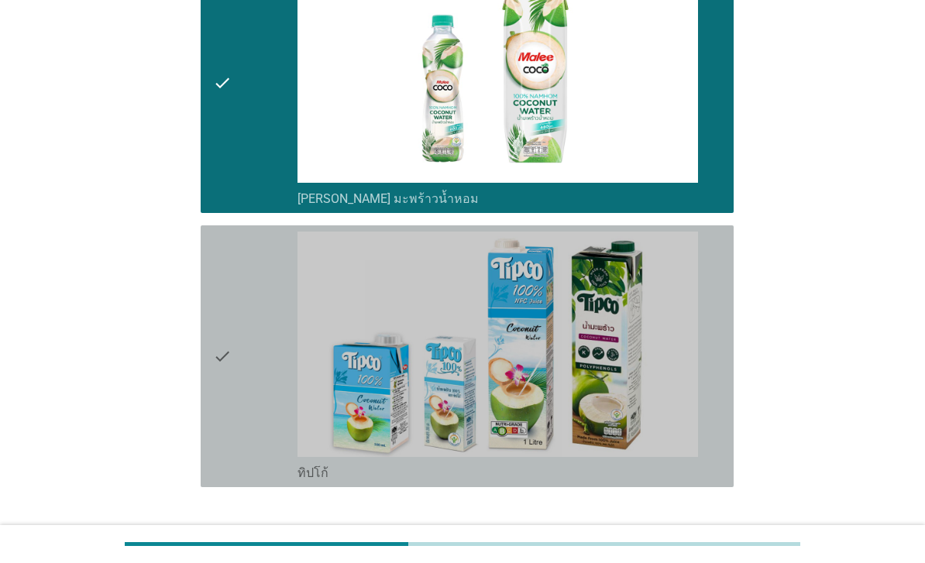
scroll to position [1435, 0]
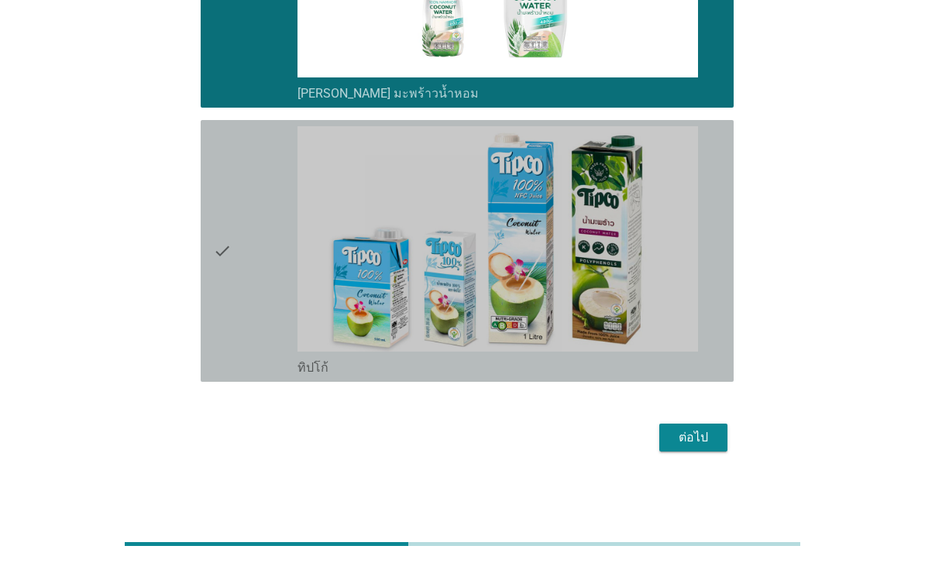
click at [632, 352] on img at bounding box center [498, 238] width 401 height 225
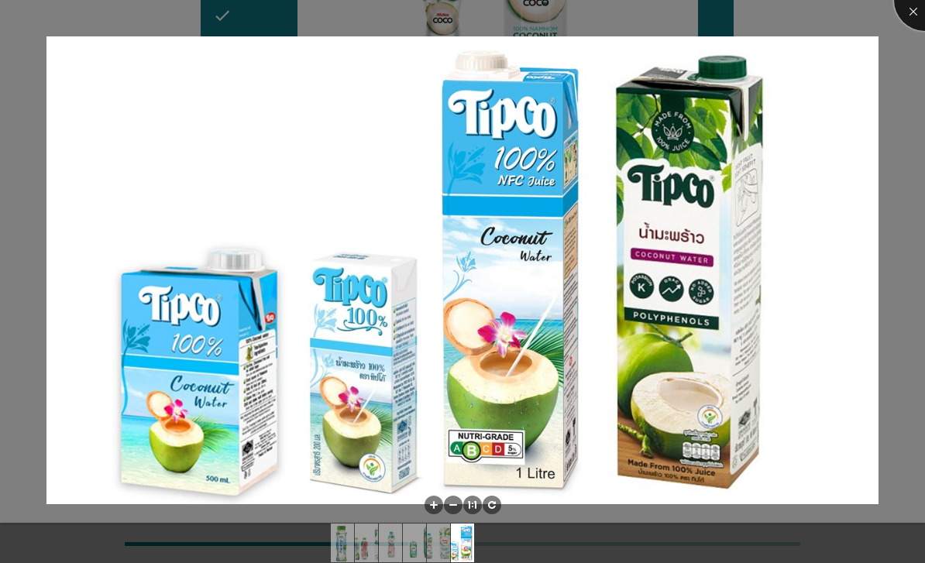
click at [923, 16] on div at bounding box center [925, 0] width 62 height 62
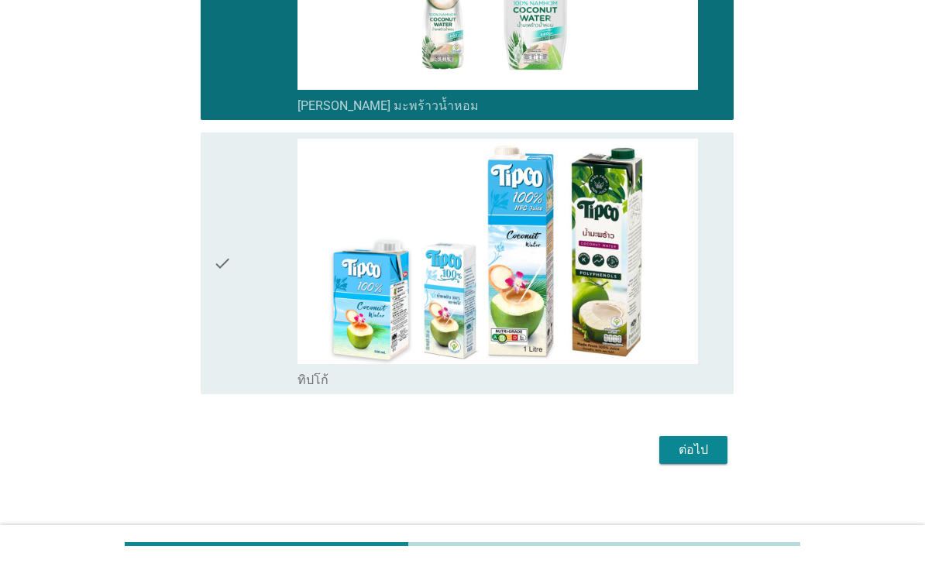
click at [701, 460] on div "ต่อไป" at bounding box center [693, 450] width 43 height 19
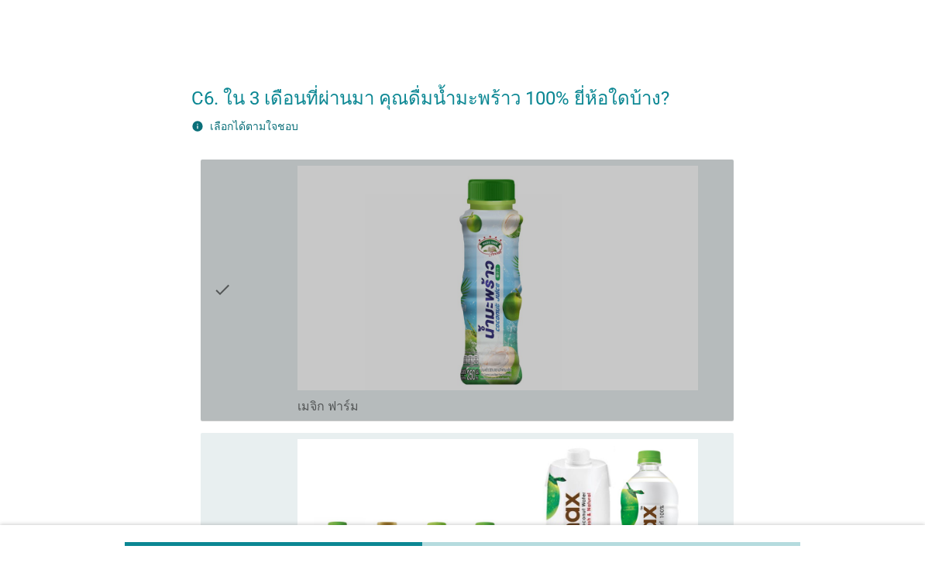
click at [229, 256] on icon "check" at bounding box center [222, 291] width 19 height 250
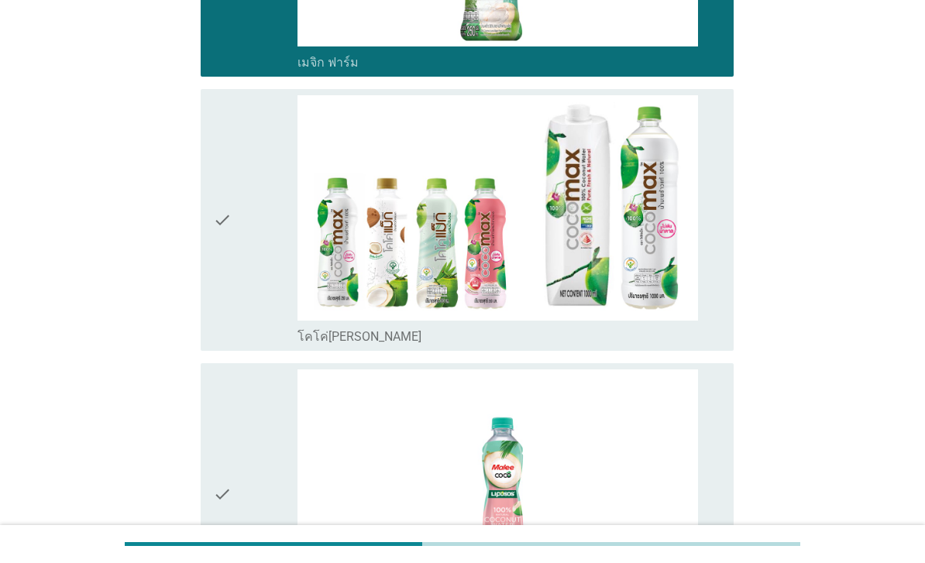
scroll to position [417, 0]
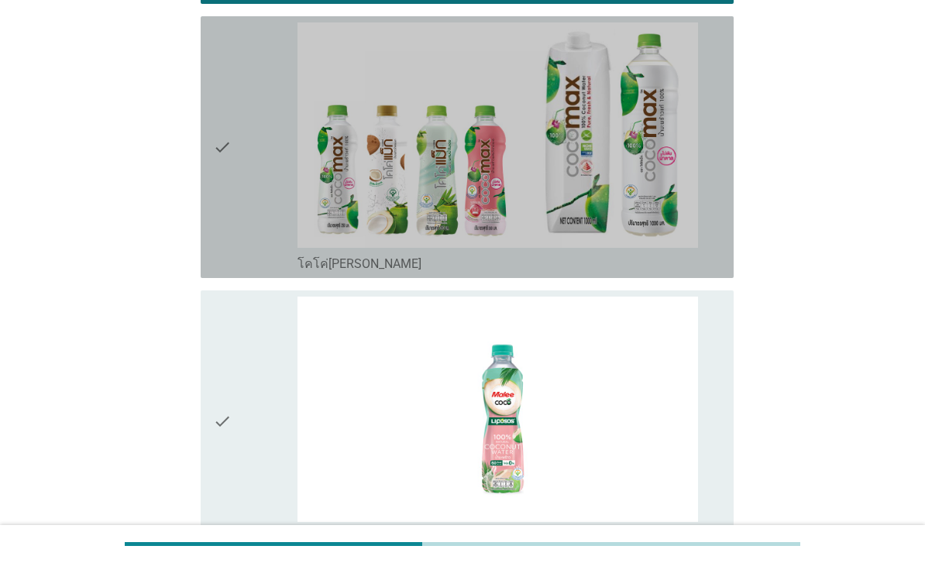
click at [242, 221] on div "check" at bounding box center [255, 147] width 84 height 250
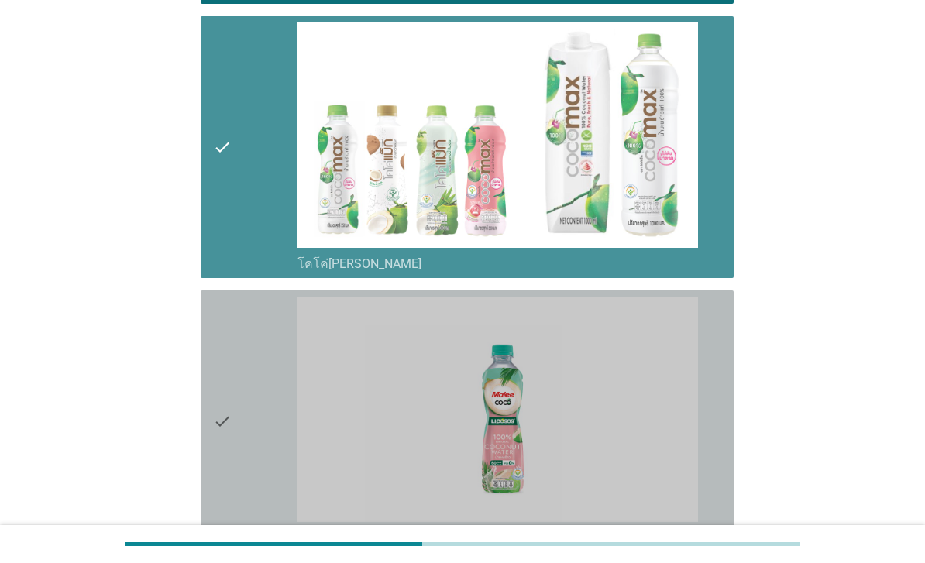
click at [250, 486] on div "check" at bounding box center [255, 422] width 84 height 250
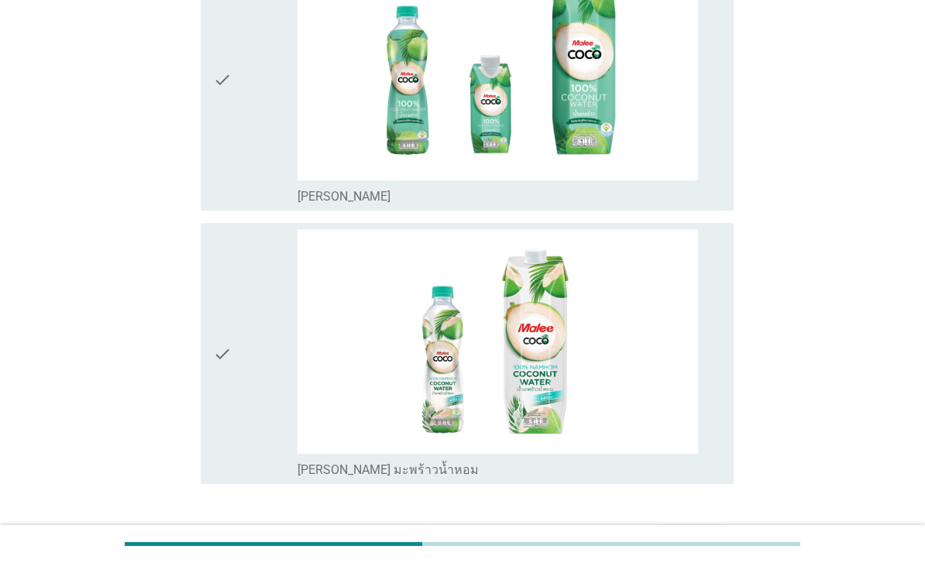
scroll to position [1109, 0]
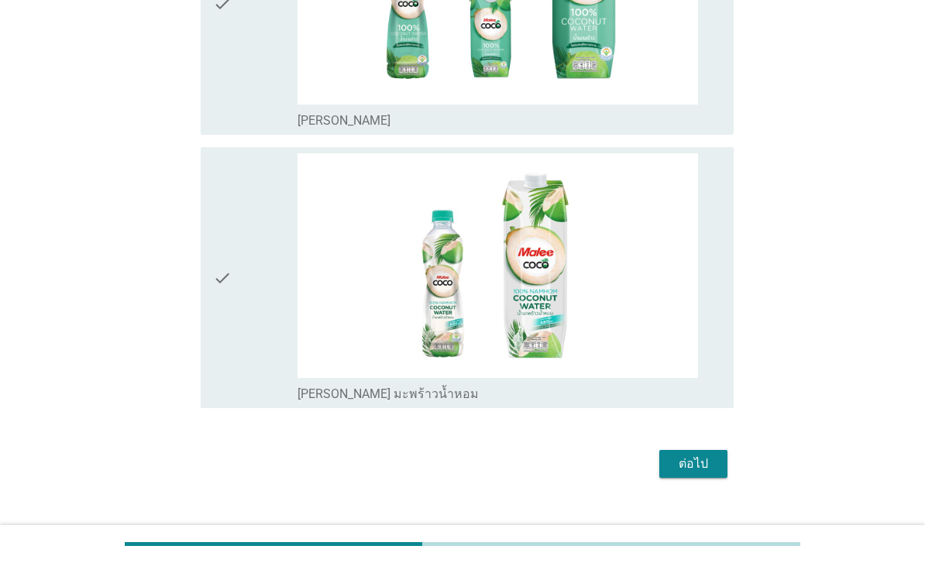
click at [229, 86] on icon "check" at bounding box center [222, 4] width 19 height 250
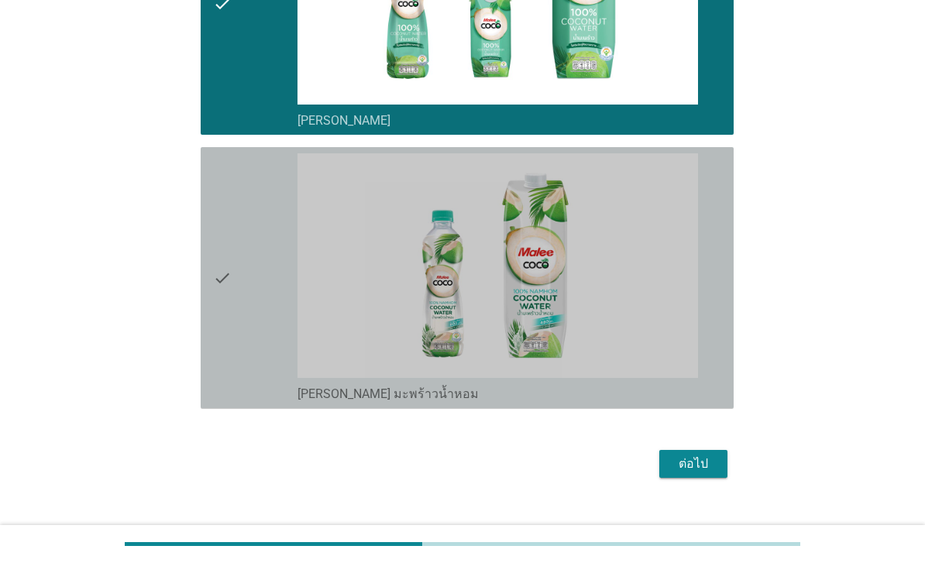
click at [246, 390] on div "check" at bounding box center [255, 278] width 84 height 250
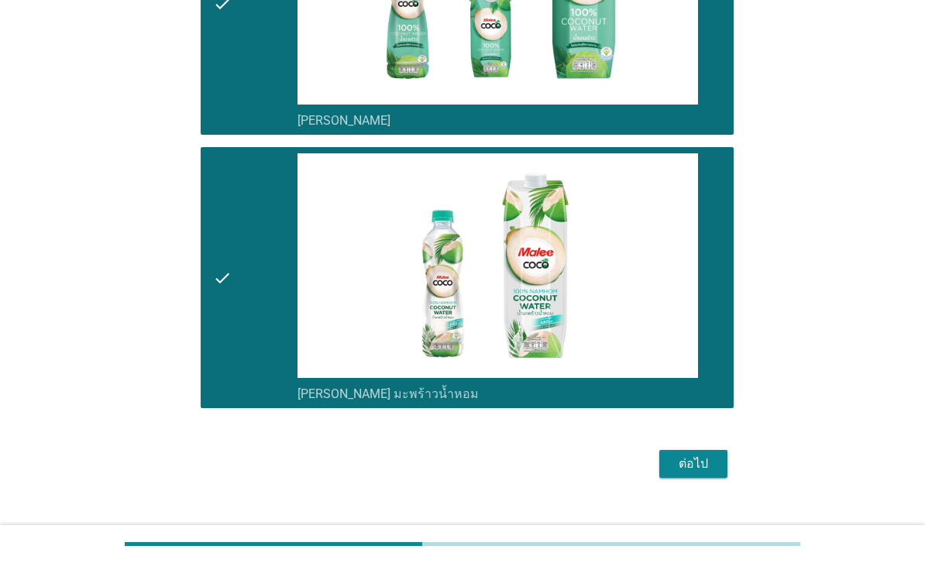
click at [685, 473] on div "ต่อไป" at bounding box center [693, 464] width 43 height 19
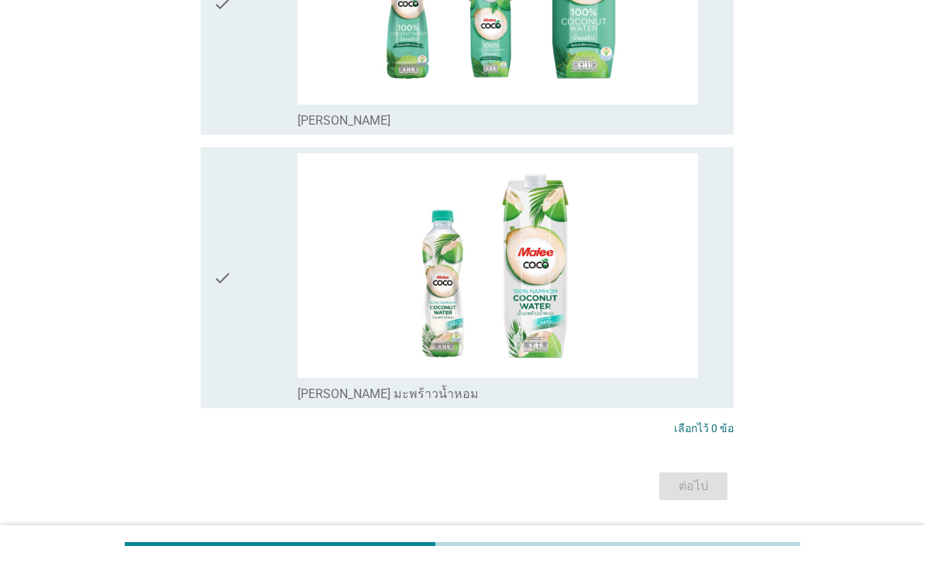
scroll to position [0, 0]
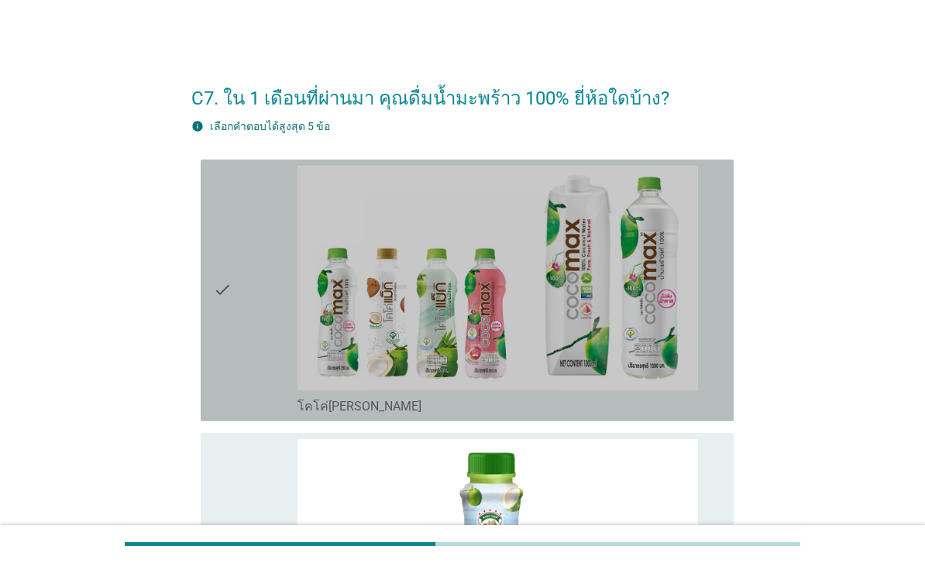
click at [243, 363] on div "check" at bounding box center [255, 291] width 84 height 250
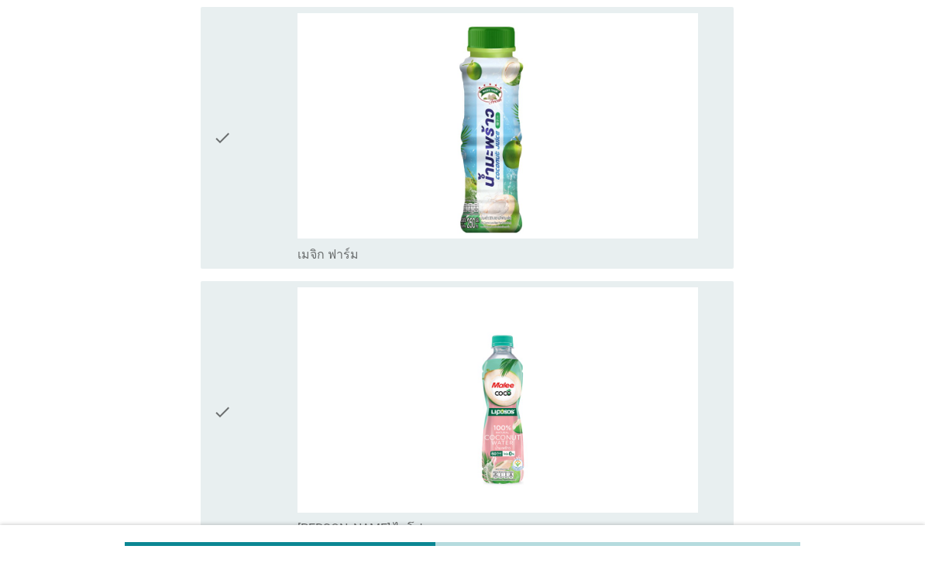
scroll to position [426, 0]
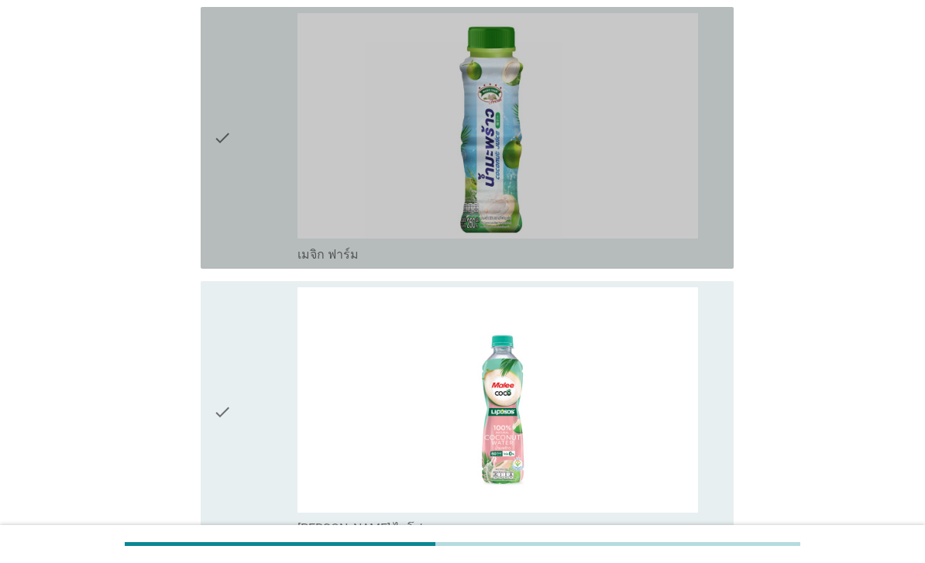
click at [249, 201] on div "check" at bounding box center [255, 138] width 84 height 250
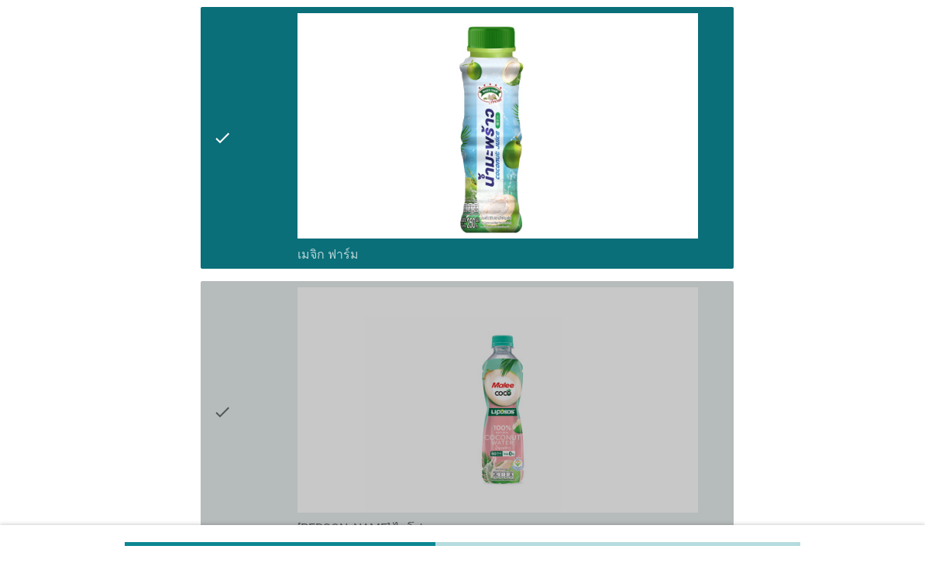
click at [236, 393] on div "check" at bounding box center [255, 412] width 84 height 250
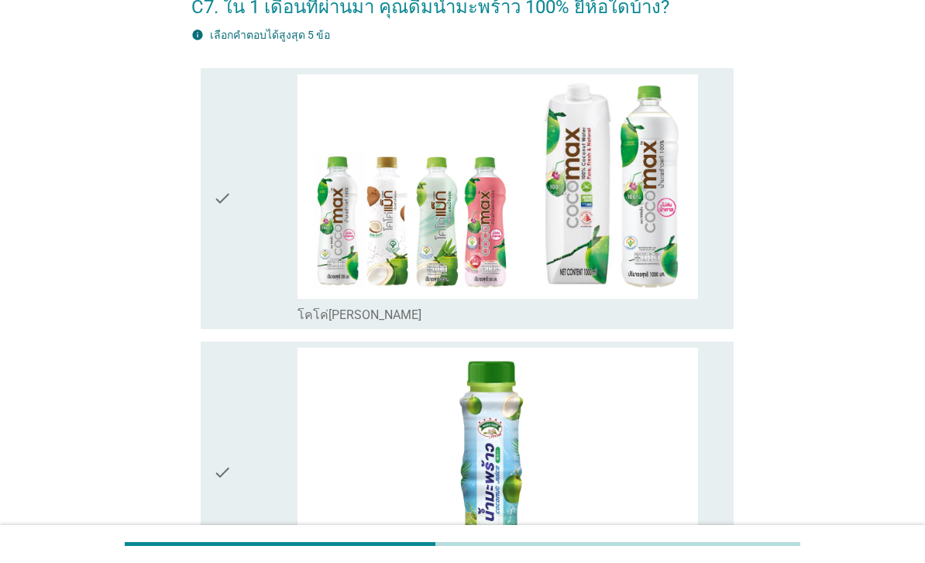
scroll to position [0, 0]
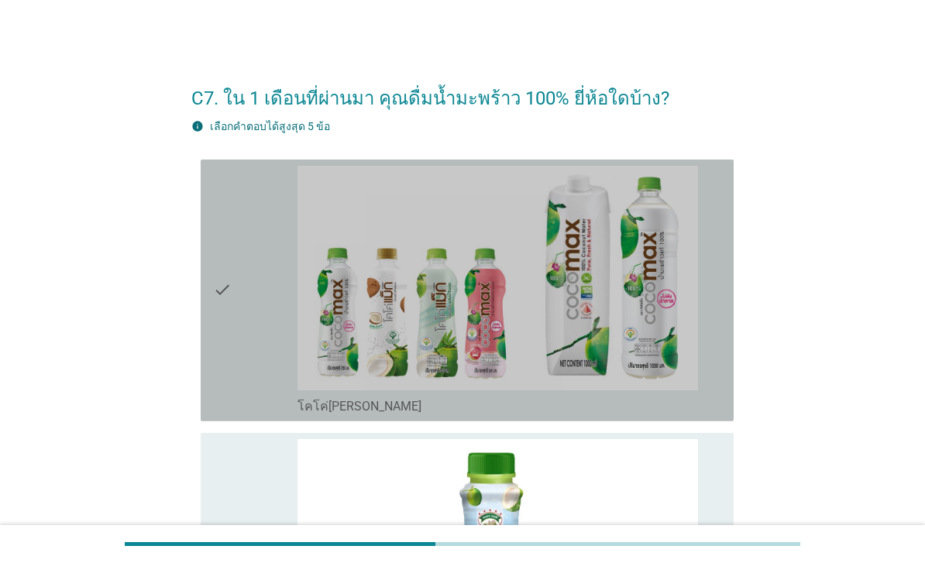
click at [246, 212] on div "check" at bounding box center [255, 291] width 84 height 250
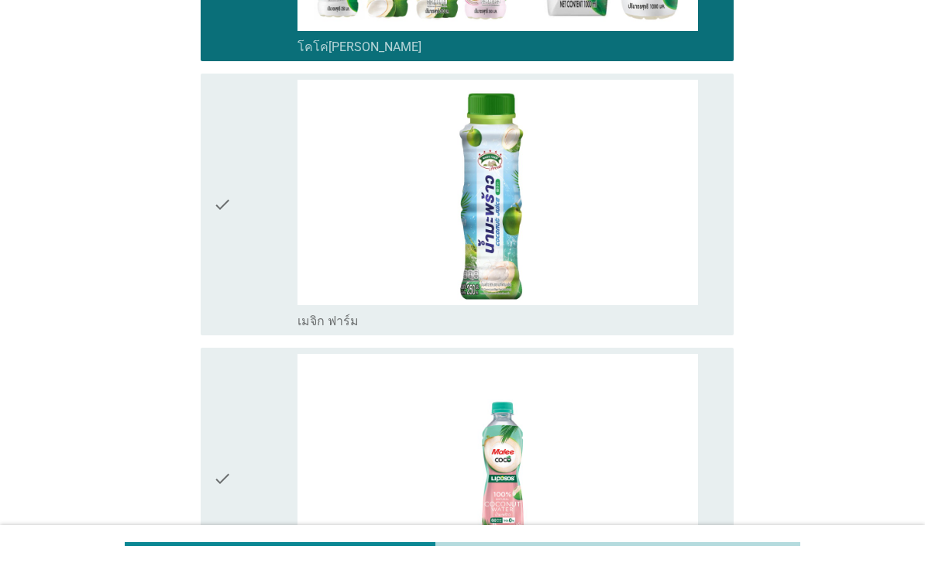
scroll to position [368, 0]
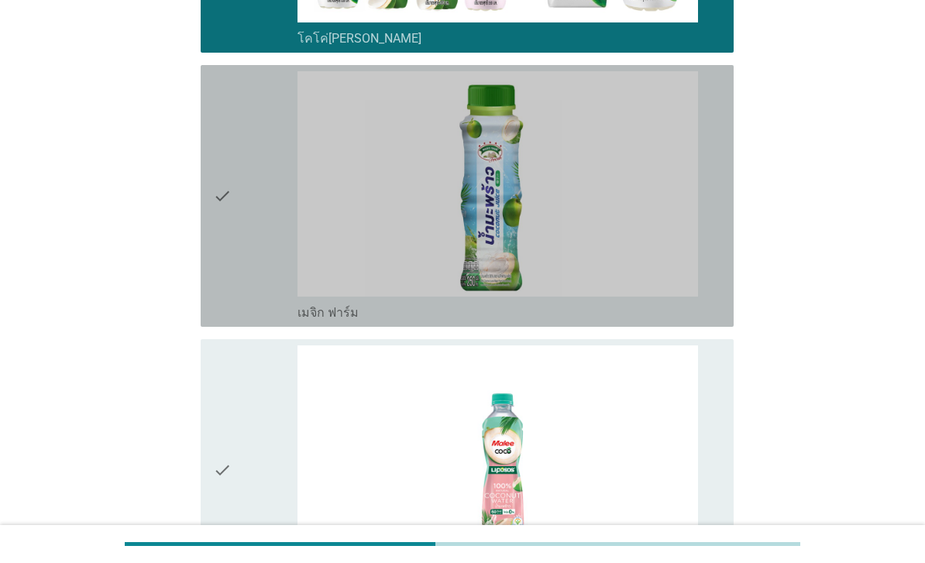
click at [236, 201] on div "check" at bounding box center [255, 196] width 84 height 250
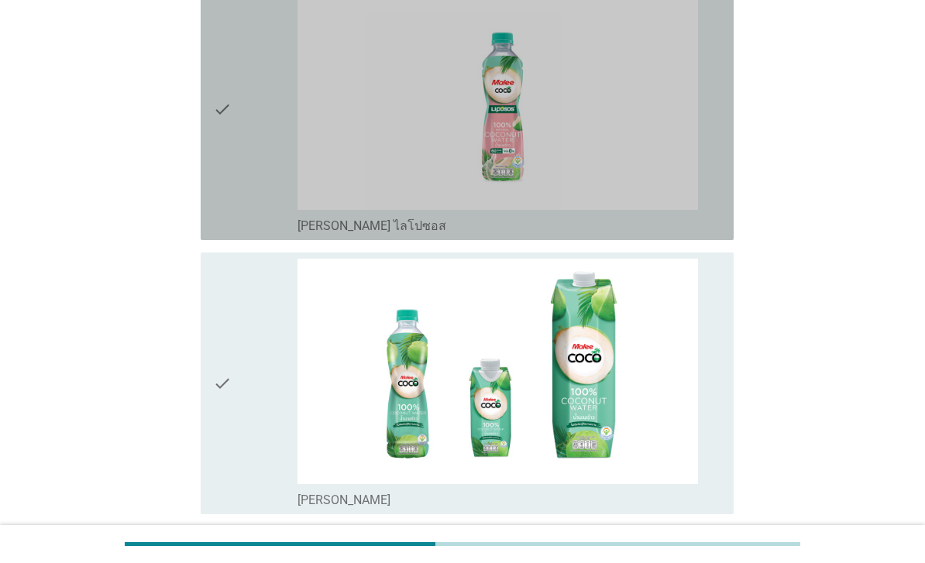
scroll to position [729, 0]
click at [243, 165] on div "check" at bounding box center [255, 110] width 84 height 250
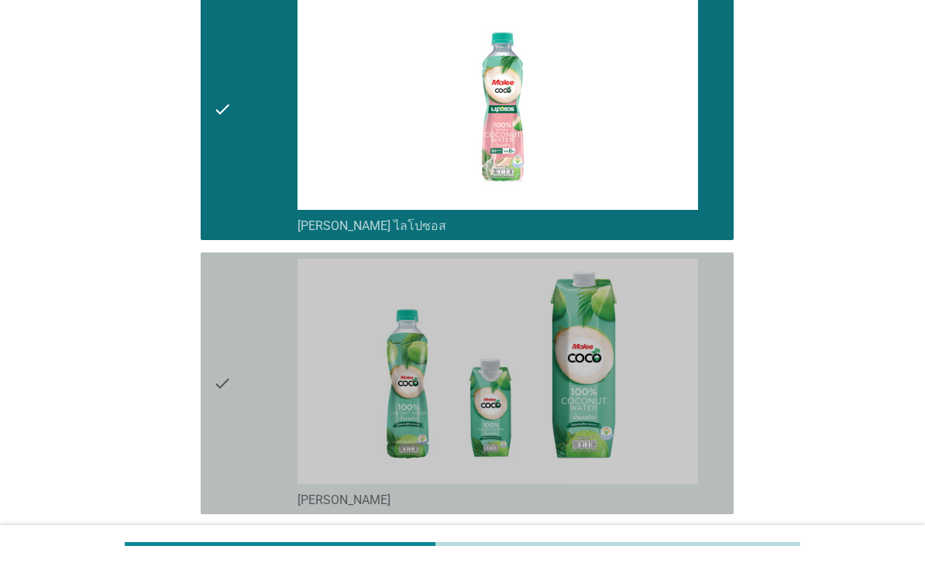
click at [246, 345] on div "check" at bounding box center [255, 384] width 84 height 250
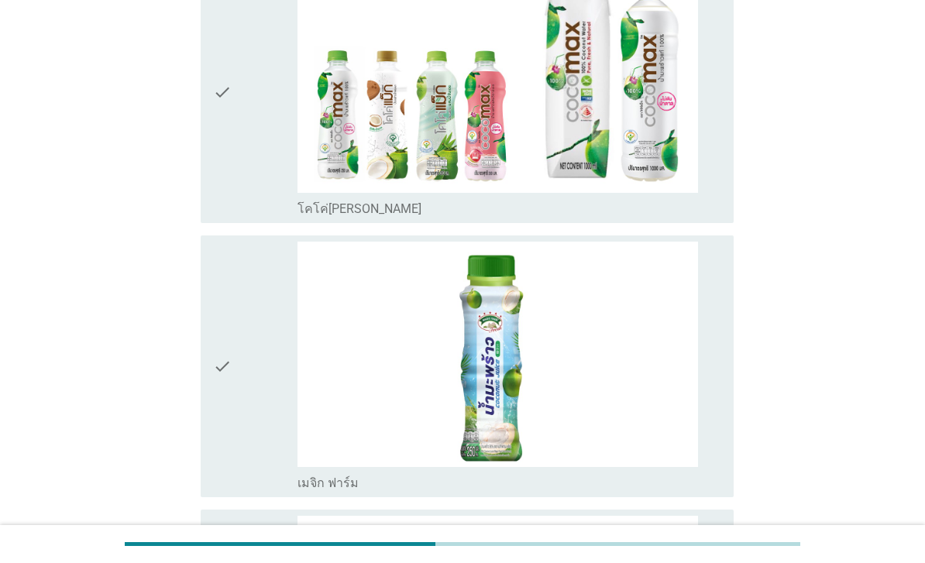
scroll to position [0, 0]
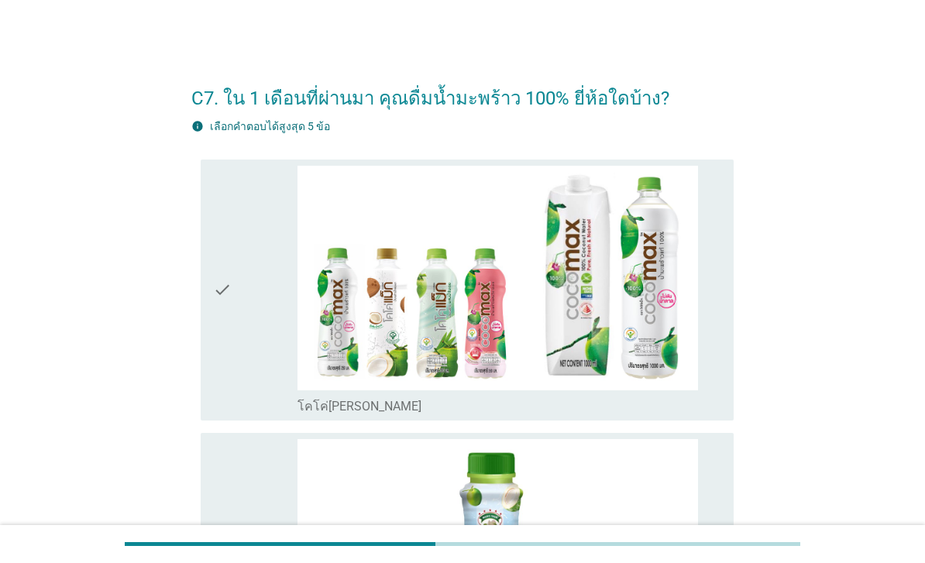
click at [238, 216] on div "check" at bounding box center [255, 291] width 84 height 250
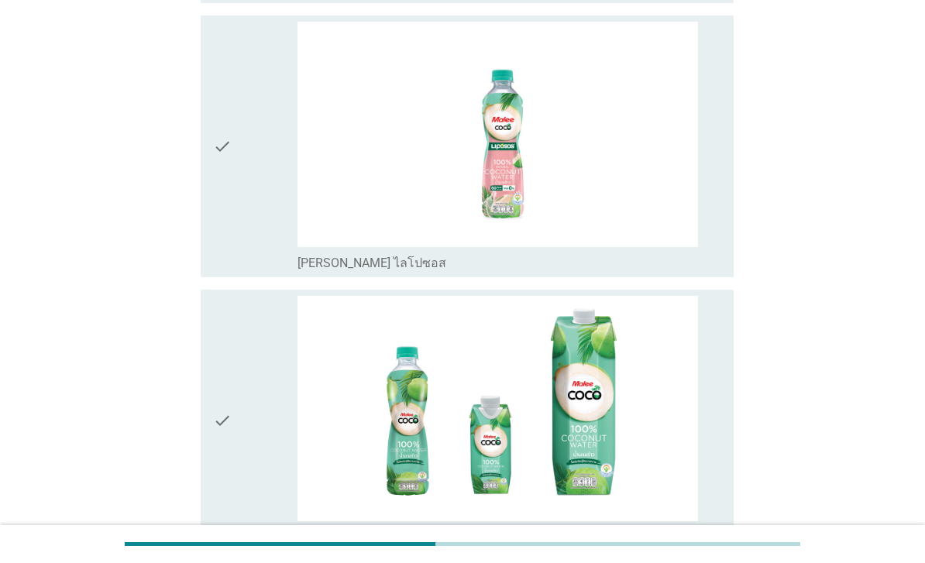
scroll to position [693, 0]
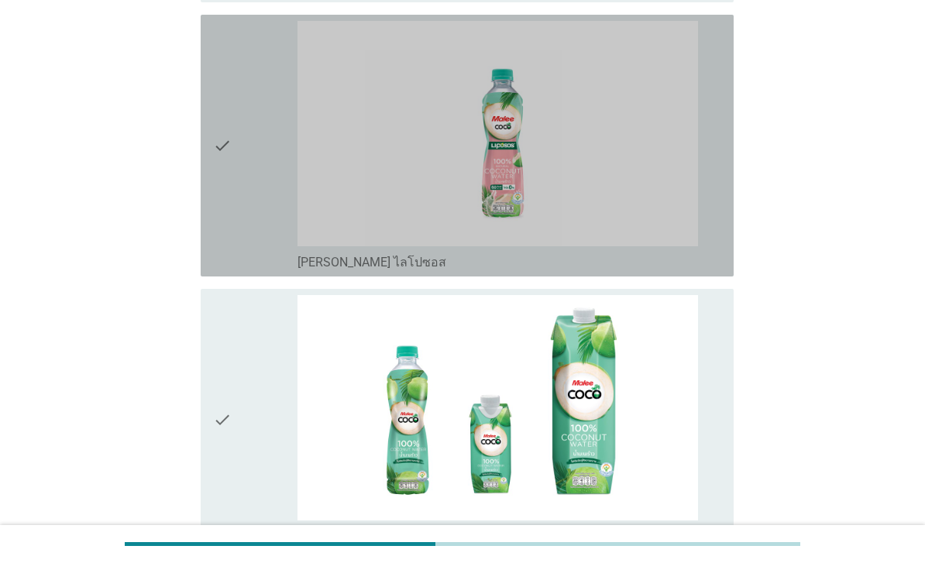
click at [231, 190] on icon "check" at bounding box center [222, 146] width 19 height 250
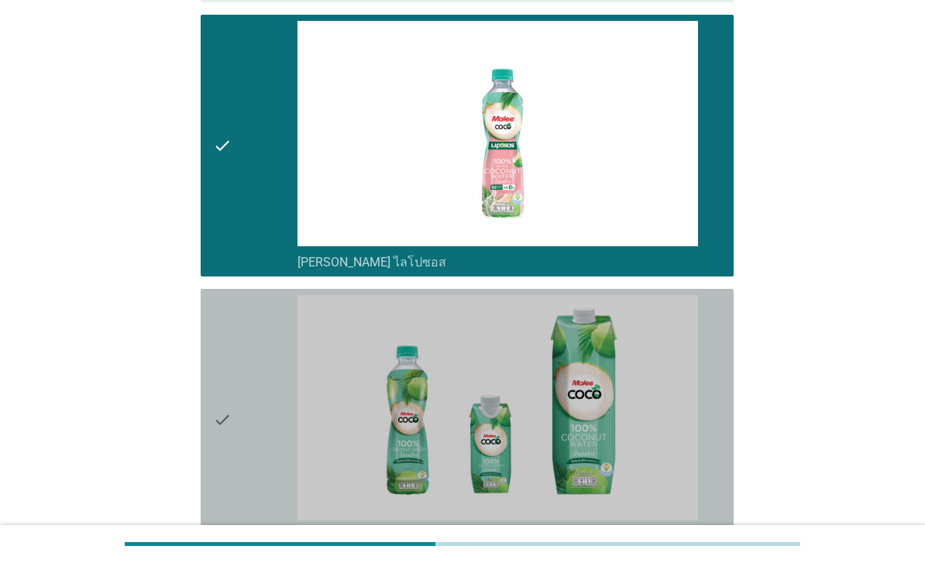
click at [243, 460] on div "check" at bounding box center [255, 420] width 84 height 250
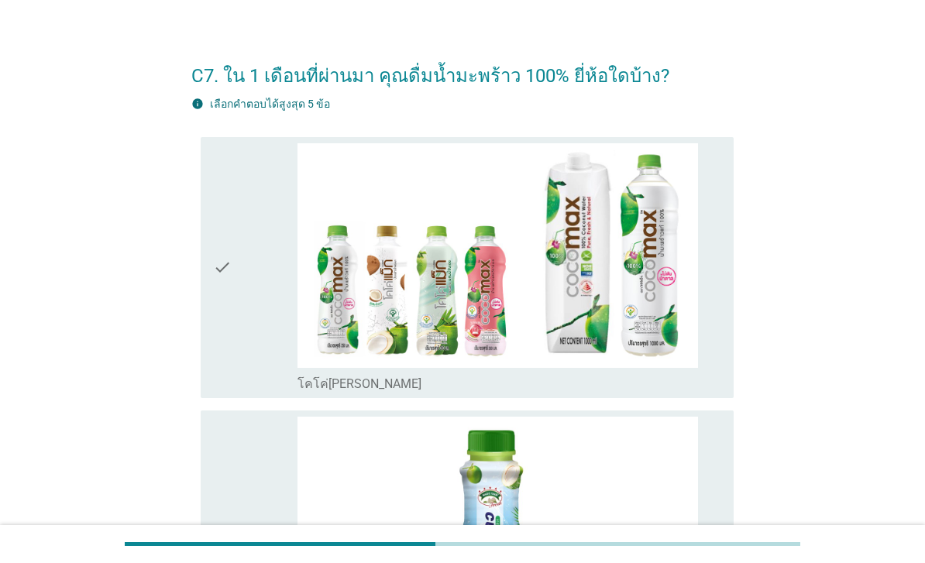
scroll to position [0, 0]
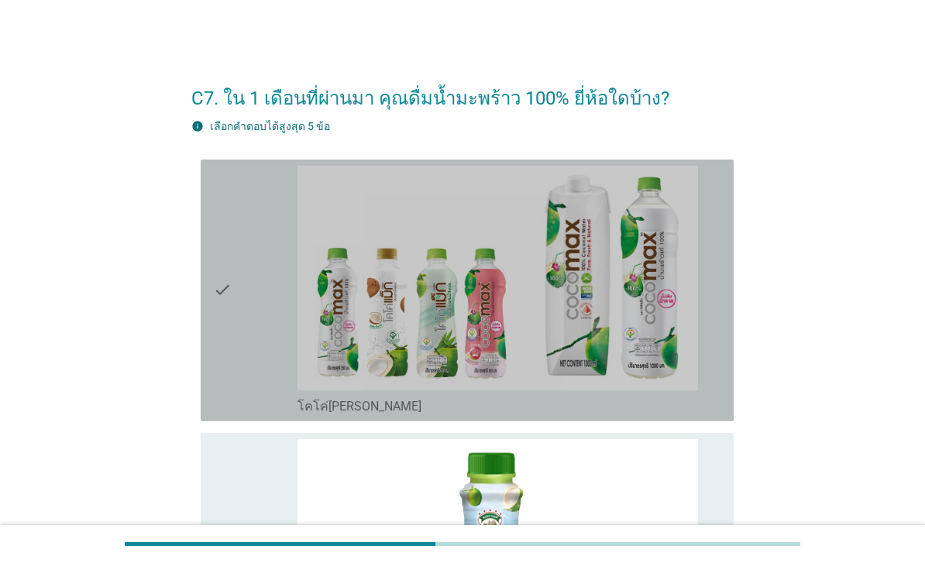
click at [227, 244] on icon "check" at bounding box center [222, 291] width 19 height 250
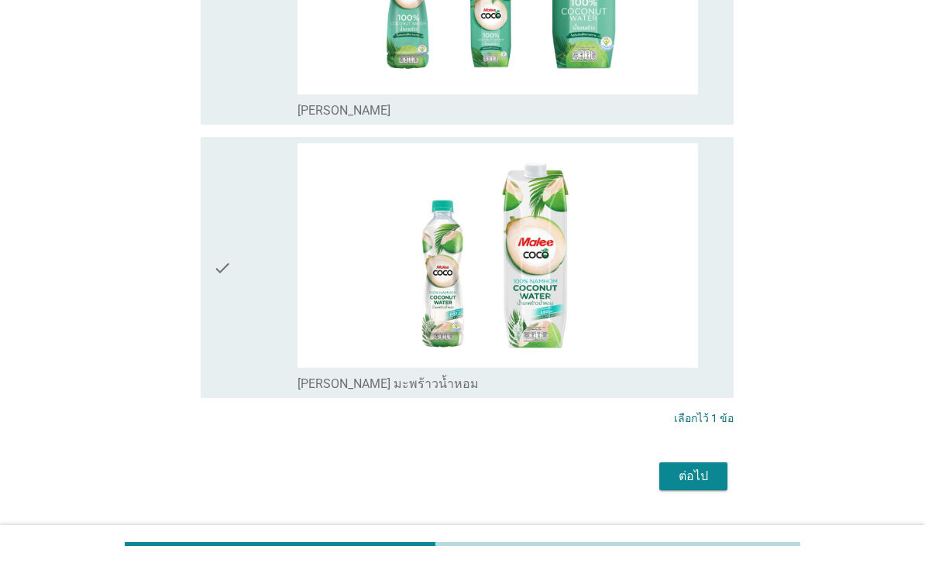
scroll to position [1171, 0]
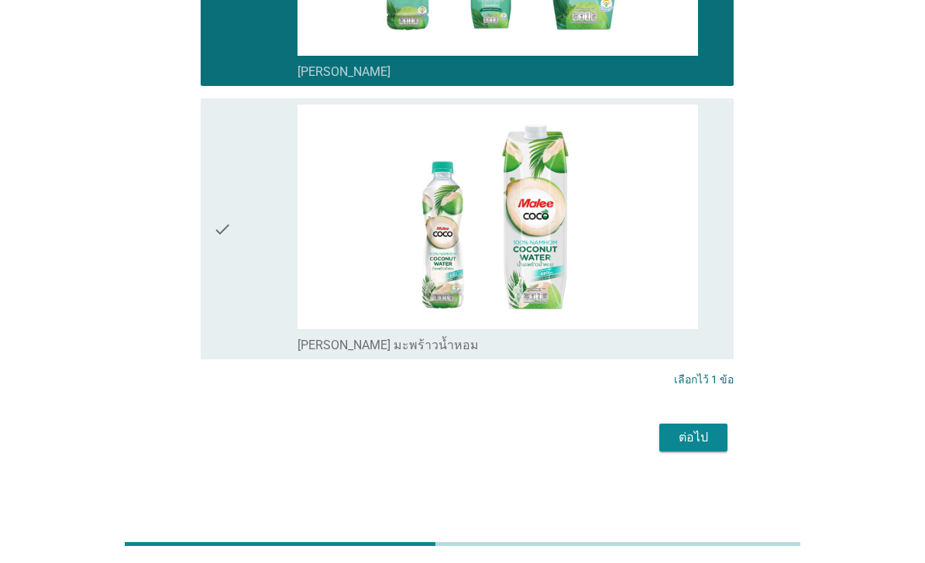
click at [712, 452] on button "ต่อไป" at bounding box center [693, 438] width 68 height 28
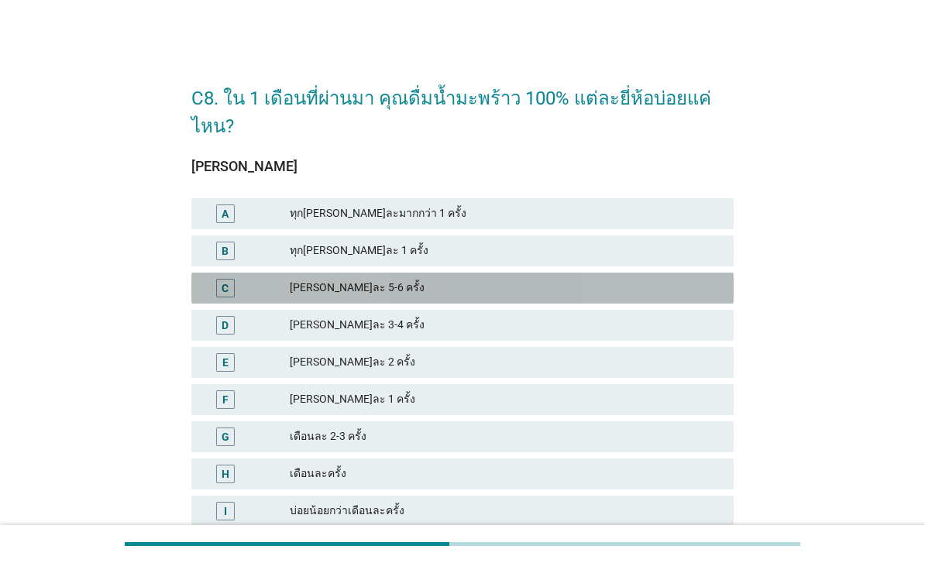
click at [230, 273] on div "C อาทิตย์ละ 5-6 ครั้ง" at bounding box center [462, 288] width 542 height 31
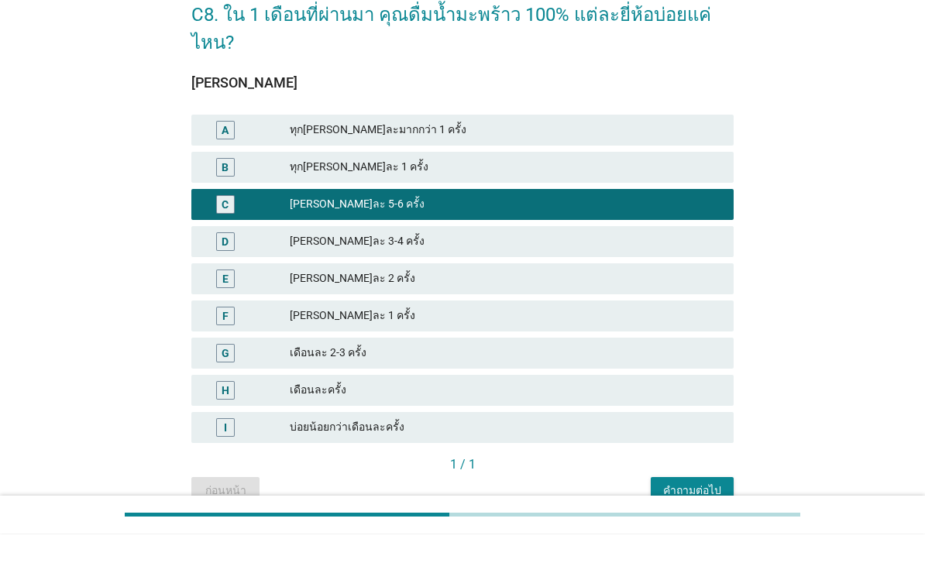
scroll to position [54, 0]
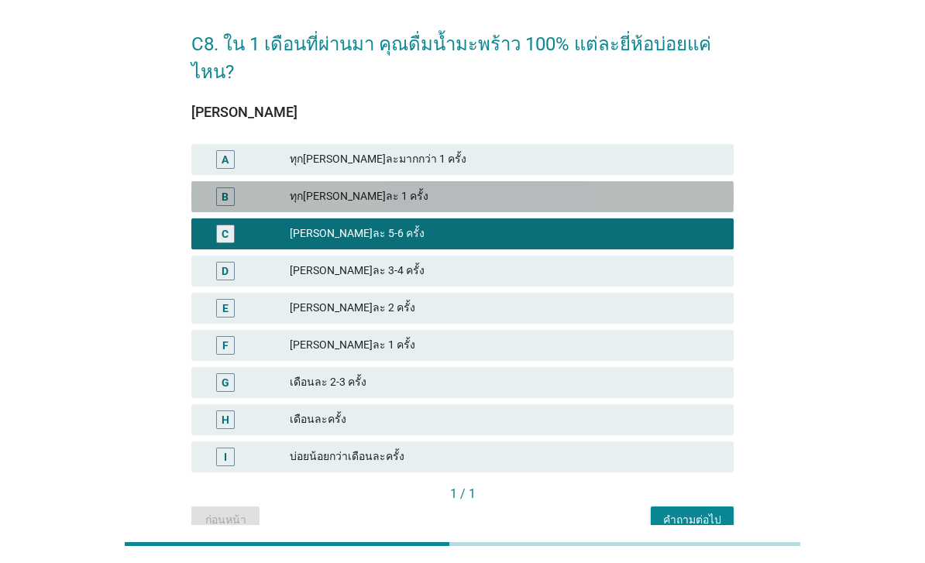
click at [395, 188] on div "ทุกวัน วันละ 1 ครั้ง" at bounding box center [506, 197] width 432 height 19
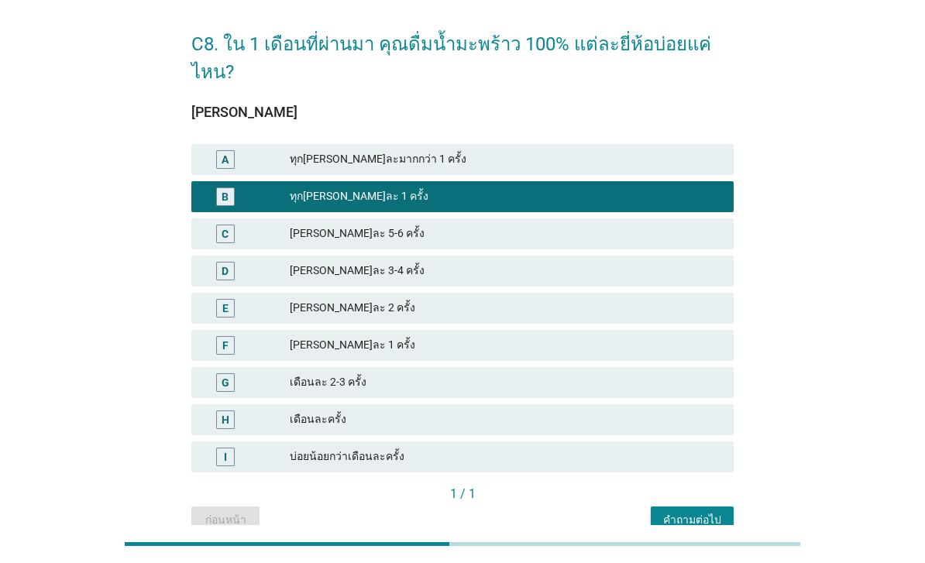
click at [695, 512] on div "คำถามต่อไป" at bounding box center [692, 520] width 58 height 16
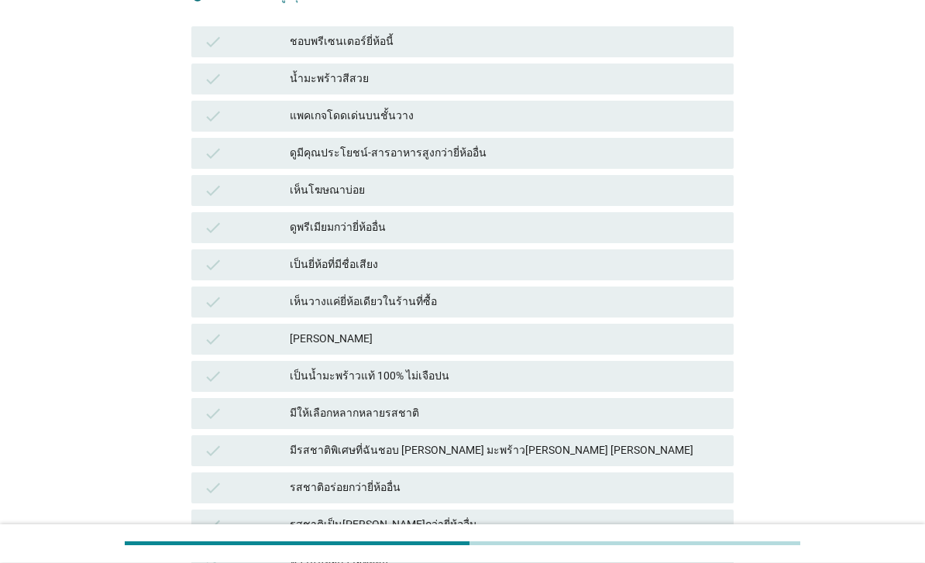
scroll to position [167, 0]
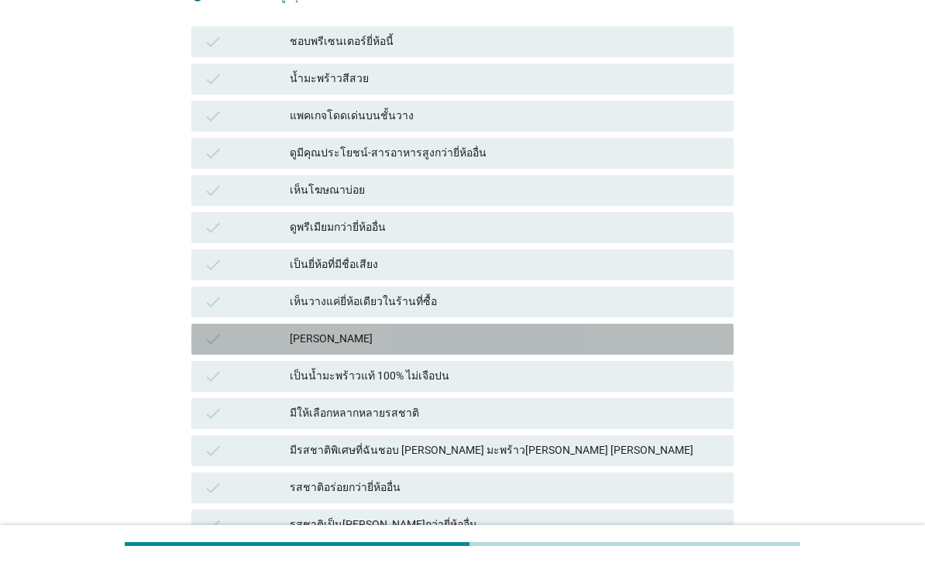
click at [456, 341] on div "มีกลิ่นหอม" at bounding box center [506, 339] width 432 height 19
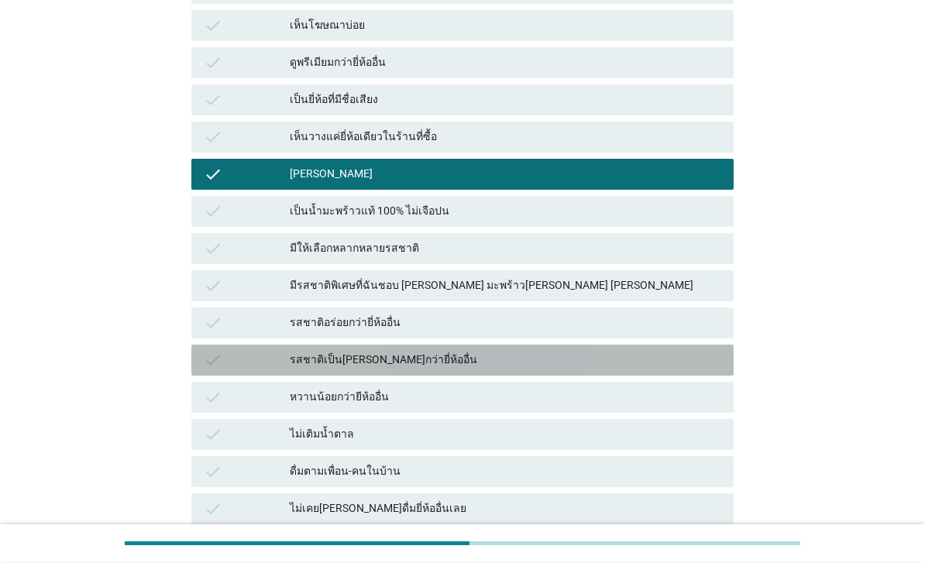
scroll to position [332, 0]
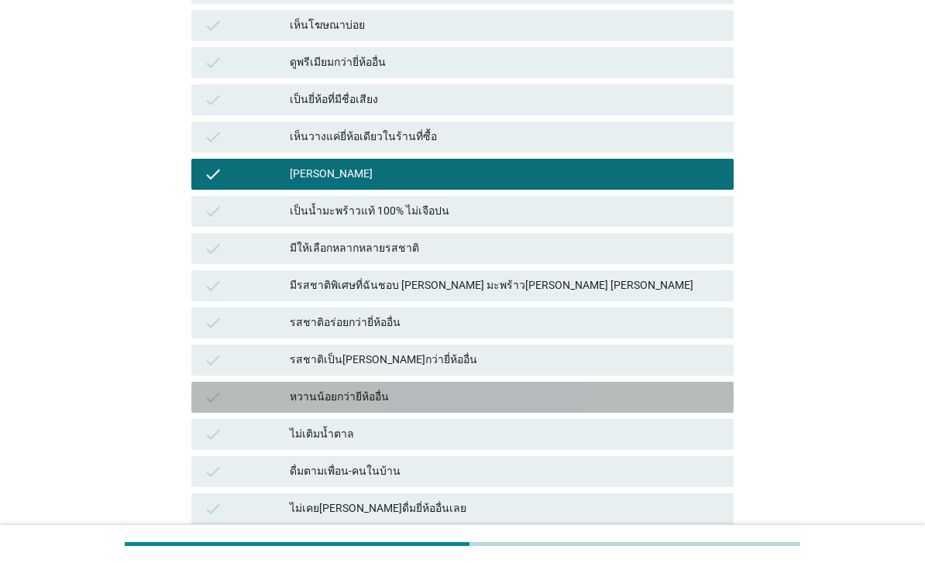
click at [484, 388] on div "หวานน้อยกว่ายีห้ออื่น" at bounding box center [506, 397] width 432 height 19
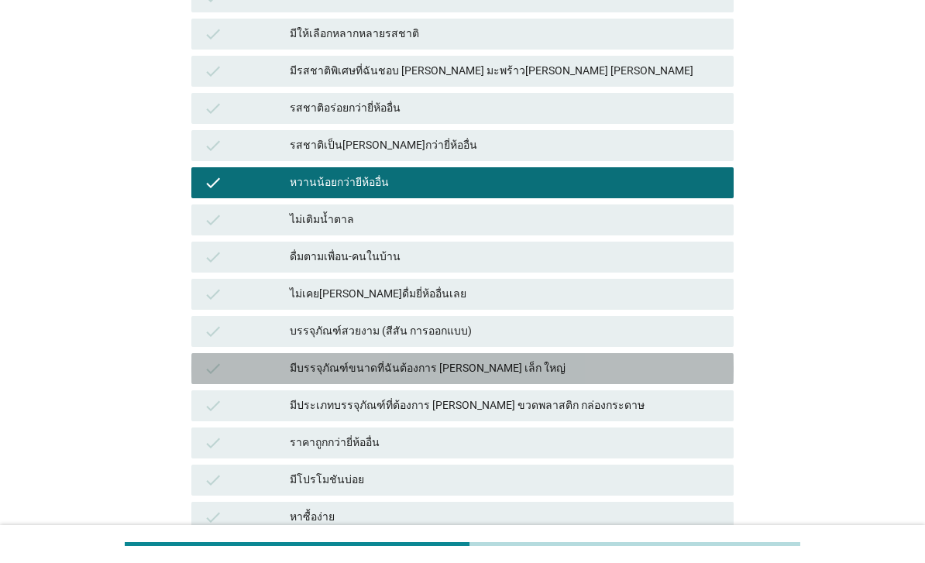
scroll to position [547, 0]
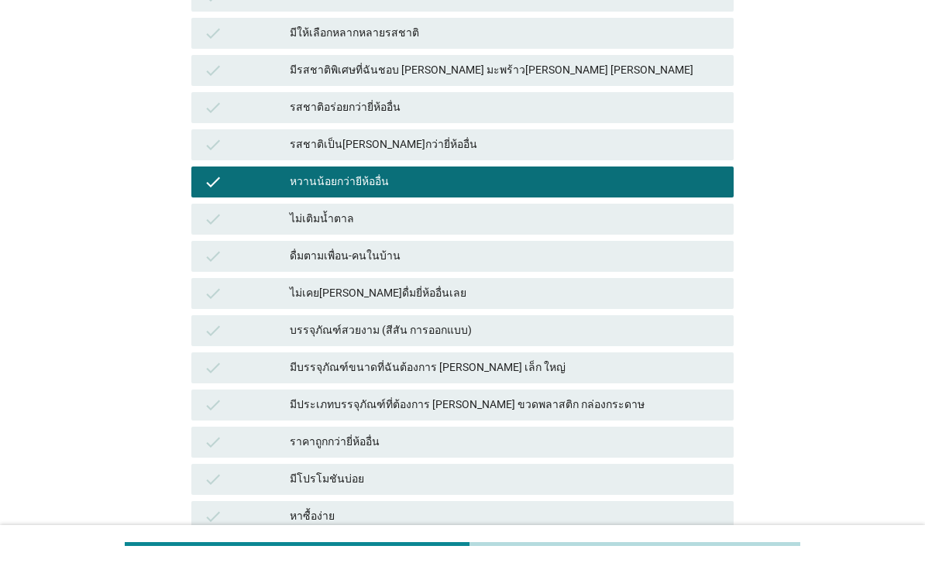
click at [431, 525] on div "หาซื้อง่าย" at bounding box center [506, 517] width 432 height 19
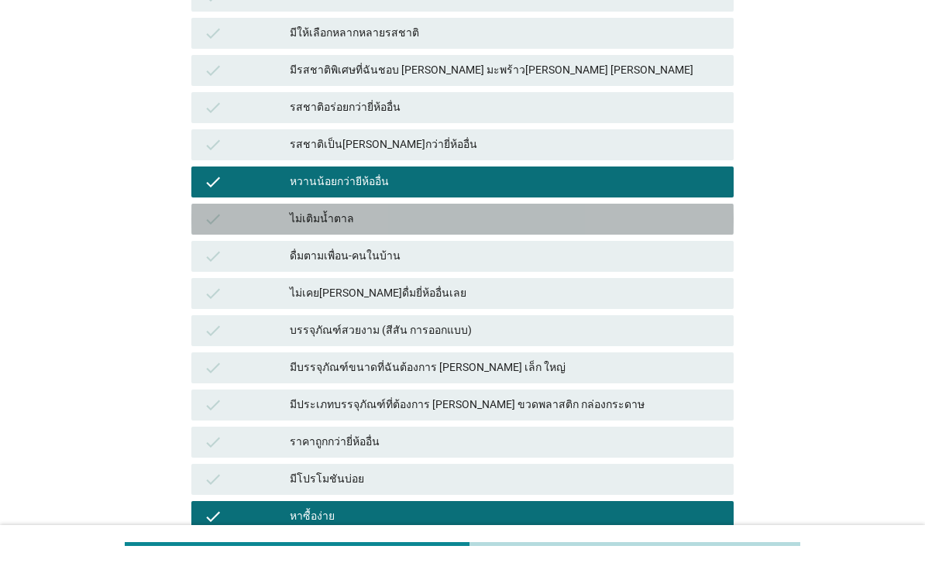
click at [552, 213] on div "ไม่เติมน้ำตาล" at bounding box center [506, 219] width 432 height 19
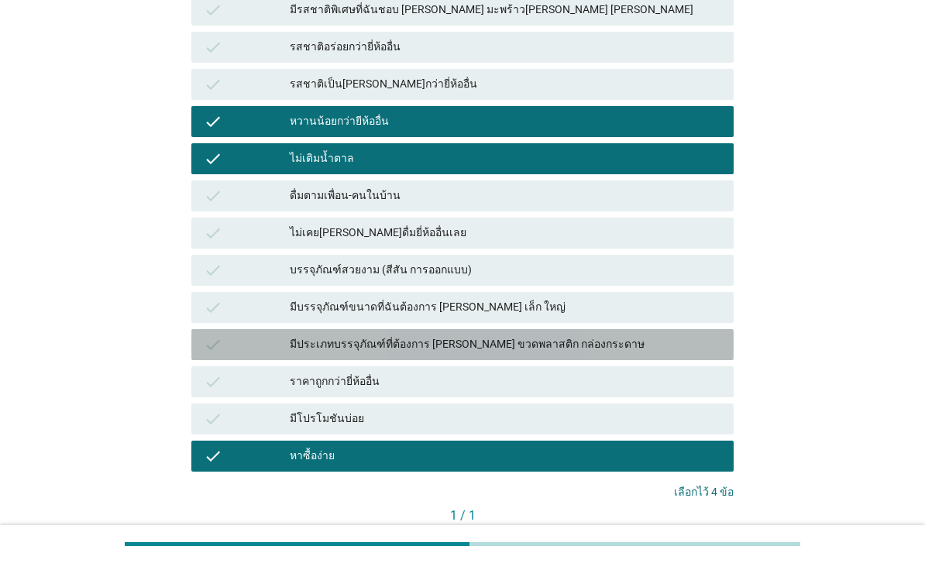
scroll to position [657, 0]
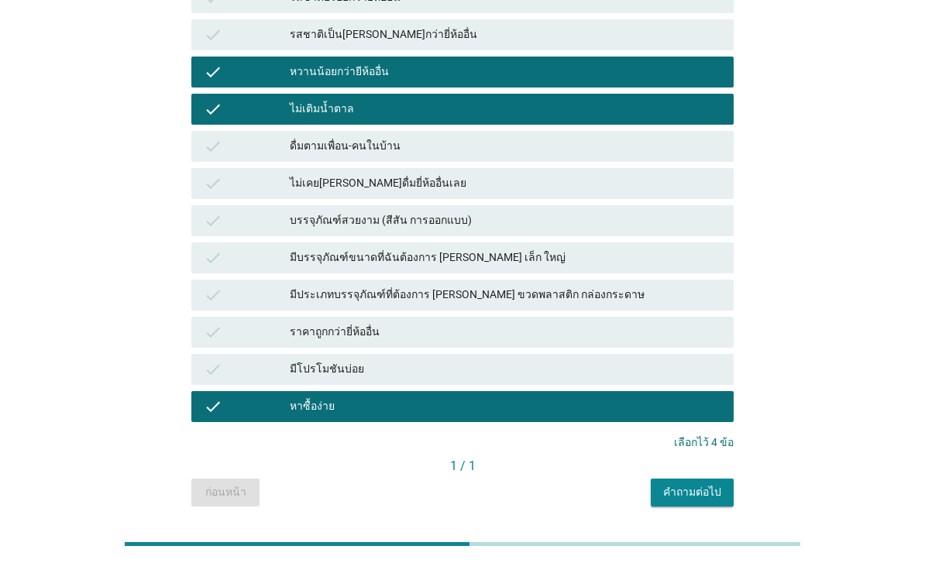
click at [700, 490] on div "คำถามต่อไป" at bounding box center [692, 492] width 58 height 16
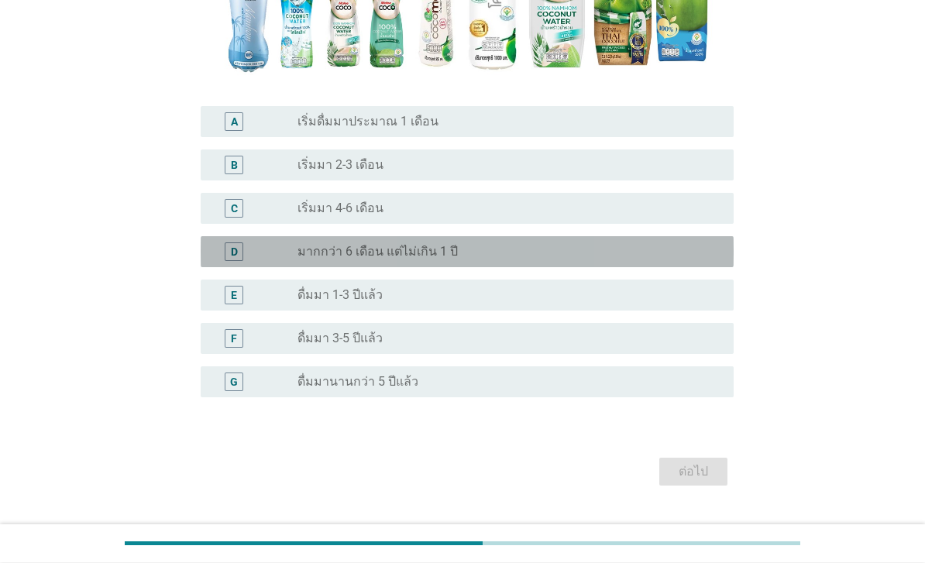
scroll to position [353, 0]
click at [647, 260] on div "radio_button_unchecked มากกว่า 6 เดือน แต่ไม่เกิน 1 ปี" at bounding box center [503, 251] width 411 height 15
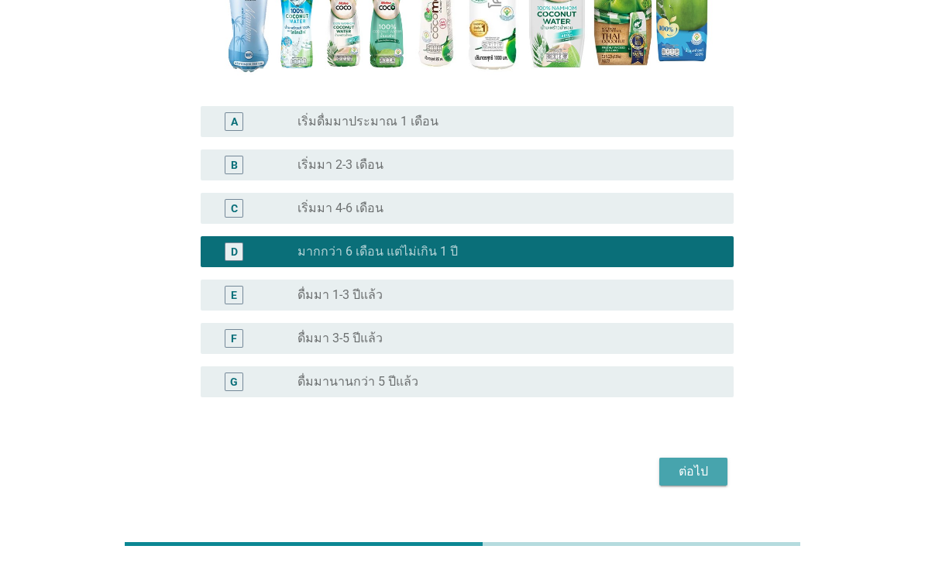
click at [694, 486] on button "ต่อไป" at bounding box center [693, 472] width 68 height 28
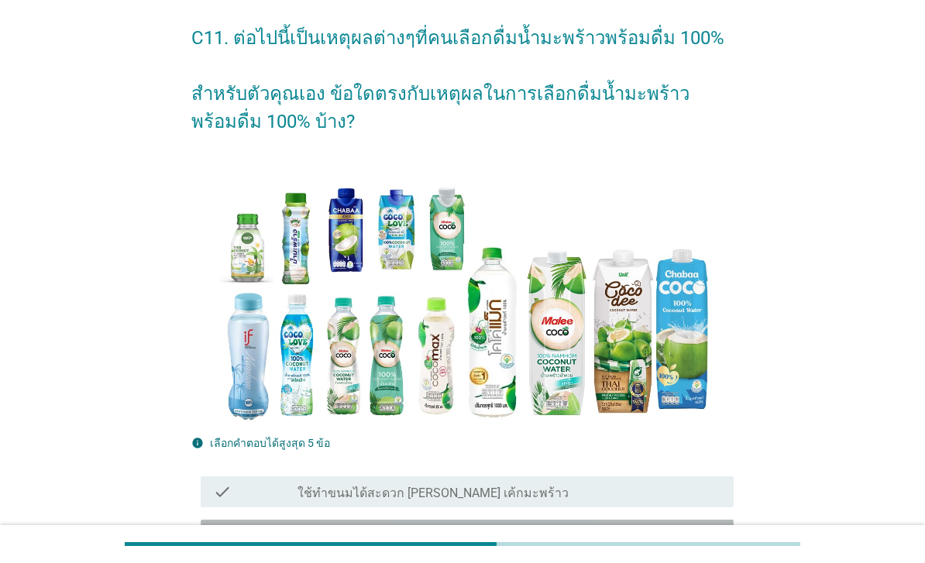
scroll to position [0, 0]
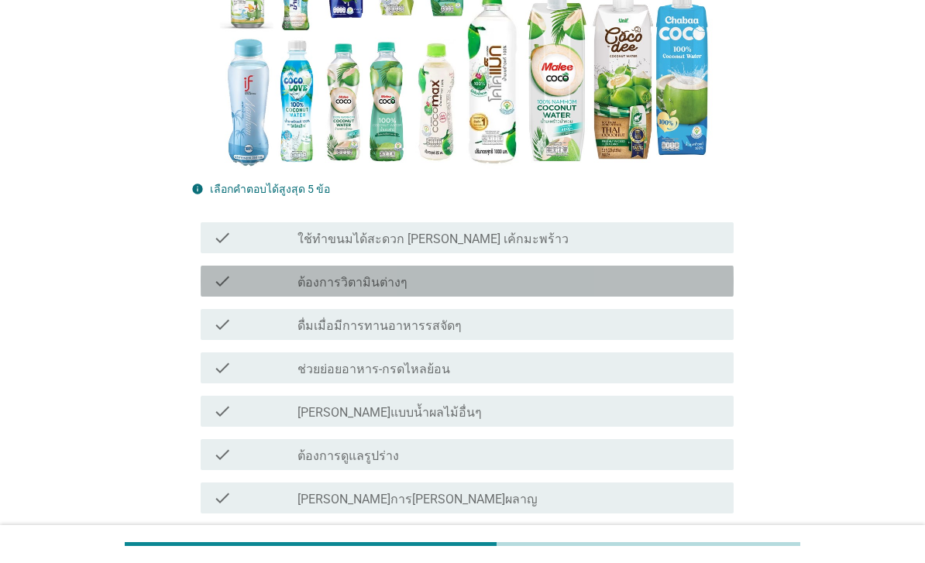
click at [518, 291] on div "check_box_outline_blank ต้องการวิตามินต่างๆ" at bounding box center [510, 281] width 424 height 19
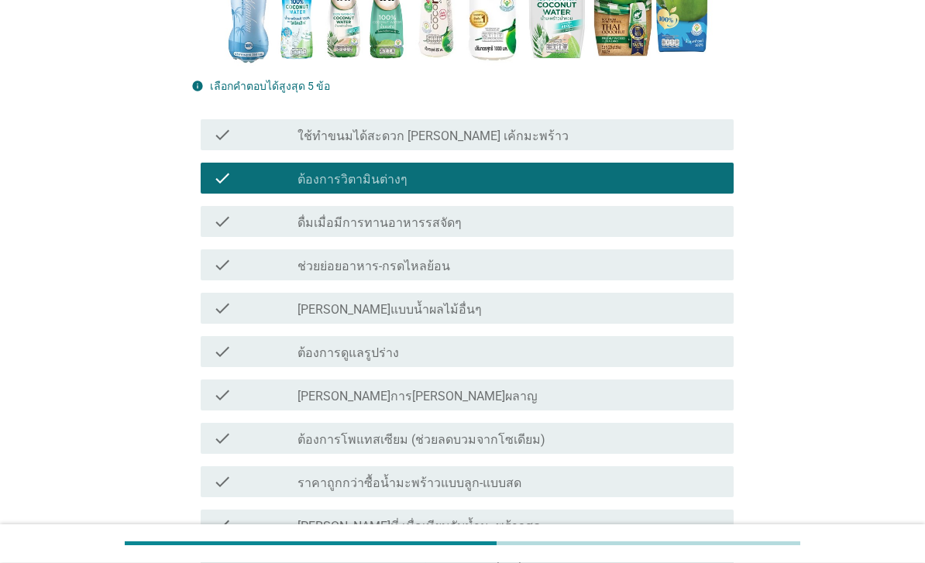
scroll to position [418, 0]
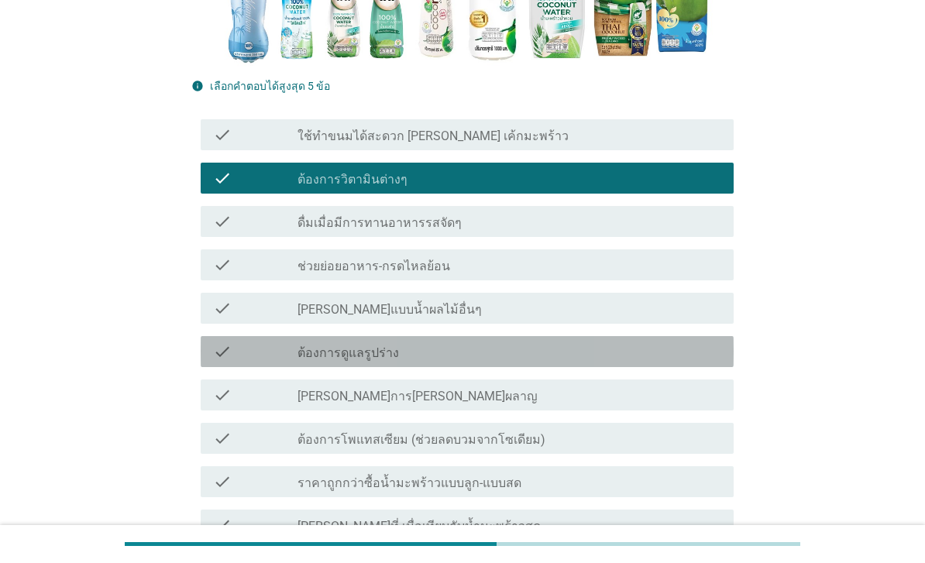
click at [498, 361] on div "check_box_outline_blank ต้องการดูแลรูปร่าง" at bounding box center [510, 351] width 424 height 19
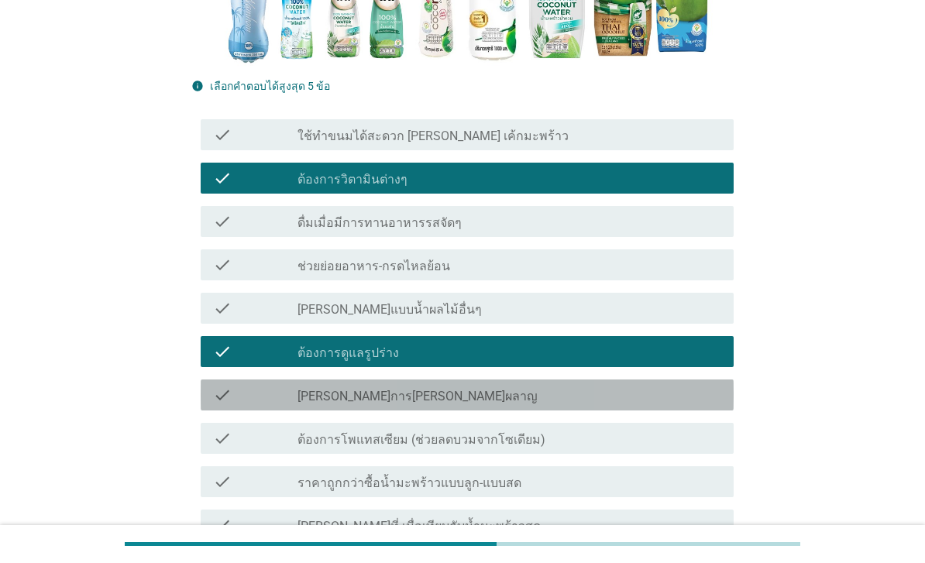
click at [496, 404] on div "check_box_outline_blank ช่วยเรื่องการเผาผลาญ" at bounding box center [510, 395] width 424 height 19
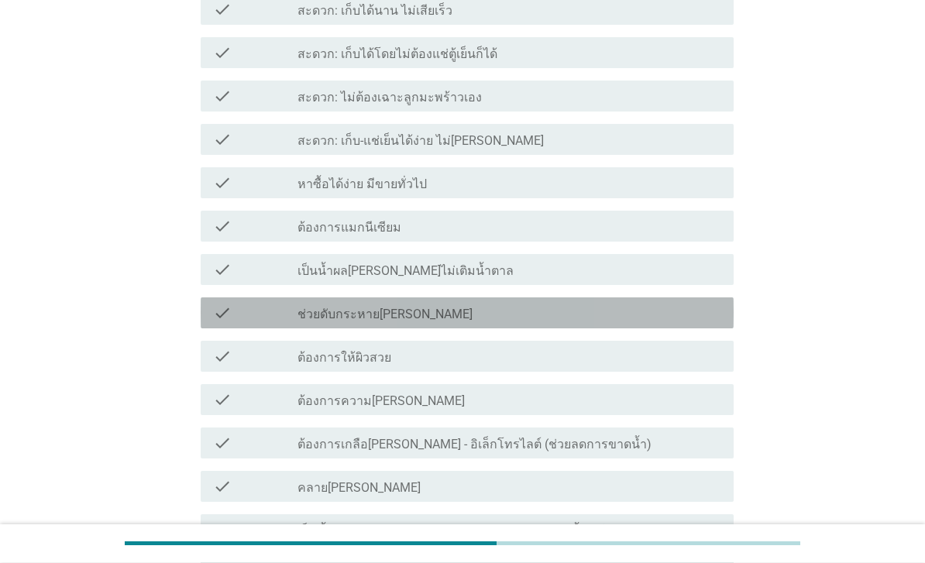
scroll to position [1037, 0]
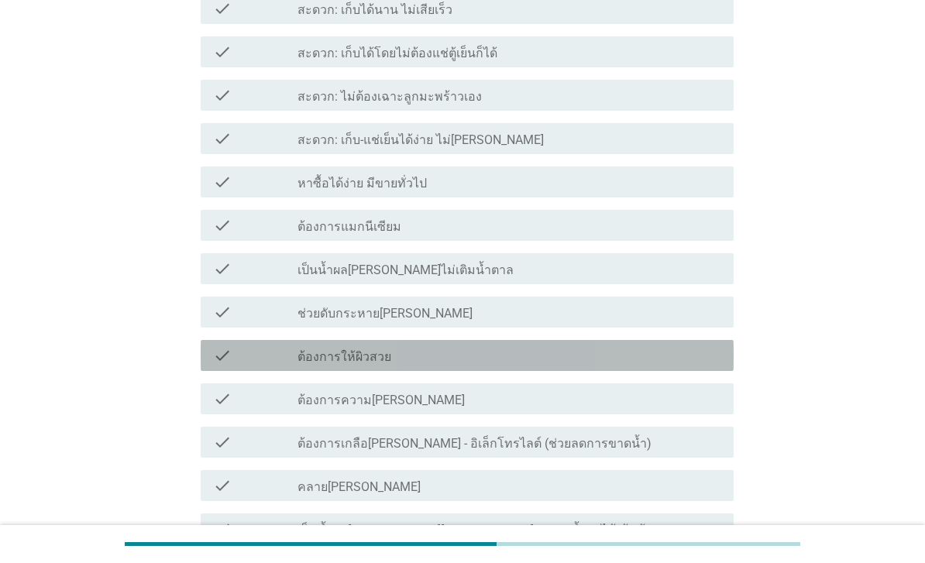
click at [532, 363] on div "check_box_outline_blank ต้องการให้ผิวสวย" at bounding box center [510, 355] width 424 height 19
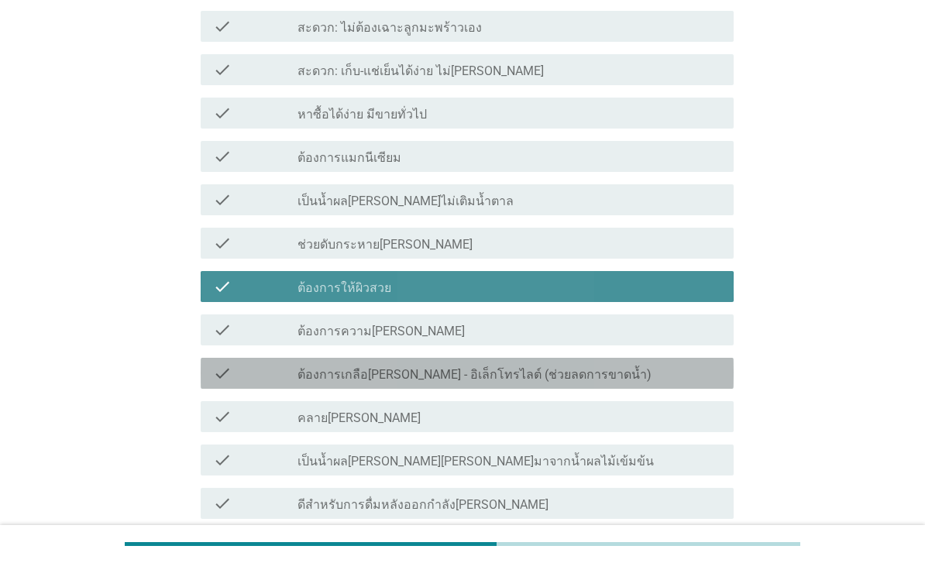
scroll to position [1310, 0]
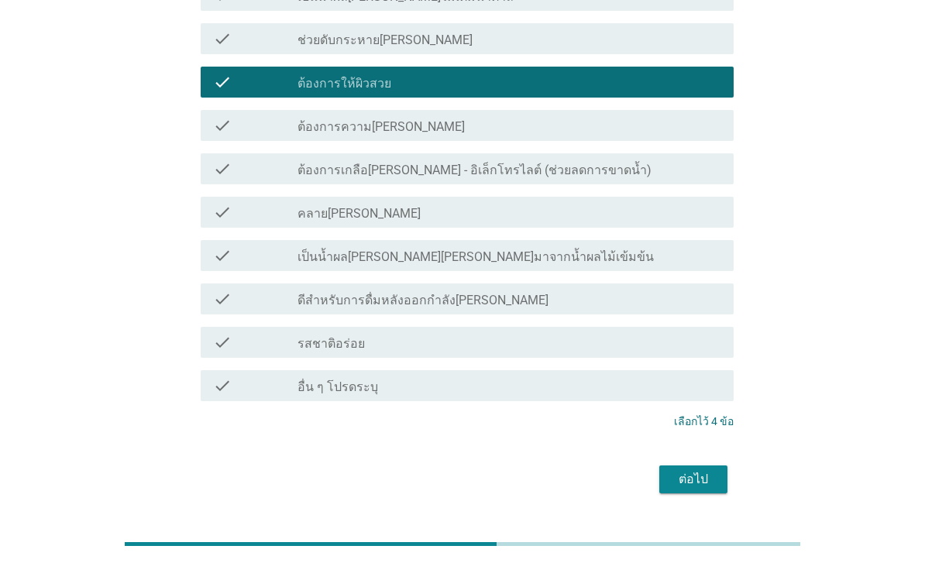
click at [673, 494] on button "ต่อไป" at bounding box center [693, 480] width 68 height 28
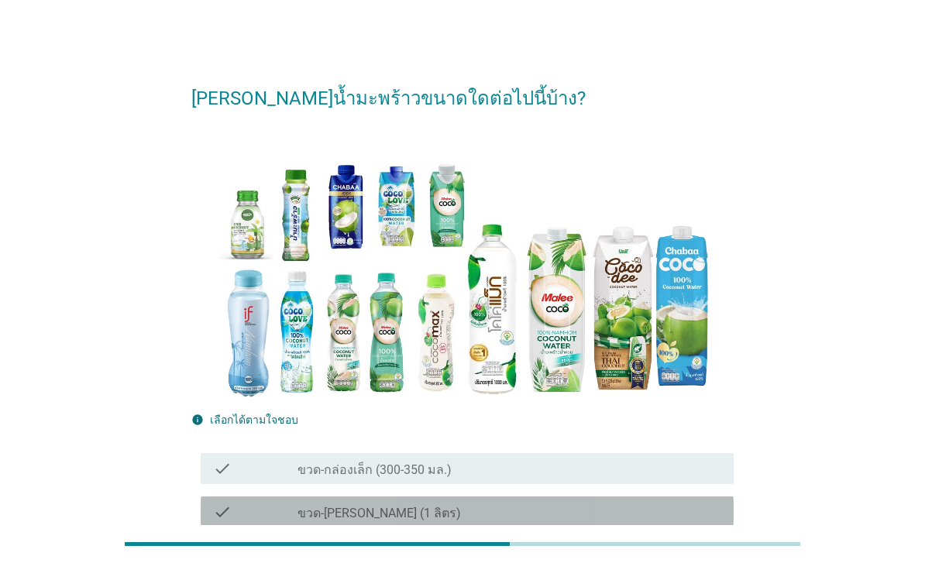
click at [556, 523] on div "check check_box_outline_blank ขวด-กล่องใหญ่ (1 ลิตร)" at bounding box center [467, 512] width 533 height 31
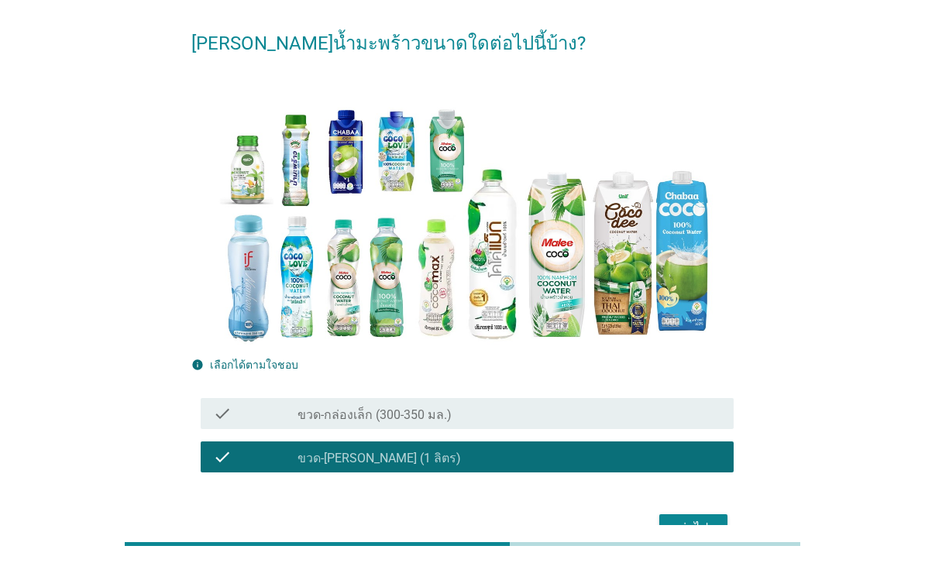
scroll to position [119, 0]
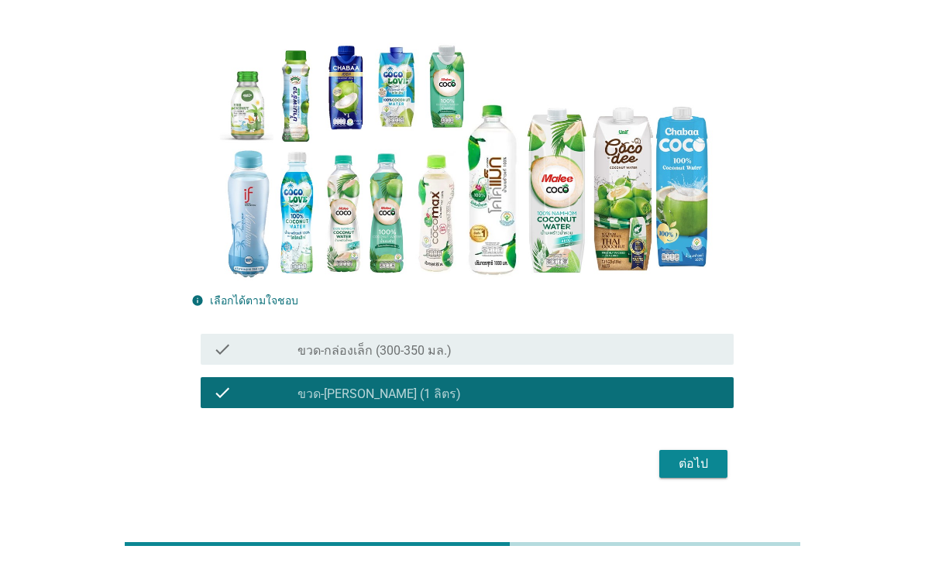
click at [683, 473] on div "ต่อไป" at bounding box center [693, 464] width 43 height 19
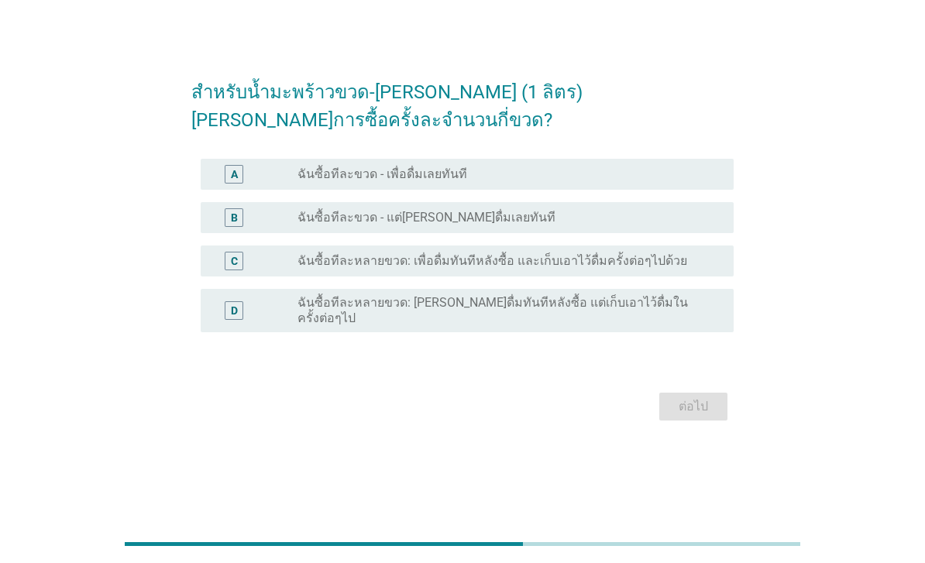
scroll to position [0, 0]
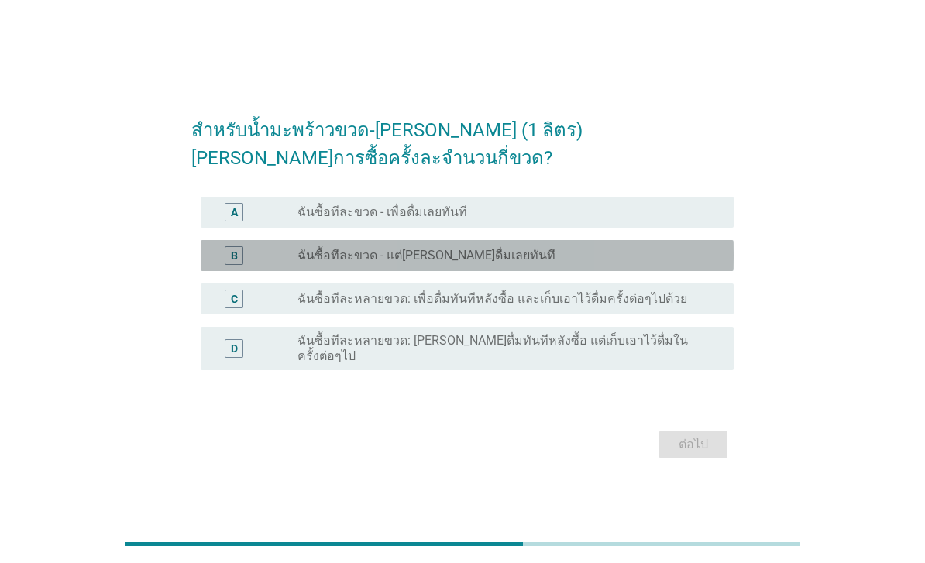
click at [653, 263] on div "radio_button_unchecked ฉันซื้อทีละขวด - แต่ไม่ได้ดื่มเลยทันที" at bounding box center [503, 255] width 411 height 15
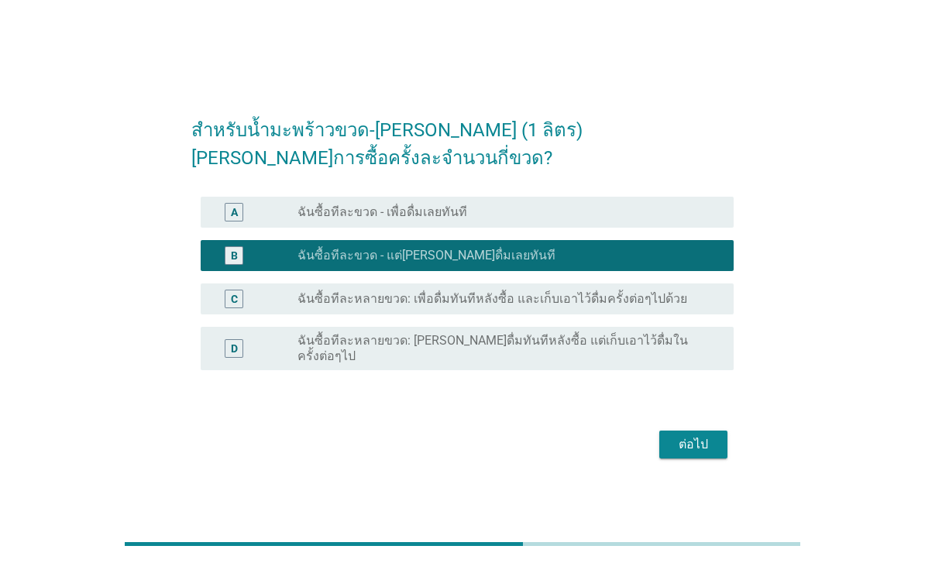
click at [696, 454] on div "ต่อไป" at bounding box center [693, 444] width 43 height 19
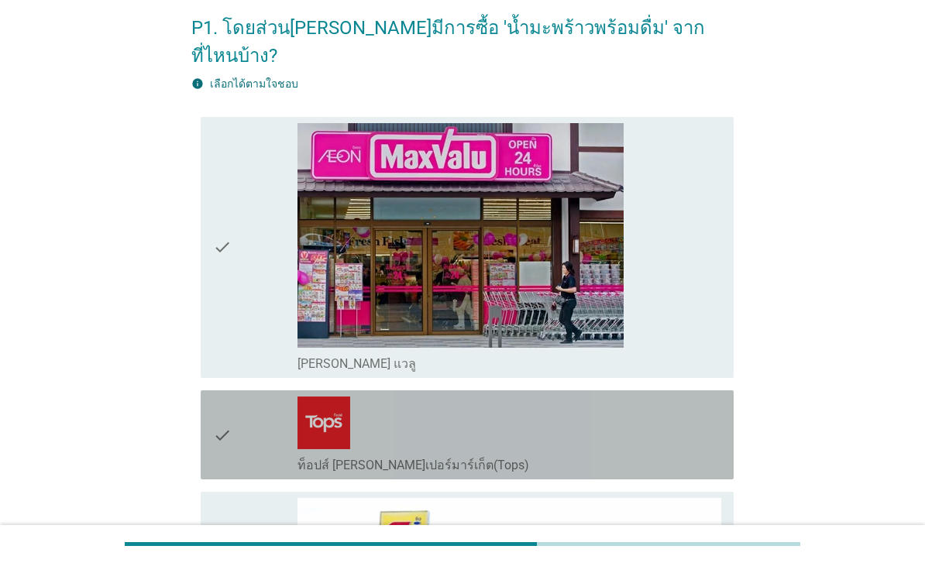
scroll to position [234, 0]
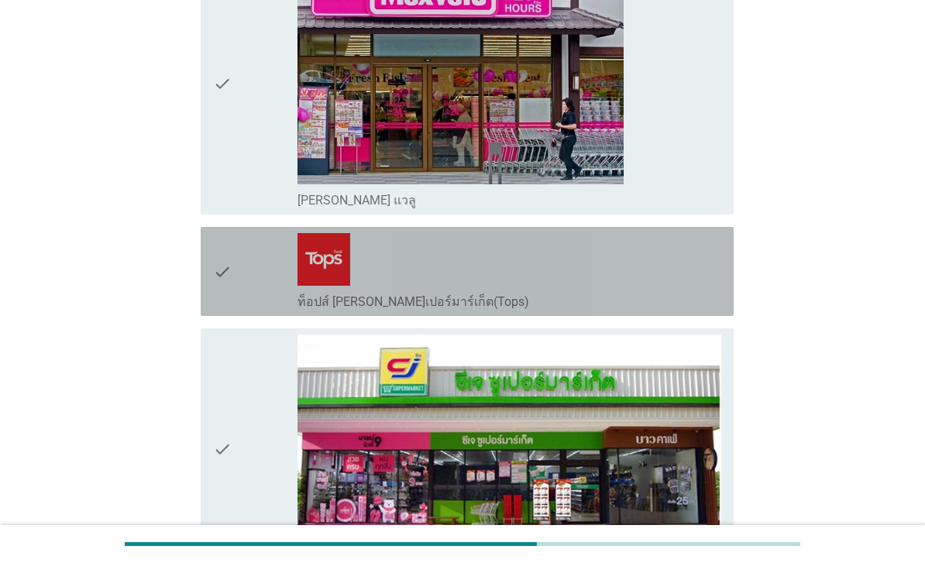
click at [697, 272] on div "check_box_outline_blank ท็อปส์ ซูเปอร์มาร์เก็ต(Tops)" at bounding box center [510, 271] width 424 height 77
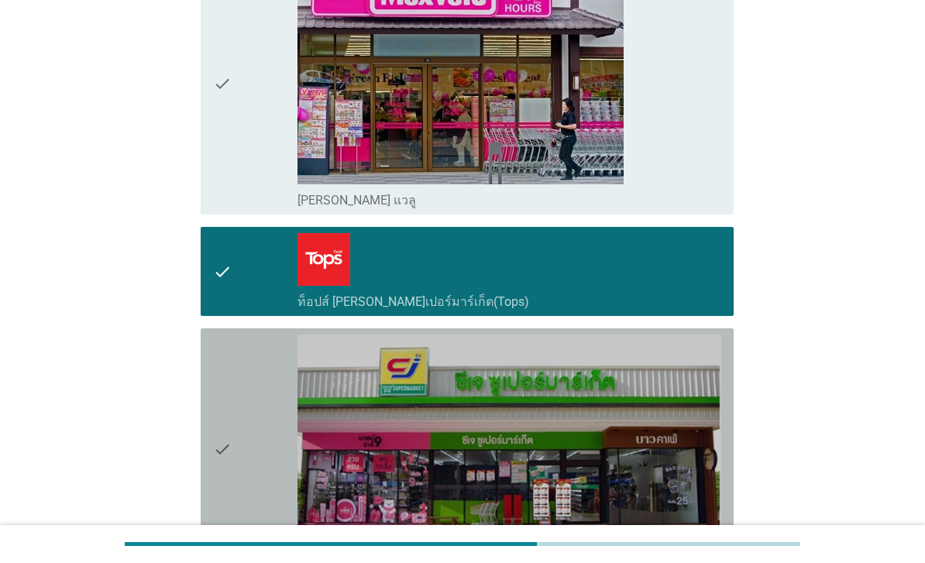
click at [253, 470] on div "check" at bounding box center [255, 449] width 84 height 229
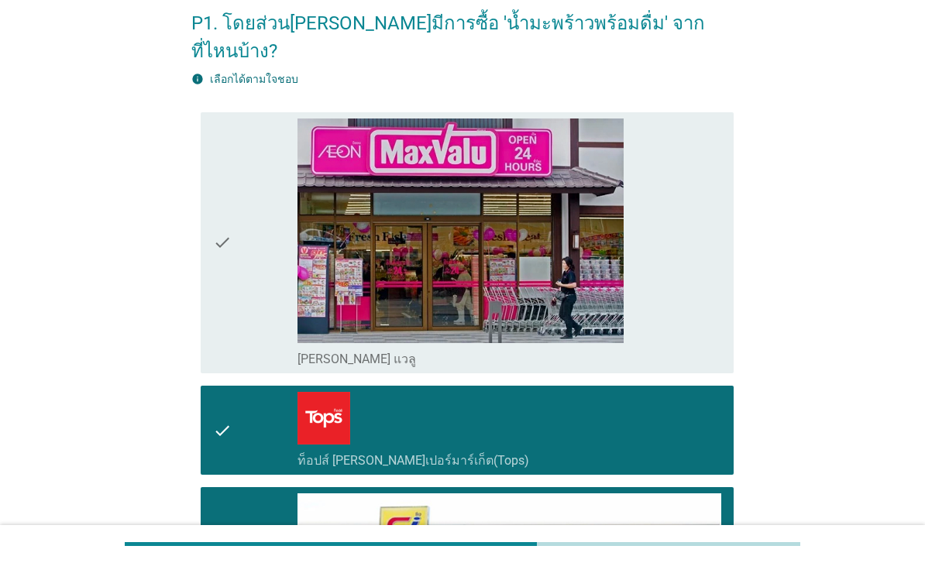
scroll to position [0, 0]
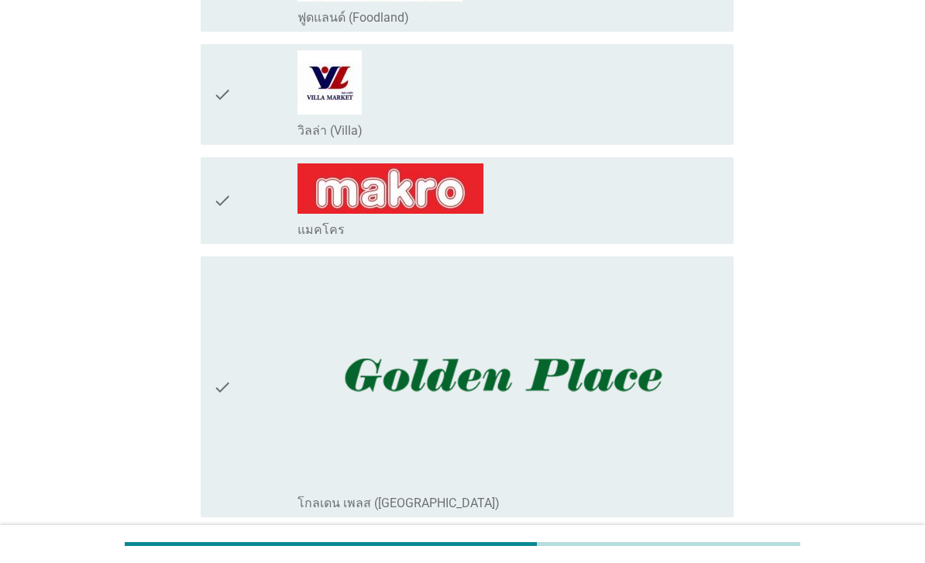
click at [635, 207] on div "check_box_outline_blank แมคโคร" at bounding box center [510, 200] width 424 height 74
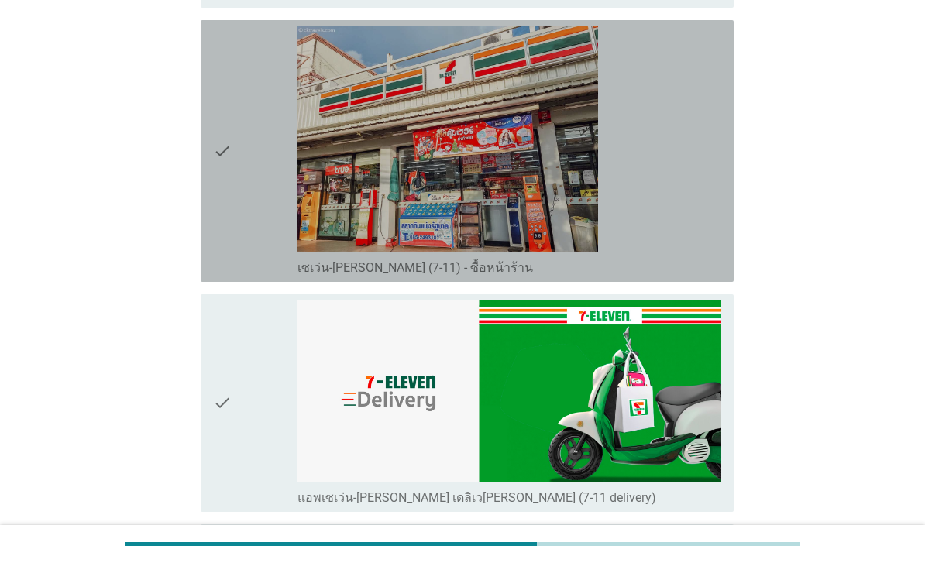
click at [684, 239] on div "check_box_outline_blank เซเว่น-อีเลฟเว่น (7-11) - ซื้อหน้าร้าน" at bounding box center [510, 151] width 424 height 250
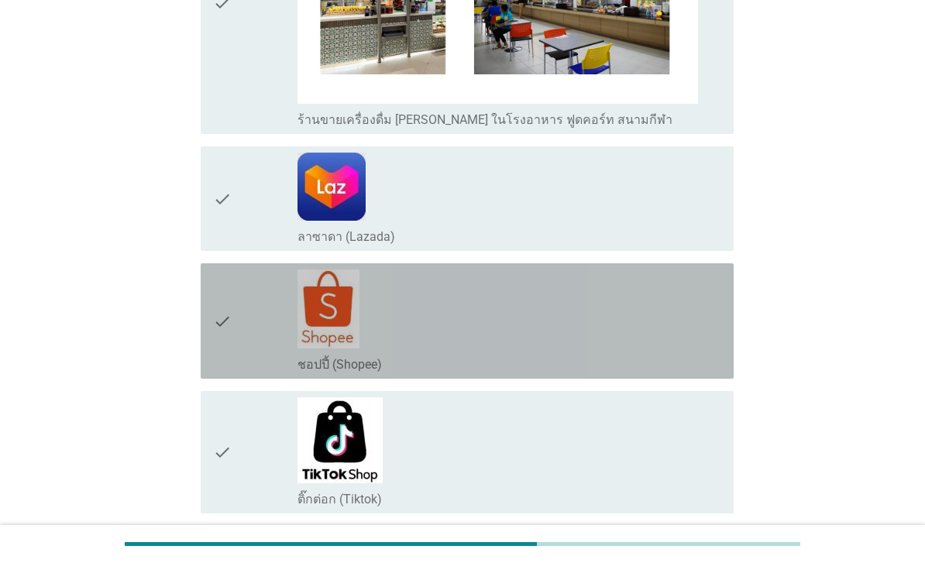
click at [621, 338] on div "check_box_outline_blank ชอปปี้ (Shopee)" at bounding box center [510, 321] width 424 height 103
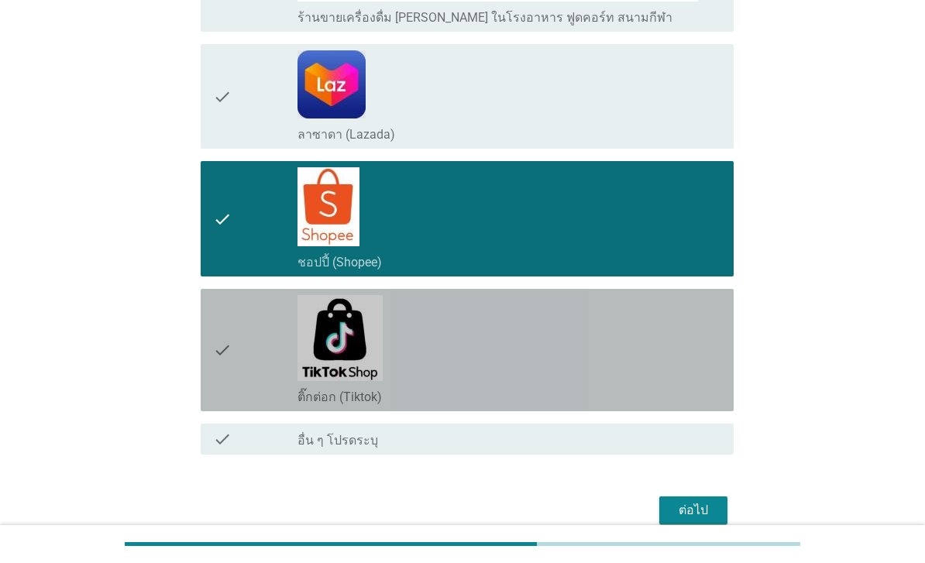
scroll to position [3228, 0]
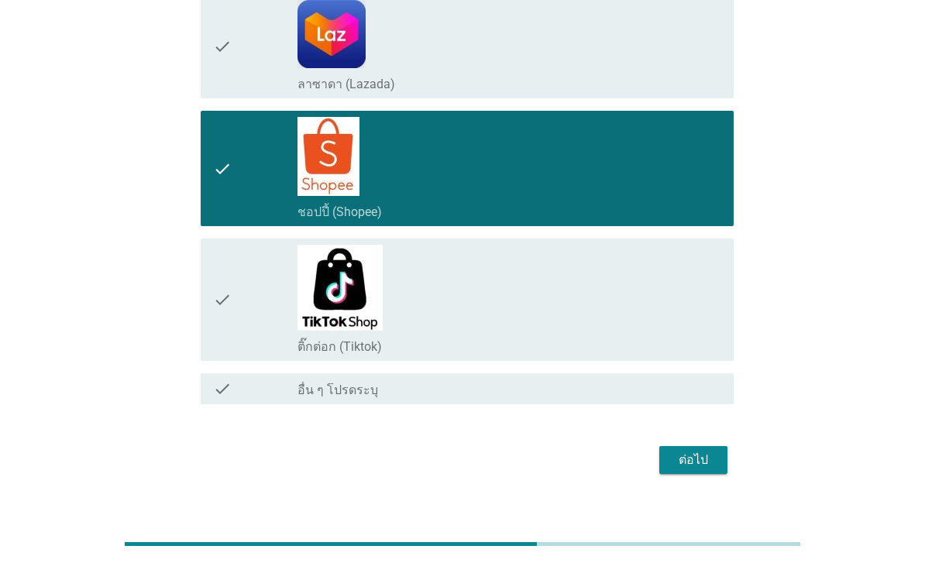
click at [679, 474] on button "ต่อไป" at bounding box center [693, 460] width 68 height 28
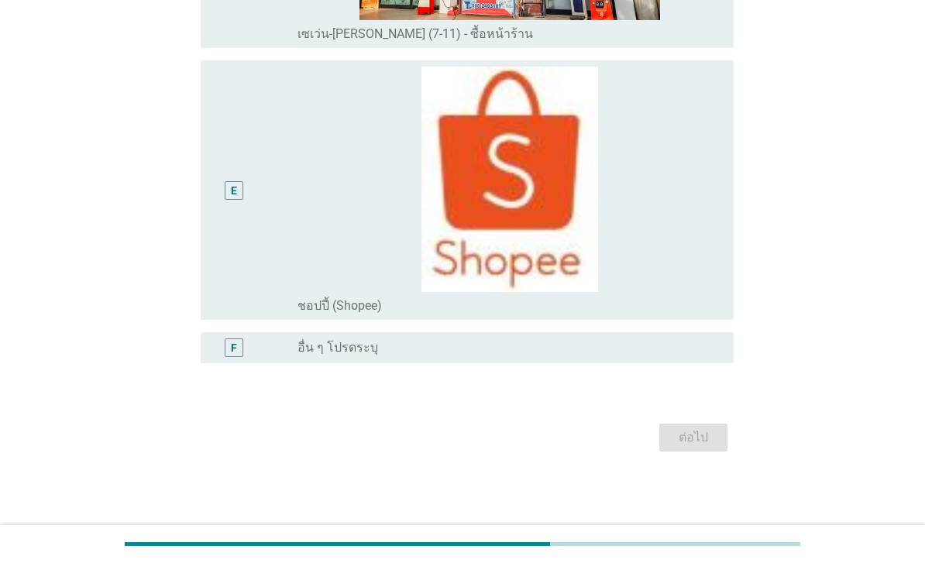
scroll to position [0, 0]
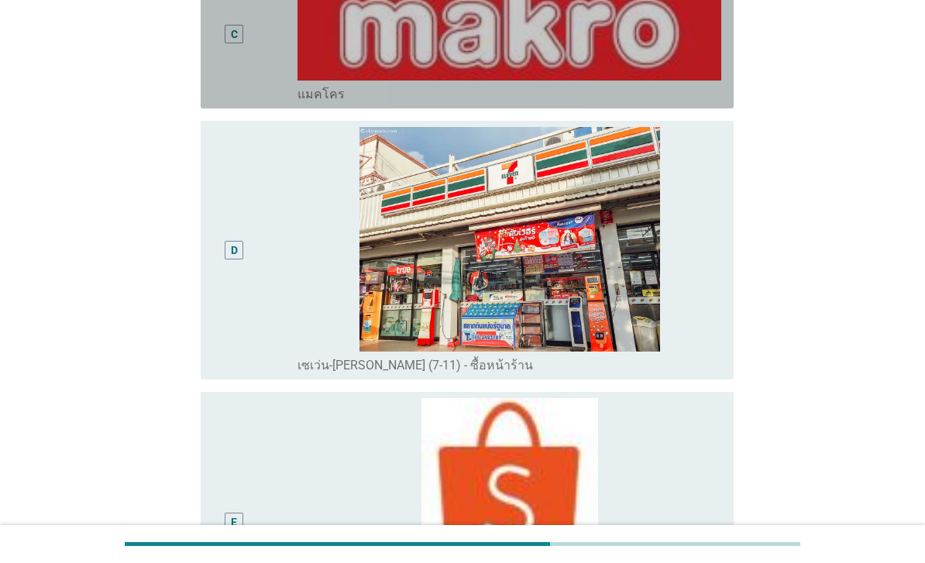
click at [707, 102] on div "radio_button_unchecked แมคโคร" at bounding box center [503, 94] width 411 height 15
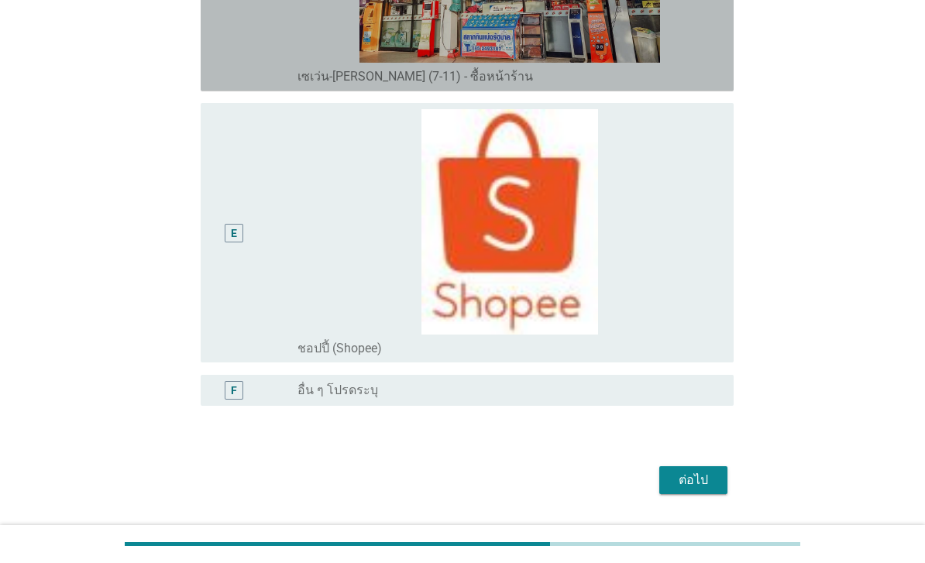
scroll to position [1043, 0]
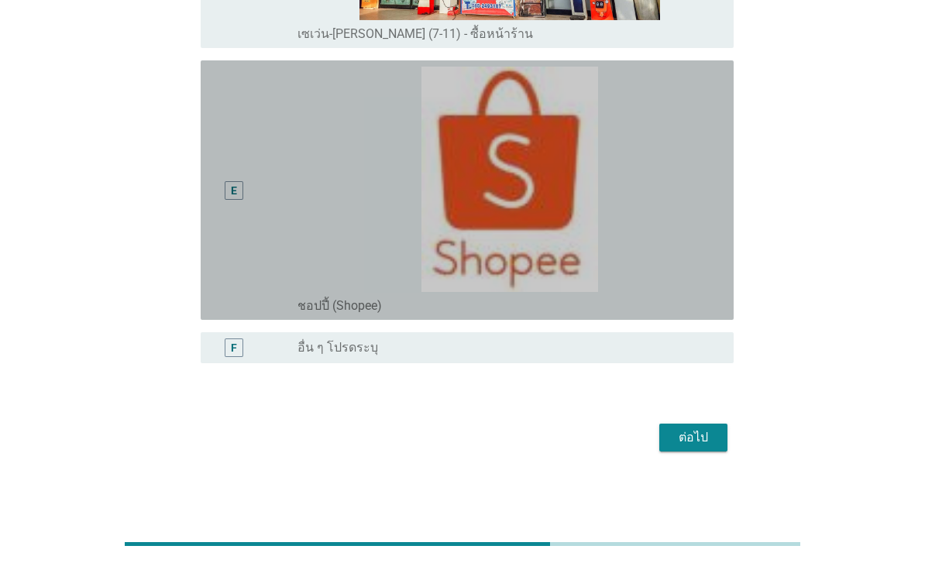
click at [700, 292] on img at bounding box center [510, 179] width 424 height 225
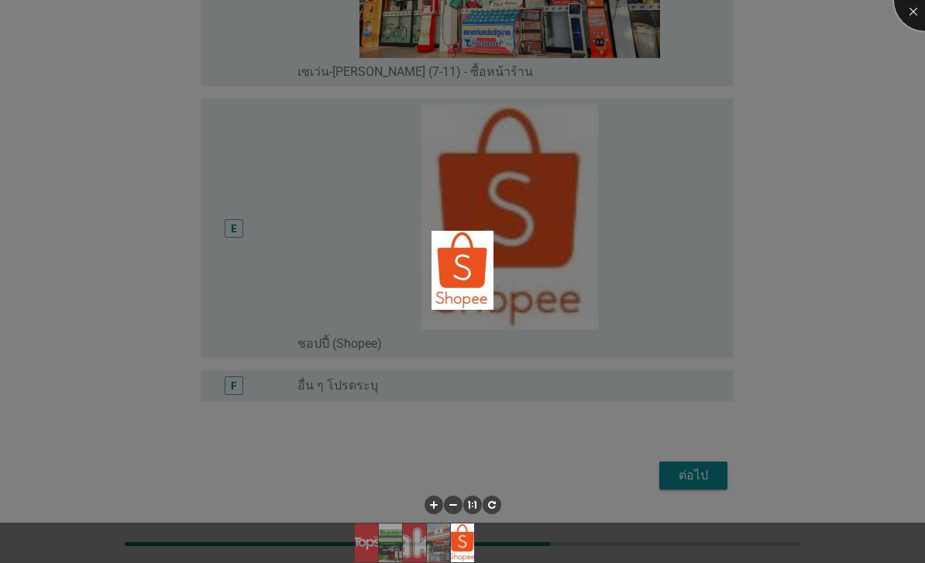
click at [910, 14] on div at bounding box center [925, 0] width 62 height 62
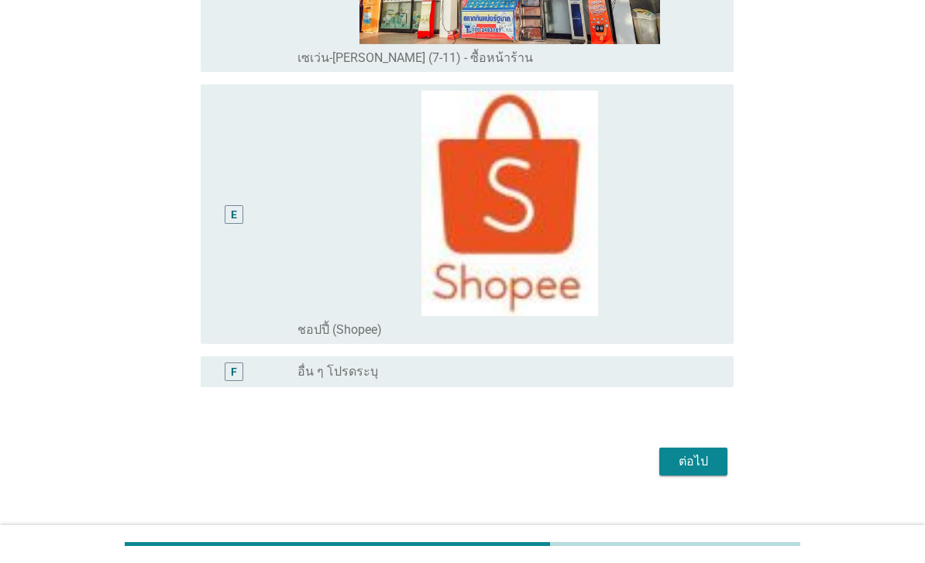
scroll to position [1043, 0]
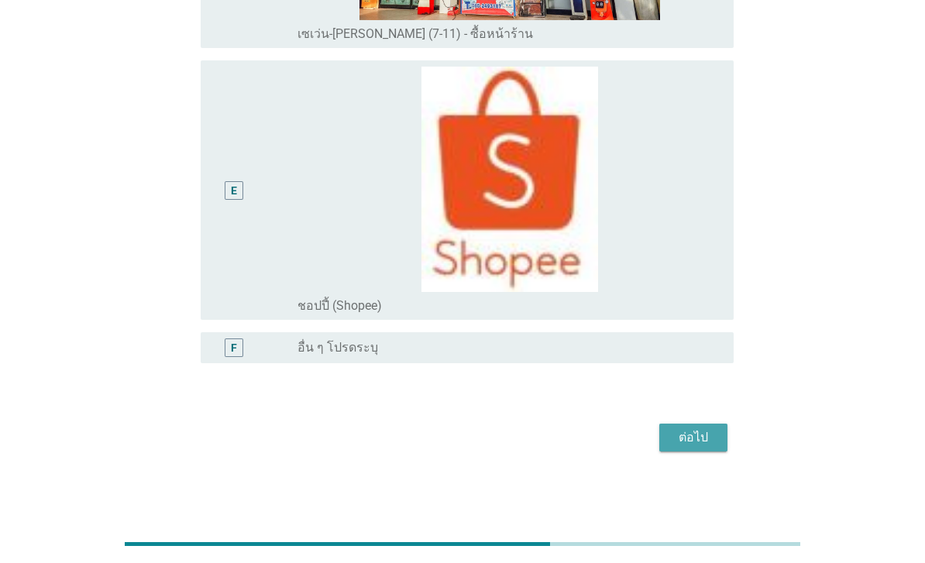
click at [697, 447] on div "ต่อไป" at bounding box center [693, 438] width 43 height 19
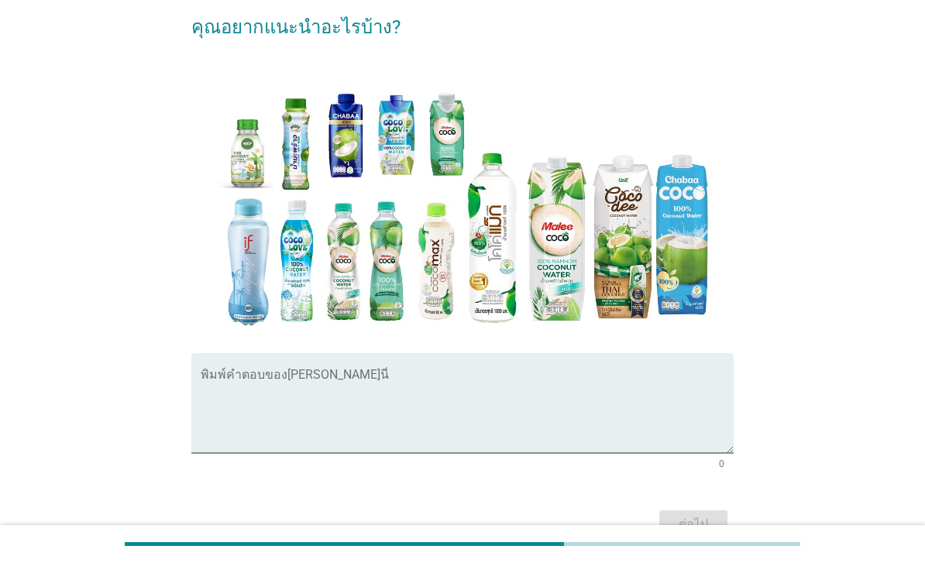
scroll to position [190, 0]
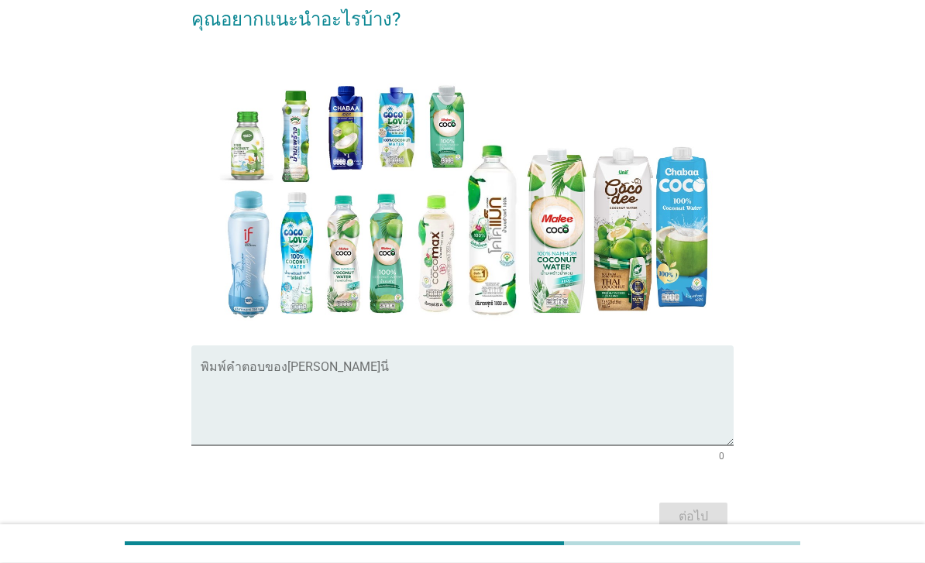
click at [681, 422] on textarea "พิมพ์คำตอบของคุณ ที่นี่" at bounding box center [467, 405] width 533 height 81
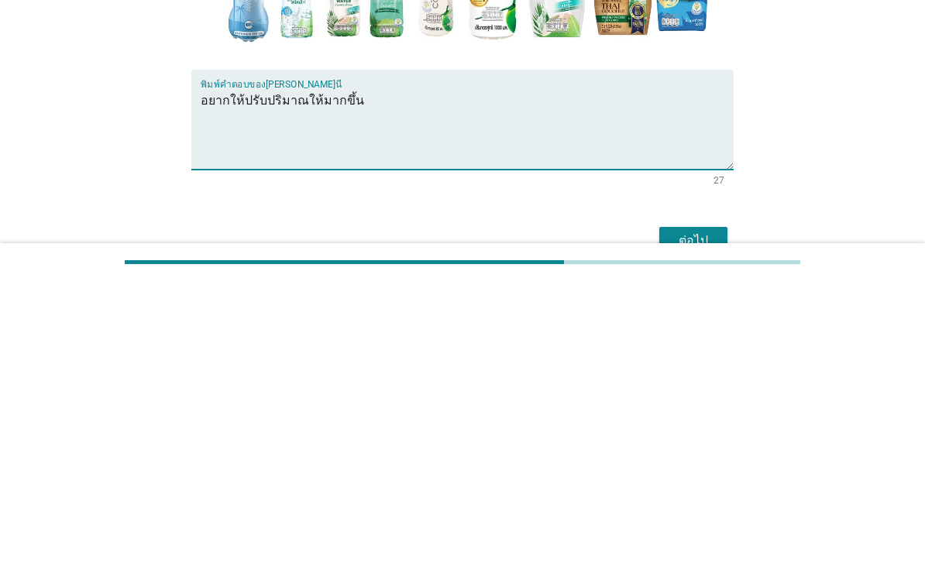
scroll to position [293, 0]
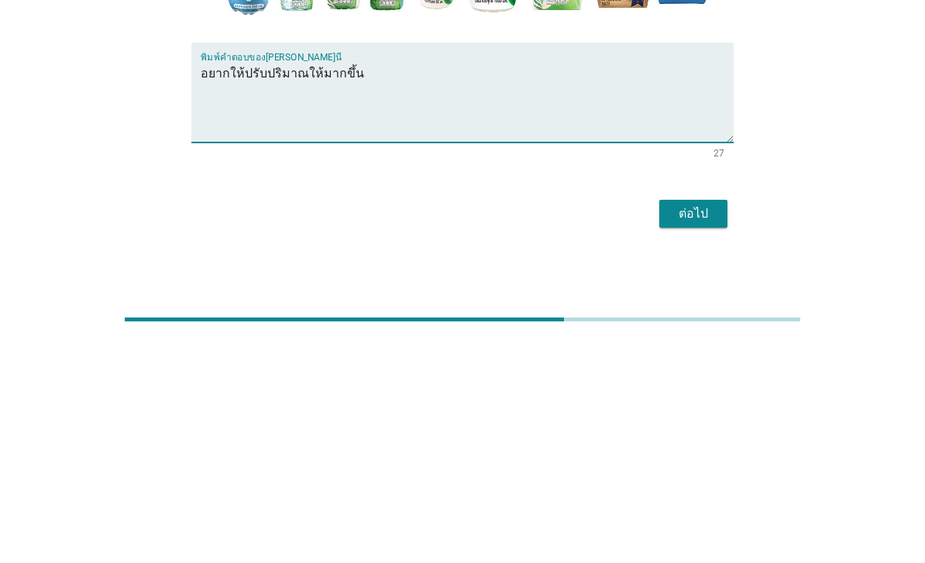
type textarea "อยากให้ปรับปริมาณให้มากขึ้น"
click at [700, 429] on div "ต่อไป" at bounding box center [693, 438] width 43 height 19
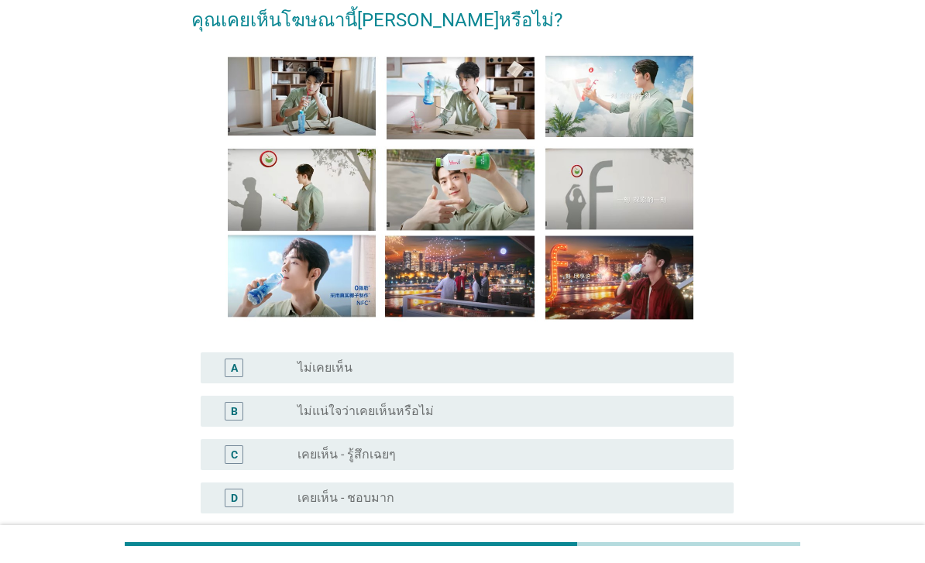
scroll to position [81, 0]
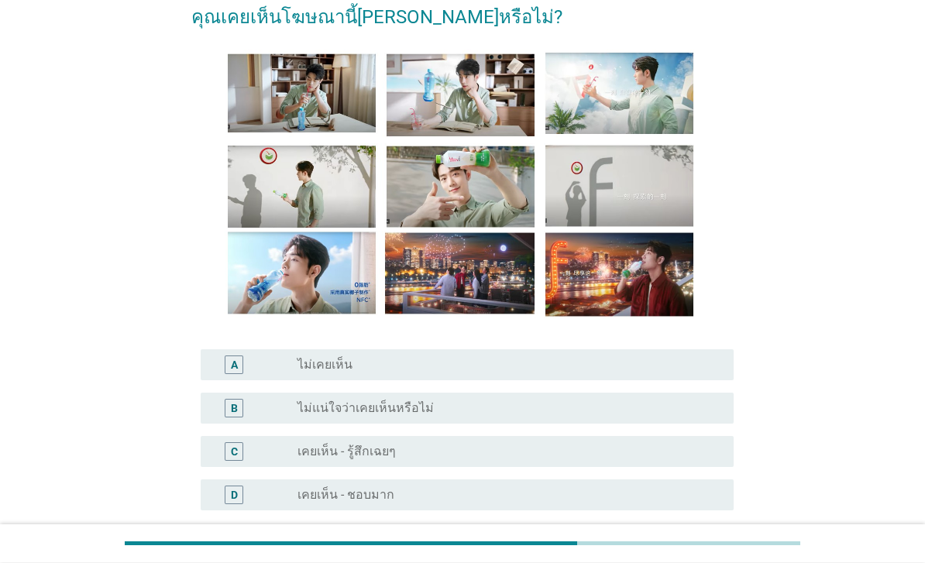
click at [798, 418] on div "คุณเคยเห็นโฆษณานี้มาก่อนหรือไม่? A radio_button_unchecked ไม่เคยเห็น B radio_bu…" at bounding box center [462, 296] width 851 height 641
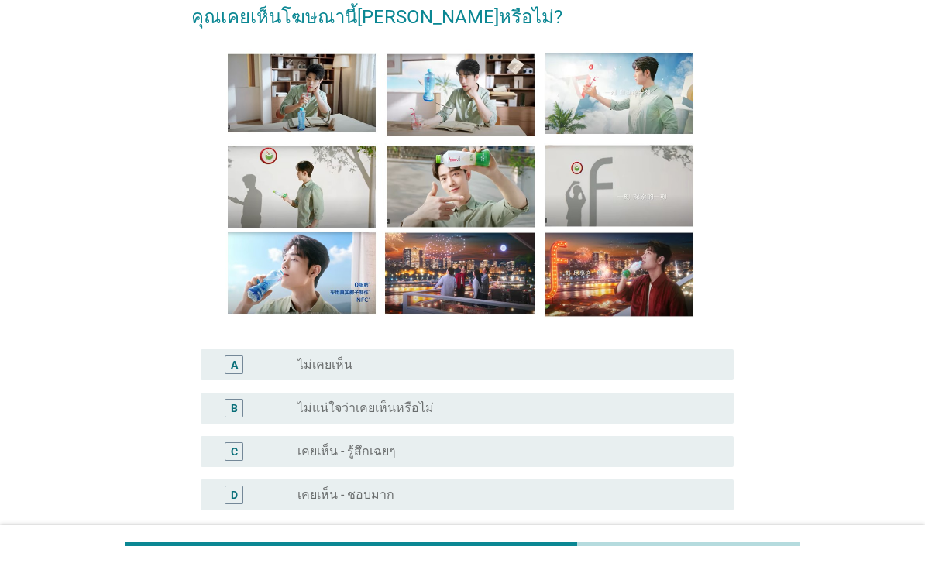
click at [590, 503] on div "radio_button_unchecked เคยเห็น - ชอบมาก" at bounding box center [503, 494] width 411 height 15
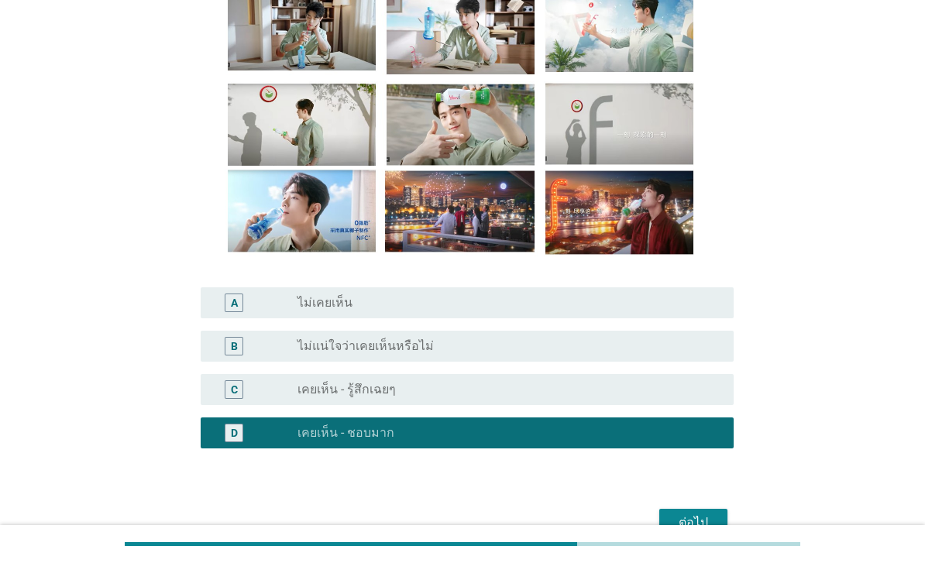
scroll to position [202, 0]
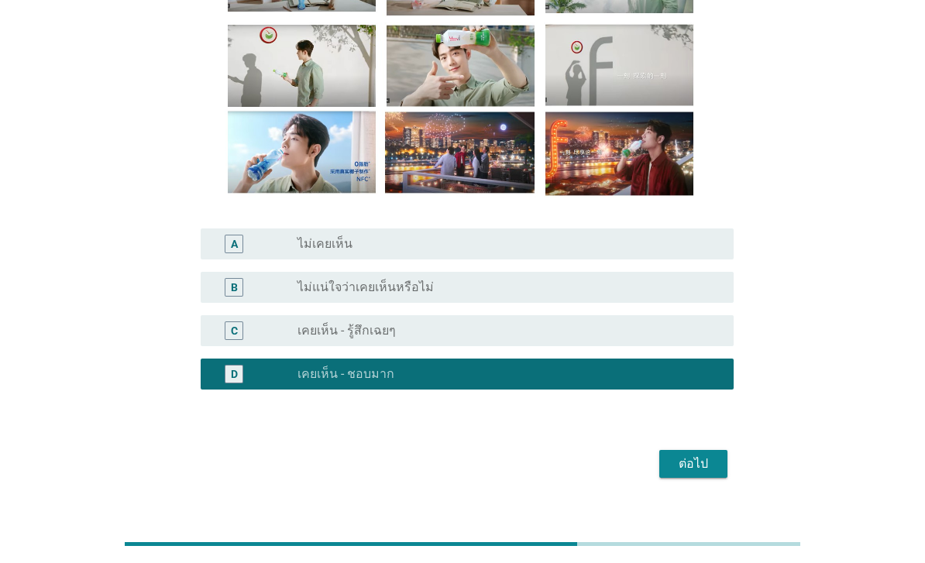
click at [698, 473] on div "ต่อไป" at bounding box center [693, 464] width 43 height 19
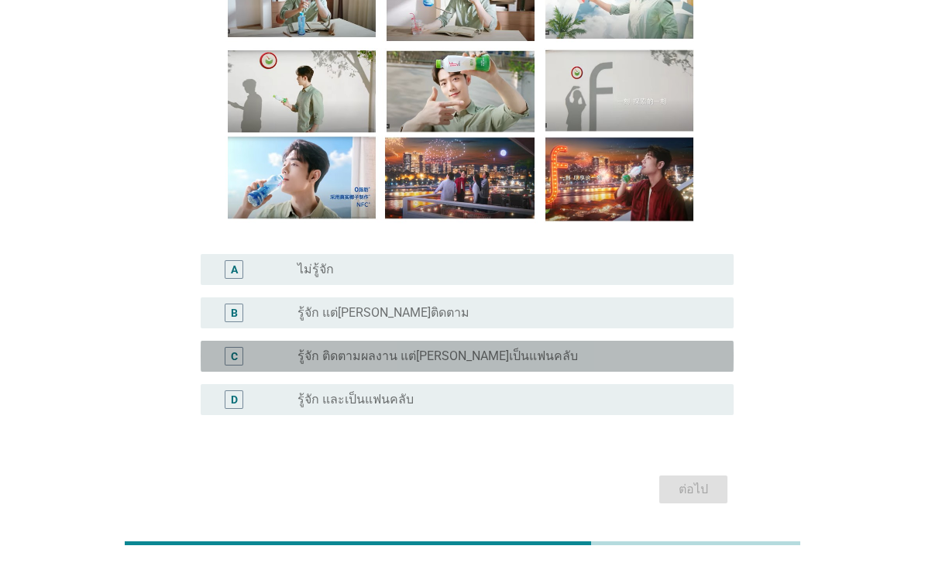
scroll to position [177, 0]
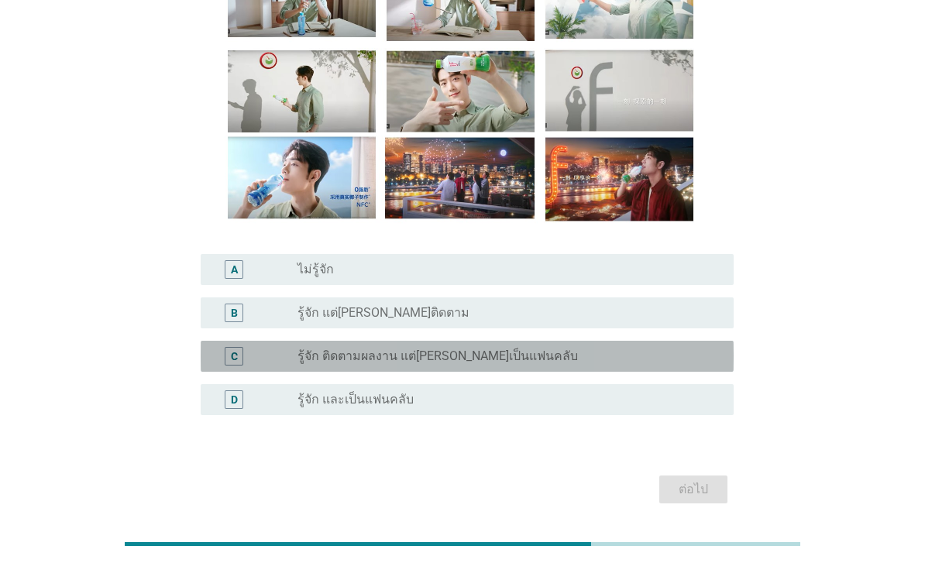
click at [665, 364] on div "radio_button_unchecked รู้จัก ติดตามผลงาน แต่ไม่ได้เป็นแฟนคลับ" at bounding box center [503, 356] width 411 height 15
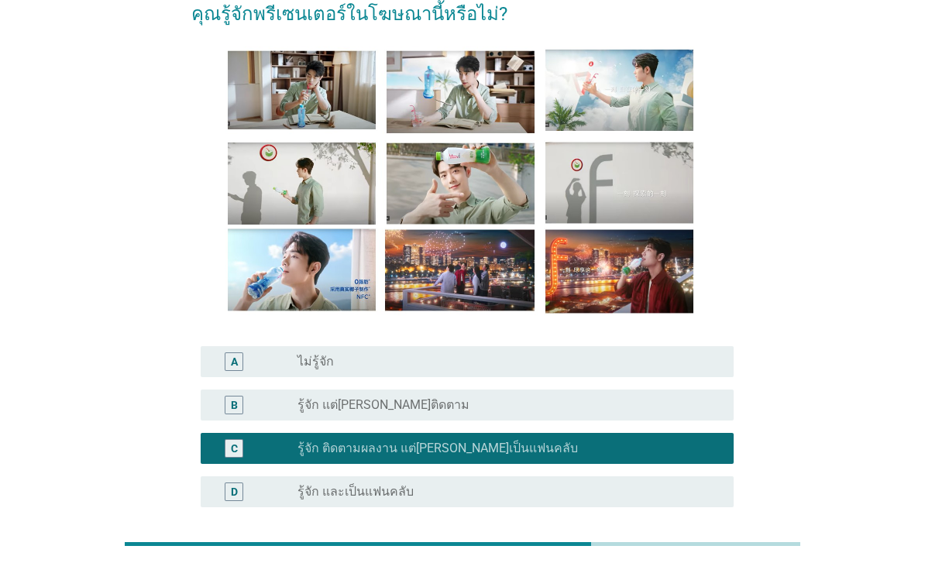
scroll to position [202, 0]
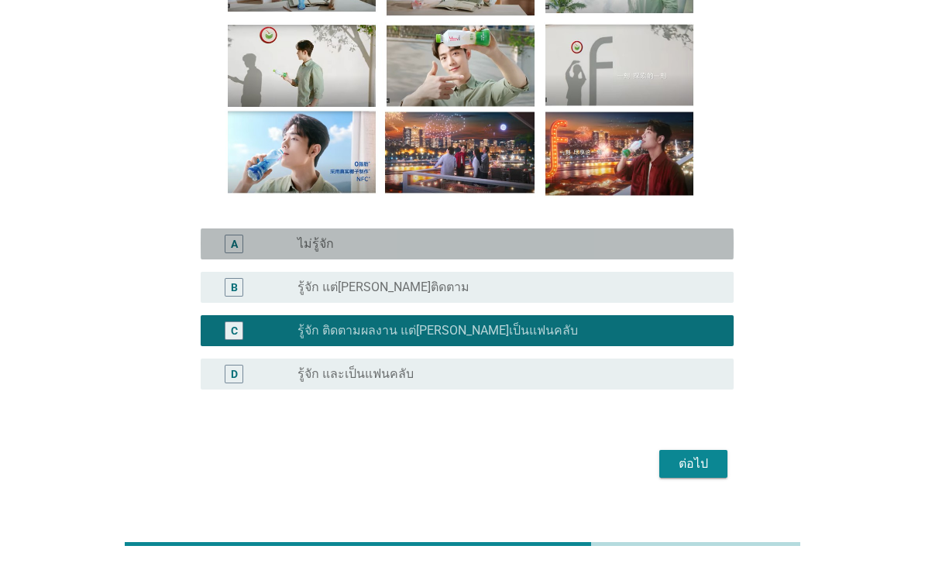
click at [690, 254] on div "A radio_button_unchecked ไม่รู้จัก" at bounding box center [467, 244] width 533 height 31
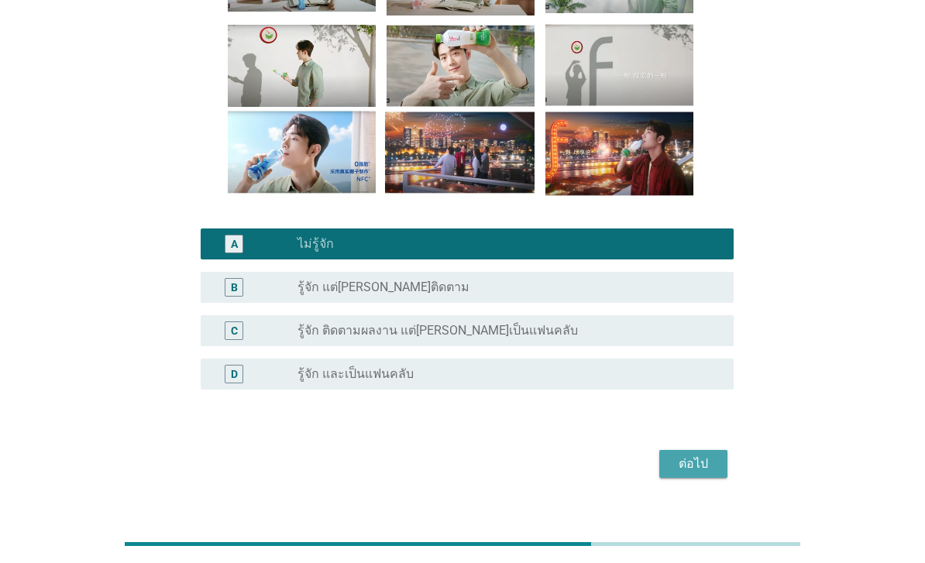
click at [689, 473] on div "ต่อไป" at bounding box center [693, 464] width 43 height 19
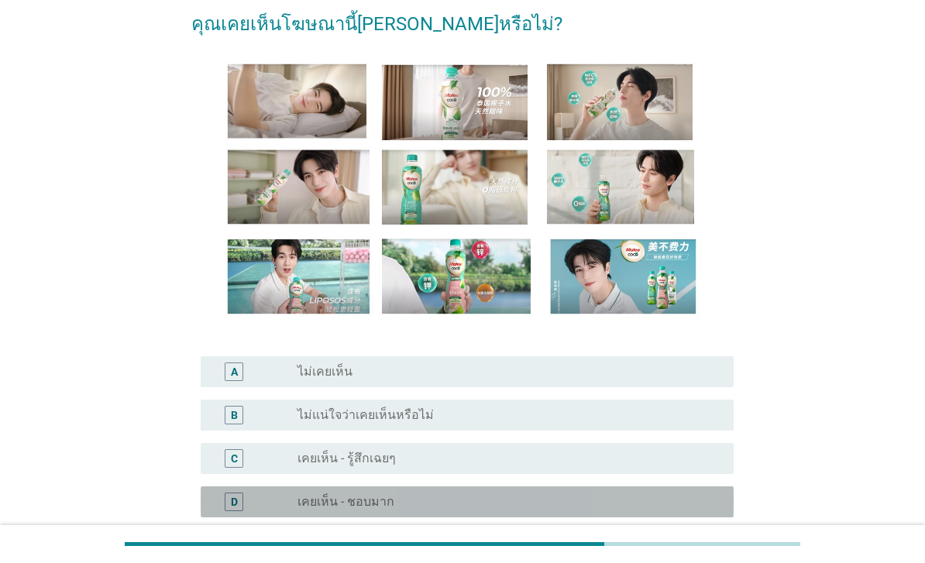
click at [648, 514] on div "D radio_button_unchecked เคยเห็น - ชอบมาก" at bounding box center [467, 502] width 533 height 31
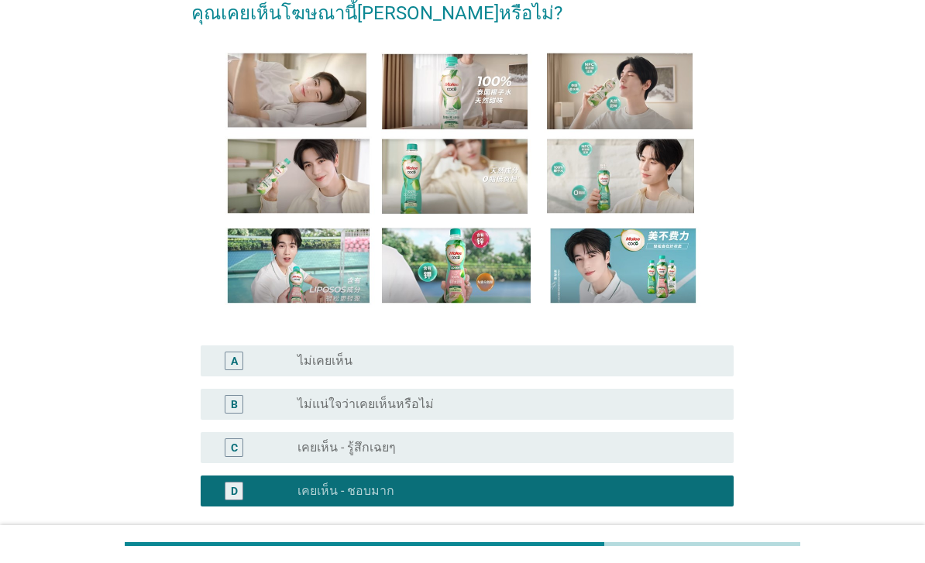
scroll to position [202, 0]
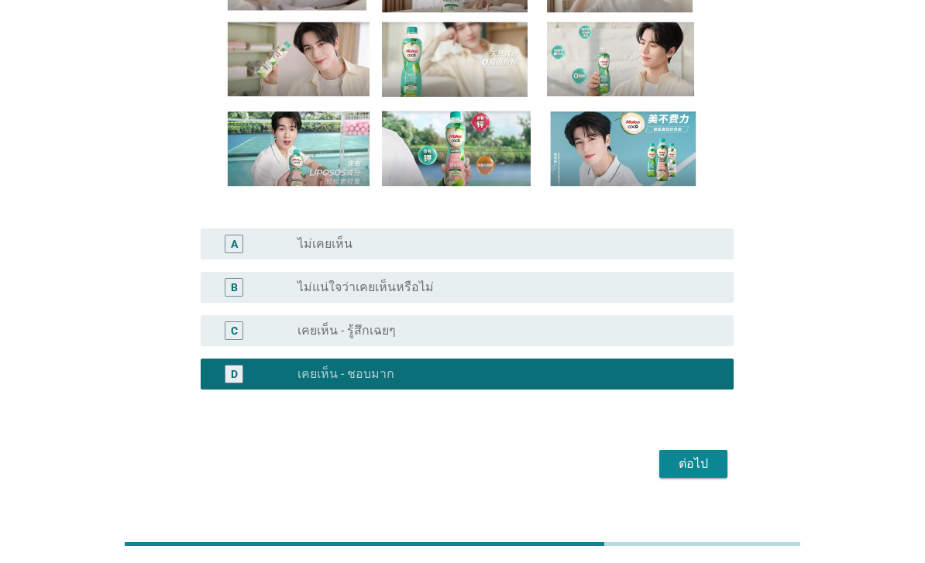
click at [676, 473] on div "ต่อไป" at bounding box center [693, 464] width 43 height 19
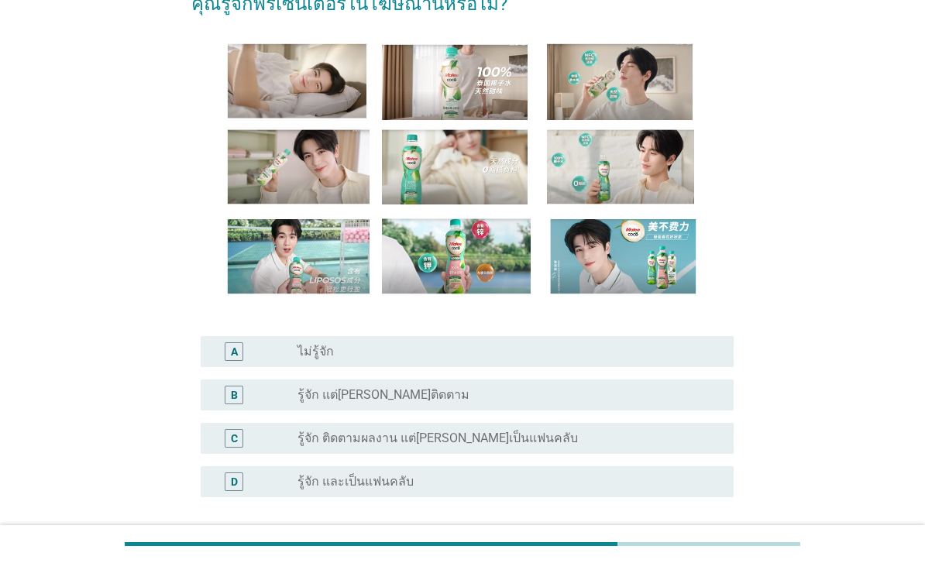
scroll to position [98, 0]
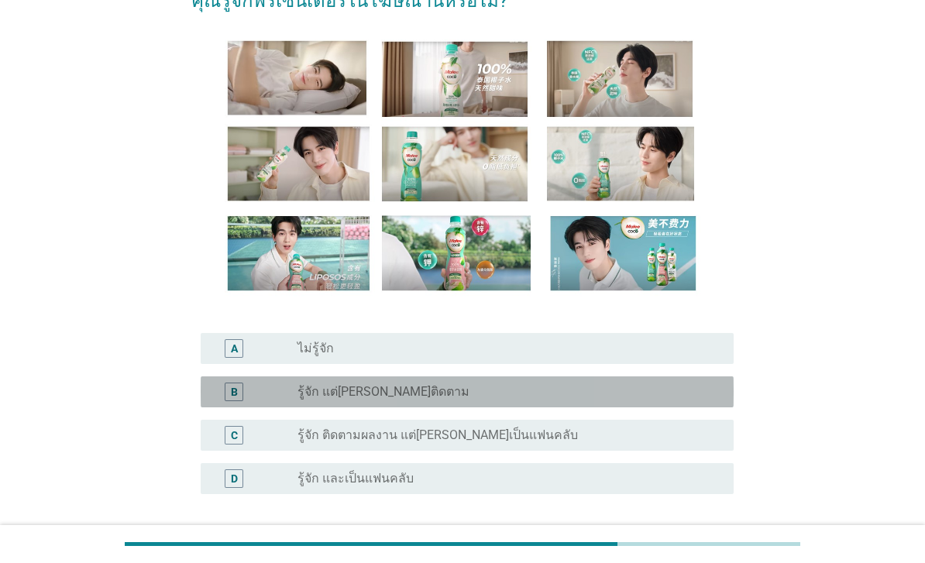
click at [699, 400] on div "radio_button_unchecked รู้จัก แต่ไม่ได้ติดตาม" at bounding box center [503, 391] width 411 height 15
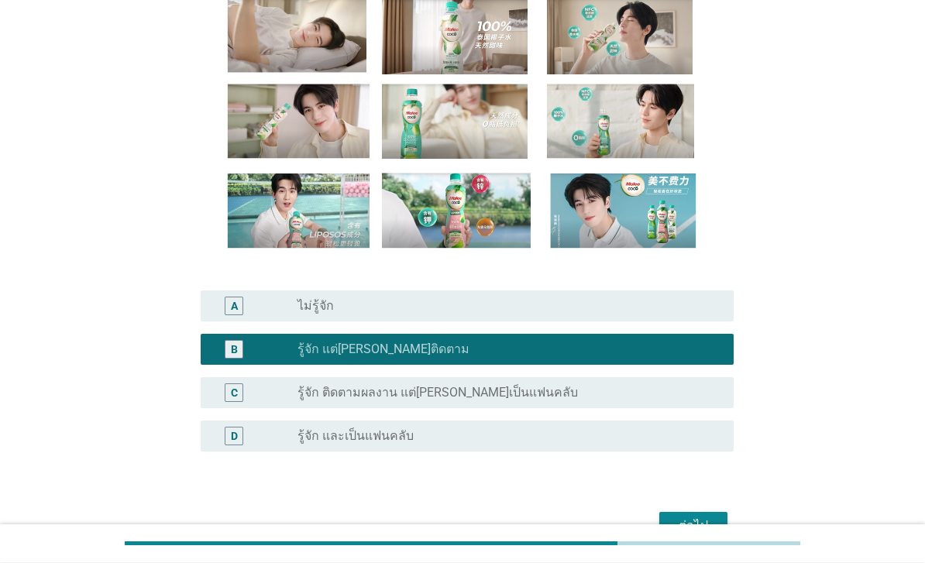
scroll to position [140, 0]
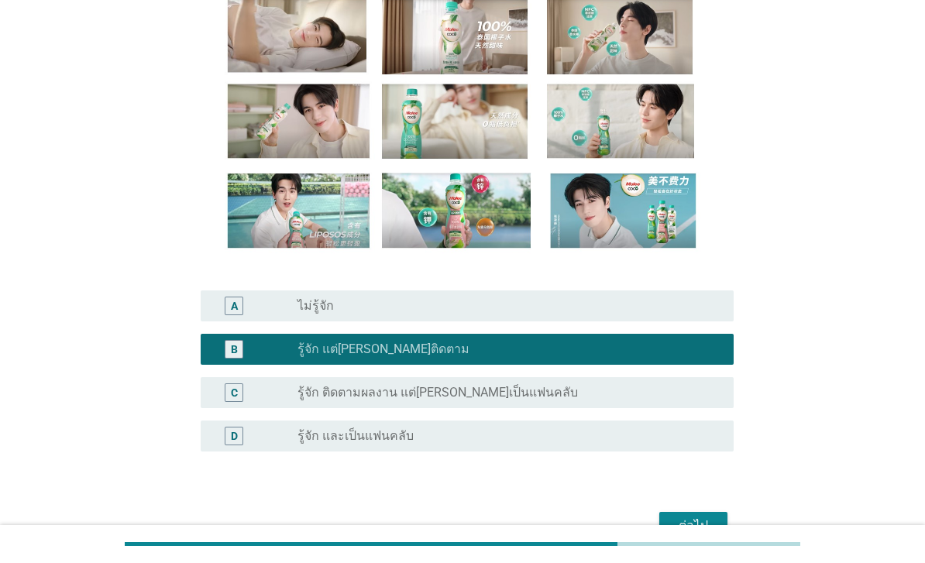
click at [697, 540] on button "ต่อไป" at bounding box center [693, 526] width 68 height 28
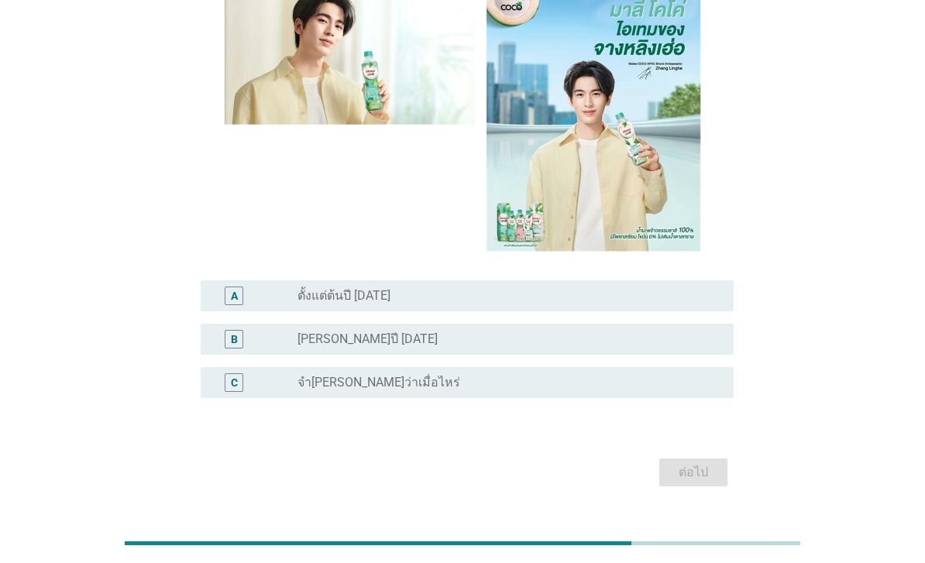
scroll to position [187, 0]
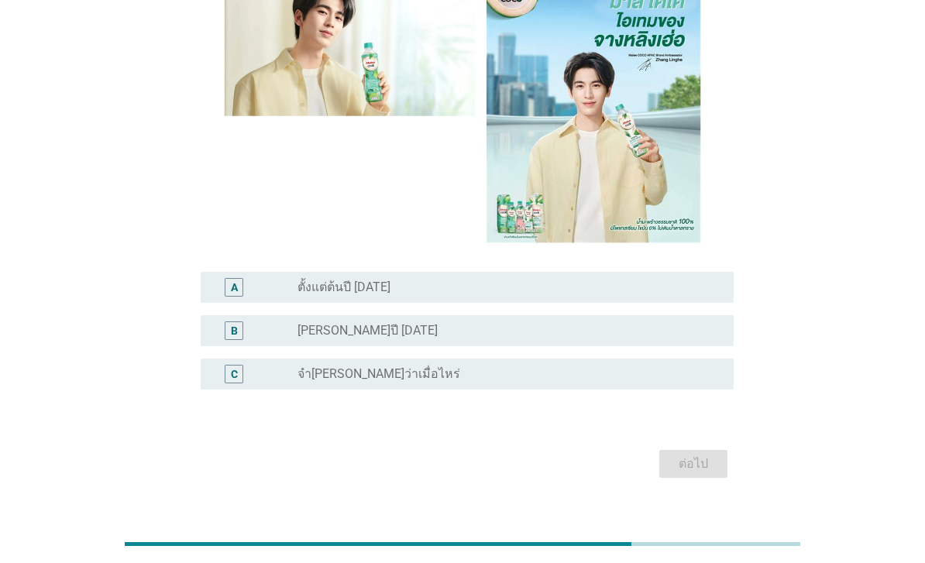
click at [695, 384] on div "radio_button_unchecked จำไม่ได้ว่าเมื่อไหร่" at bounding box center [510, 374] width 424 height 19
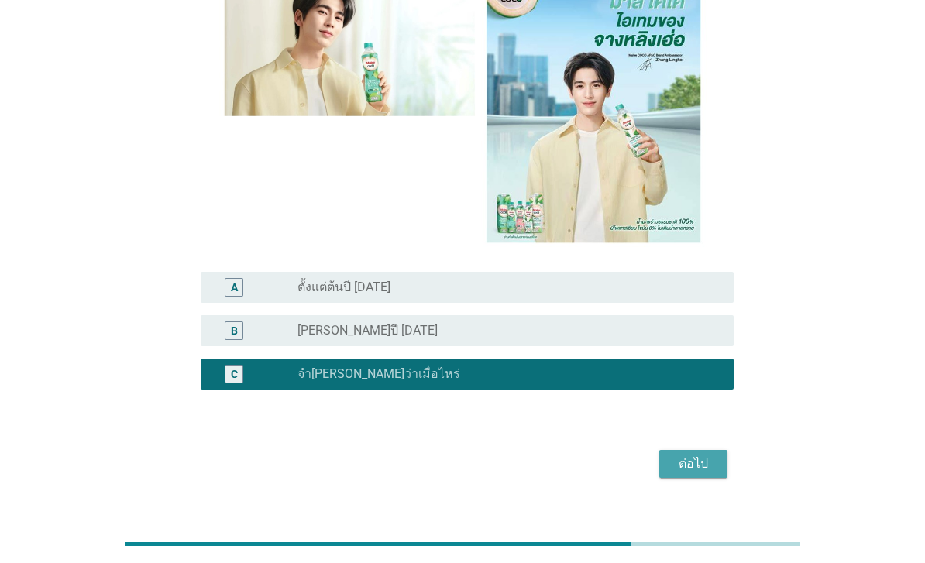
click at [701, 473] on div "ต่อไป" at bounding box center [693, 464] width 43 height 19
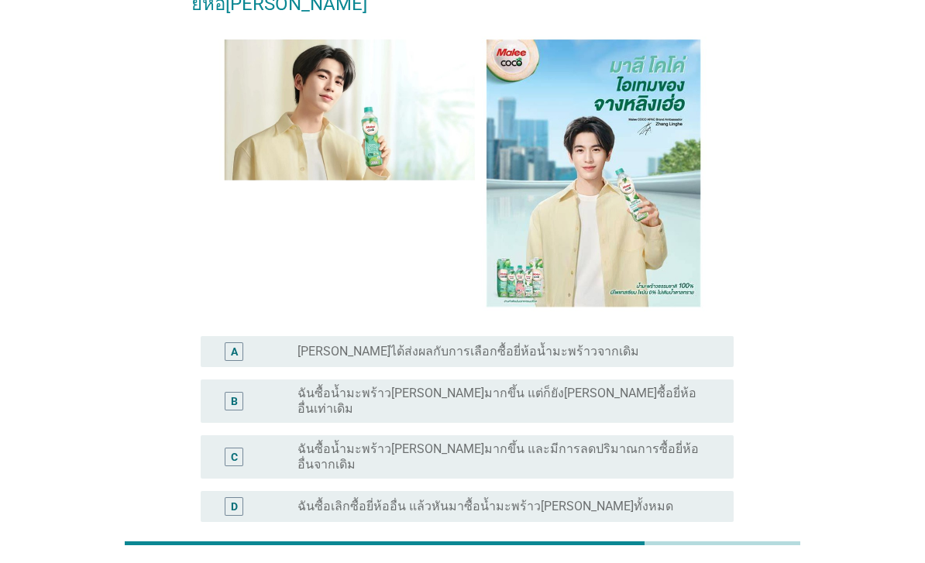
scroll to position [150, 0]
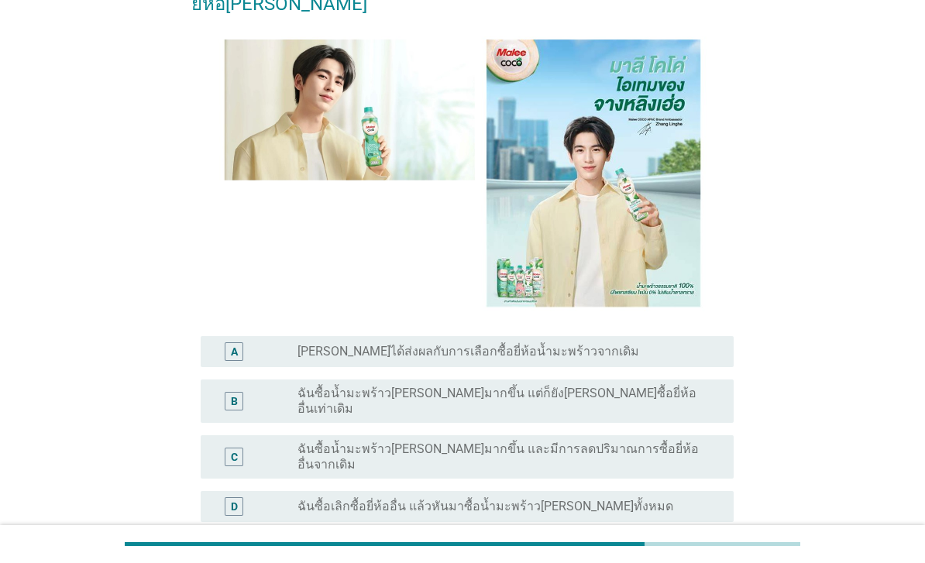
click at [710, 387] on div "radio_button_unchecked ฉันซื้อน้ำมะพร้าวมาลีโคโค่มากขึ้น แต่ก็ยังคงซื้อยี่ห้ออื…" at bounding box center [510, 401] width 424 height 31
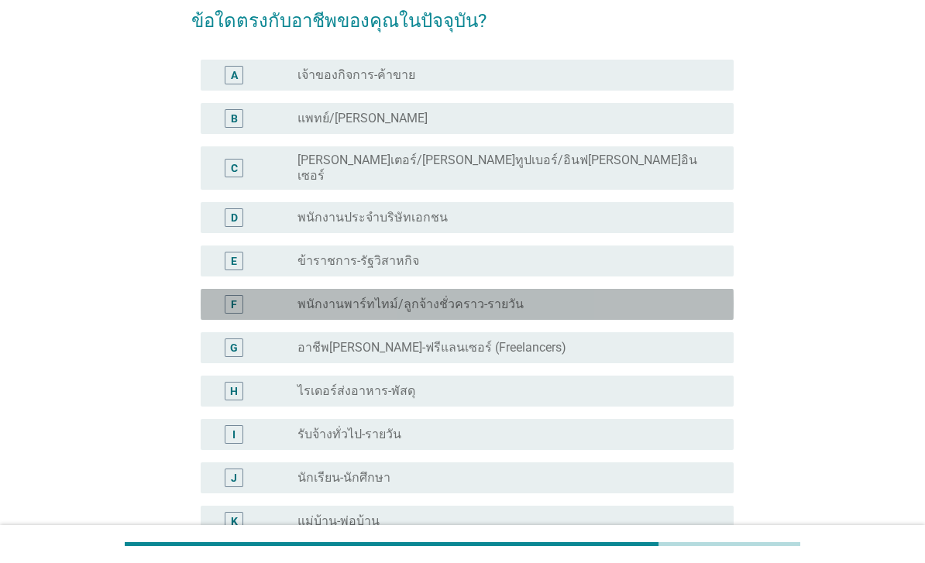
scroll to position [81, 0]
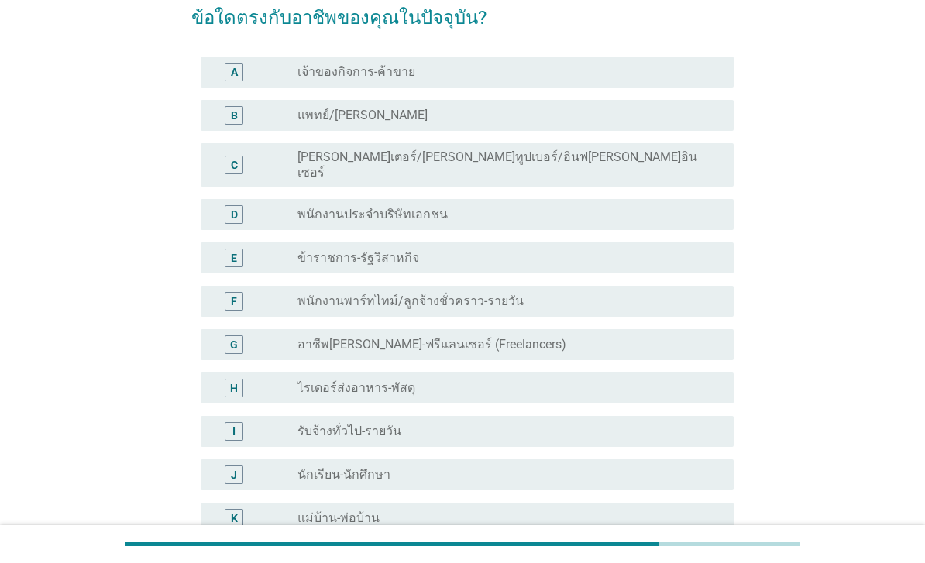
click at [535, 294] on div "radio_button_unchecked พนักงานพาร์ทไทม์/ลูกจ้างชั่วคราว-รายวัน" at bounding box center [503, 301] width 411 height 15
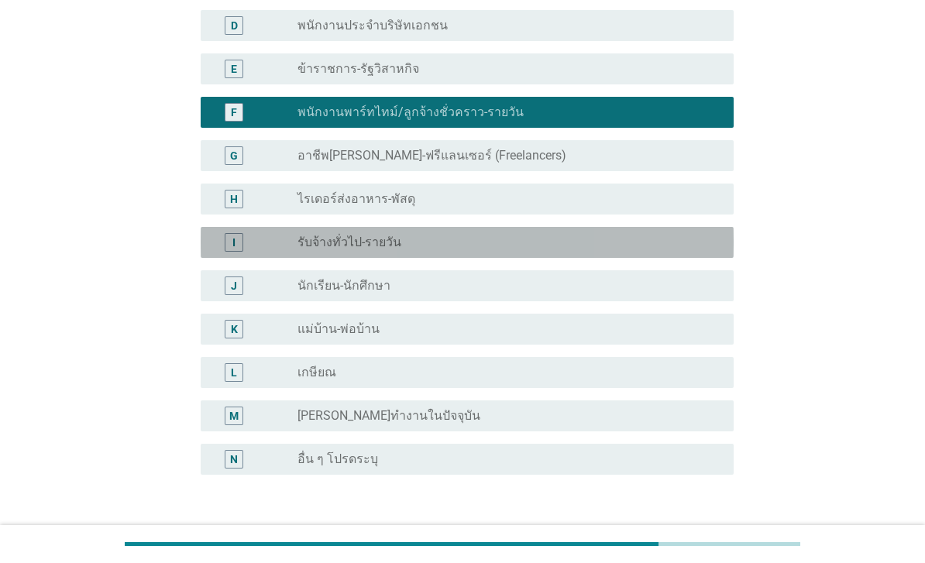
scroll to position [318, 0]
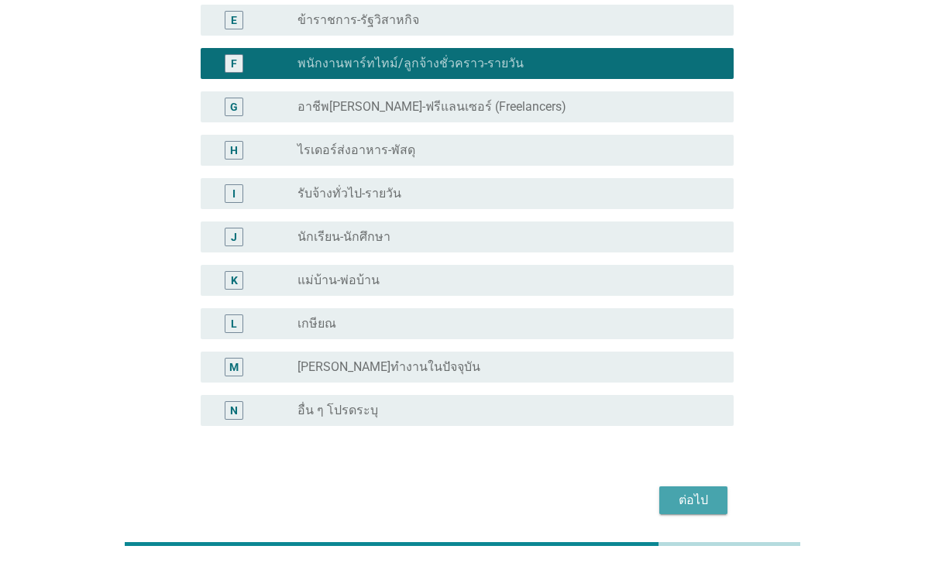
click at [694, 491] on div "ต่อไป" at bounding box center [693, 500] width 43 height 19
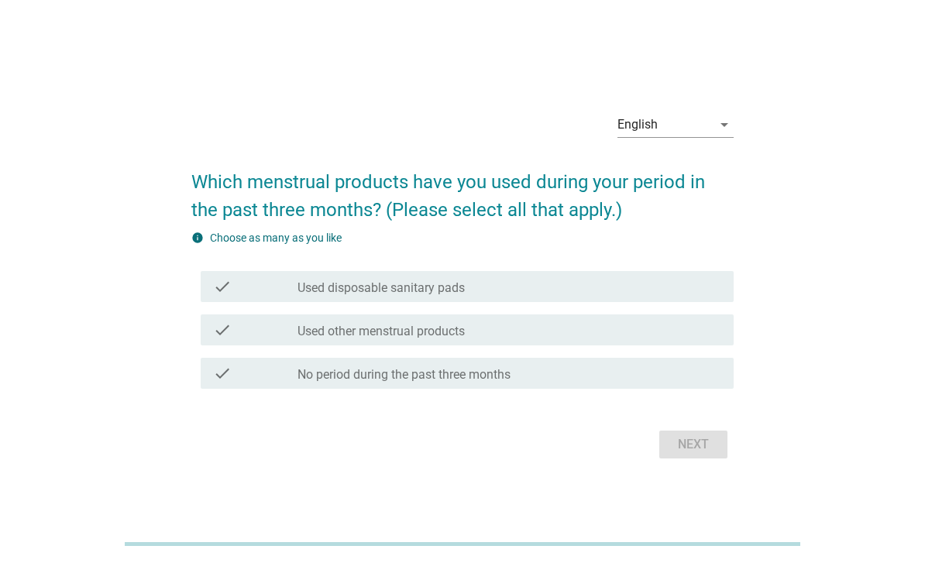
click at [686, 132] on div "English arrow_drop_down" at bounding box center [676, 128] width 116 height 50
click at [720, 134] on icon "arrow_drop_down" at bounding box center [724, 124] width 19 height 19
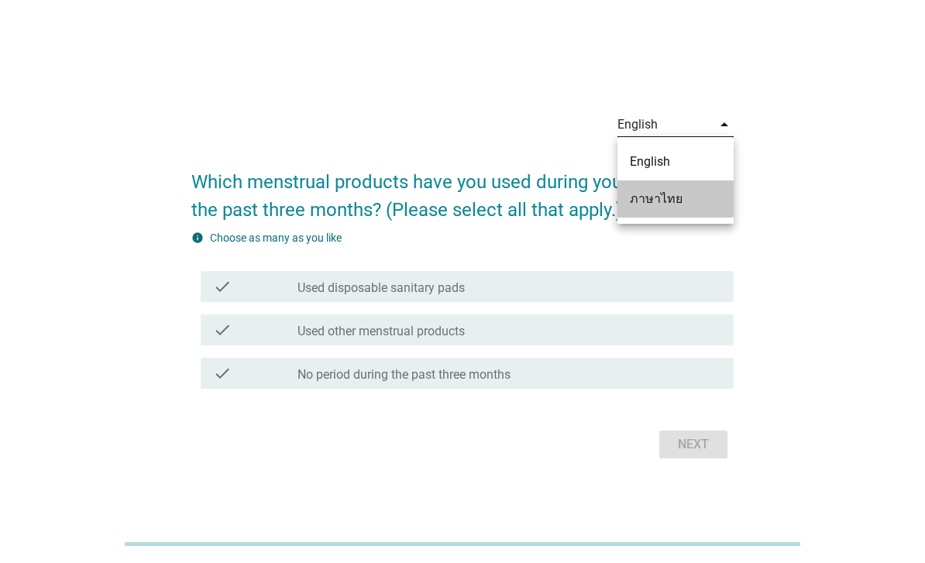
click at [698, 204] on div "ภาษาไทย" at bounding box center [675, 199] width 91 height 19
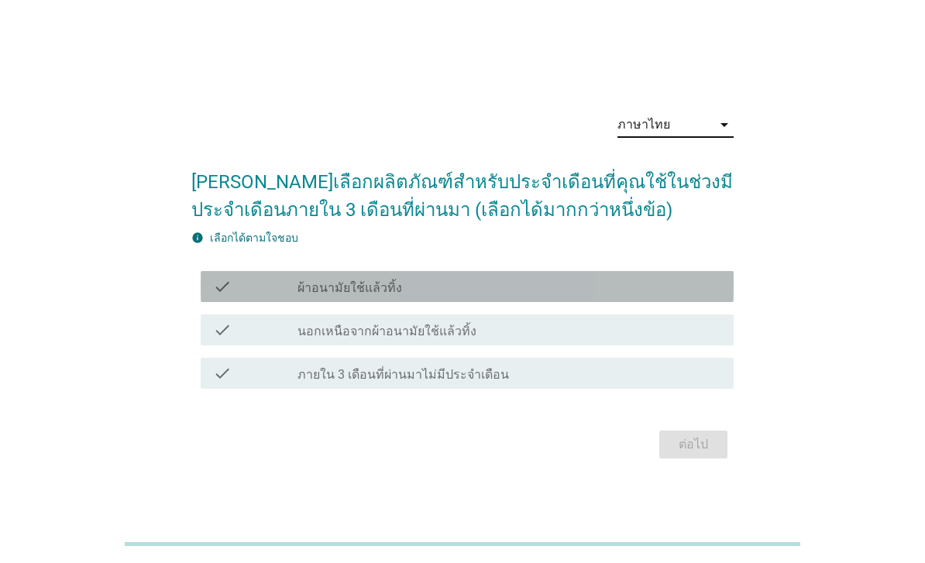
click at [589, 296] on div "check_box_outline_blank ผ้าอนามัยใช้แล้วทิ้ง" at bounding box center [510, 286] width 424 height 19
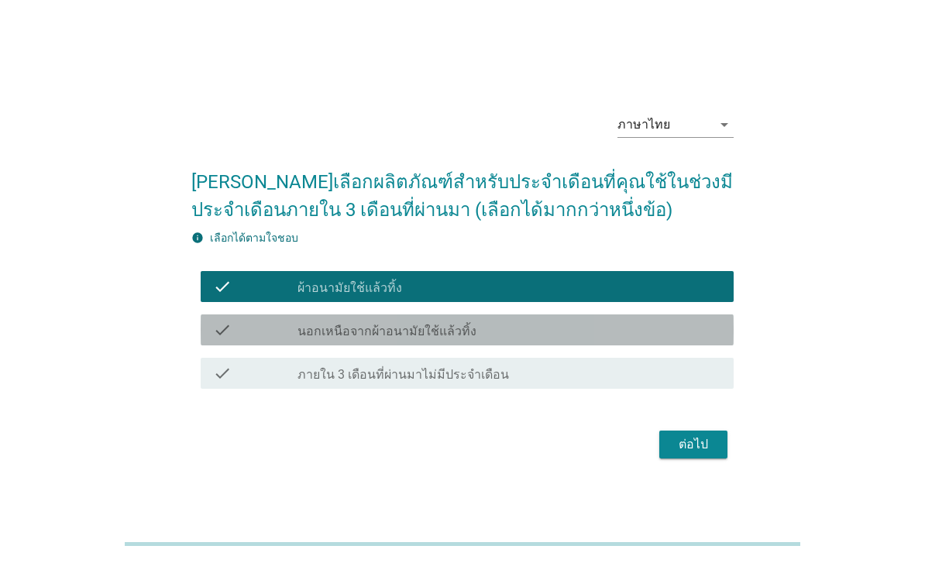
click at [587, 339] on div "check_box_outline_blank นอกเหนือจากผ้าอนามัยใช้แล้วทิ้ง" at bounding box center [510, 330] width 424 height 19
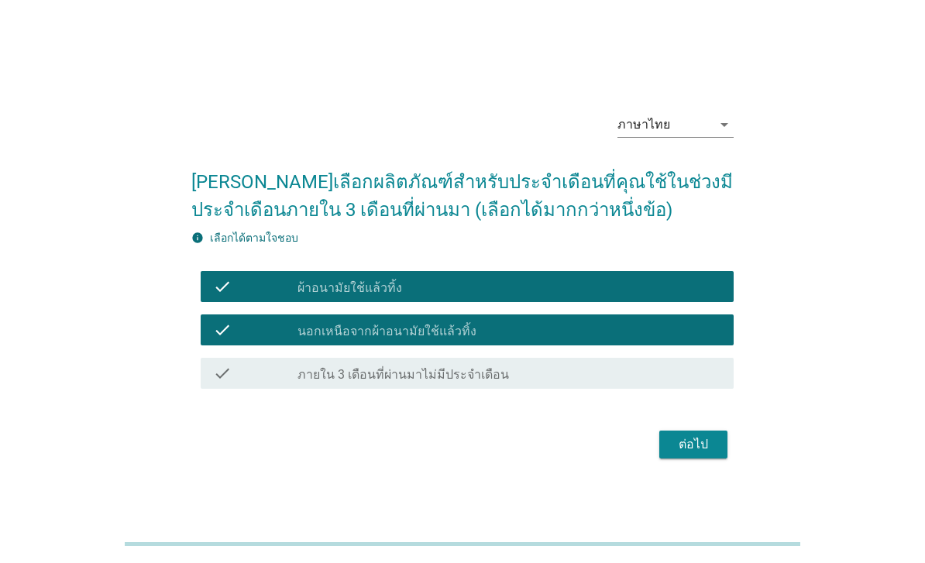
click at [681, 446] on form "[PERSON_NAME]เลือกผลิตภัณฑ์สำหรับประจำเดือนที่คุณใช้ในช่วงมีประจำเดือนภายใน 3 เ…" at bounding box center [462, 308] width 542 height 311
click at [671, 459] on button "ต่อไป" at bounding box center [693, 445] width 68 height 28
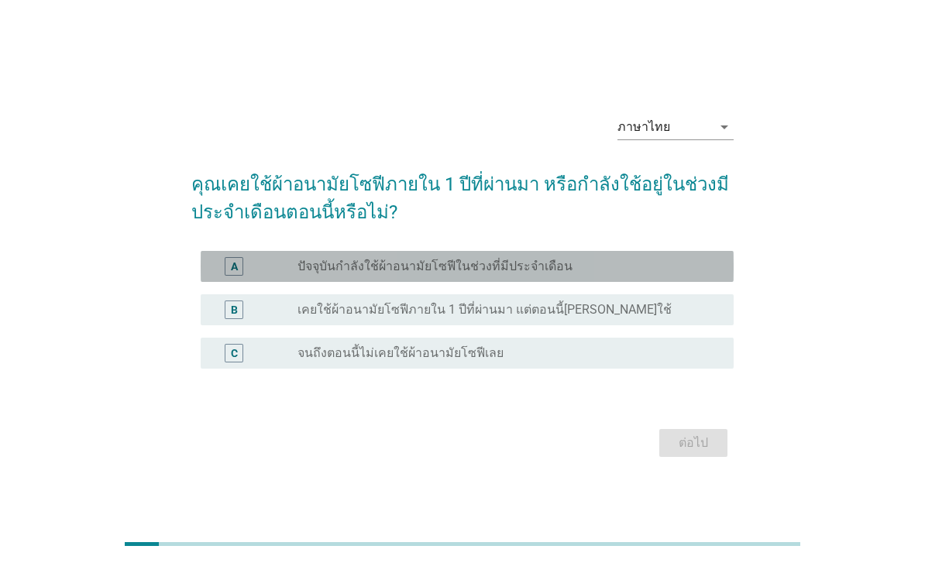
click at [618, 274] on div "radio_button_unchecked ปัจจุบันกำลังใช้ผ้าอนามัยโซฟีในช่วงที่มีประจำเดือน" at bounding box center [503, 266] width 411 height 15
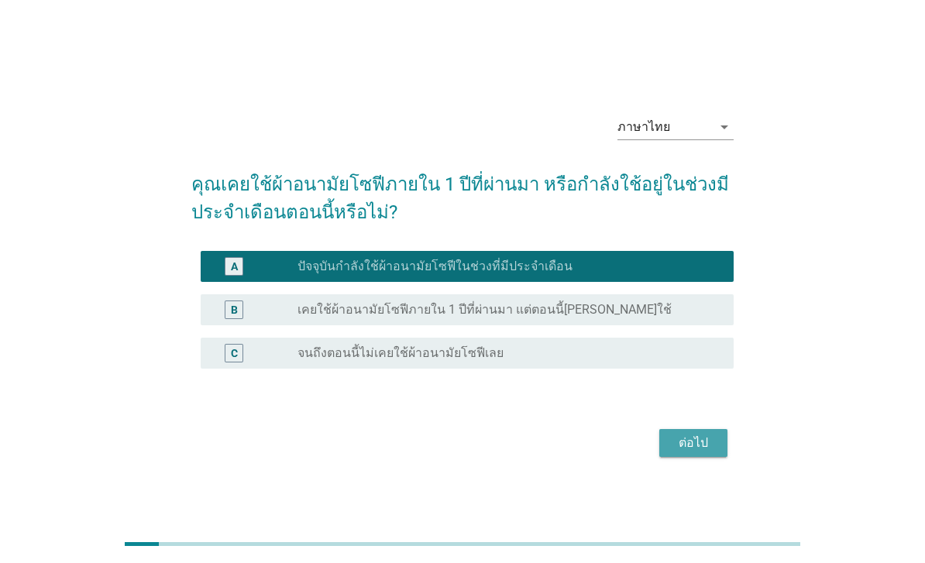
click at [711, 453] on div "ต่อไป" at bounding box center [693, 443] width 43 height 19
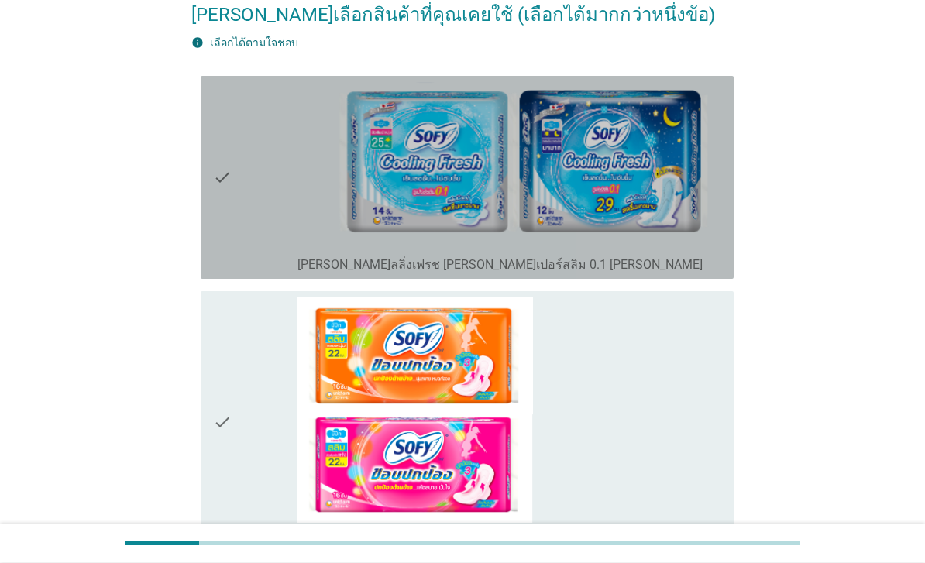
scroll to position [138, 0]
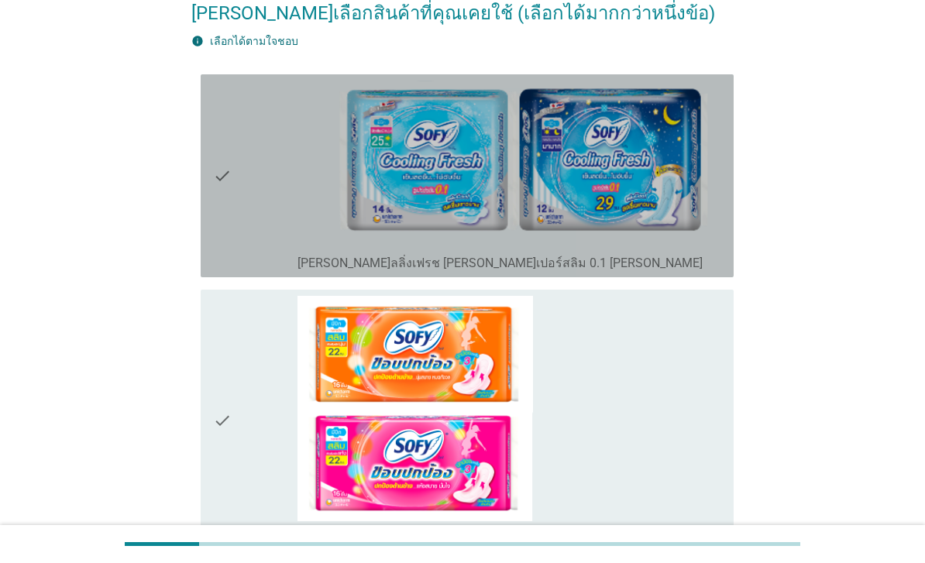
click at [225, 191] on icon "check" at bounding box center [222, 176] width 19 height 191
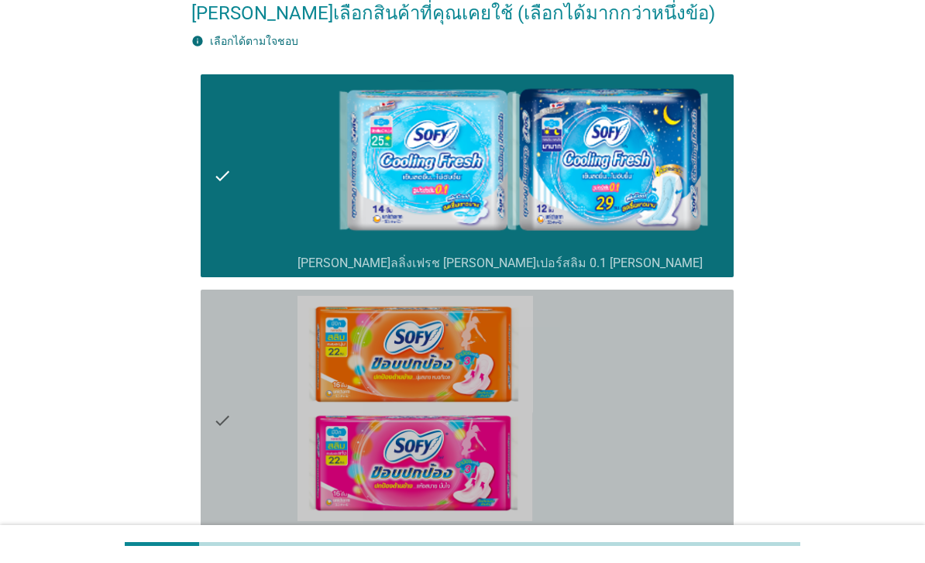
click at [232, 427] on div "check" at bounding box center [255, 421] width 84 height 250
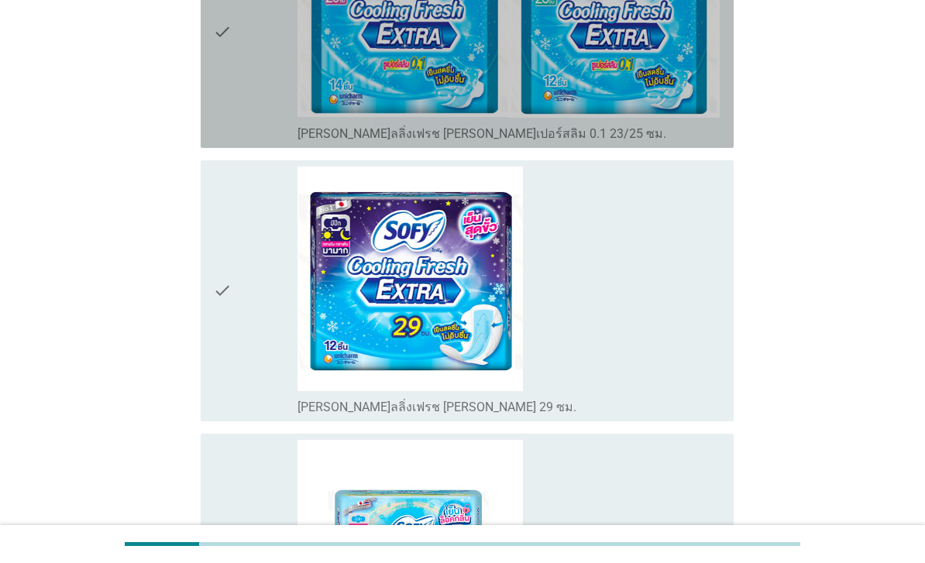
click at [245, 142] on div "check" at bounding box center [255, 32] width 84 height 219
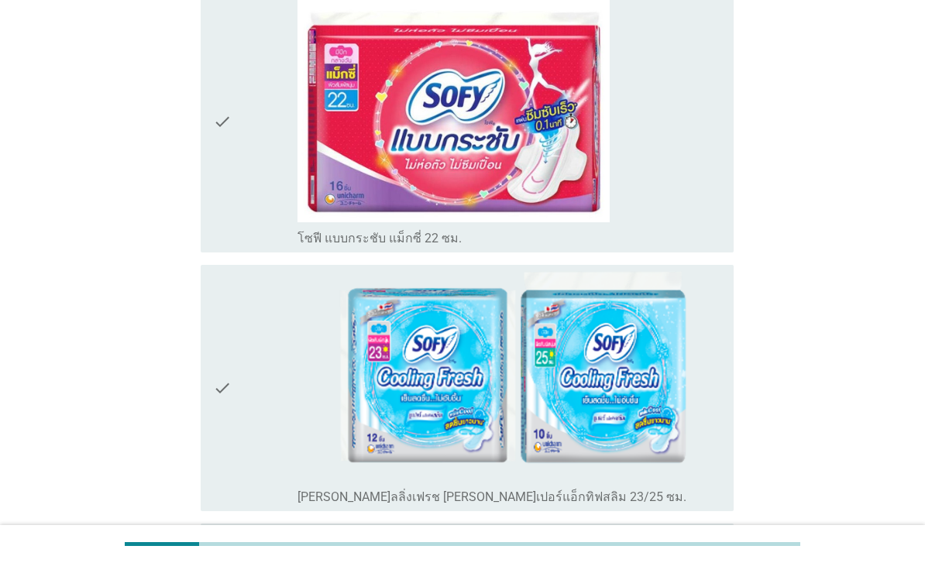
click at [254, 246] on div "check" at bounding box center [255, 122] width 84 height 250
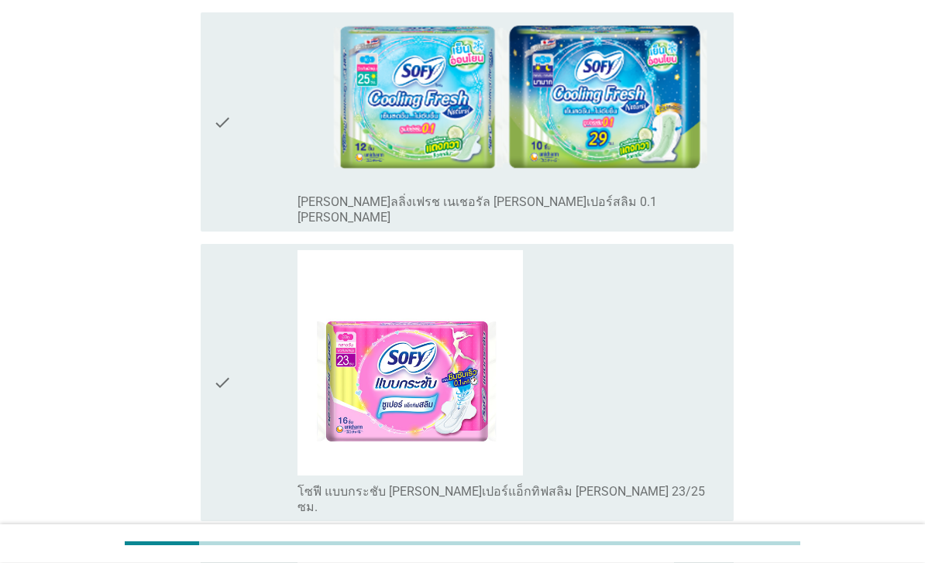
scroll to position [2329, 0]
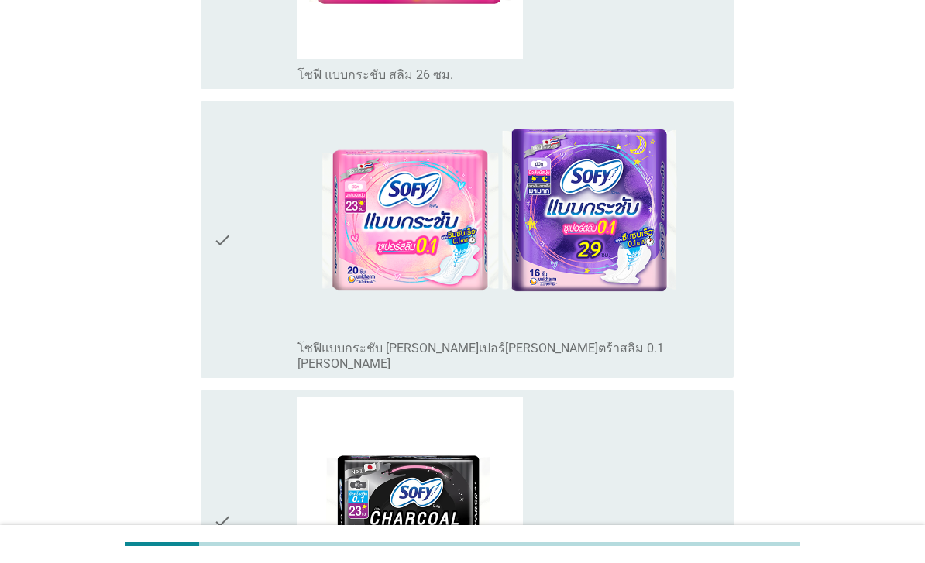
scroll to position [3610, 0]
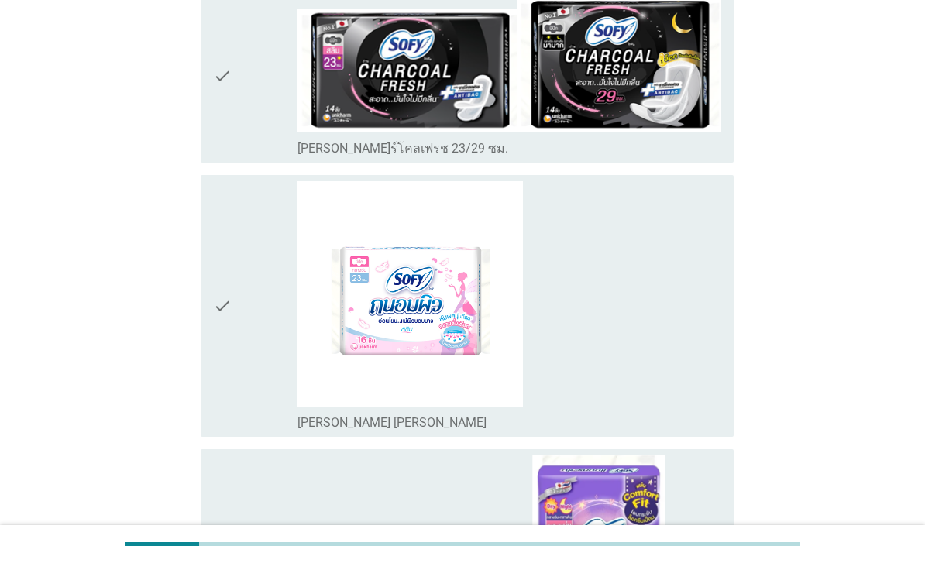
click at [271, 157] on div "check" at bounding box center [255, 76] width 84 height 162
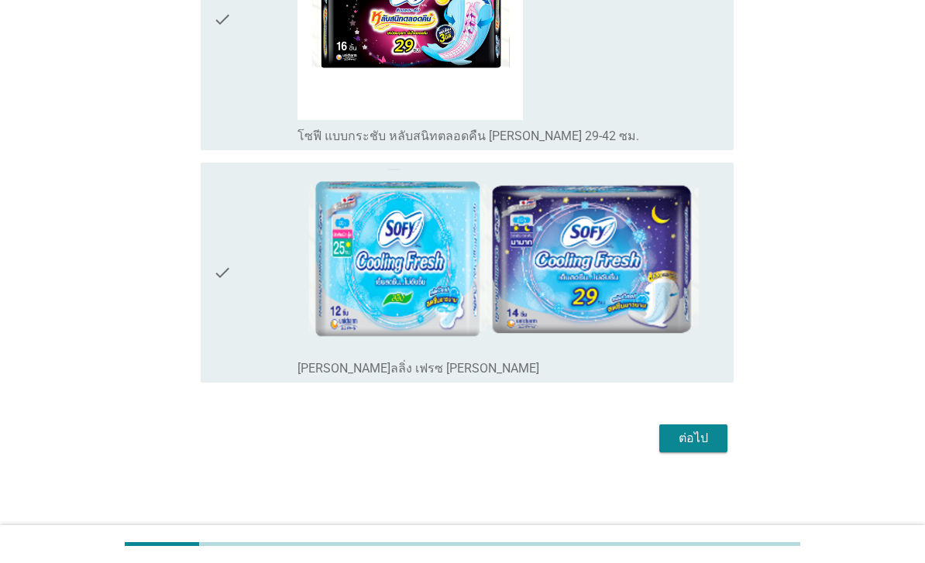
scroll to position [5991, 0]
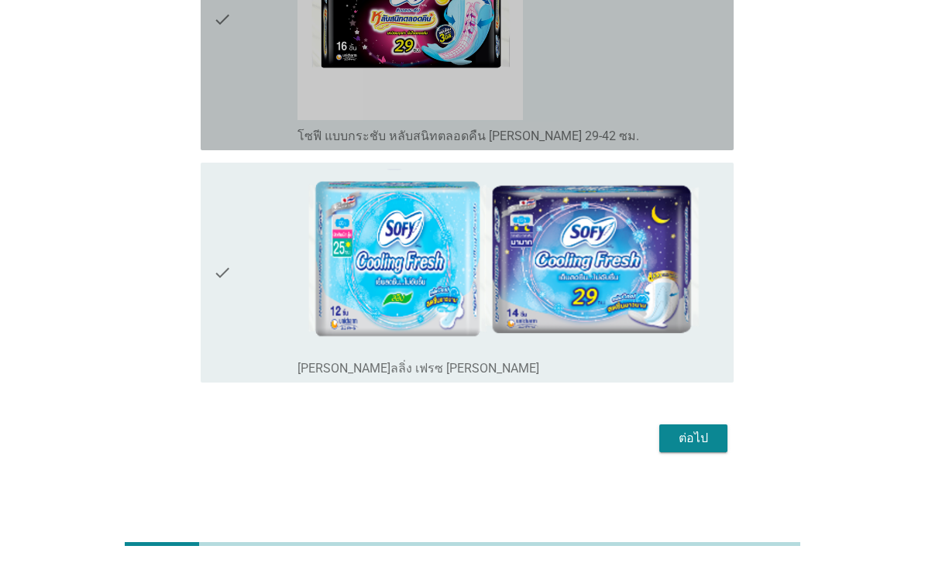
click at [246, 133] on div "check" at bounding box center [255, 20] width 84 height 250
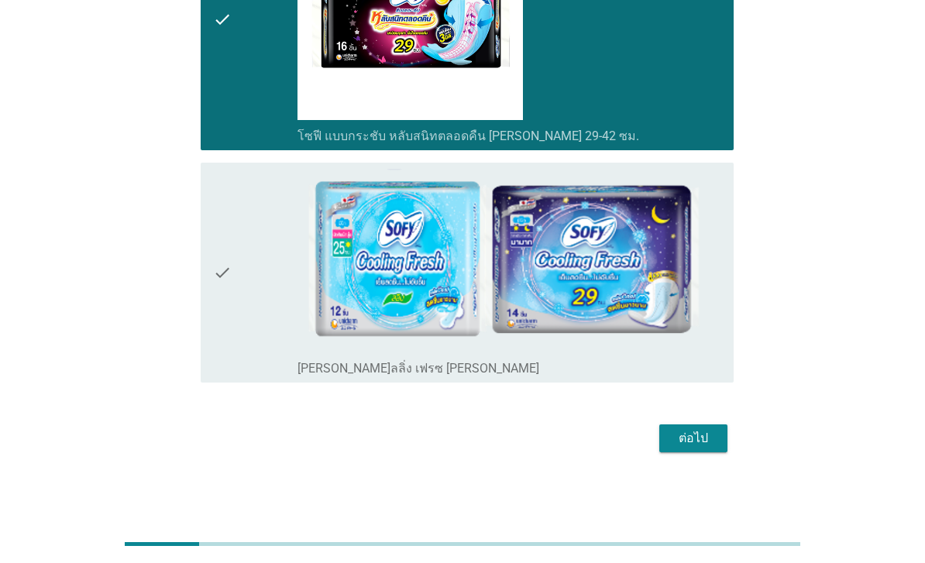
click at [691, 448] on div "ต่อไป" at bounding box center [693, 438] width 43 height 19
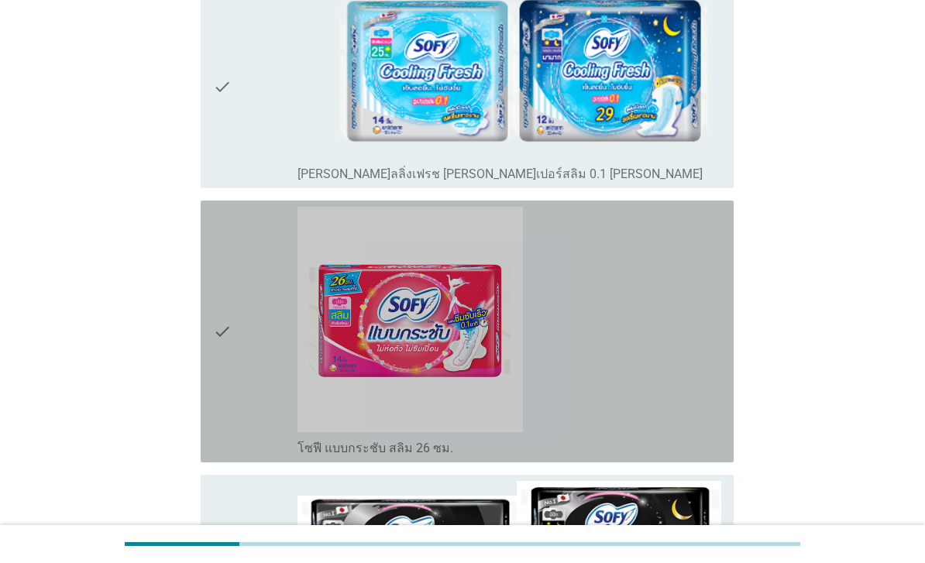
scroll to position [256, 0]
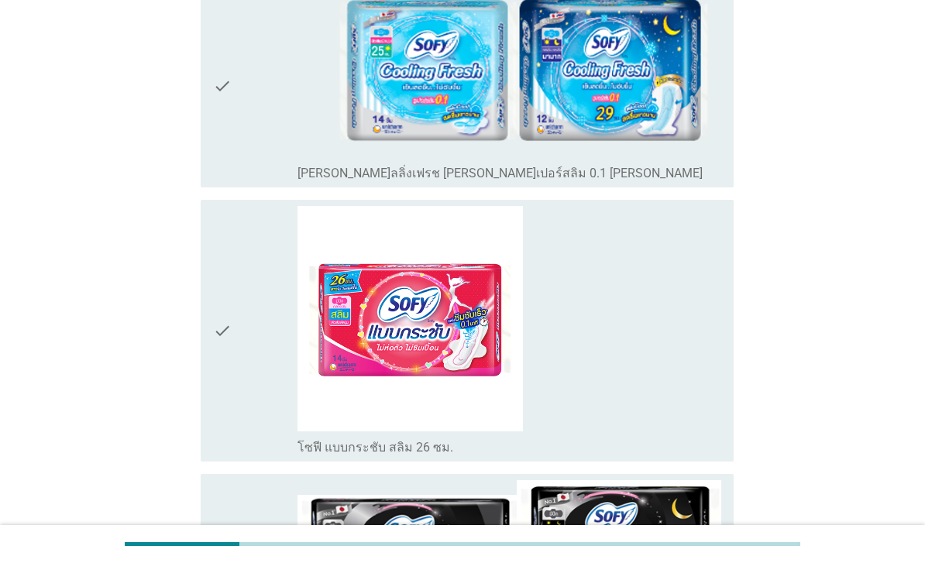
click at [272, 414] on div "check" at bounding box center [255, 331] width 84 height 250
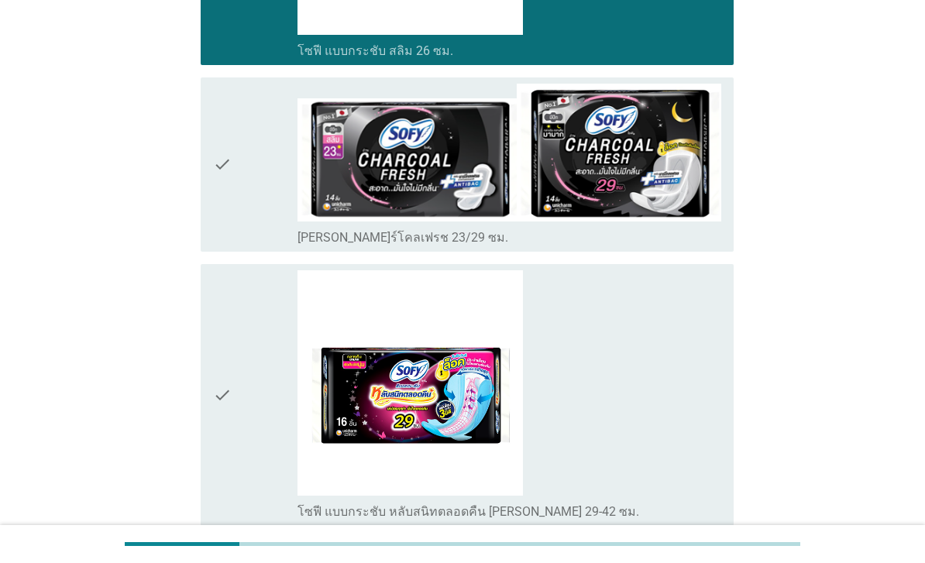
scroll to position [708, 0]
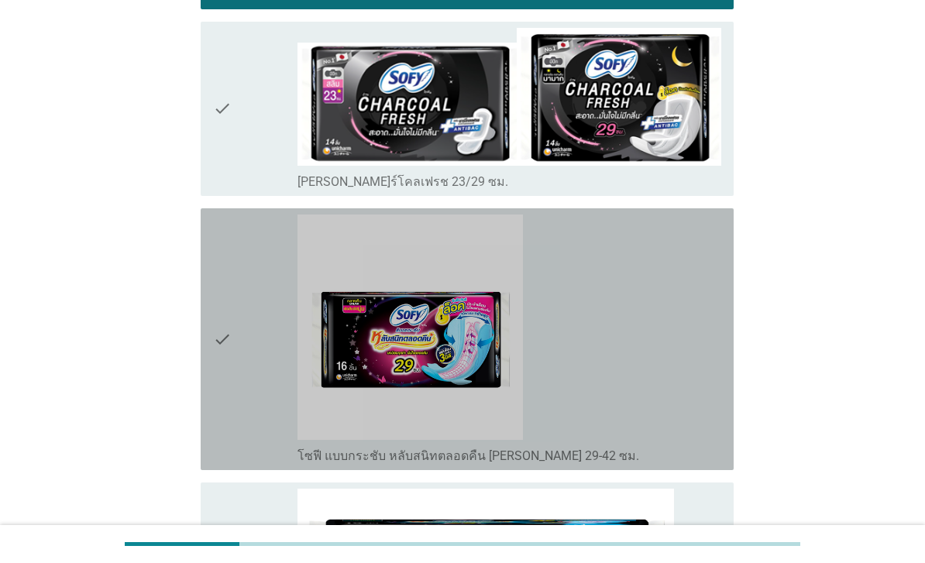
click at [238, 322] on div "check" at bounding box center [255, 340] width 84 height 250
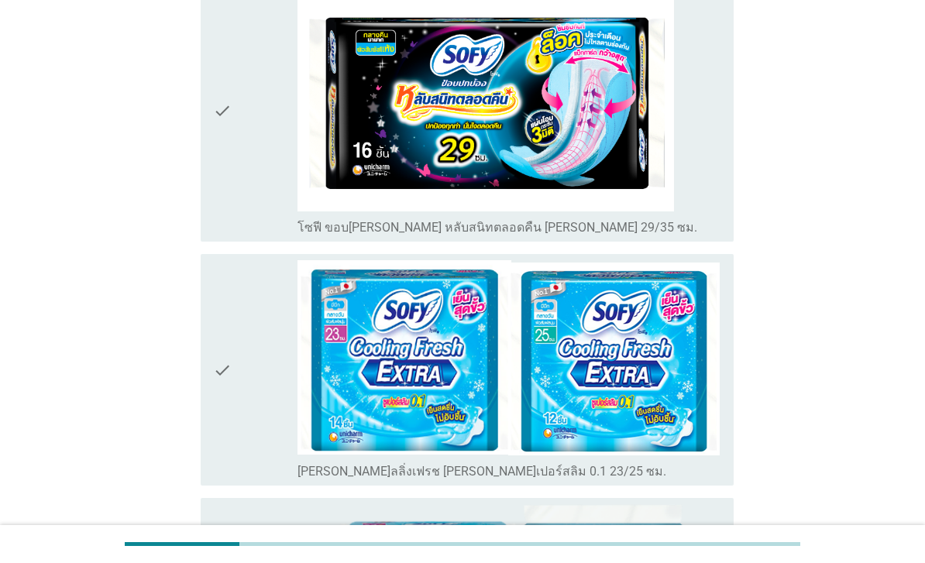
scroll to position [1227, 0]
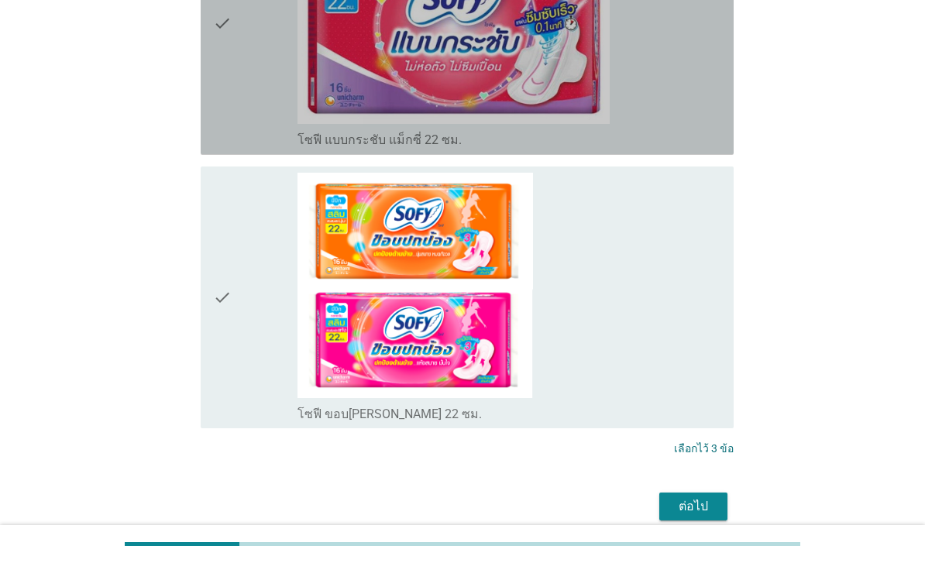
scroll to position [2191, 0]
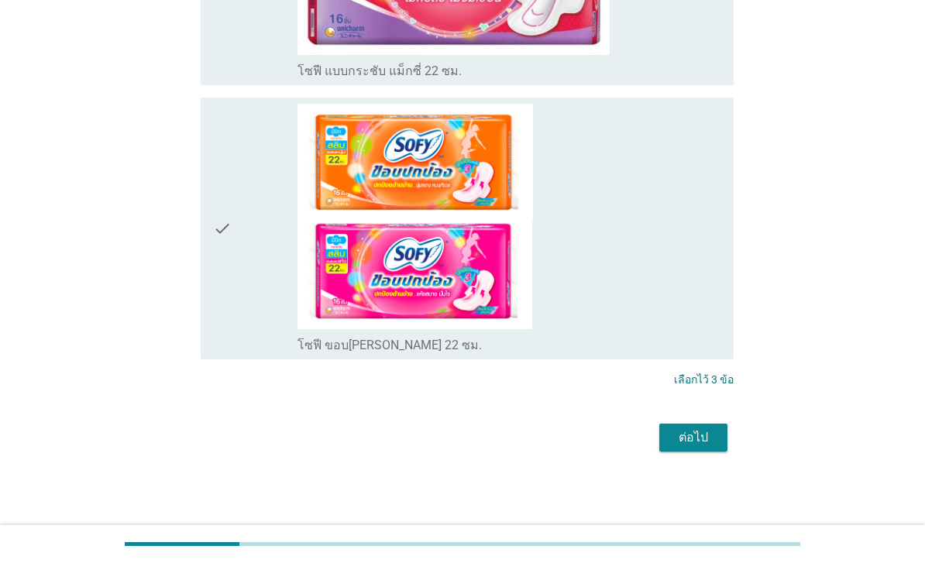
click at [697, 447] on div "ต่อไป" at bounding box center [693, 438] width 43 height 19
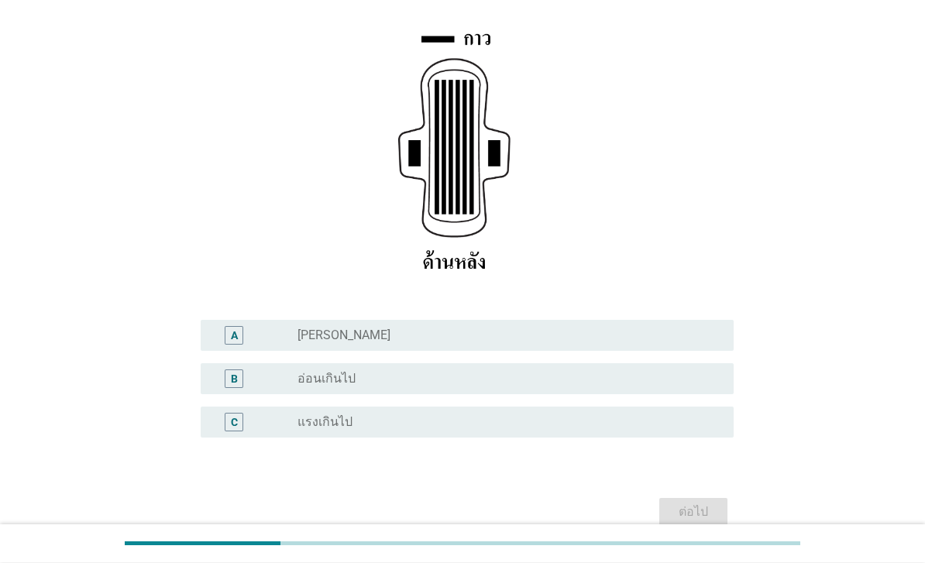
scroll to position [219, 0]
click at [453, 343] on div "radio_button_unchecked [PERSON_NAME]" at bounding box center [503, 335] width 411 height 15
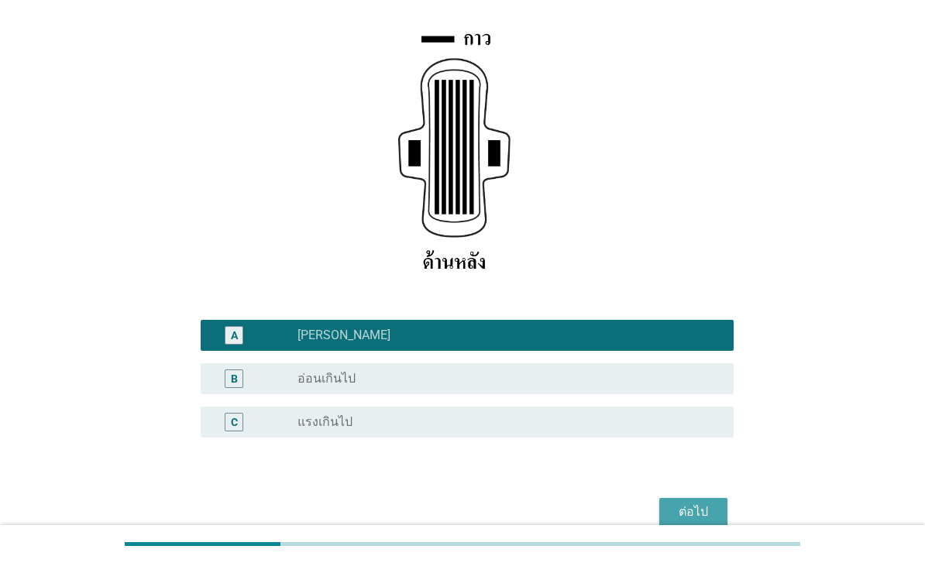
click at [707, 521] on div "ต่อไป" at bounding box center [693, 512] width 43 height 19
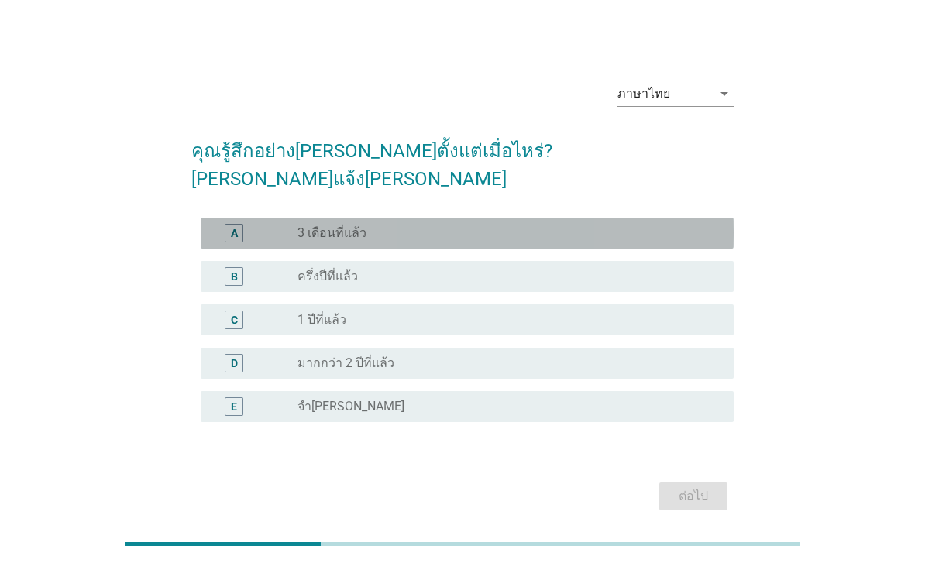
click at [621, 238] on div "radio_button_unchecked 3 เดือนที่แล้ว" at bounding box center [503, 232] width 411 height 15
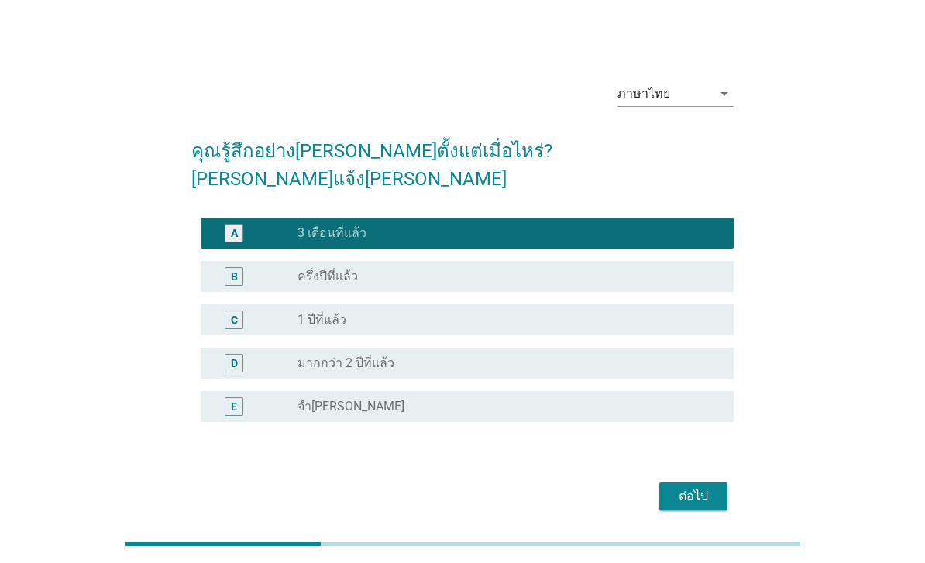
click at [690, 497] on div "ต่อไป" at bounding box center [693, 496] width 43 height 19
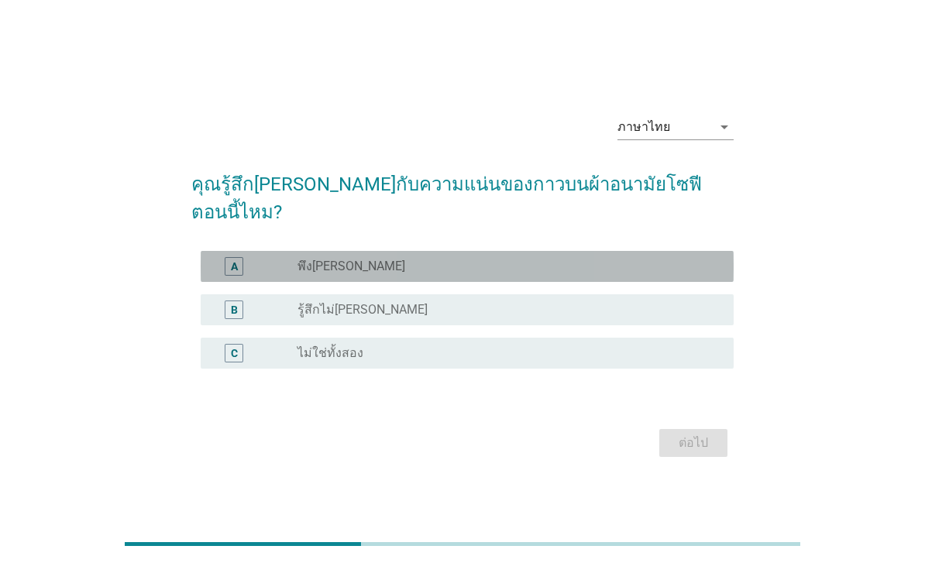
click at [565, 274] on div "radio_button_unchecked พึง[PERSON_NAME]" at bounding box center [503, 266] width 411 height 15
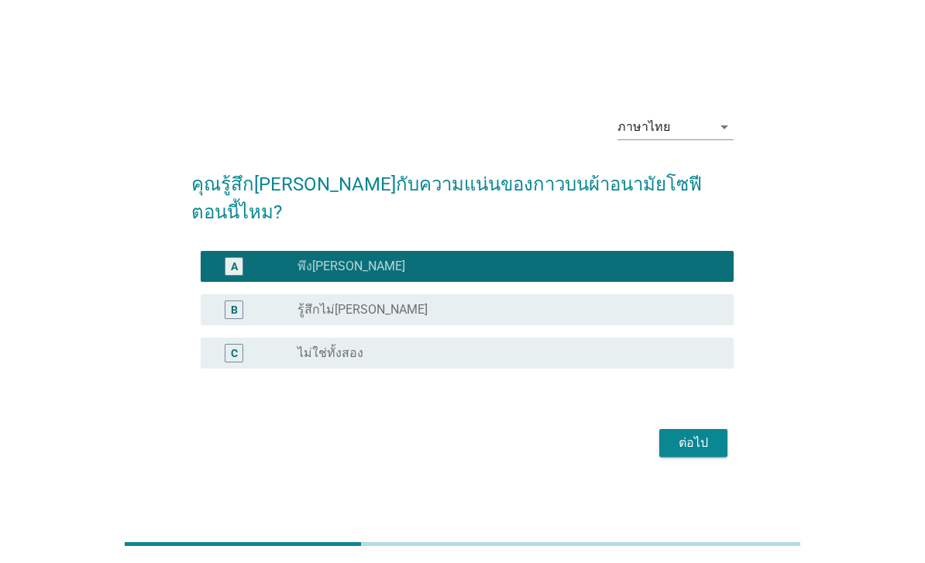
click at [688, 453] on div "ต่อไป" at bounding box center [693, 443] width 43 height 19
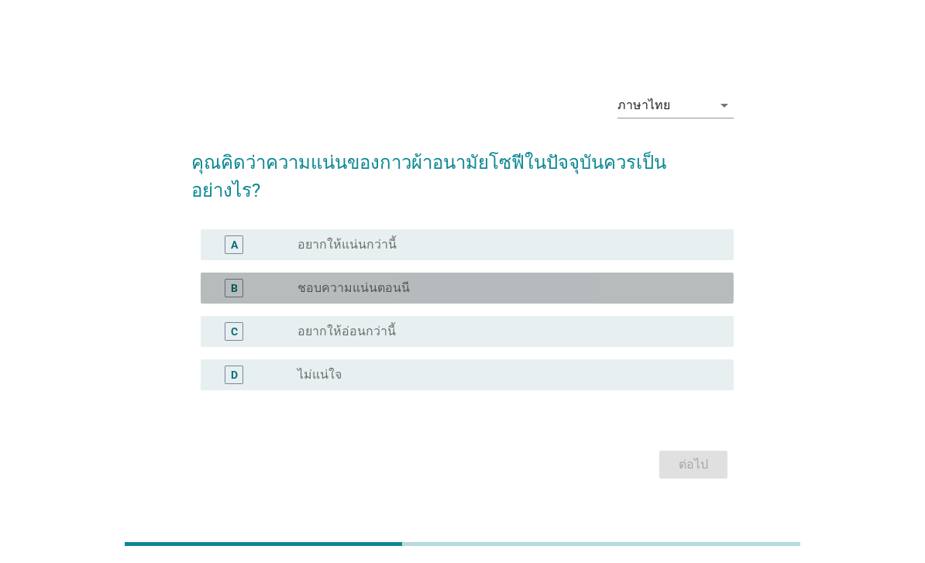
click at [613, 296] on div "radio_button_unchecked ชอบความแน่นตอนนี" at bounding box center [503, 288] width 411 height 15
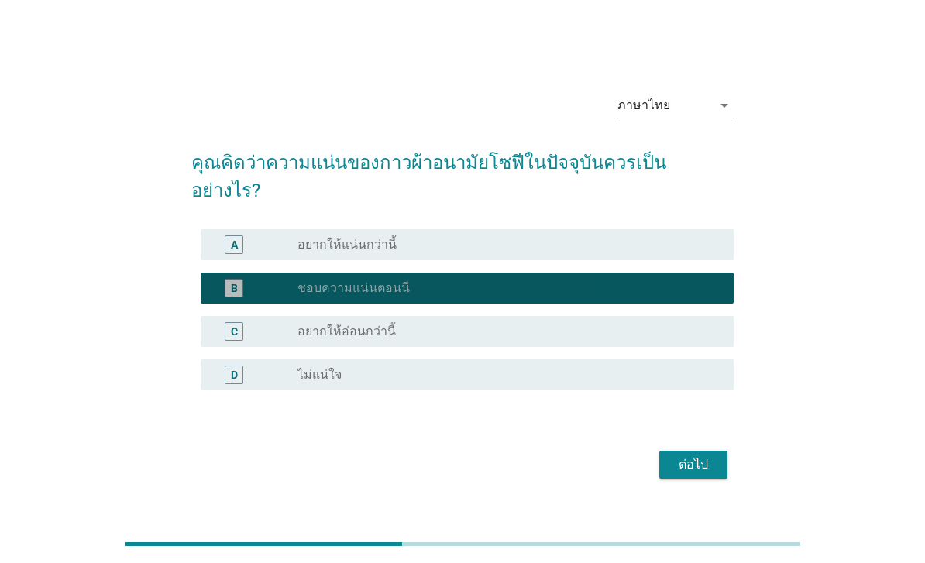
click at [707, 466] on div "ต่อไป" at bounding box center [693, 465] width 43 height 19
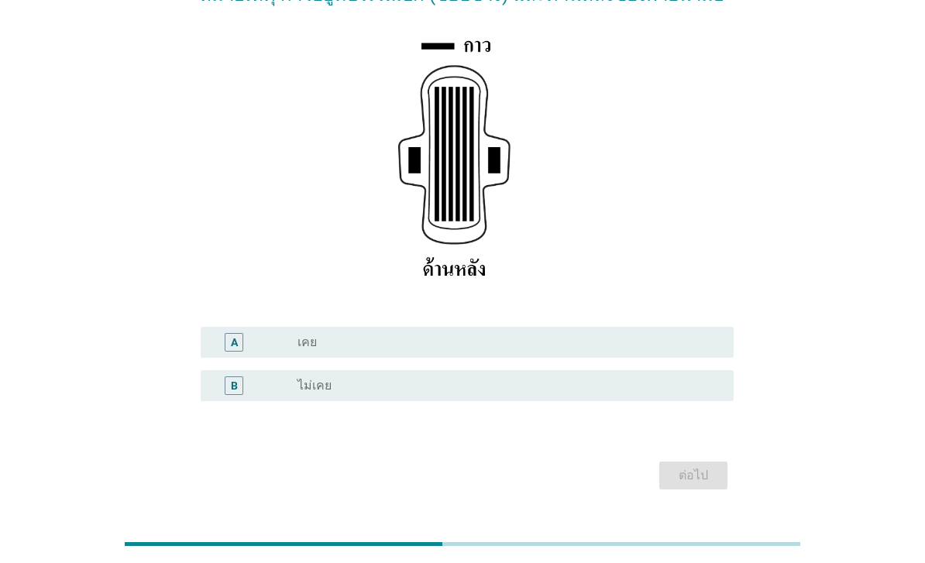
scroll to position [186, 0]
click at [465, 349] on div "radio_button_unchecked เคย" at bounding box center [503, 340] width 411 height 15
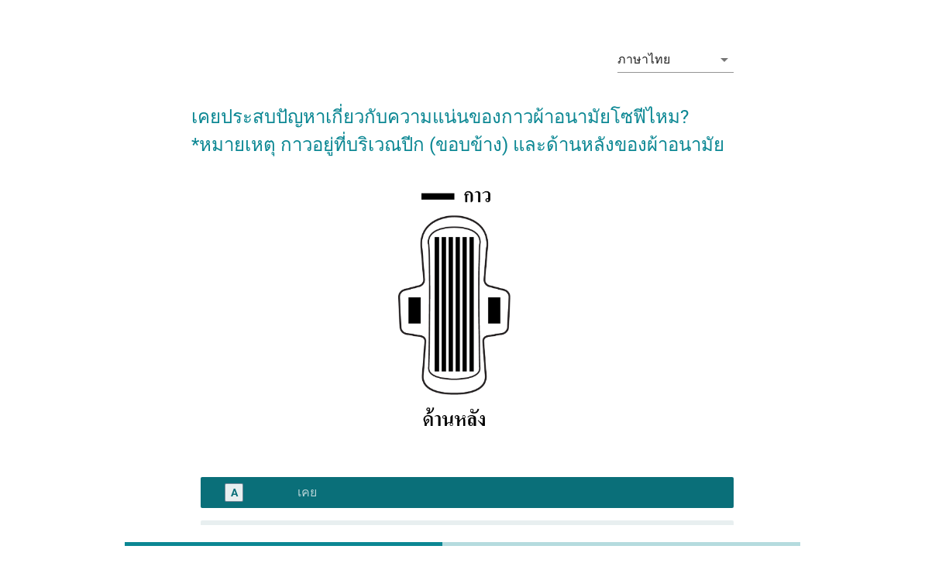
scroll to position [0, 0]
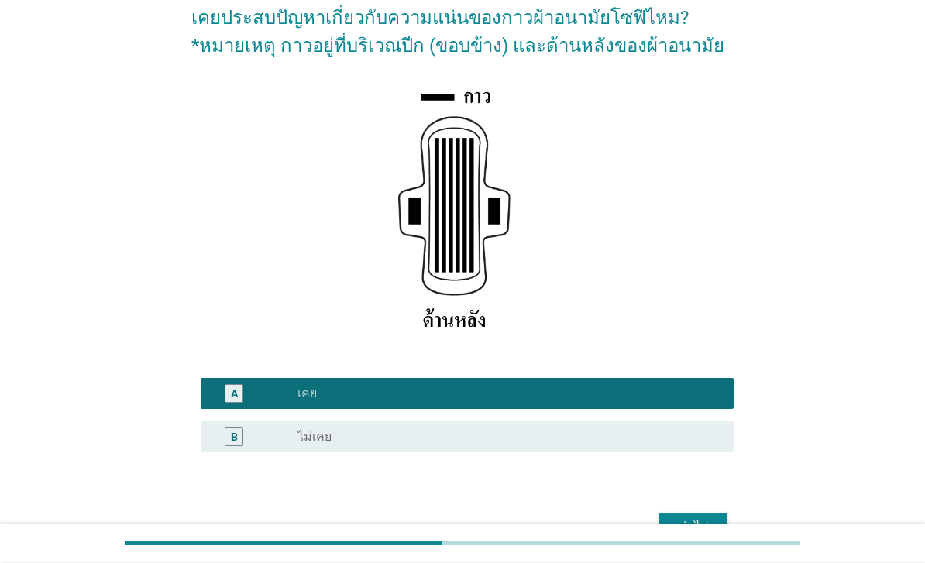
click at [687, 537] on div "ต่อไป" at bounding box center [693, 527] width 43 height 19
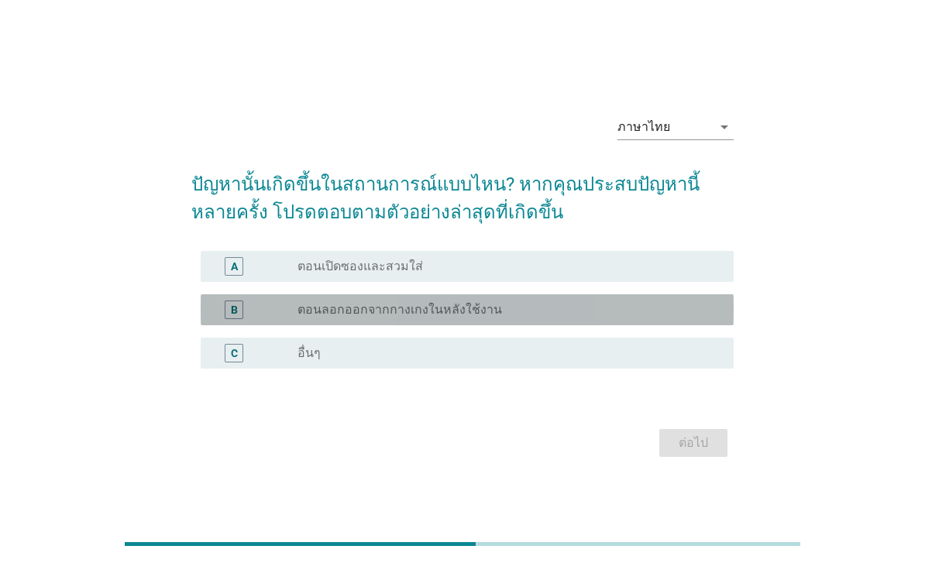
click at [566, 318] on div "radio_button_unchecked ตอนลอกออกจากกางเกงในหลังใช้งาน" at bounding box center [503, 309] width 411 height 15
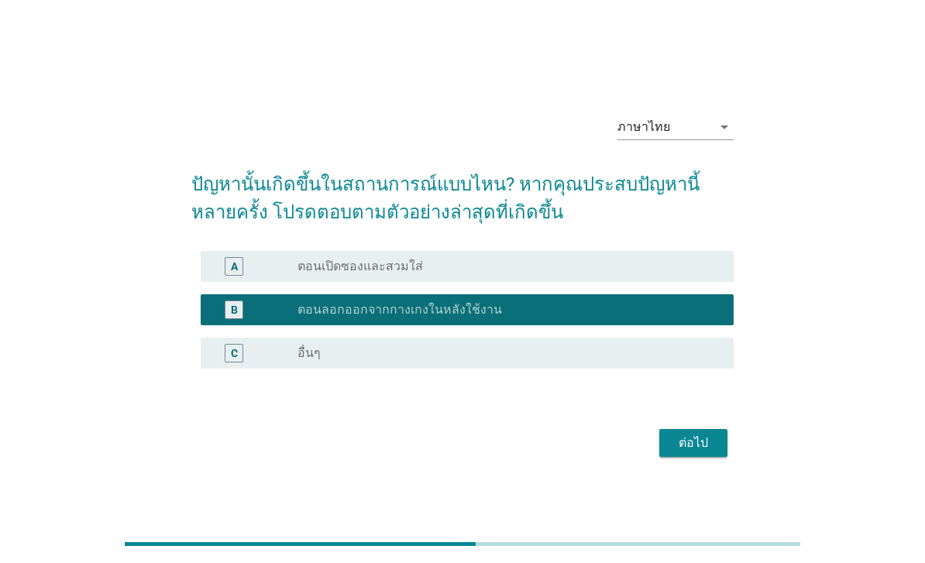
click at [692, 453] on div "ต่อไป" at bounding box center [693, 443] width 43 height 19
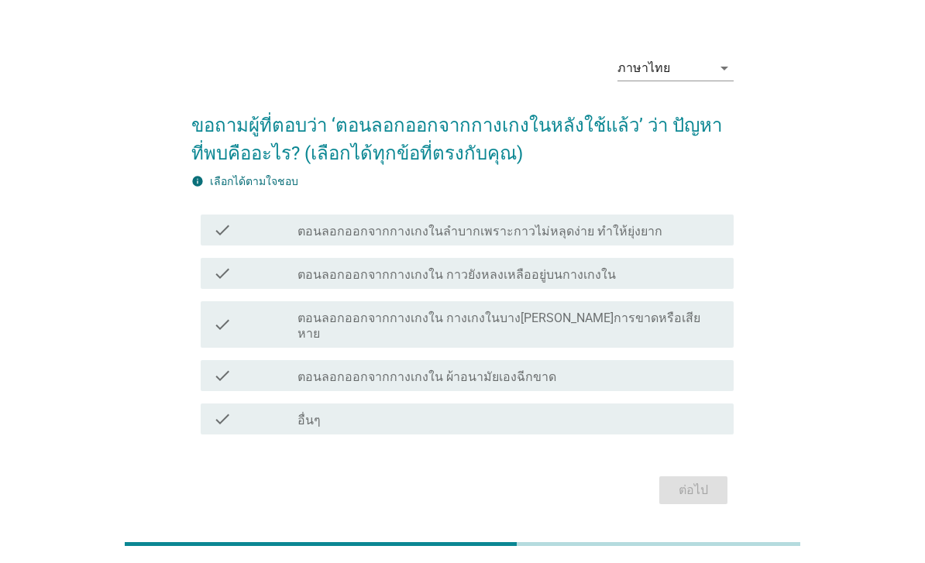
scroll to position [38, 0]
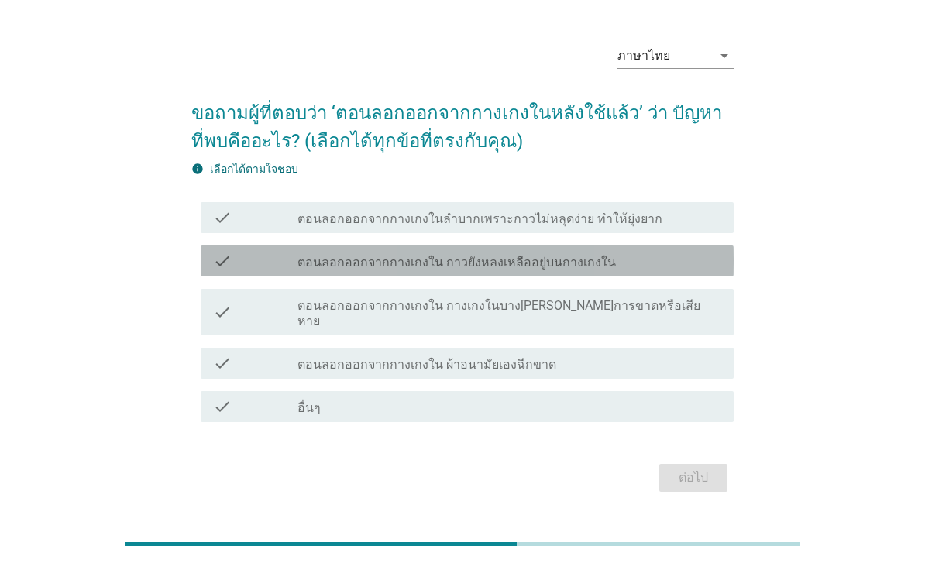
click at [658, 270] on div "check_box_outline_blank ตอนลอกออกจากกางเกงใน กาวยังหลงเหลืออยู่บนกางเกงใน" at bounding box center [510, 261] width 424 height 19
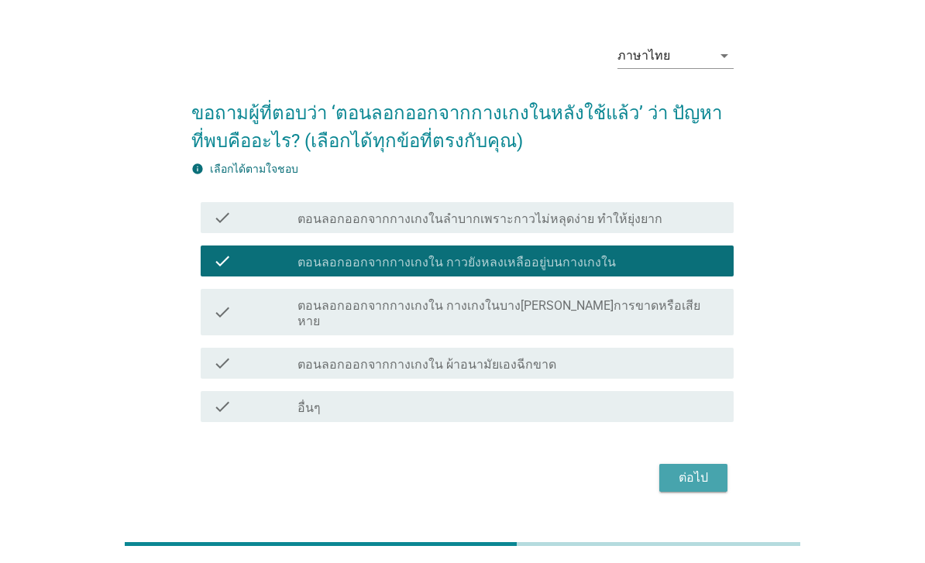
click at [693, 475] on div "ต่อไป" at bounding box center [693, 478] width 43 height 19
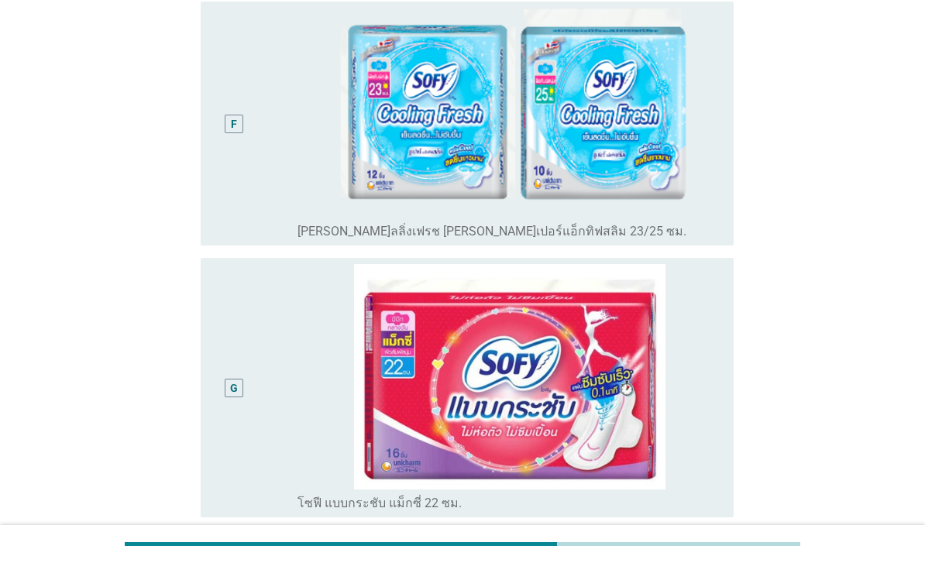
click at [291, 457] on div "G" at bounding box center [255, 387] width 84 height 247
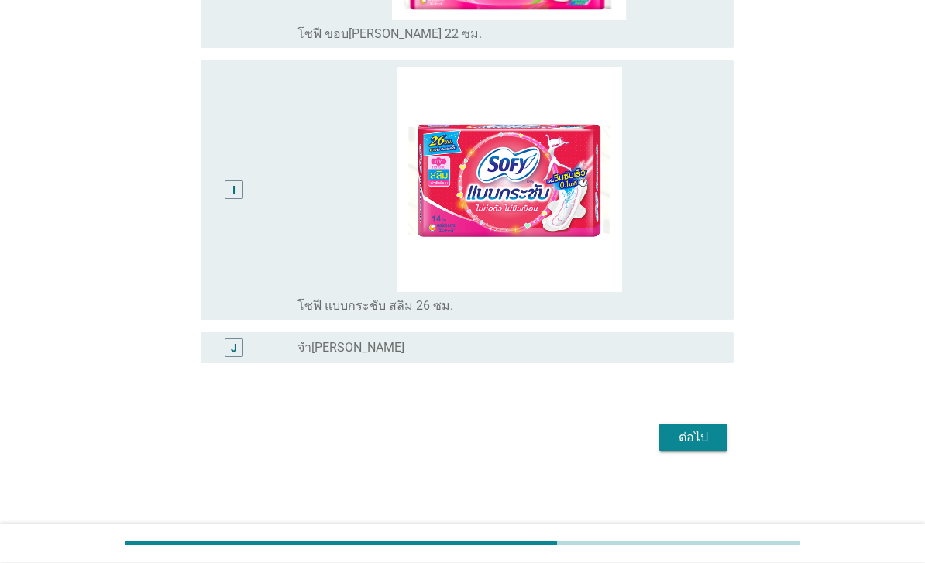
scroll to position [2162, 0]
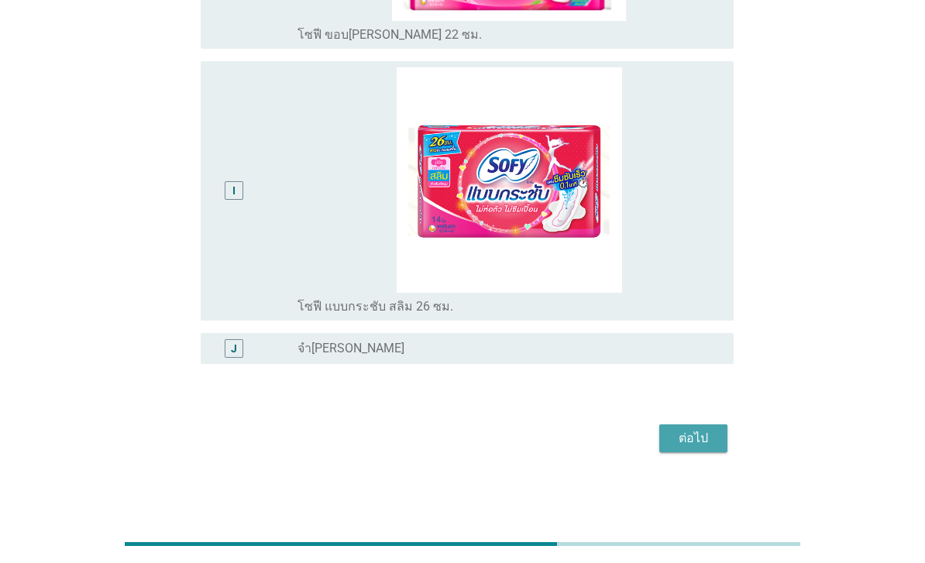
click at [671, 453] on button "ต่อไป" at bounding box center [693, 439] width 68 height 28
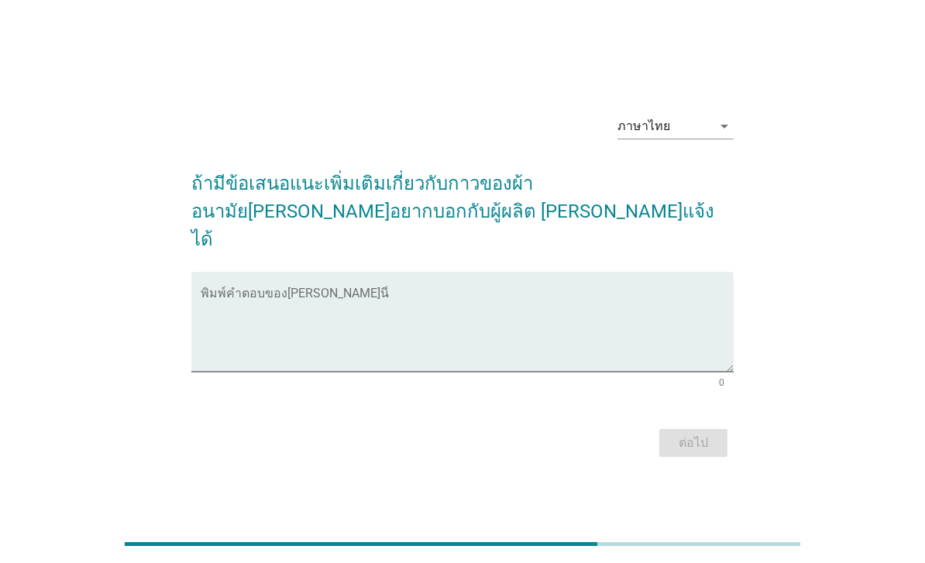
click at [549, 319] on textarea "พิมพ์คำตอบของคุณ ที่นี่" at bounding box center [467, 331] width 533 height 81
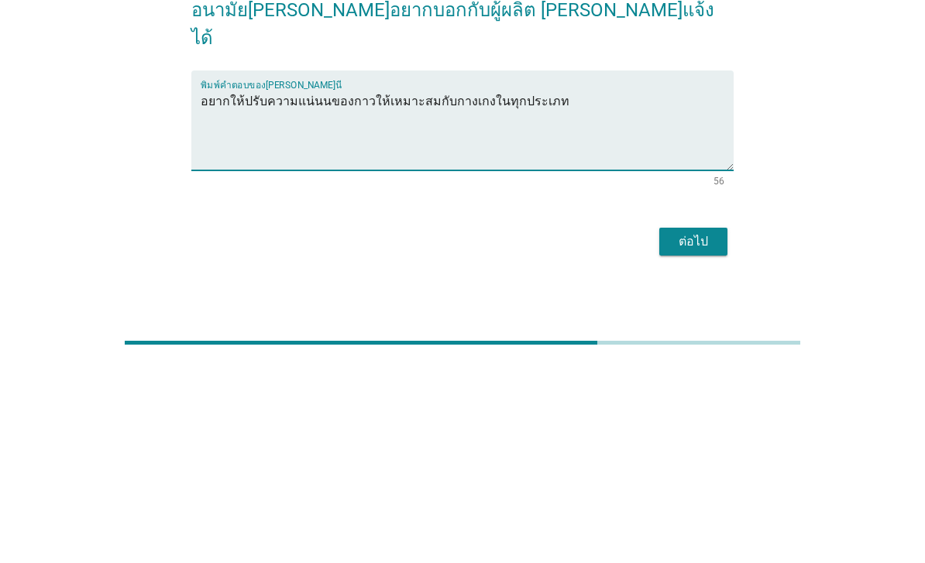
type textarea "อยากให้ปรับความแน่นนของกาวให้เหมาะสมกับกางเกงในทุกประเภท"
click at [707, 434] on div "ต่อไป" at bounding box center [693, 443] width 43 height 19
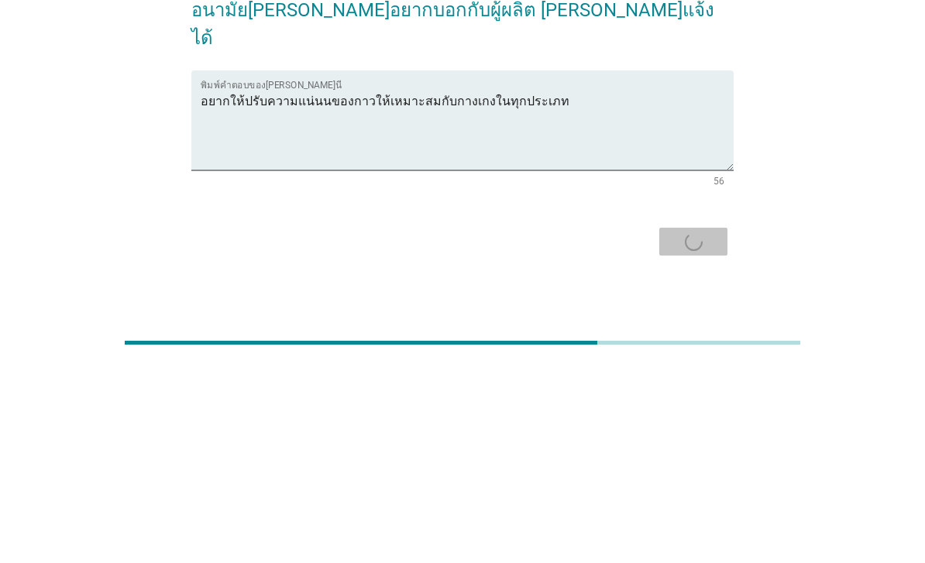
scroll to position [38, 0]
